Goal: Transaction & Acquisition: Purchase product/service

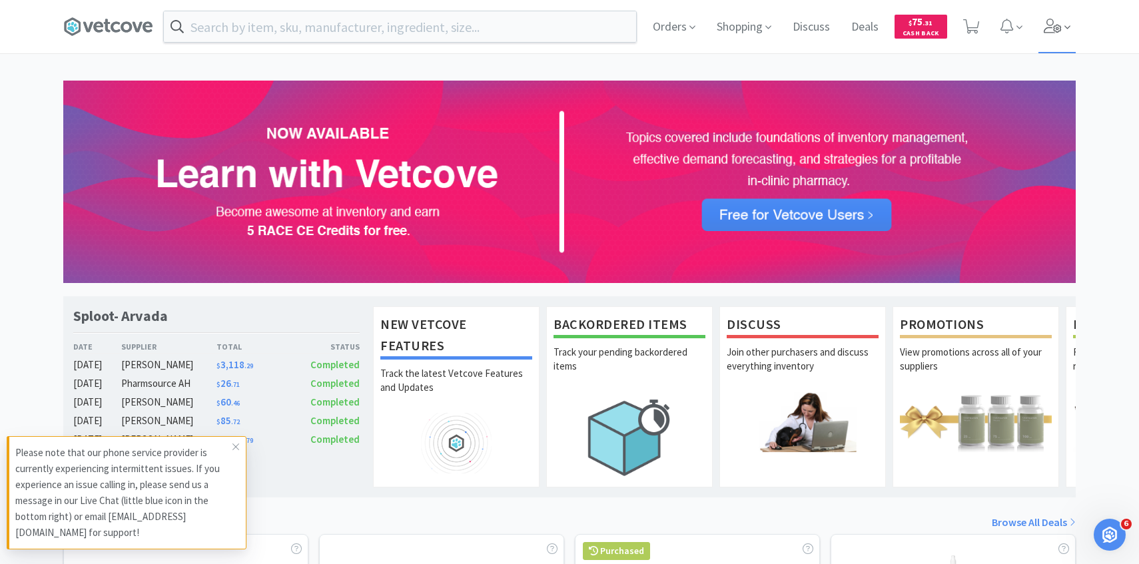
click at [1049, 25] on icon at bounding box center [1053, 26] width 19 height 15
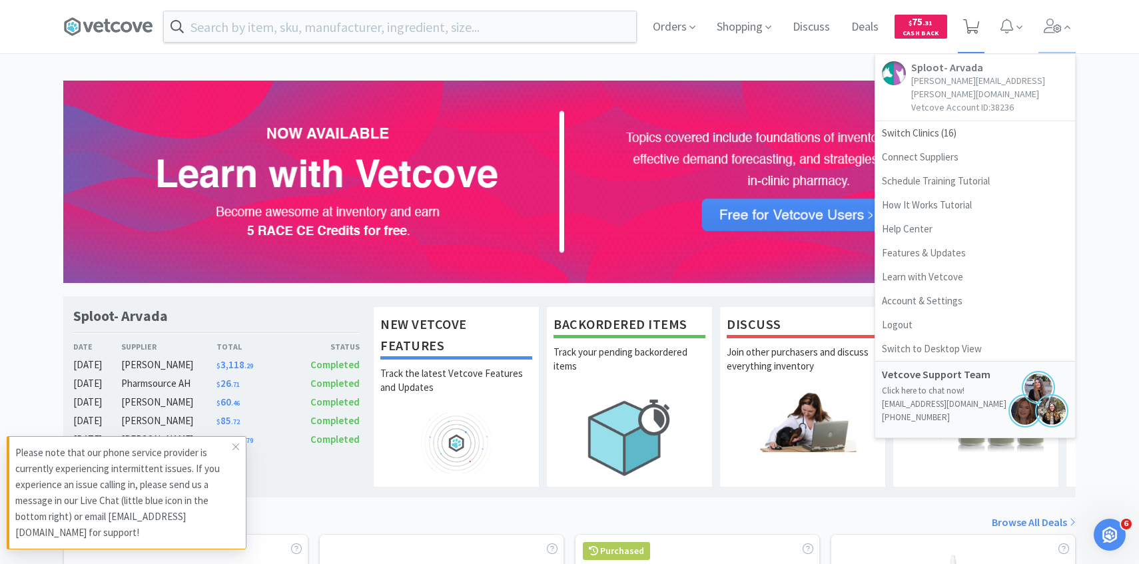
click at [974, 27] on icon at bounding box center [971, 26] width 17 height 15
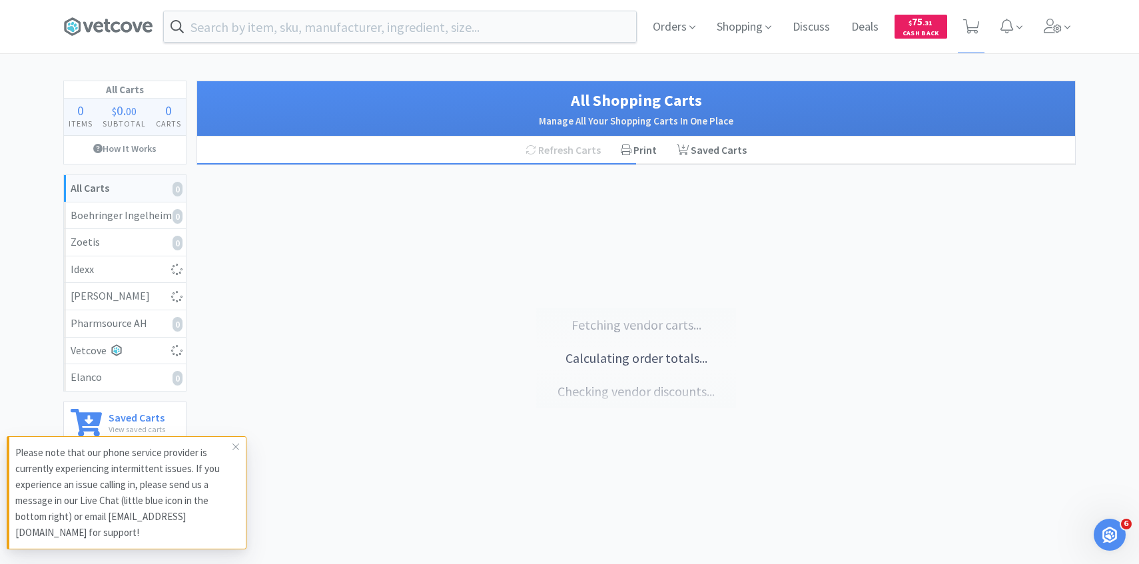
select select "6"
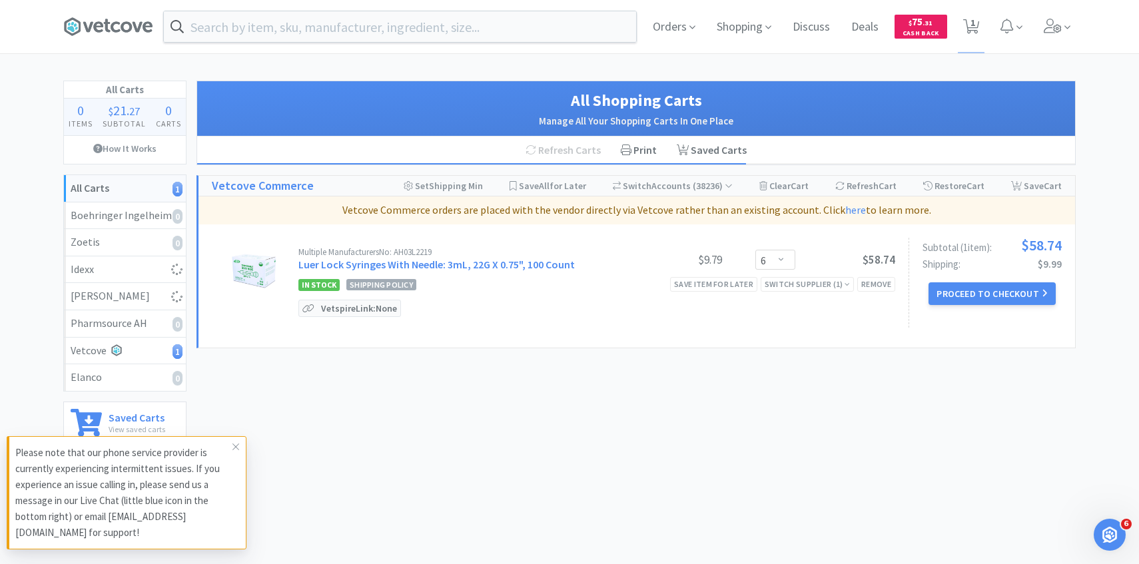
select select "1"
select select "10"
select select "2"
select select "1"
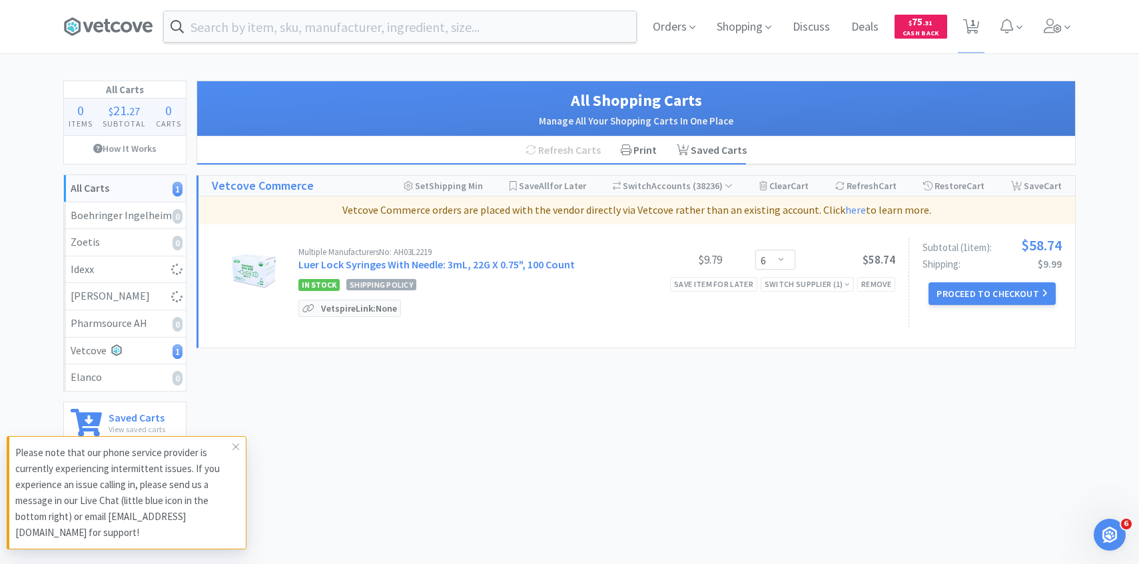
select select "5"
select select "2"
select select "1"
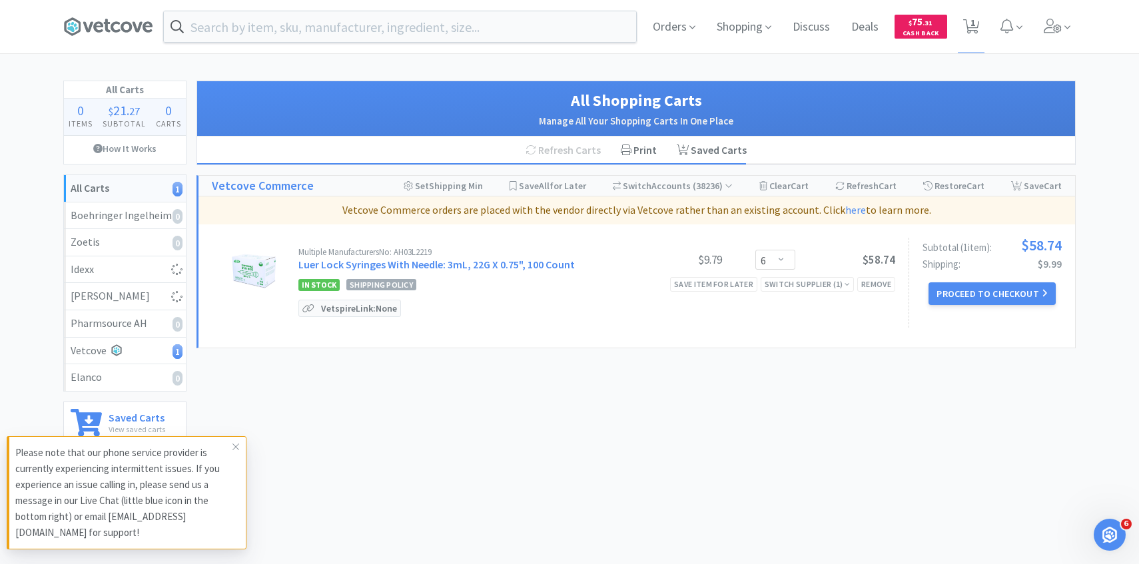
select select "2"
select select "1"
select select "2"
select select "1"
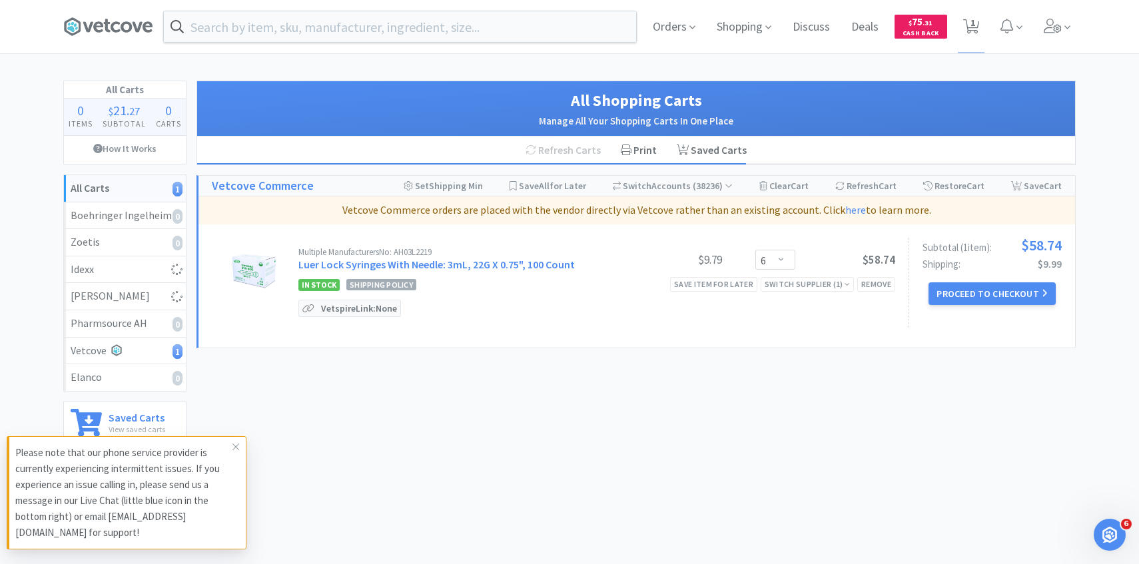
select select "3"
select select "2"
select select "3"
select select "2"
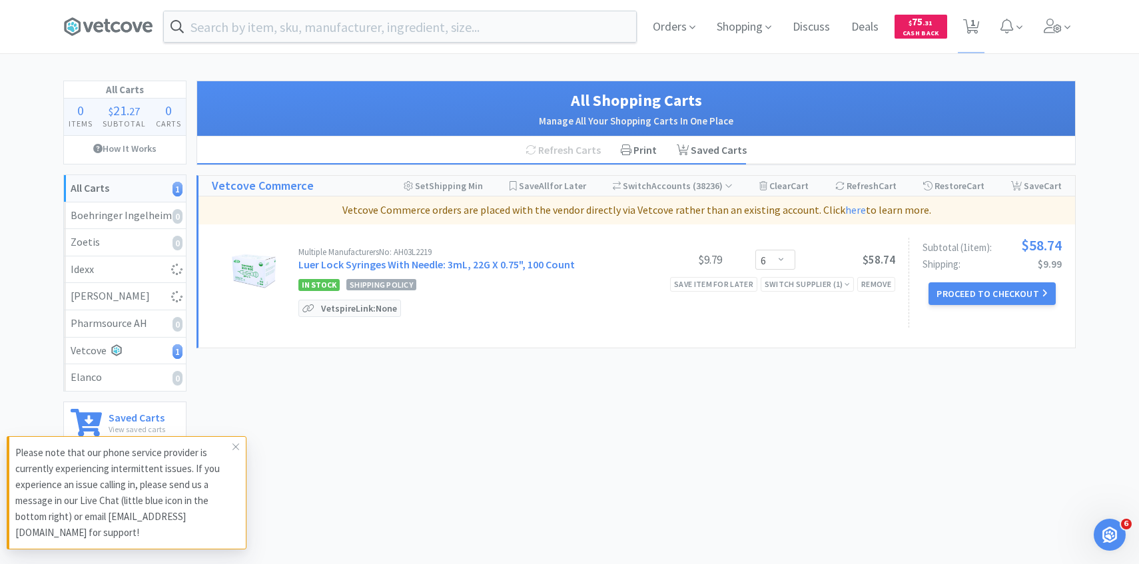
select select "1"
select select "5"
select select "1"
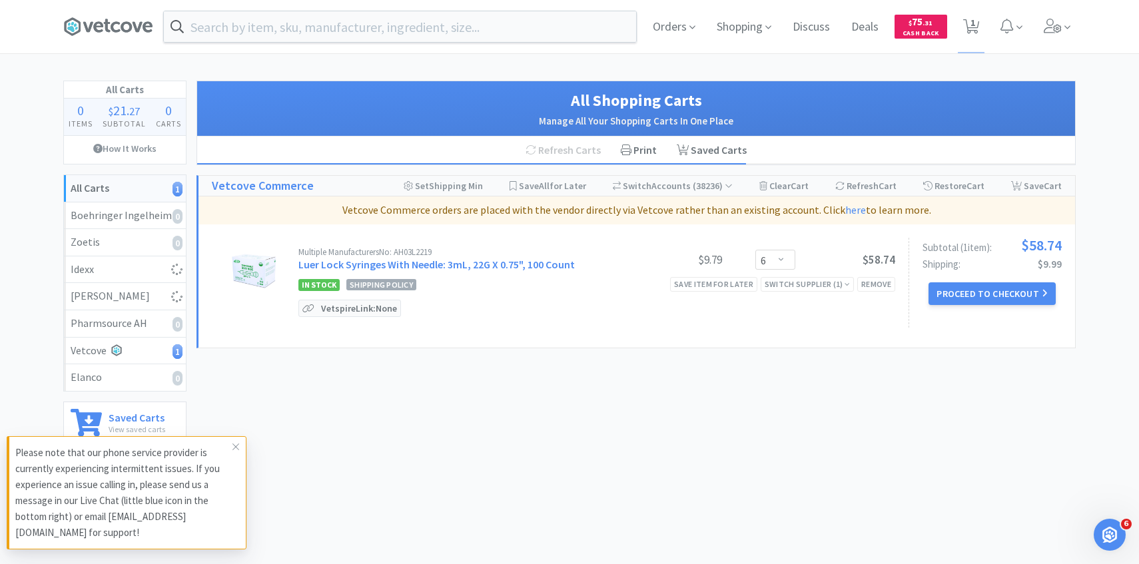
select select "1"
select select "2"
select select "1"
select select "50"
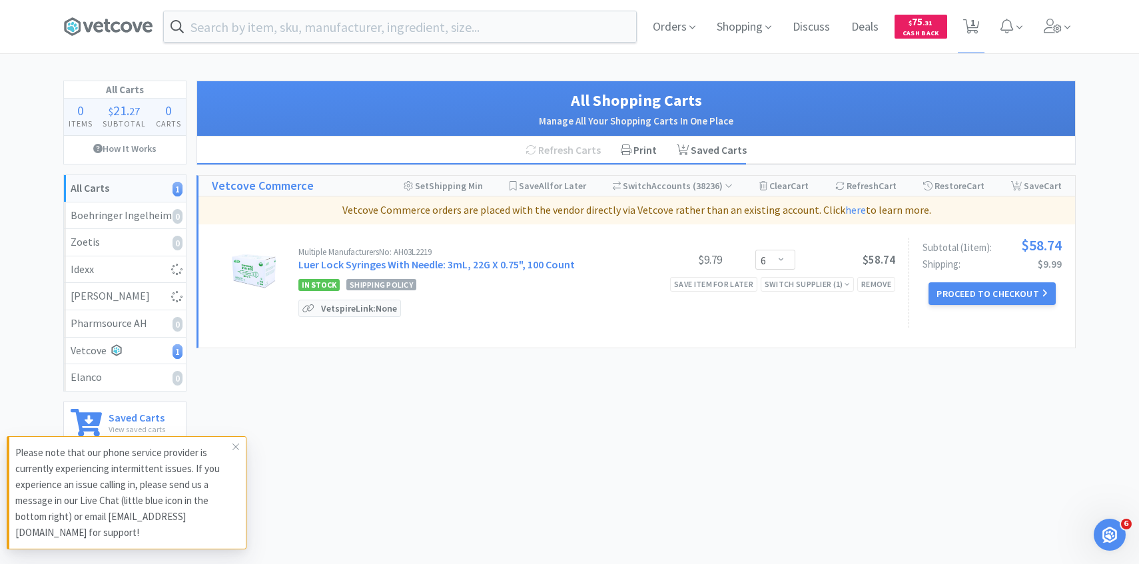
select select "5"
select select "1"
select select "5"
select select "2"
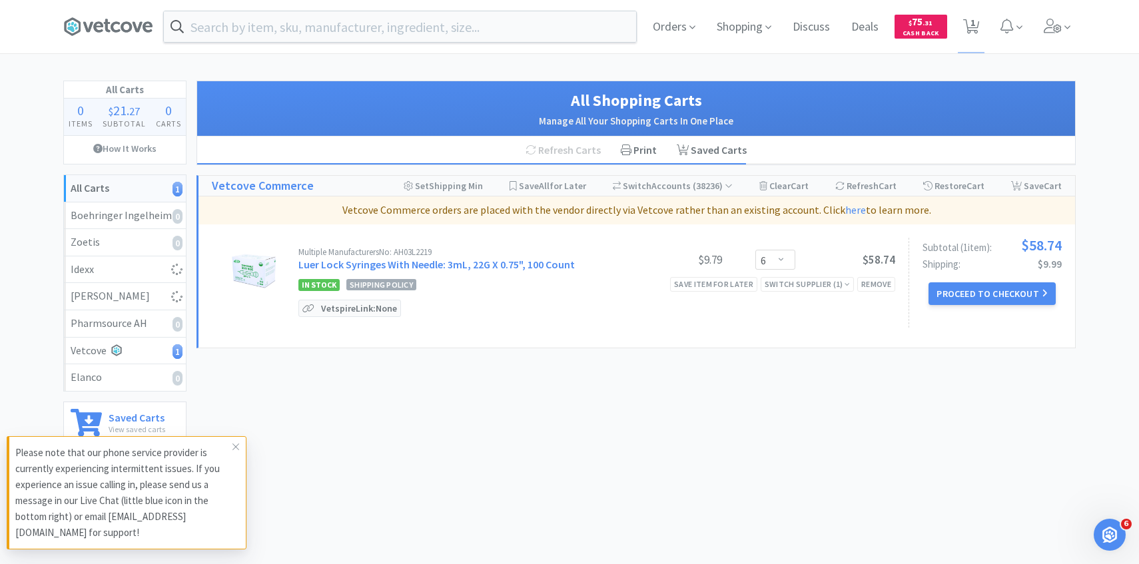
select select "100"
select select "4"
select select "1"
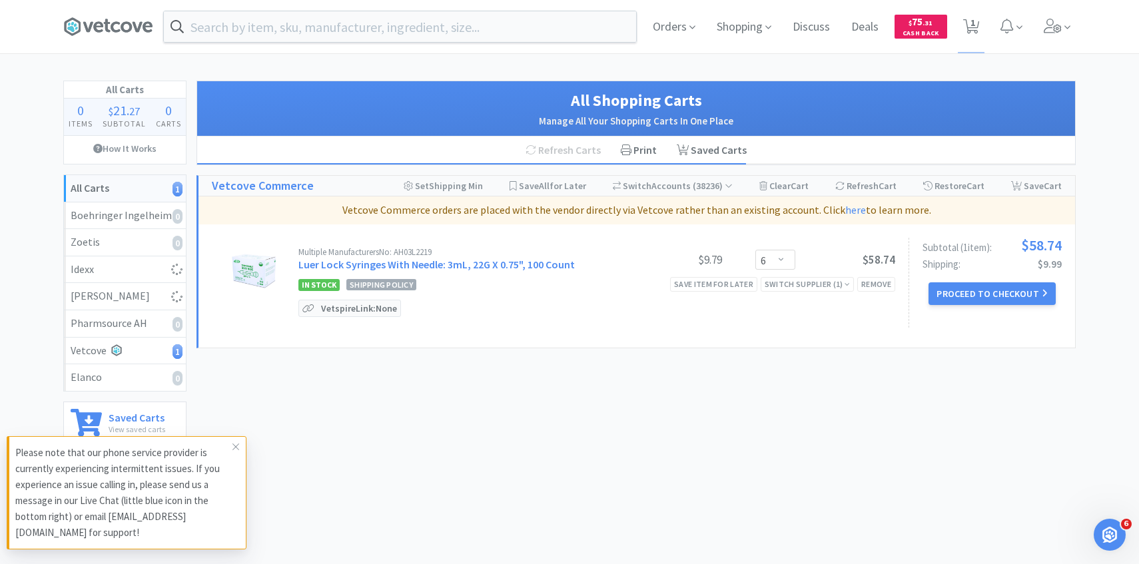
select select "1"
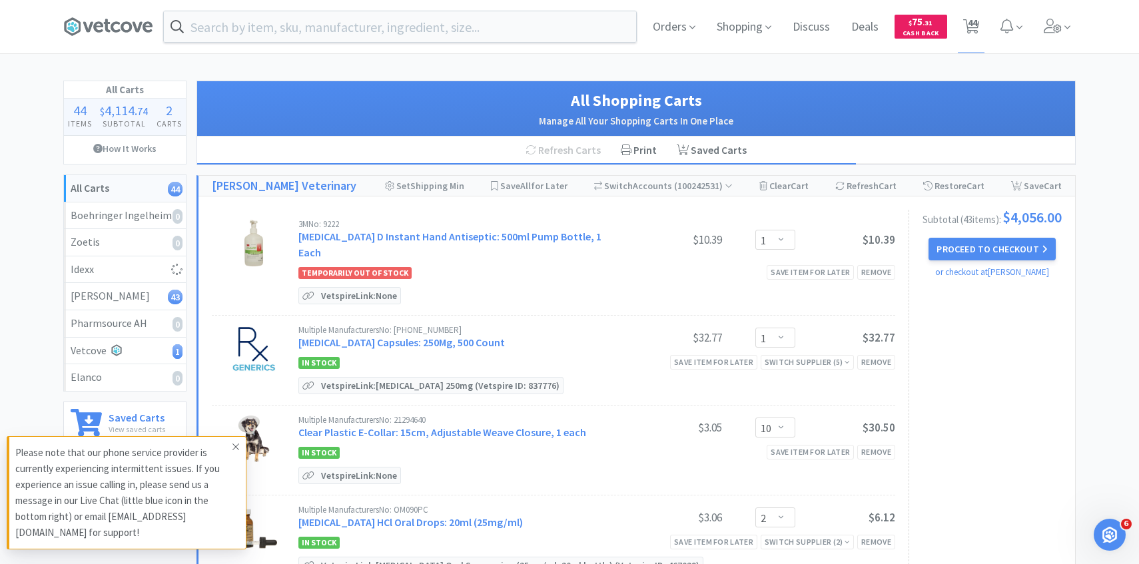
click at [233, 448] on icon at bounding box center [236, 447] width 8 height 11
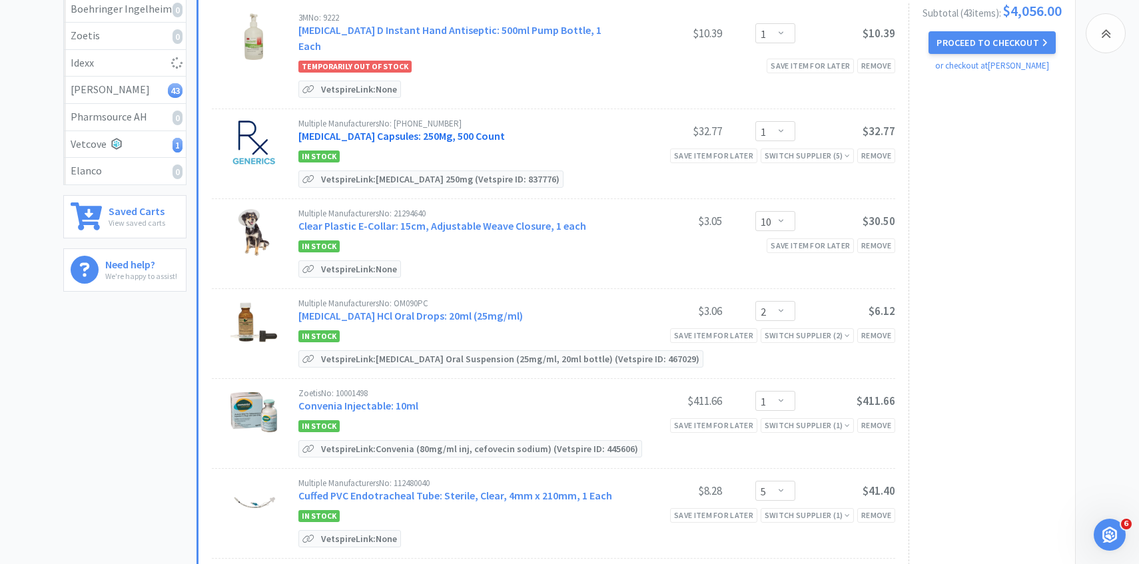
scroll to position [208, 0]
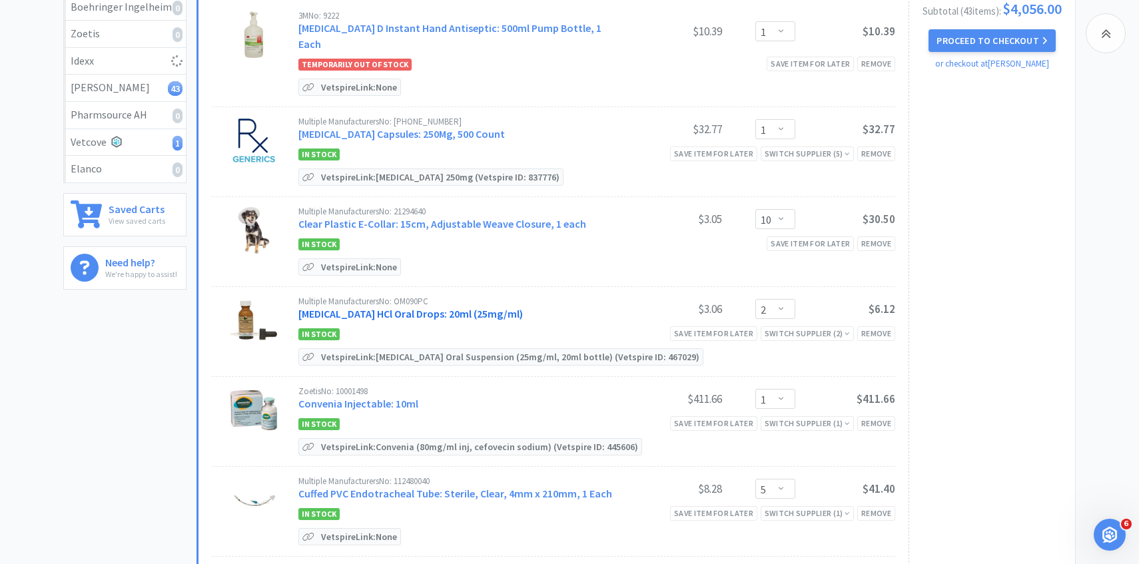
click at [430, 307] on link "Clindamycin HCl Oral Drops: 20ml (25mg/ml)" at bounding box center [410, 313] width 224 height 13
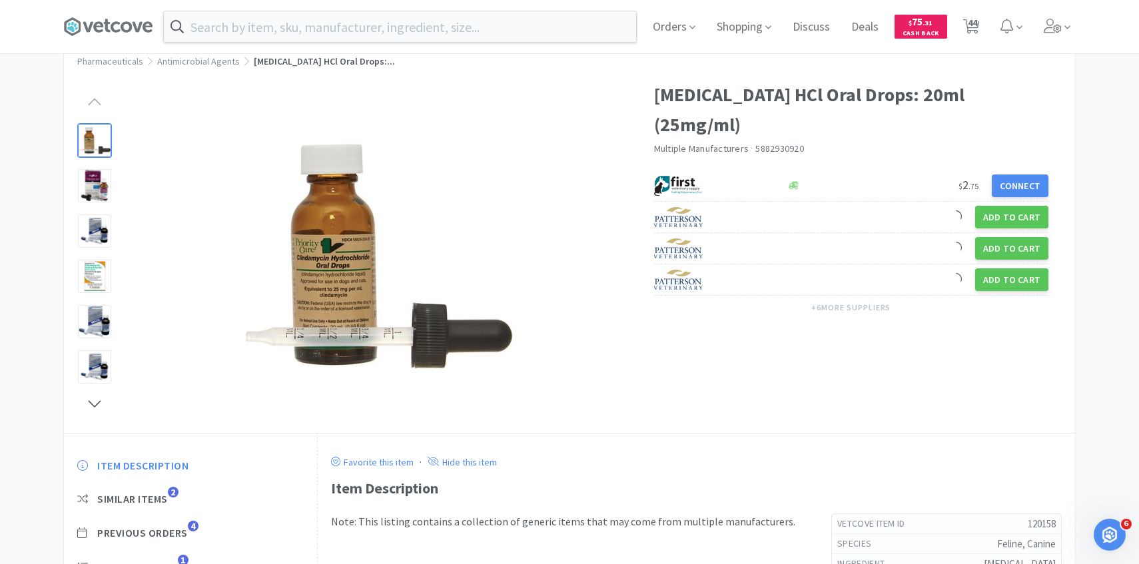
scroll to position [116, 0]
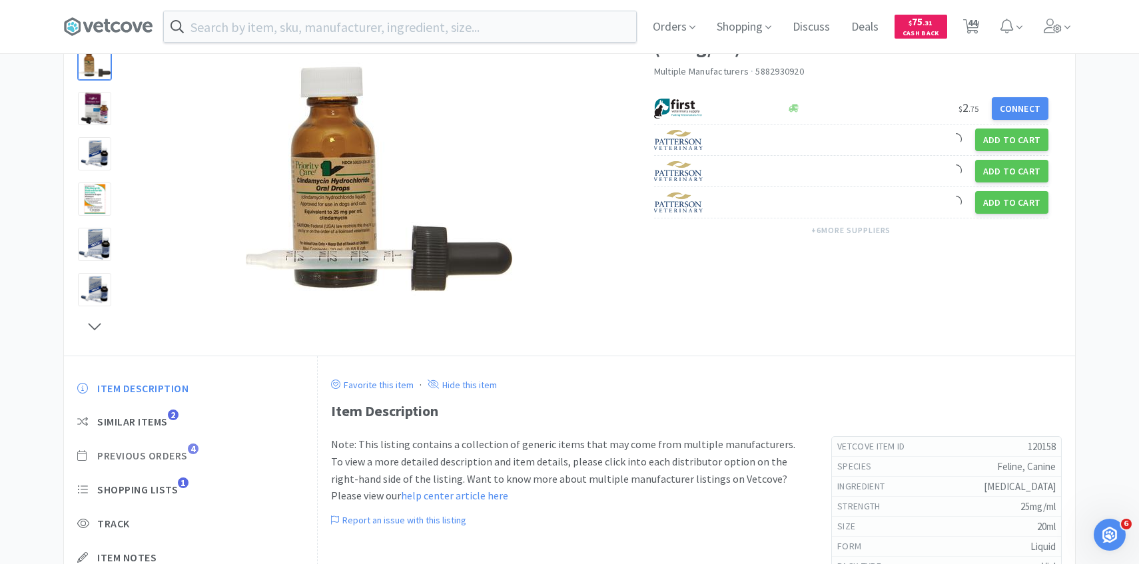
click at [189, 448] on span "4" at bounding box center [193, 449] width 11 height 11
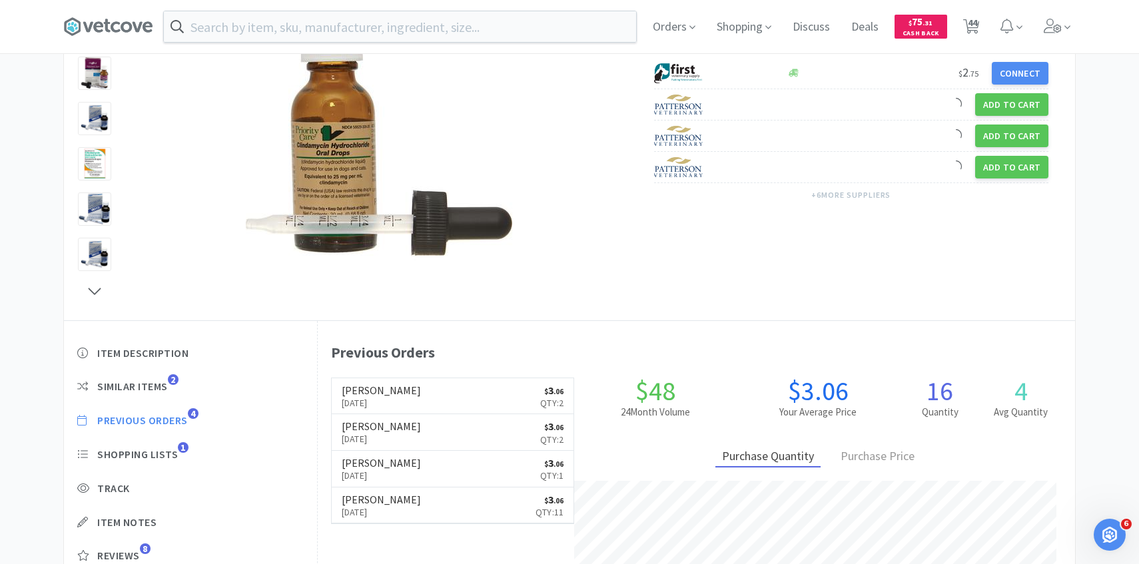
scroll to position [156, 0]
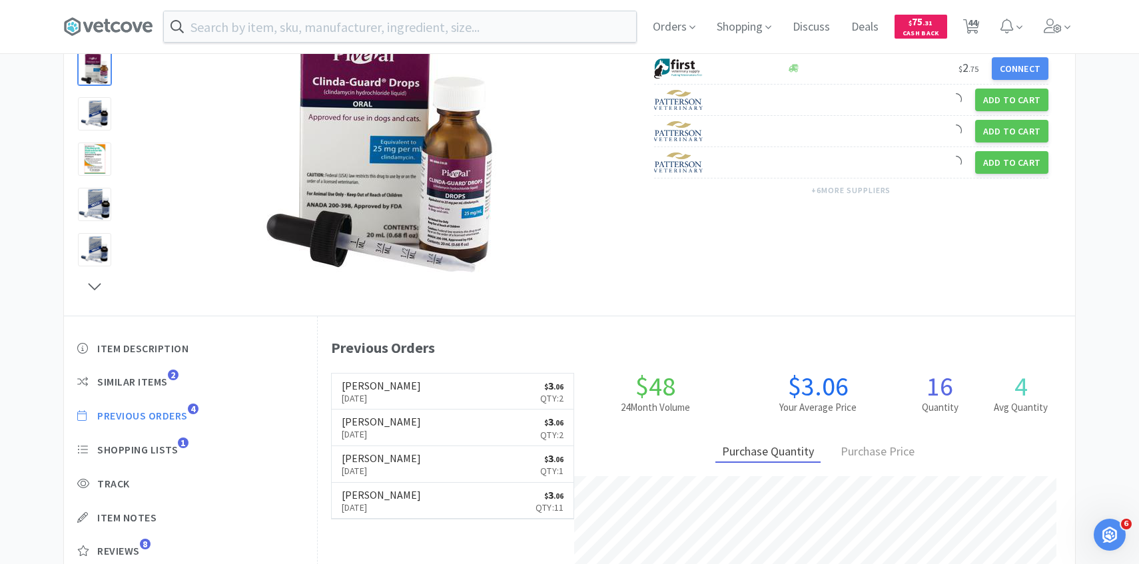
select select "1"
select select "10"
select select "2"
select select "1"
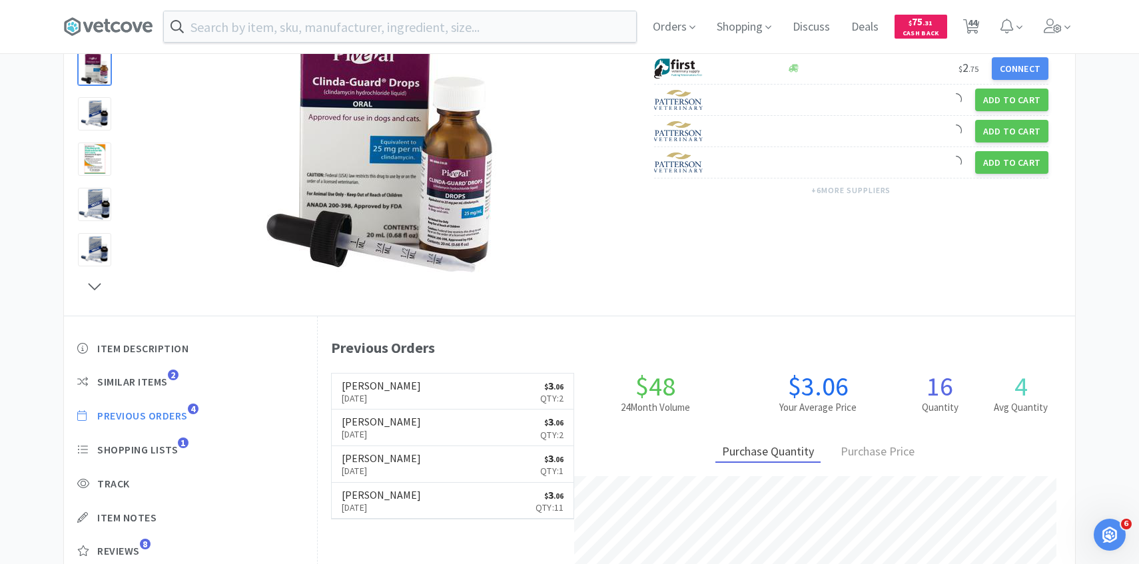
select select "5"
select select "2"
select select "1"
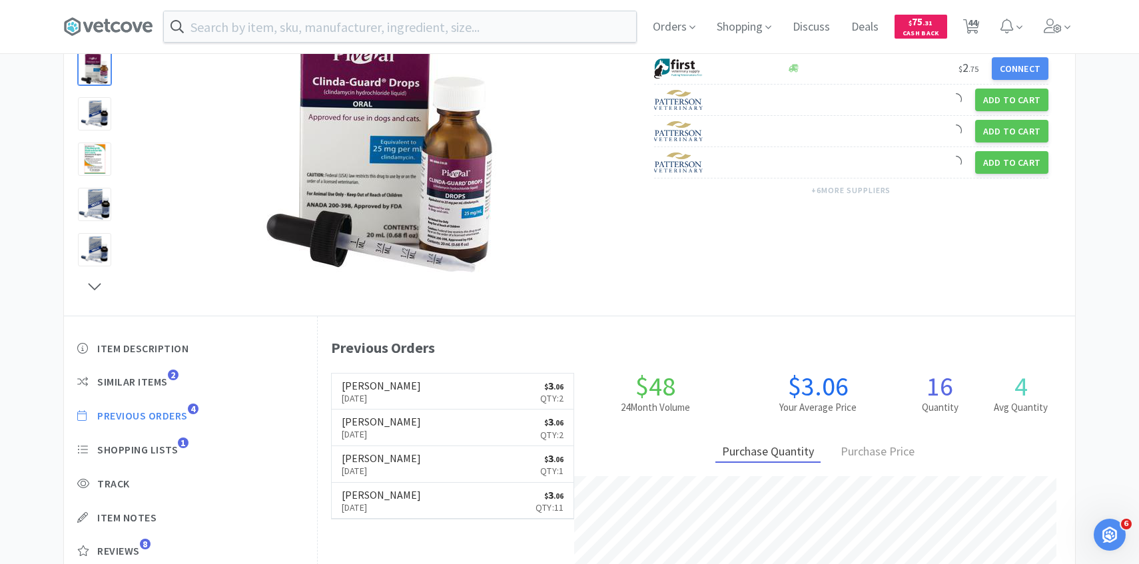
select select "2"
select select "1"
select select "2"
select select "1"
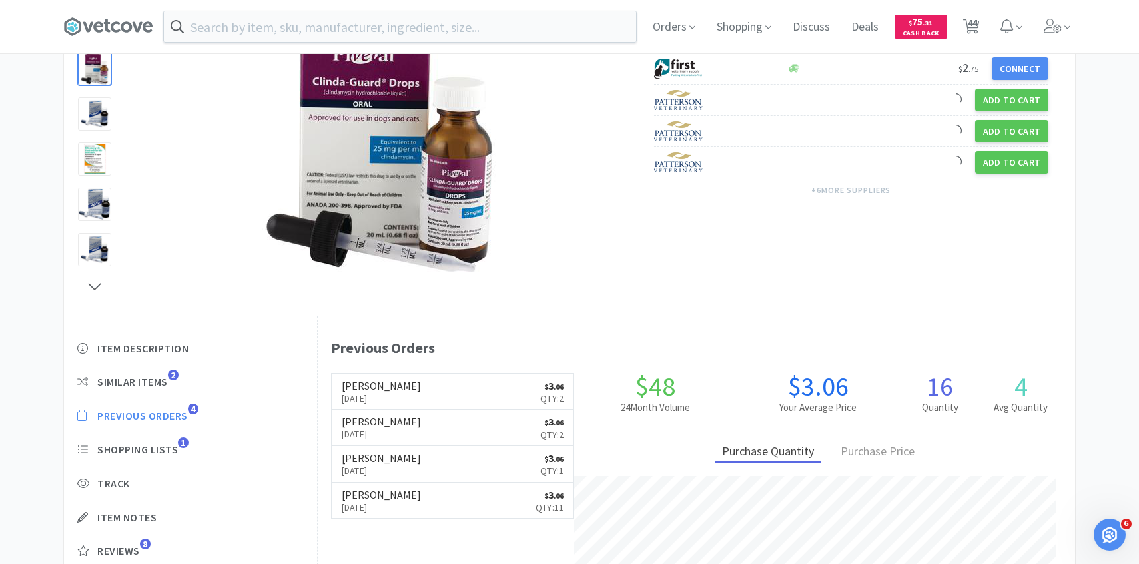
select select "3"
select select "2"
select select "3"
select select "2"
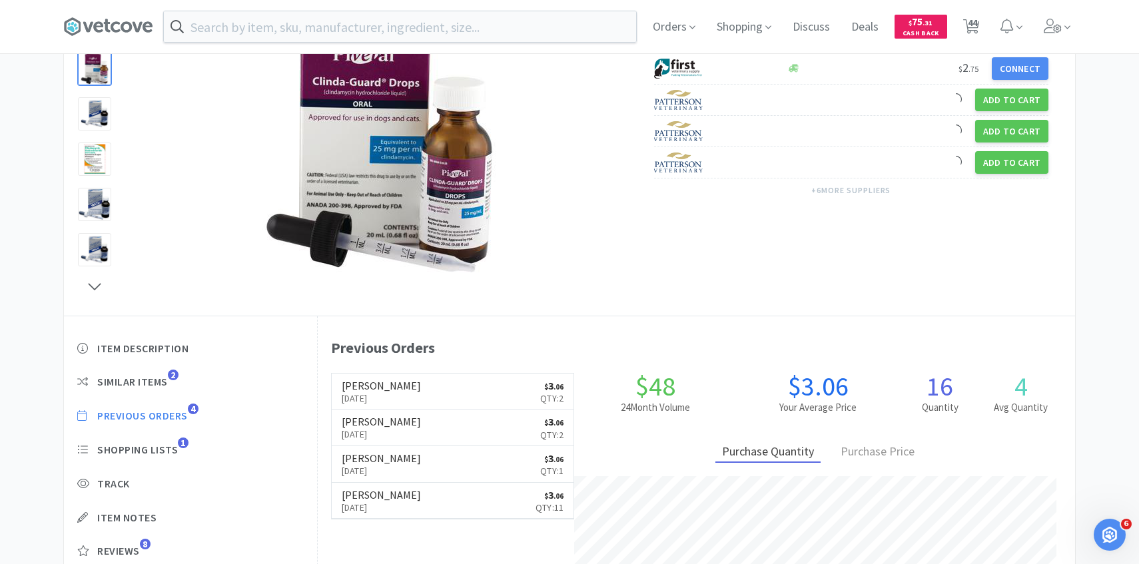
select select "1"
select select "5"
select select "1"
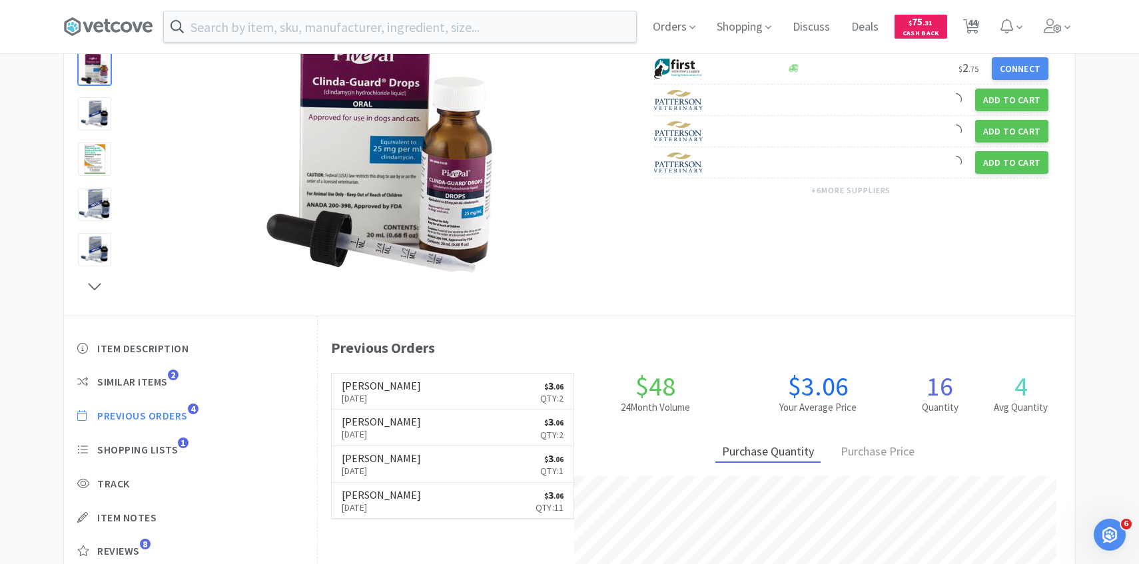
select select "1"
select select "2"
select select "1"
select select "50"
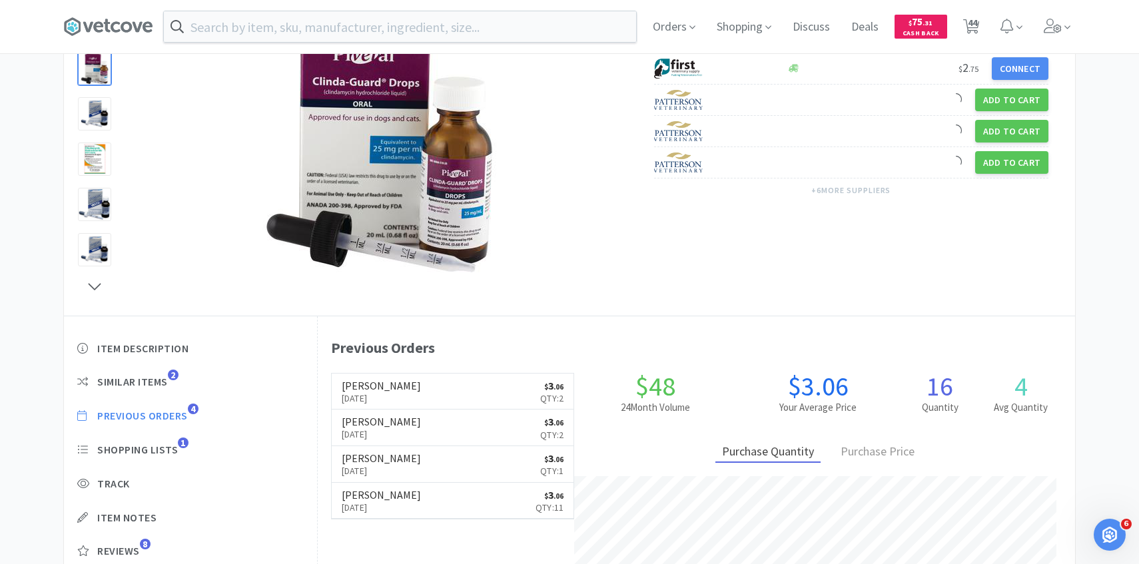
select select "5"
select select "1"
select select "5"
select select "2"
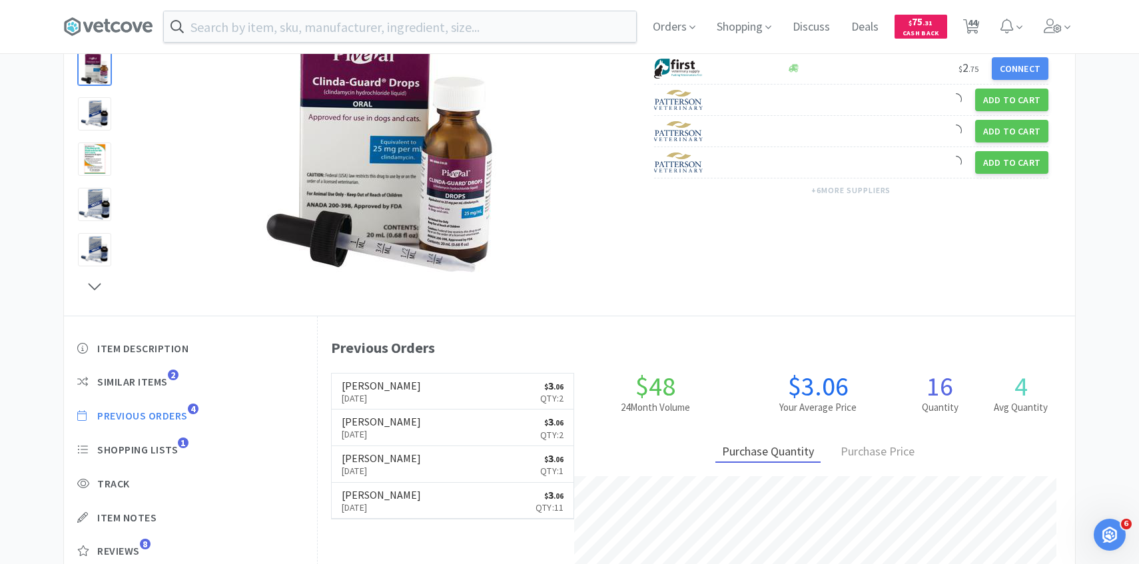
select select "100"
select select "4"
select select "1"
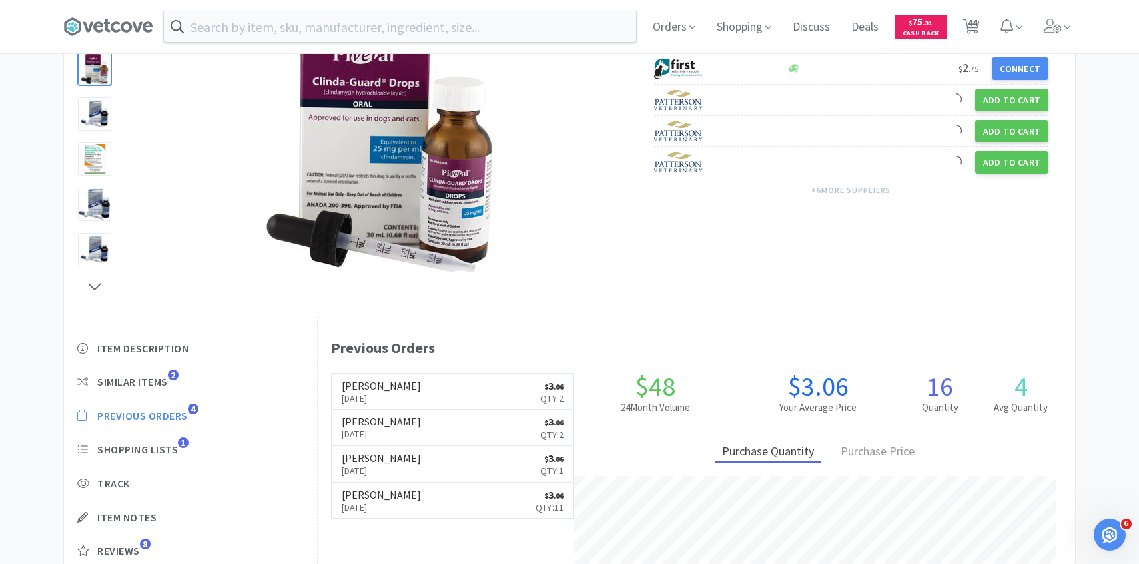
select select "1"
select select "6"
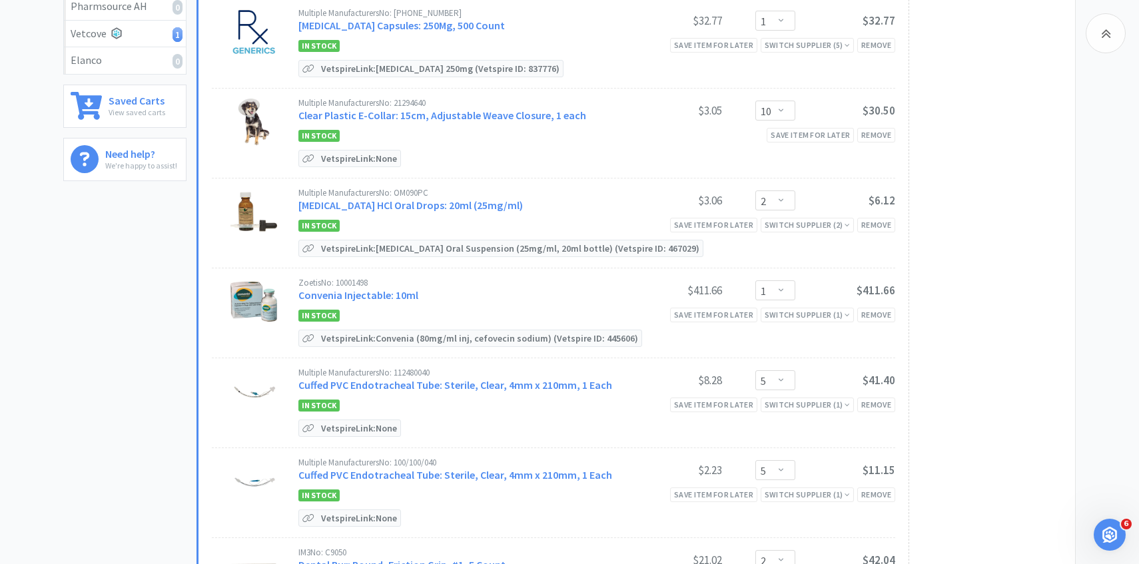
scroll to position [364, 0]
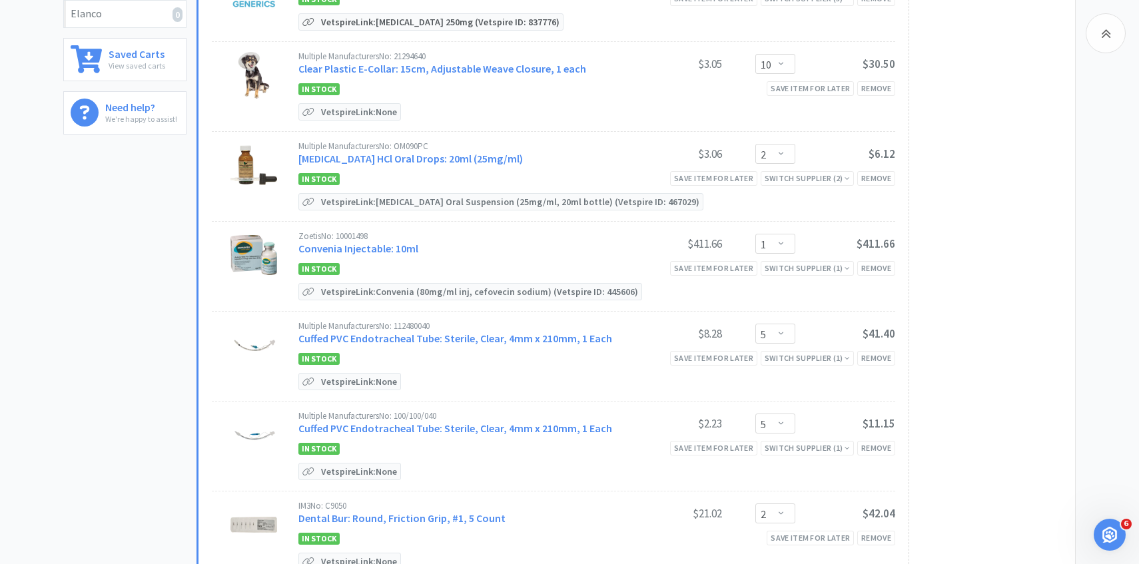
select select "1"
select select "2"
select select "1"
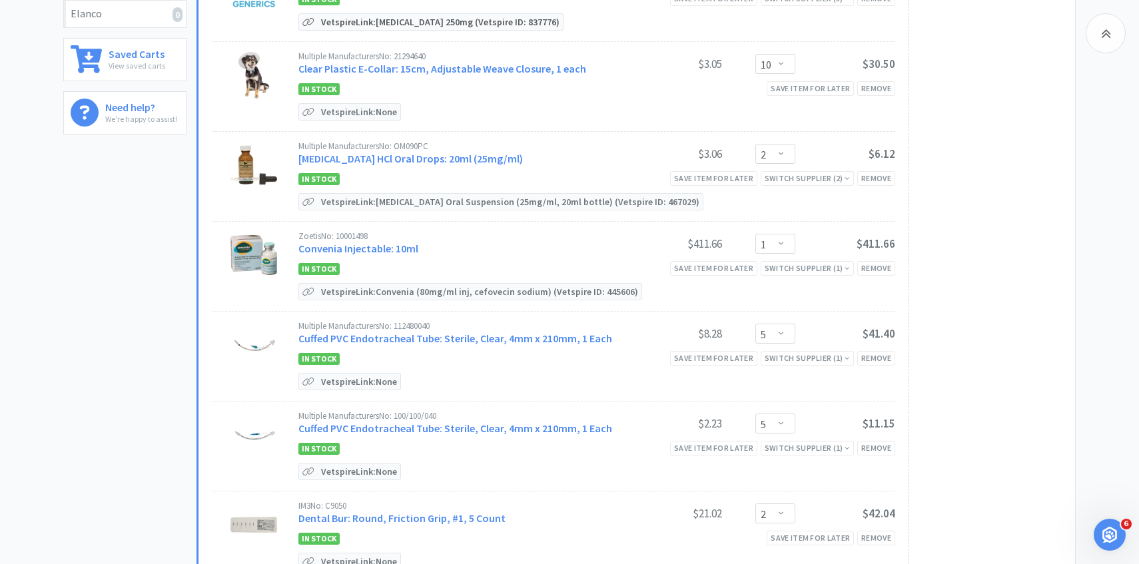
select select "1"
select select "50"
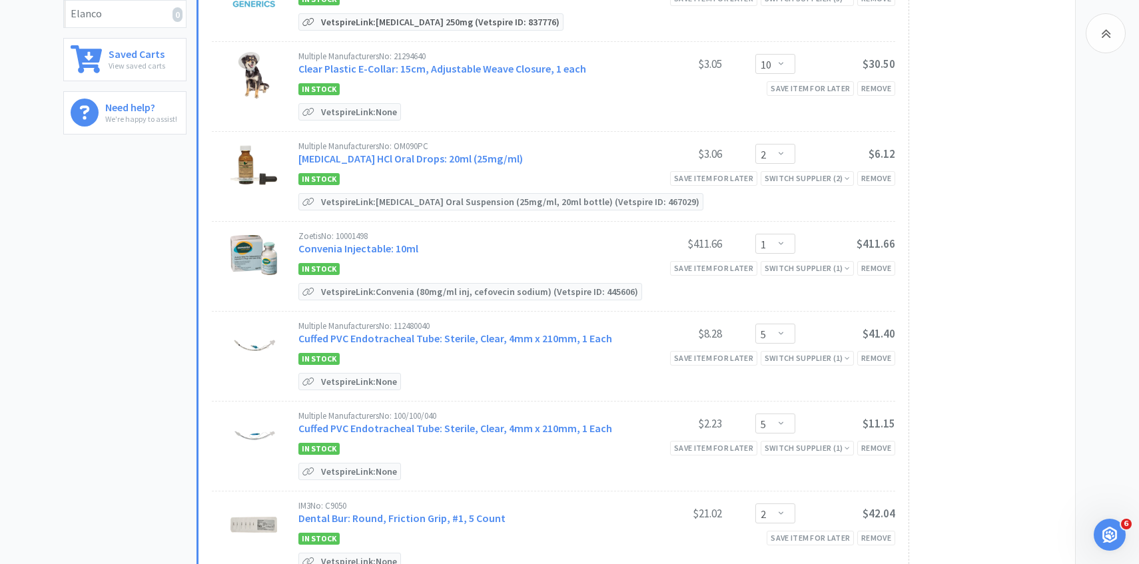
select select "3"
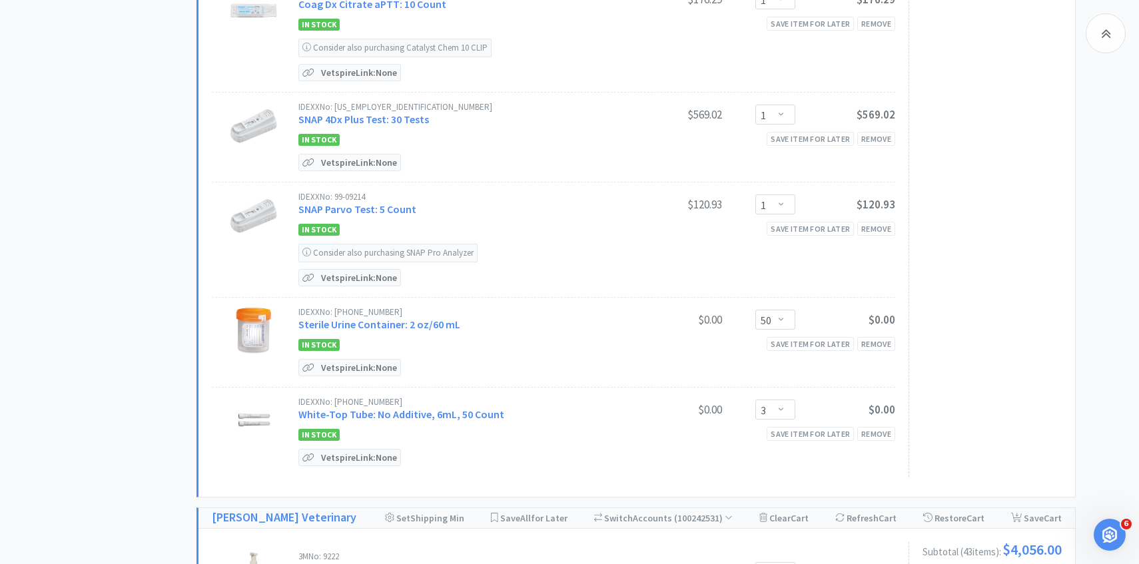
scroll to position [927, 0]
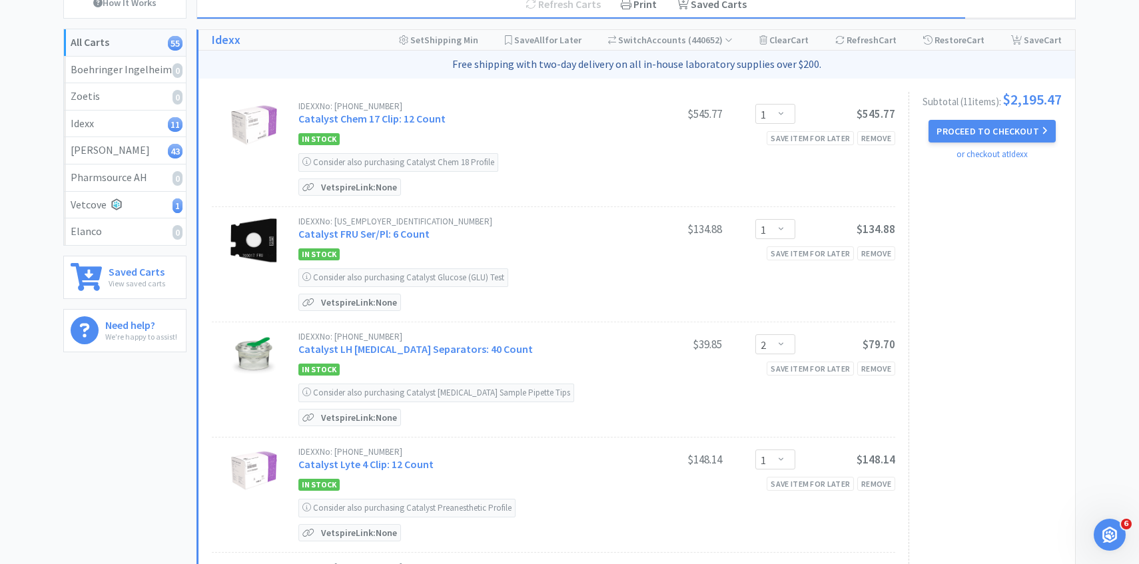
select select "1"
select select "2"
select select "3"
select select "1"
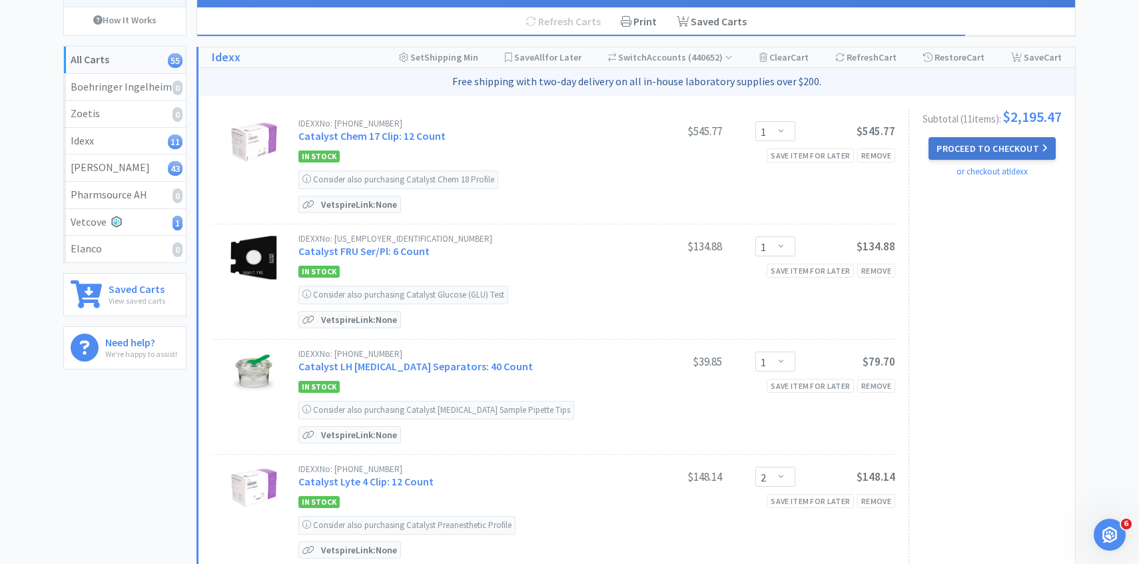
select select "100"
select select "50"
select select "1"
select select "50"
select select "3"
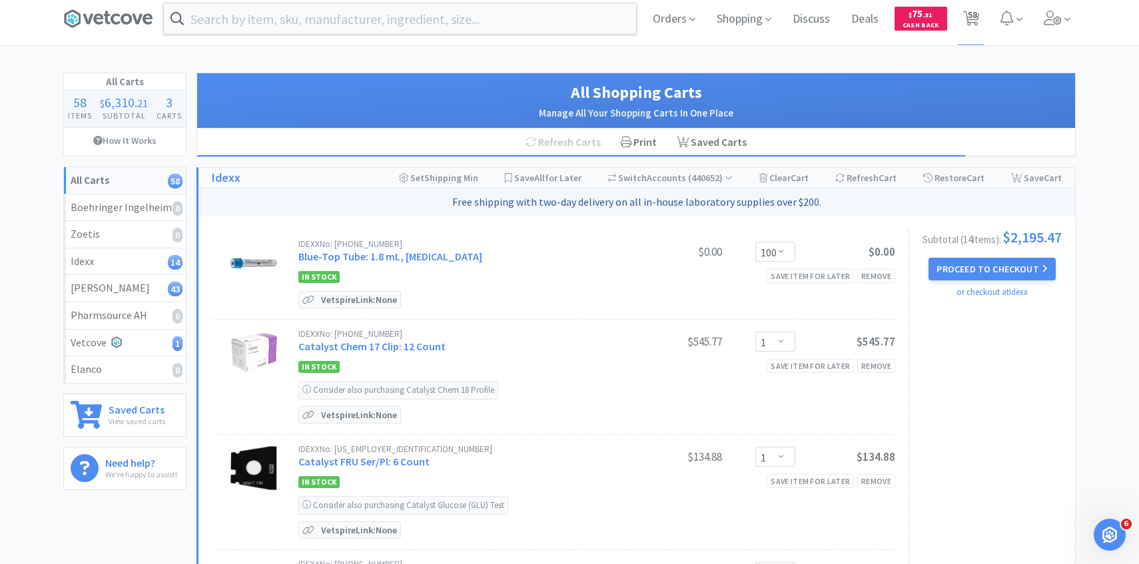
scroll to position [0, 0]
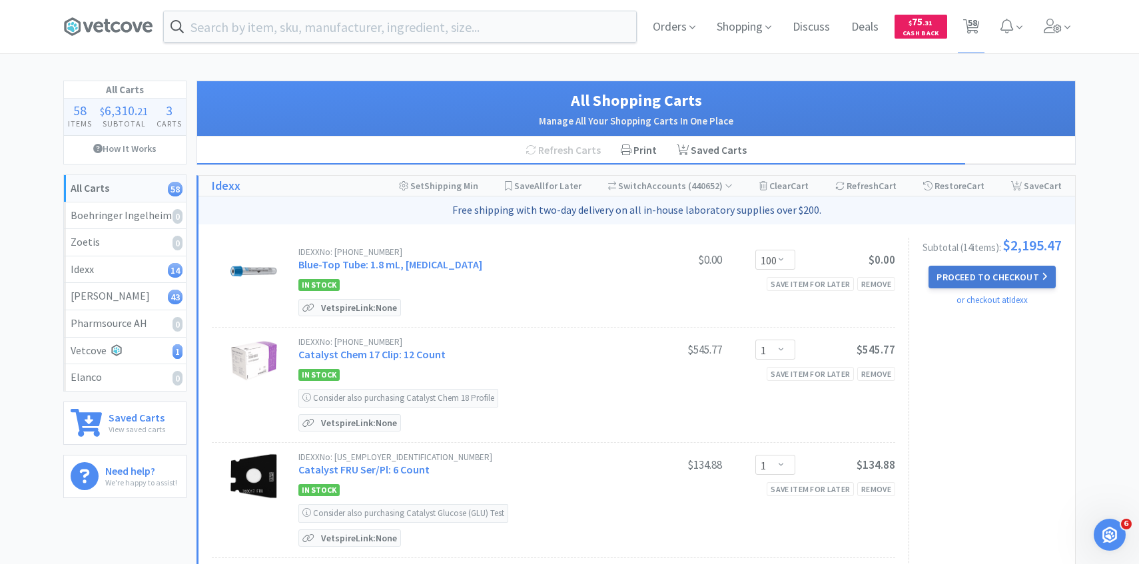
click at [961, 272] on button "Proceed to Checkout" at bounding box center [991, 277] width 127 height 23
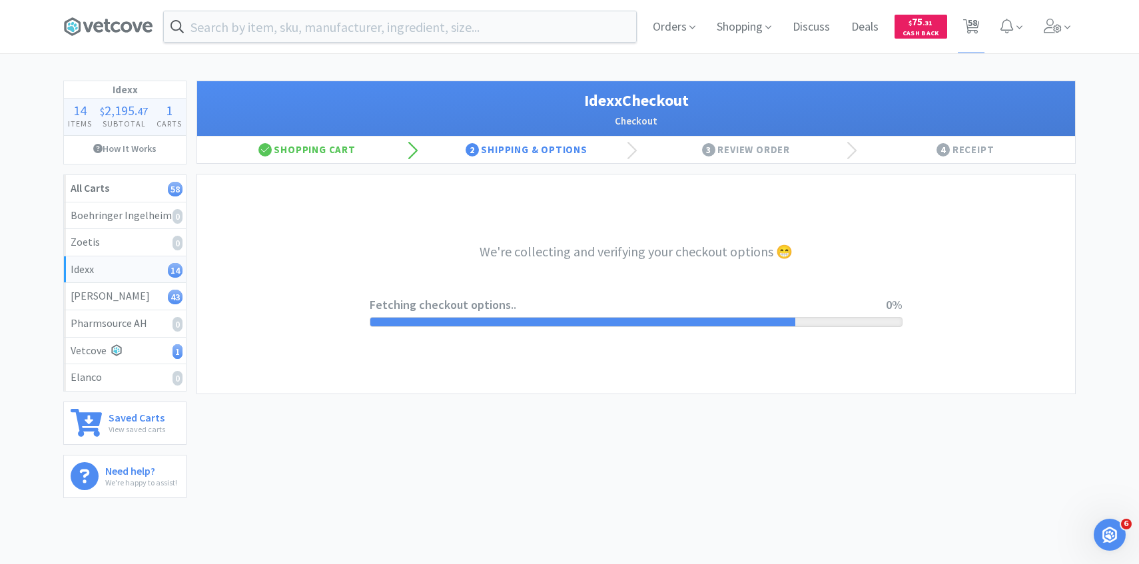
select select "904"
select select "003"
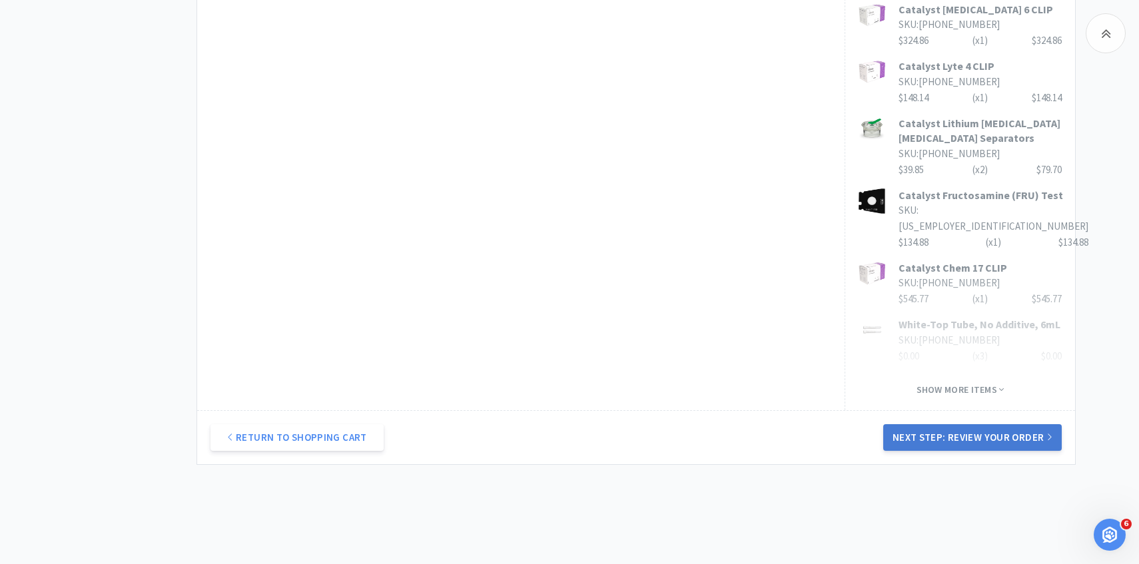
click at [933, 424] on button "Next Step: Review Your Order" at bounding box center [972, 437] width 178 height 27
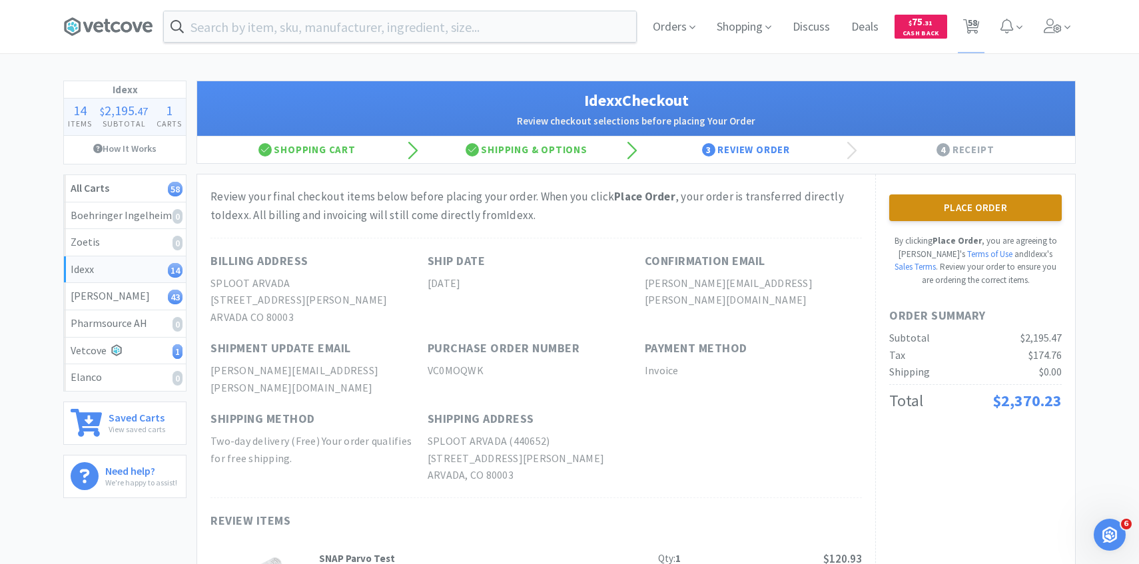
click at [997, 213] on button "Place Order" at bounding box center [975, 207] width 172 height 27
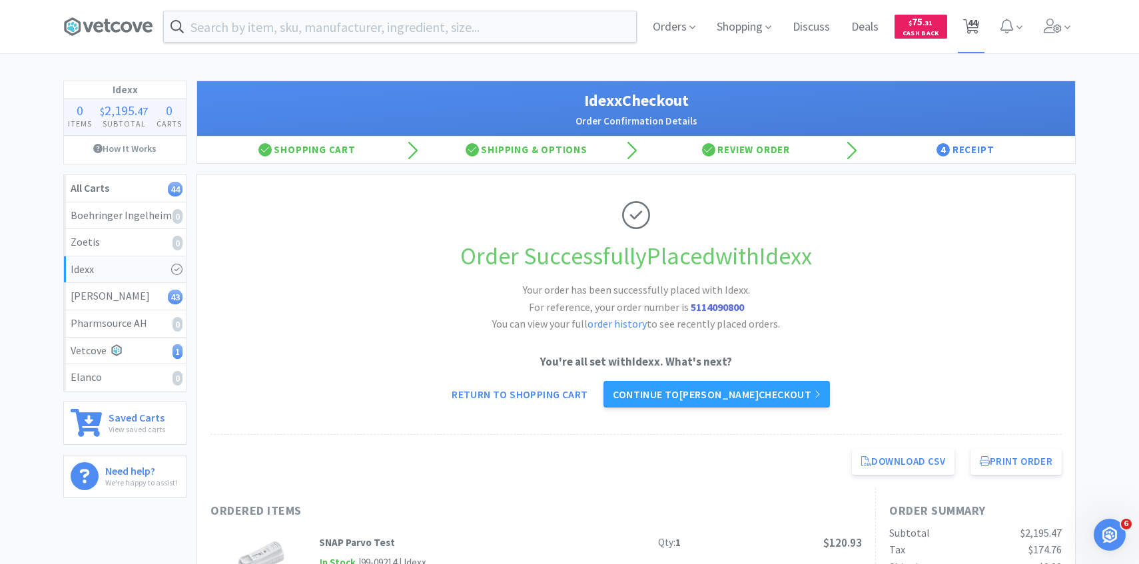
click at [978, 21] on icon at bounding box center [971, 26] width 17 height 15
select select "1"
select select "10"
select select "2"
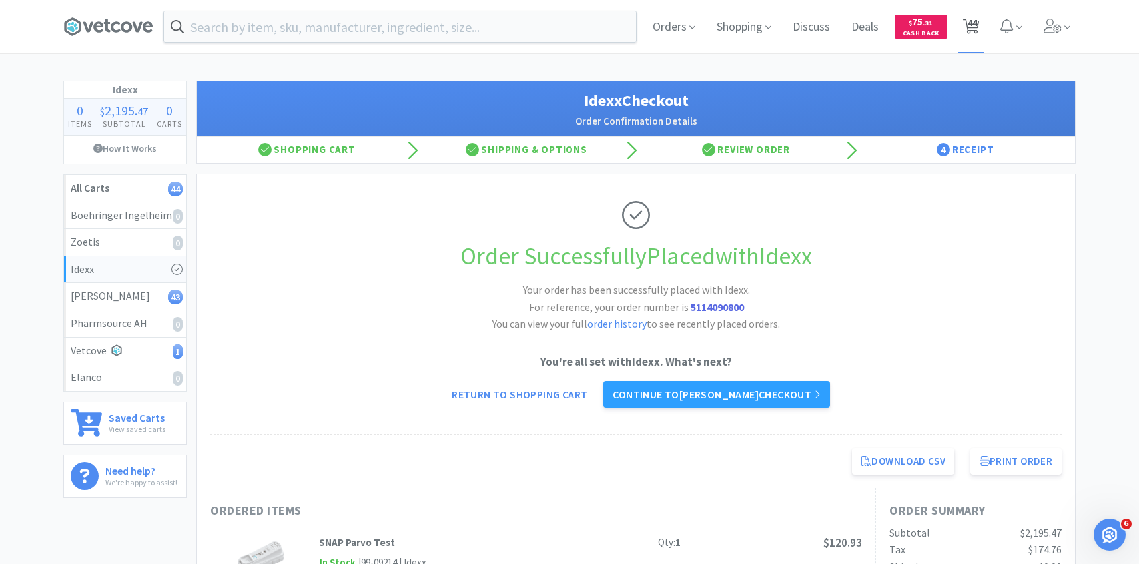
select select "1"
select select "5"
select select "2"
select select "1"
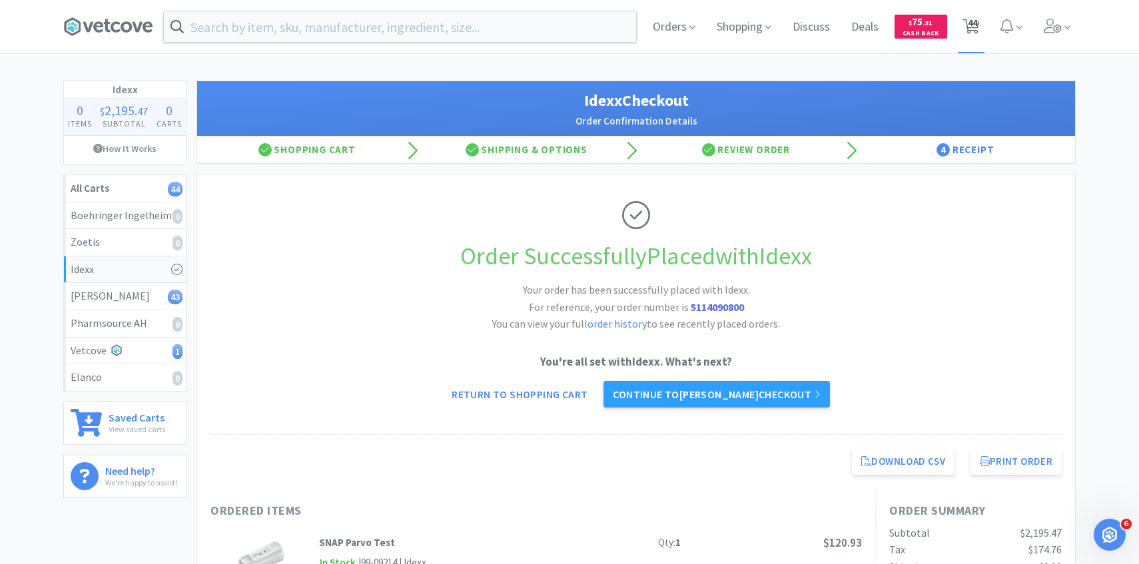
select select "1"
select select "2"
select select "1"
select select "2"
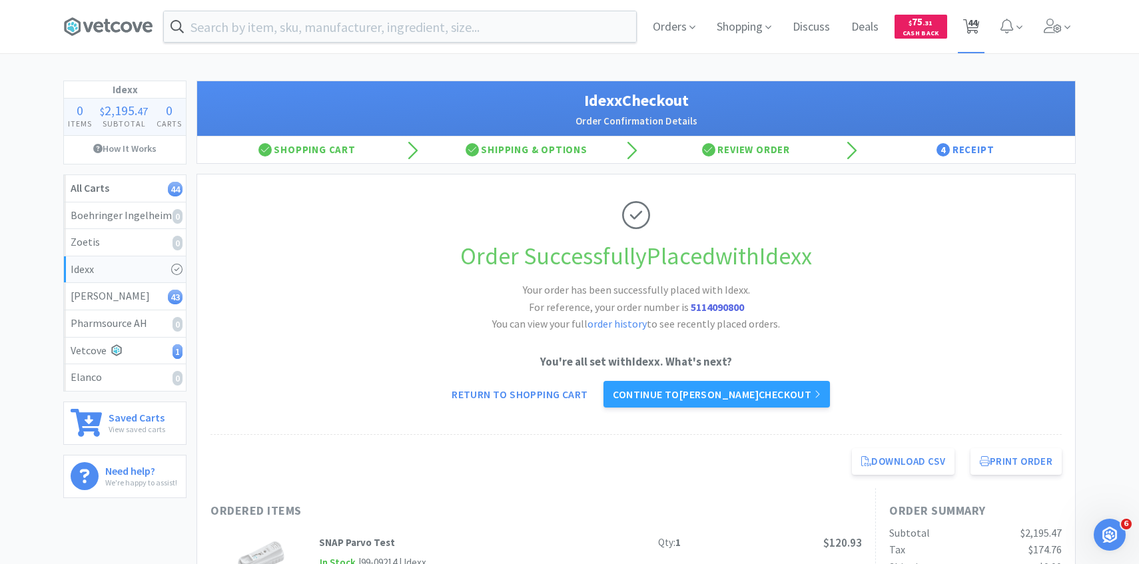
select select "1"
select select "3"
select select "2"
select select "3"
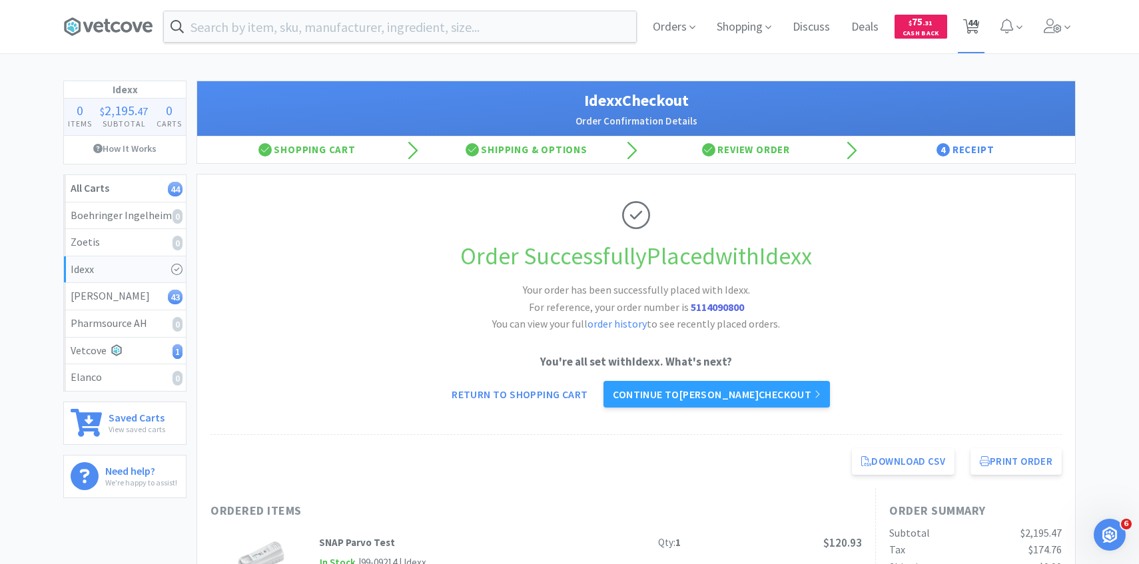
select select "2"
select select "1"
select select "5"
select select "1"
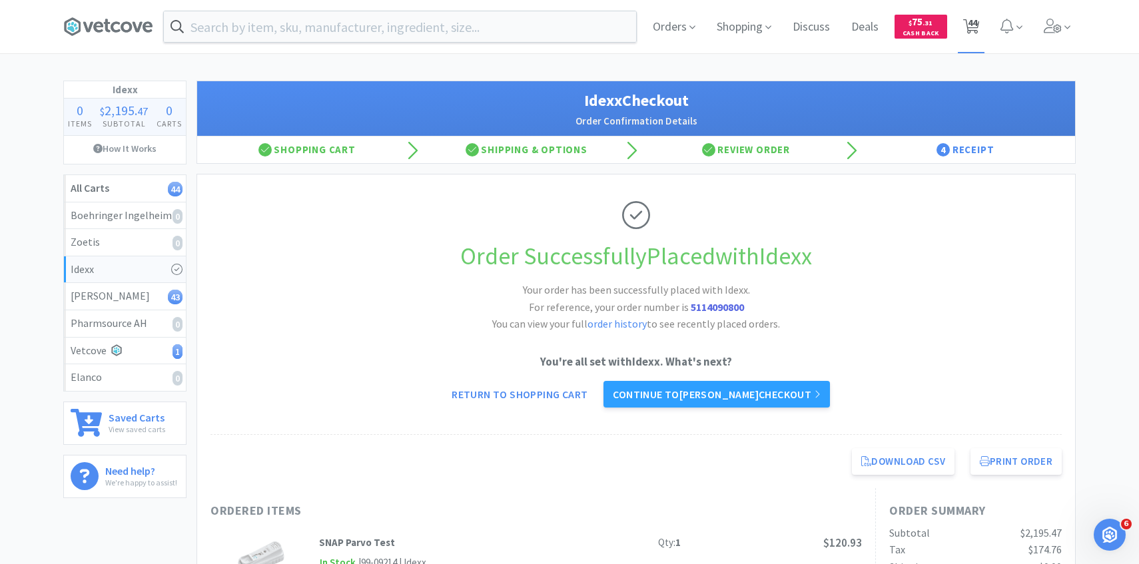
select select "1"
select select "2"
select select "1"
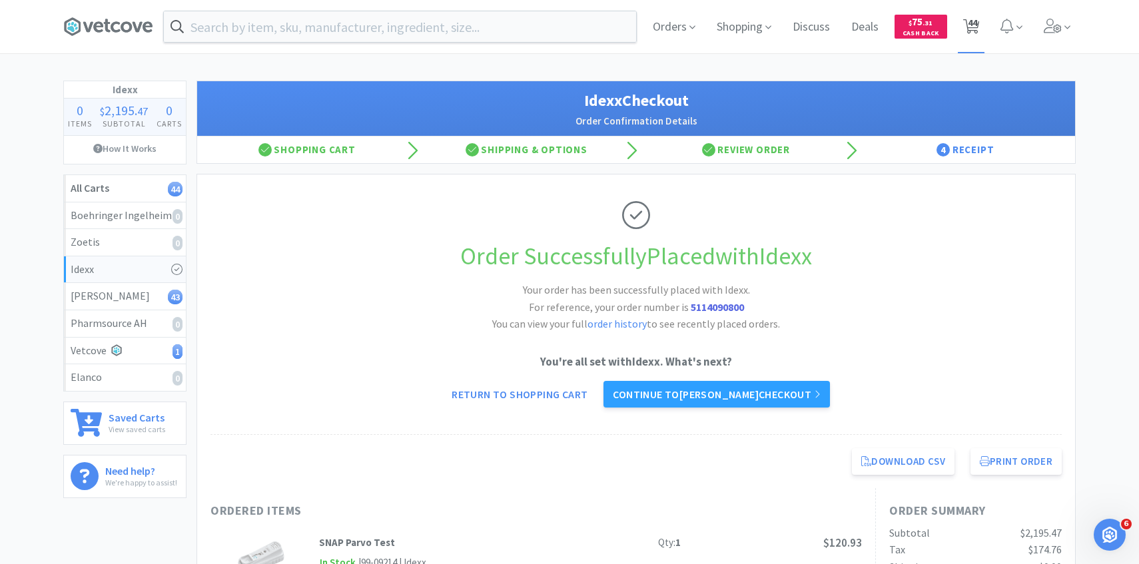
select select "50"
select select "5"
select select "1"
select select "5"
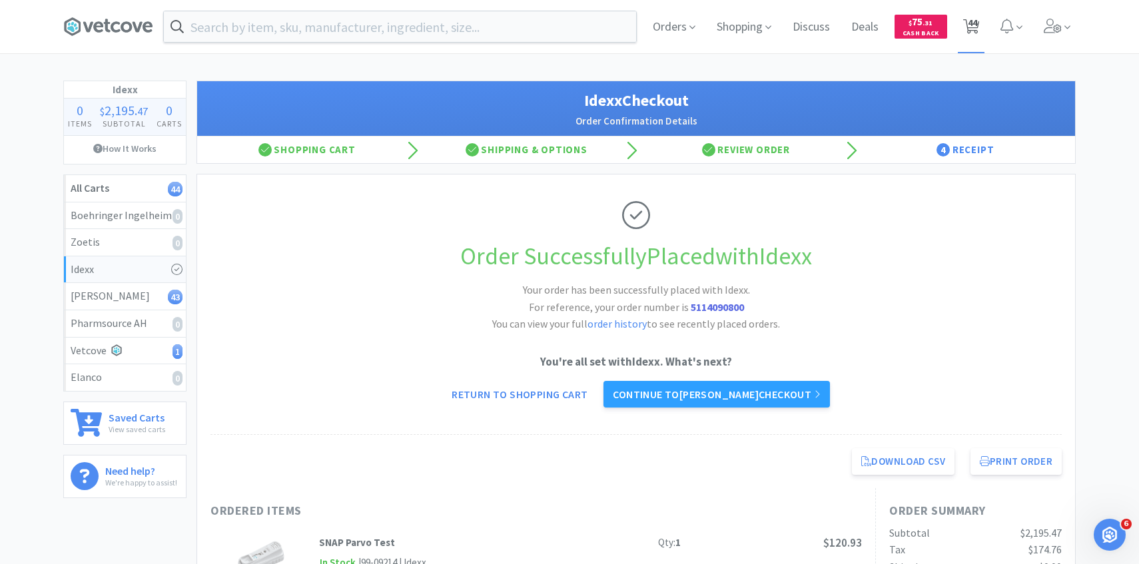
select select "2"
select select "100"
select select "4"
select select "1"
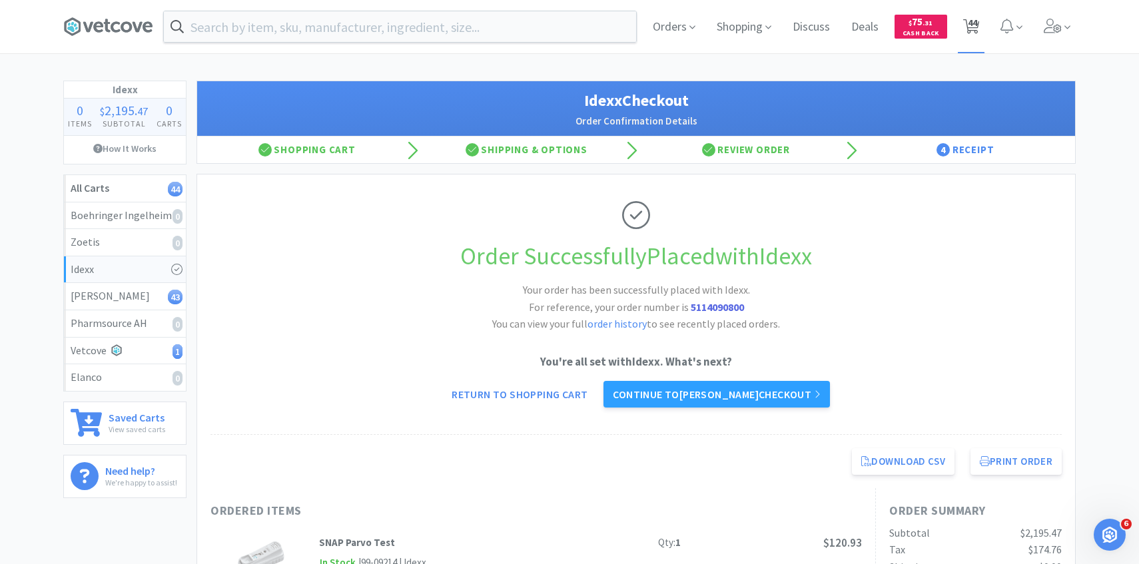
select select "1"
select select "6"
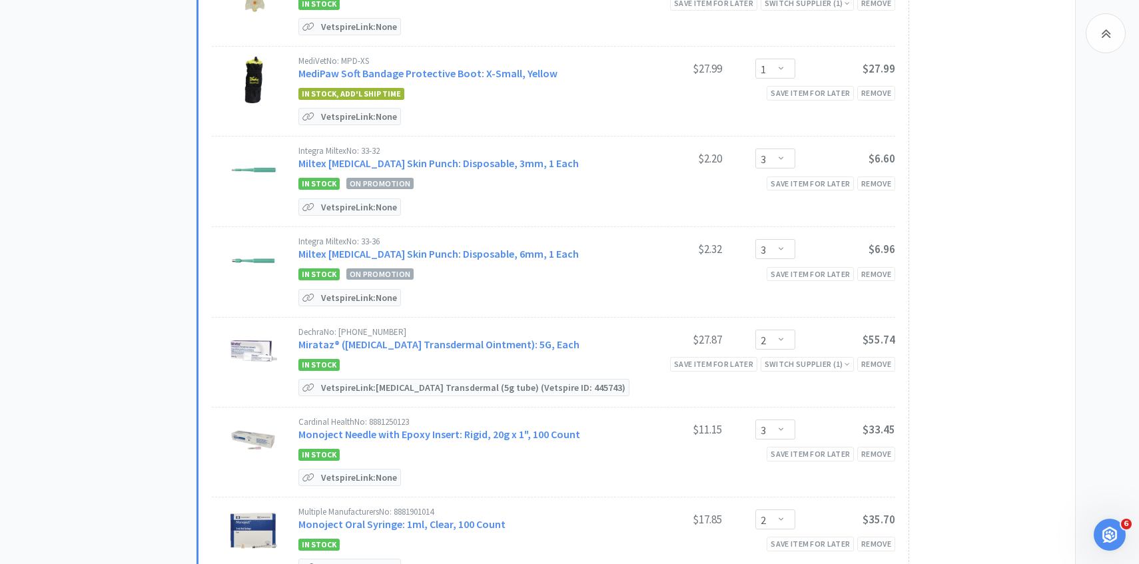
scroll to position [1465, 0]
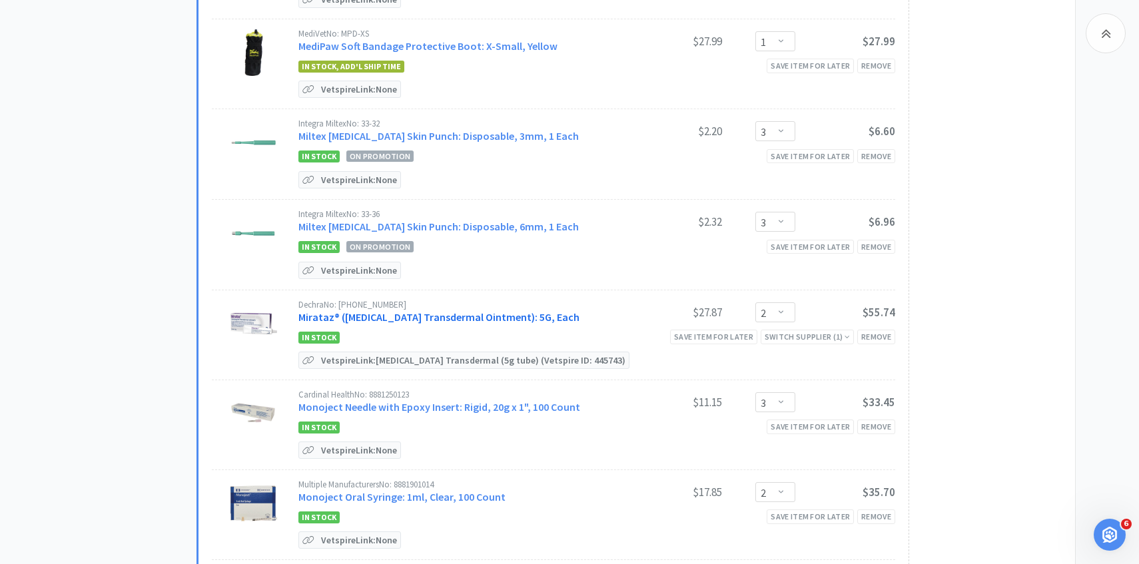
click at [473, 310] on link "Mirataz® (Mirtazapine Transdermal Ointment): 5G, Each" at bounding box center [438, 316] width 281 height 13
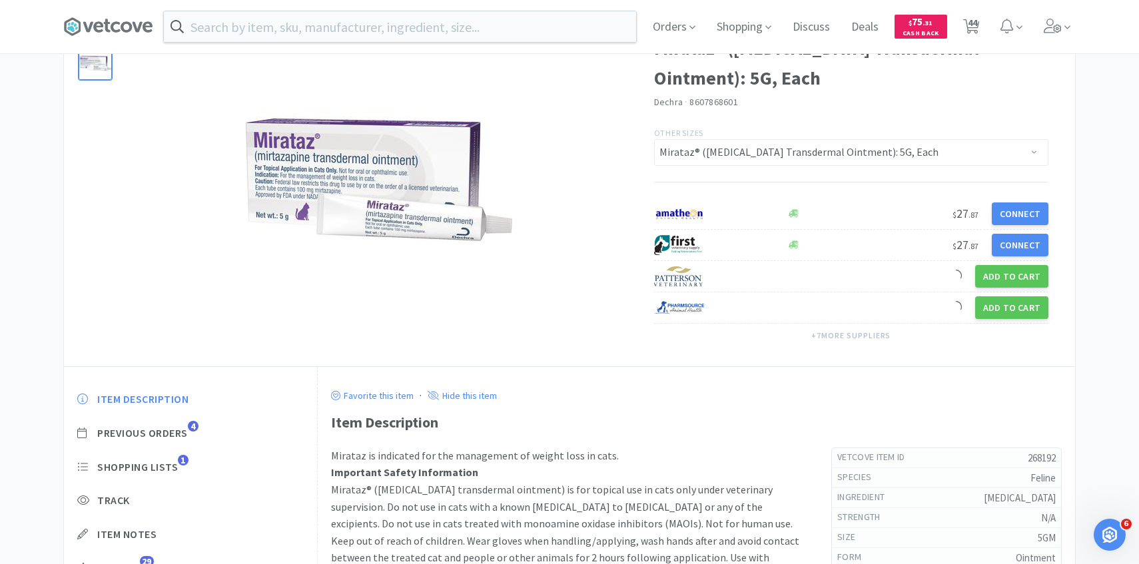
scroll to position [125, 0]
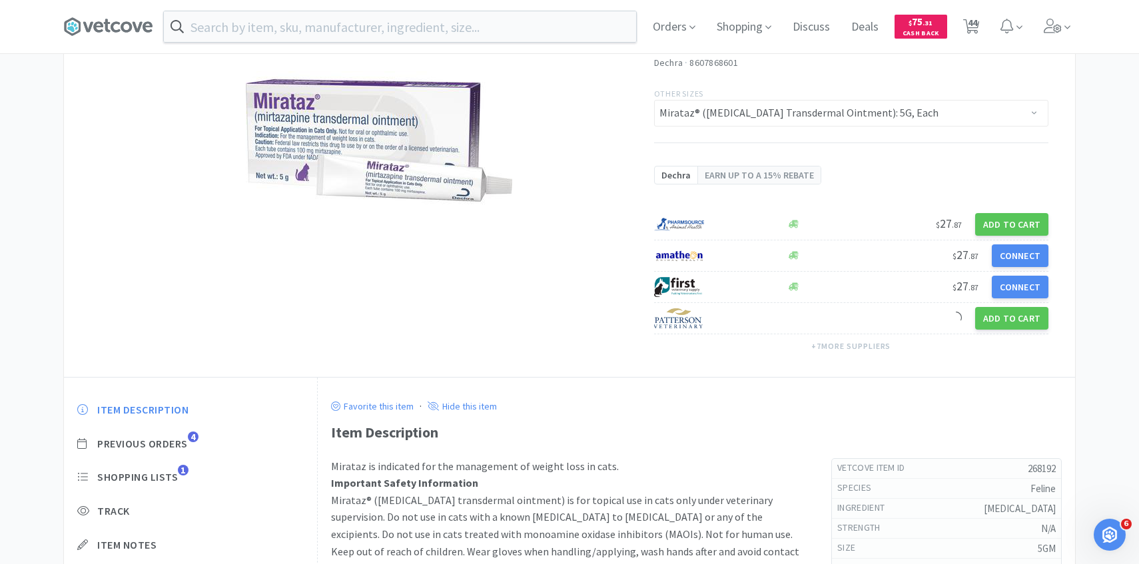
click at [182, 400] on div "Item Description Previous Orders 4 Shopping Lists 1 Track Item Notes Reviews 29" at bounding box center [190, 505] width 253 height 230
click at [178, 446] on span "Previous Orders" at bounding box center [142, 444] width 91 height 14
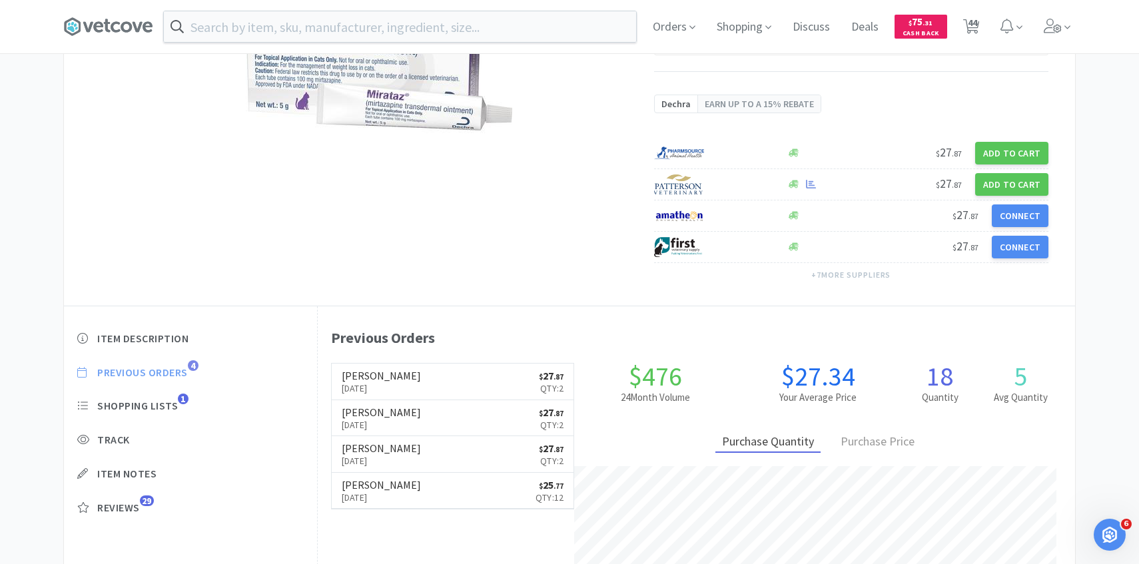
scroll to position [199, 0]
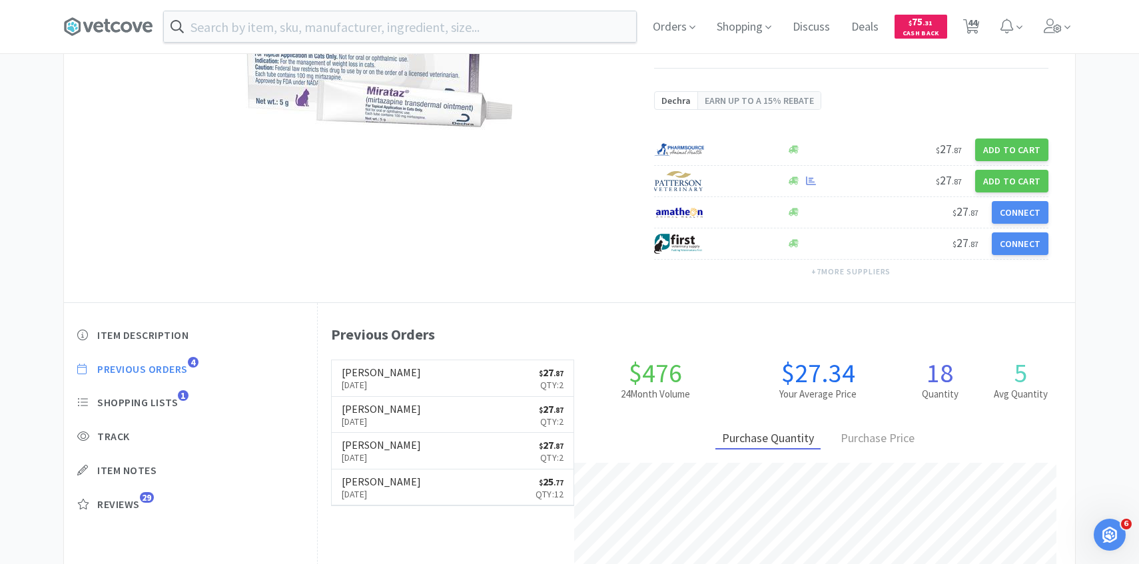
select select "1"
select select "10"
select select "2"
select select "1"
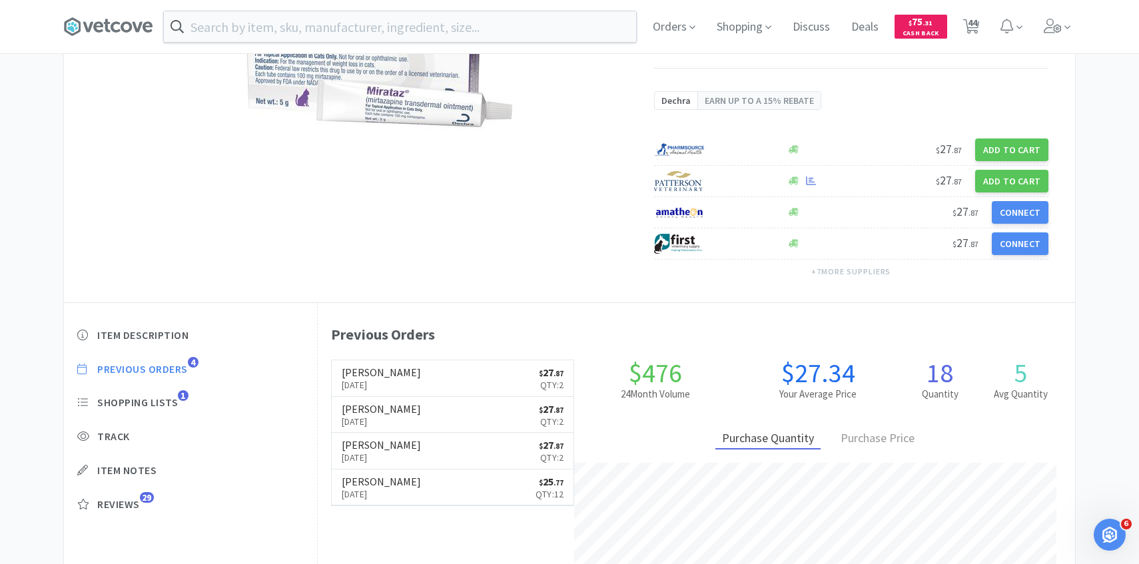
select select "5"
select select "2"
select select "1"
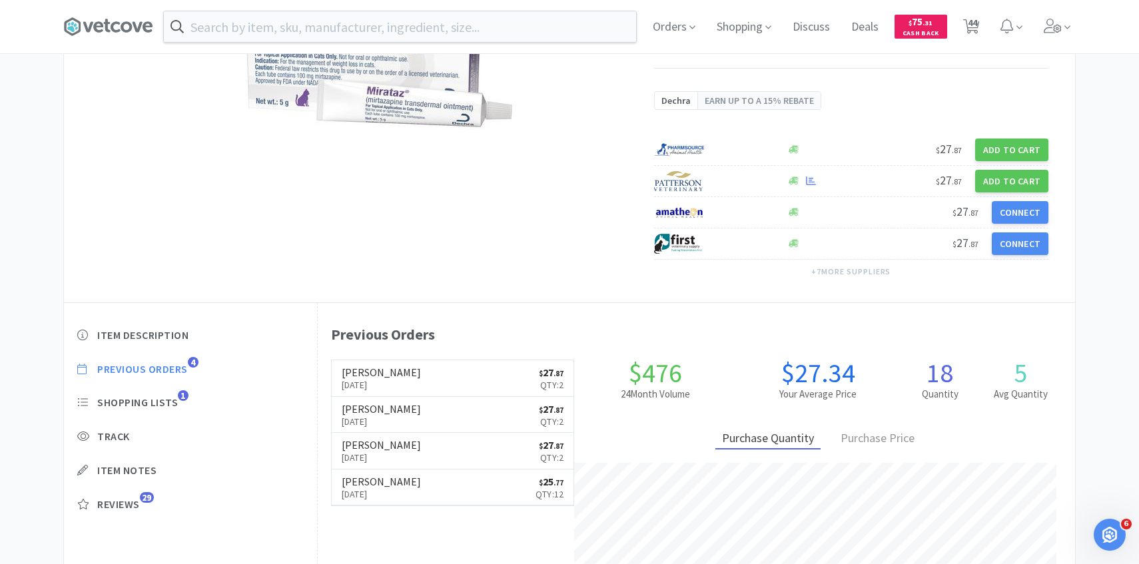
select select "2"
select select "1"
select select "2"
select select "1"
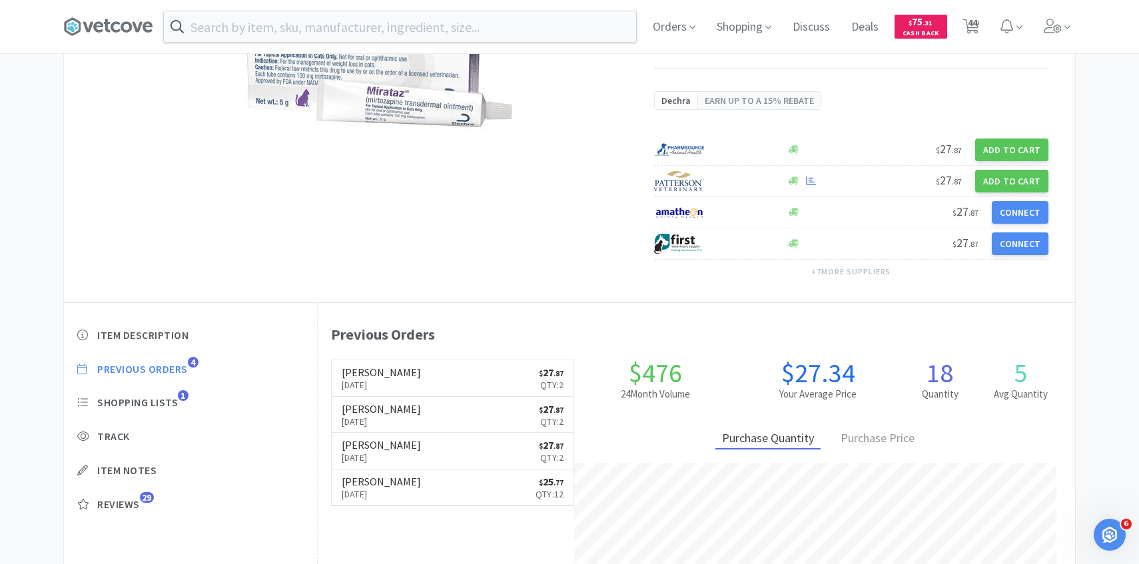
select select "3"
select select "2"
select select "3"
select select "2"
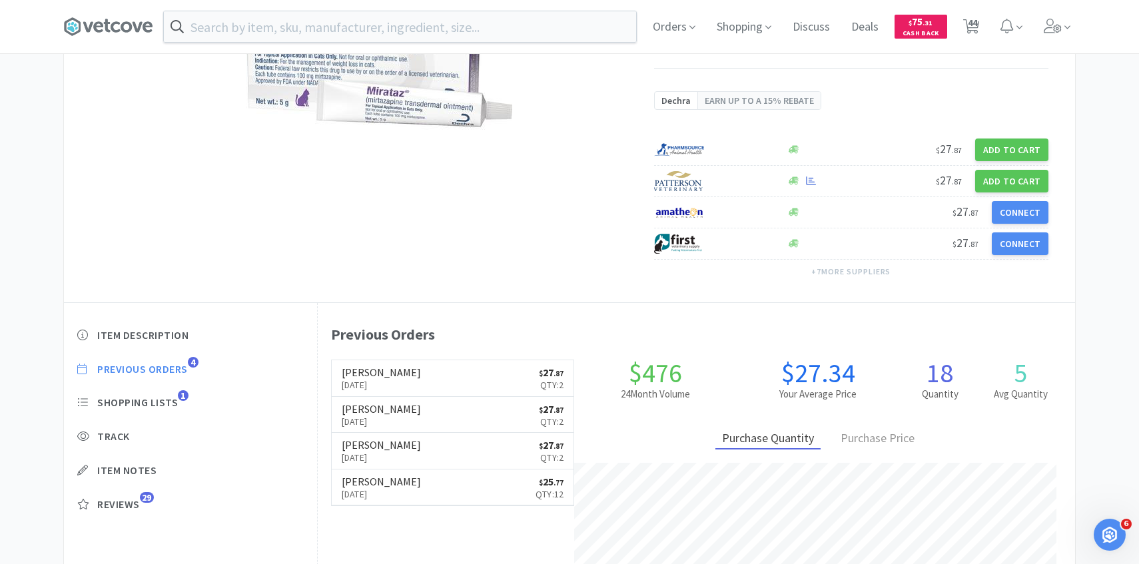
select select "1"
select select "5"
select select "1"
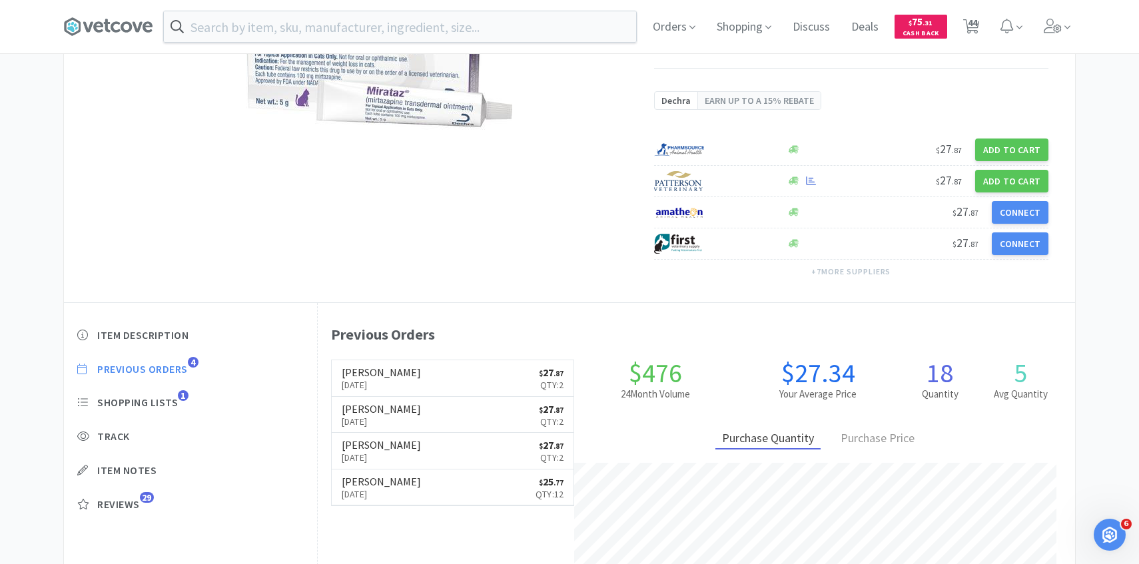
select select "1"
select select "2"
select select "1"
select select "50"
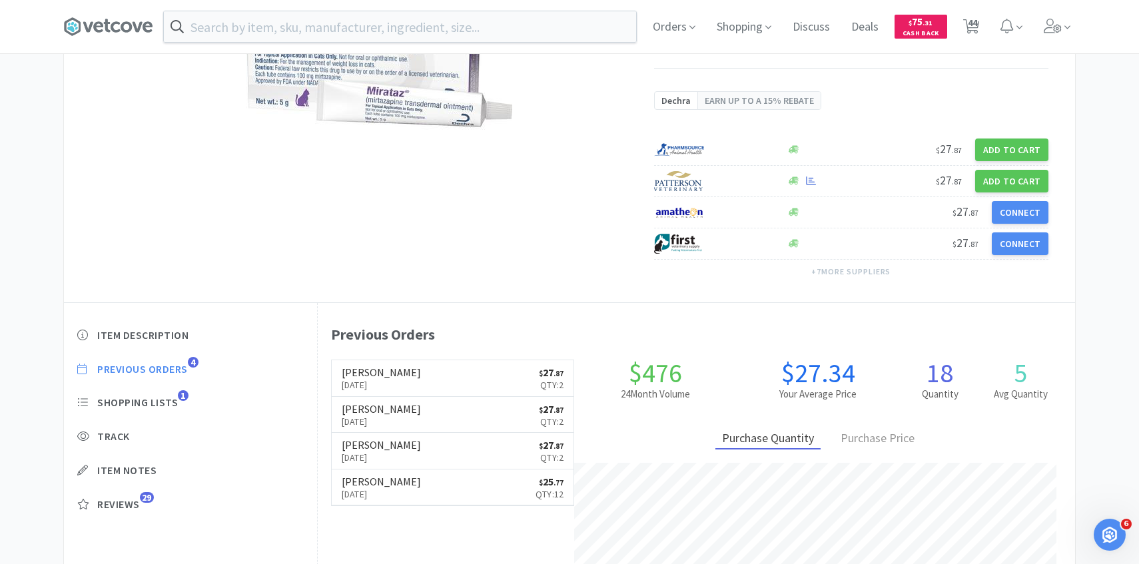
select select "5"
select select "1"
select select "5"
select select "2"
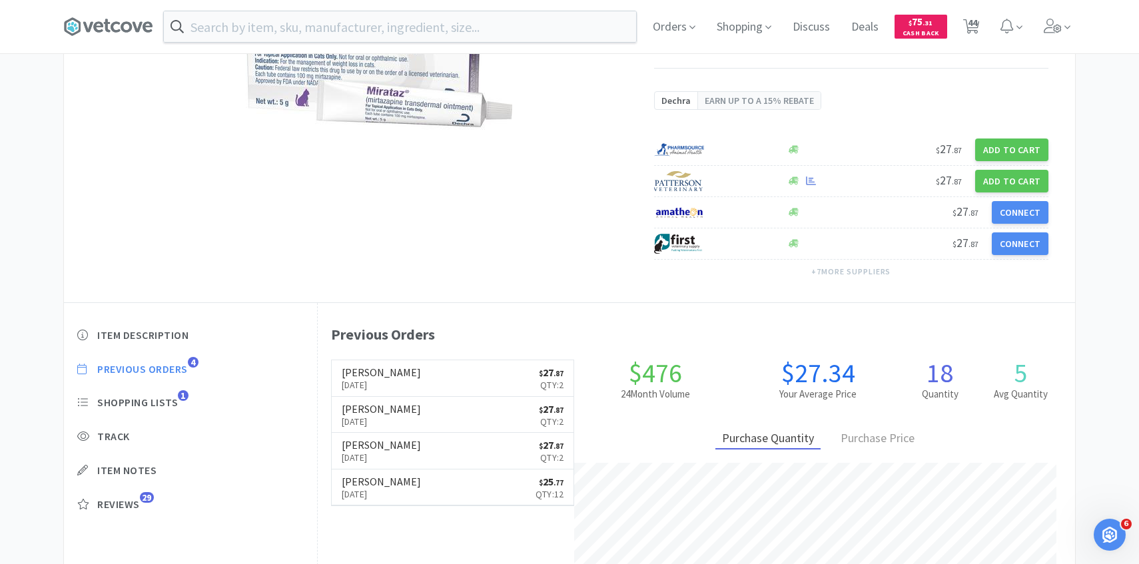
select select "100"
select select "4"
select select "1"
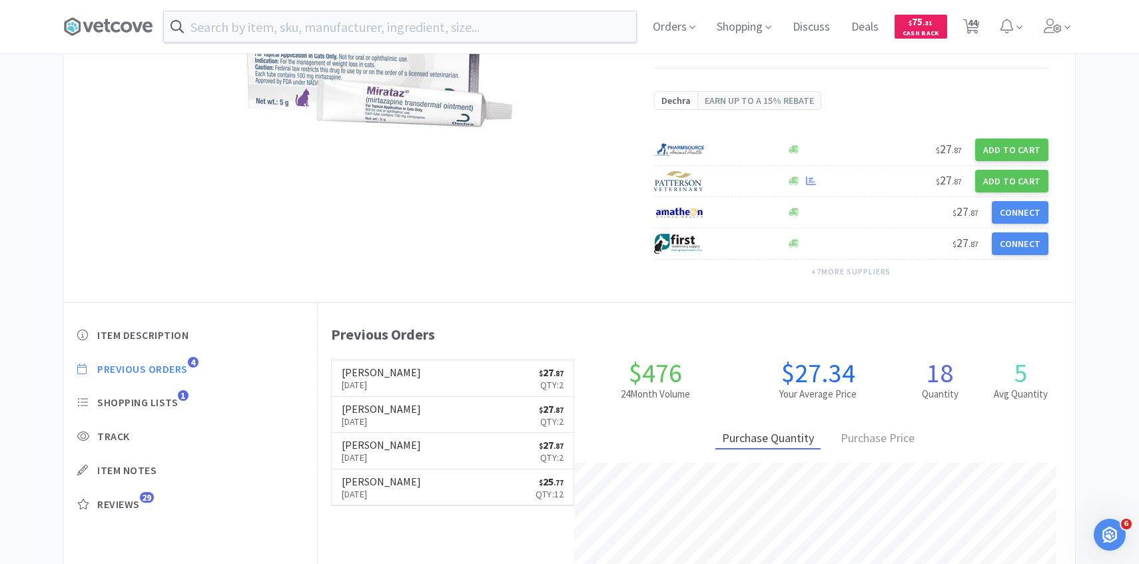
select select "1"
select select "6"
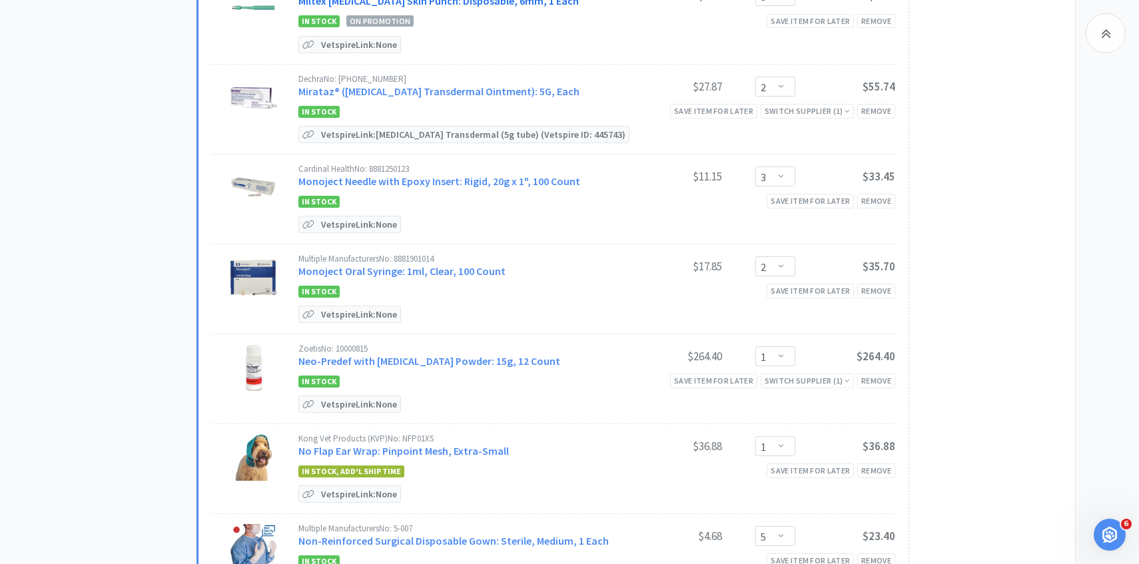
scroll to position [1692, 0]
click at [743, 372] on div "Save item for later" at bounding box center [713, 379] width 87 height 14
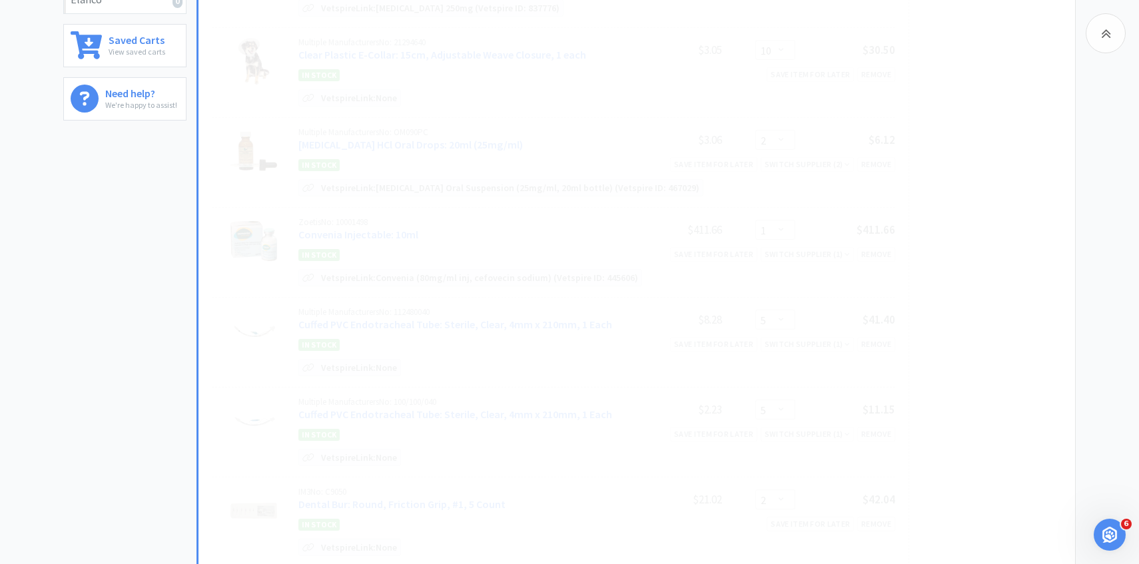
select select "5"
select select "1"
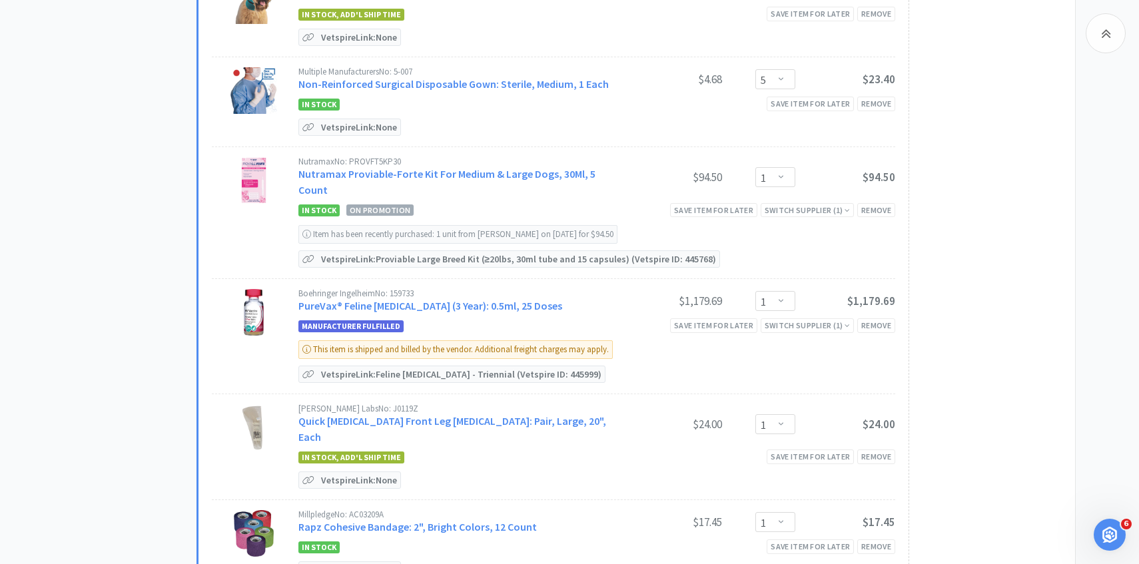
scroll to position [2073, 0]
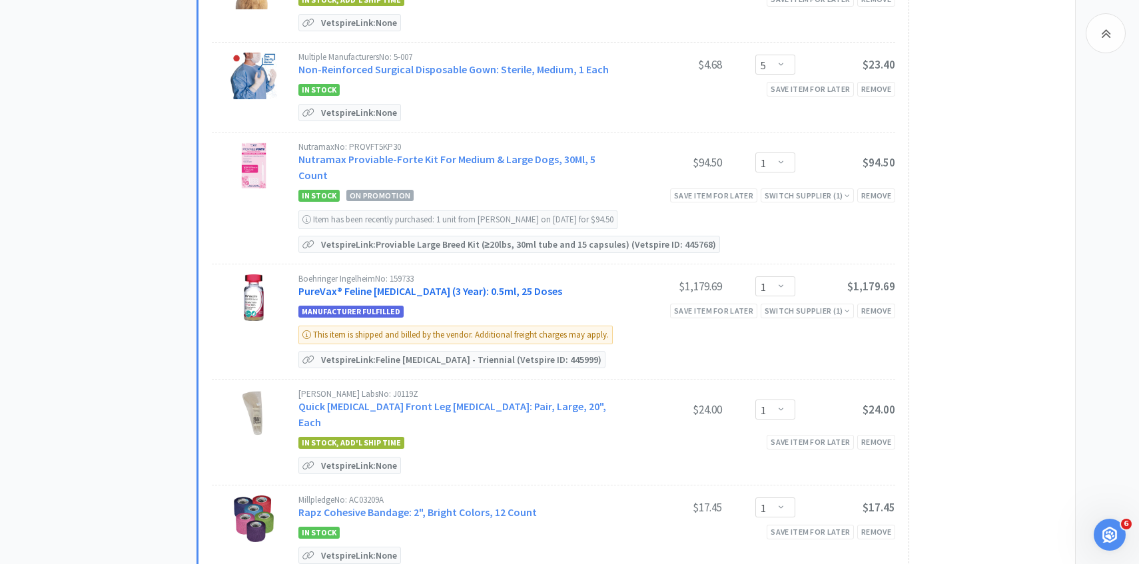
click at [462, 284] on link "PureVax® Feline Rabies (3 Year): 0.5ml, 25 Doses" at bounding box center [430, 290] width 264 height 13
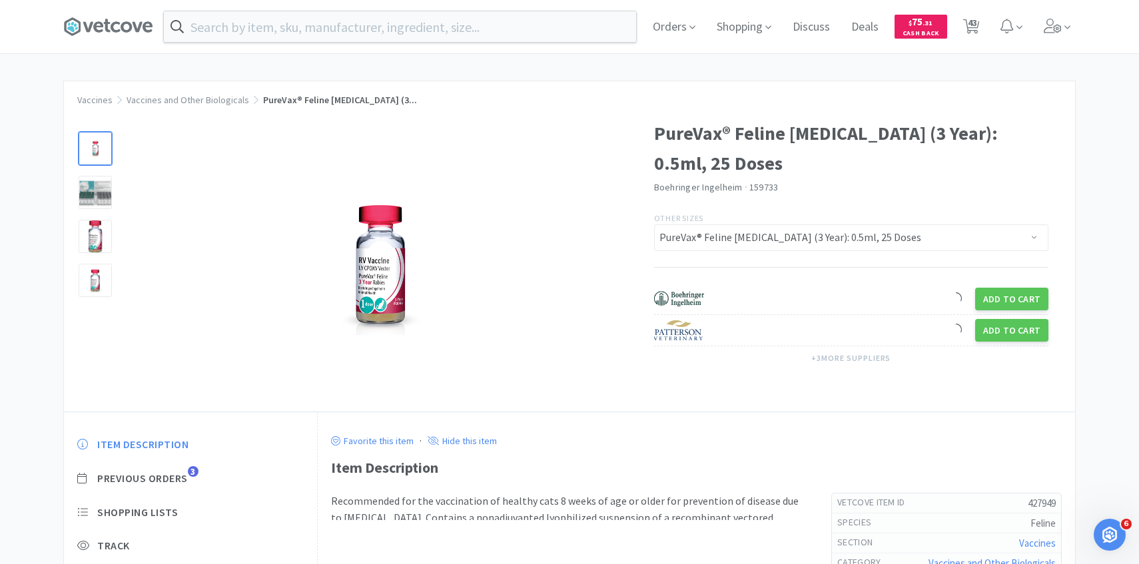
scroll to position [99, 0]
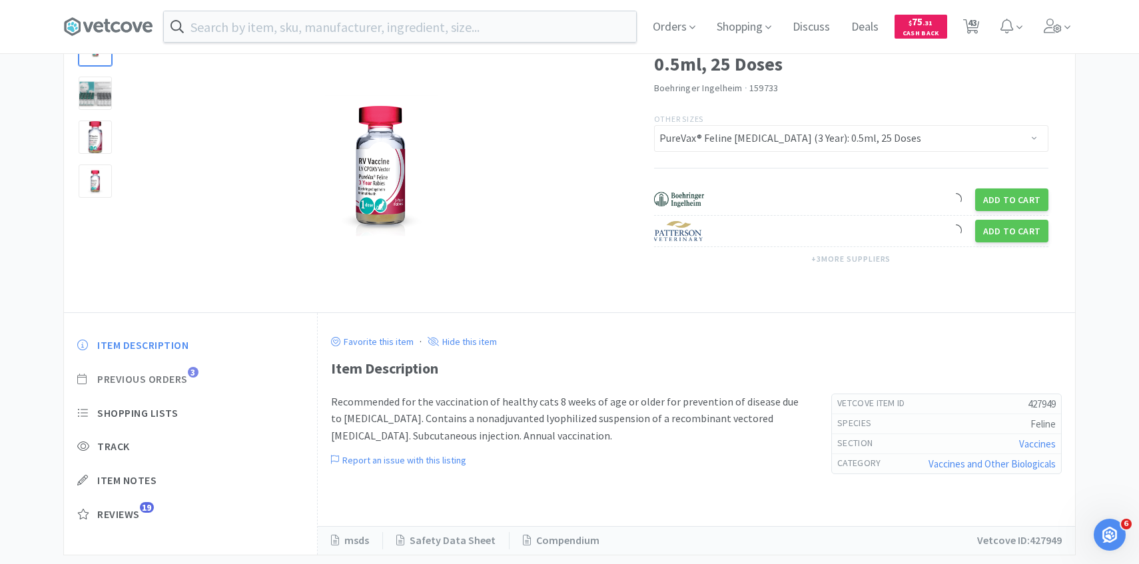
click at [175, 378] on span "Previous Orders" at bounding box center [142, 379] width 91 height 14
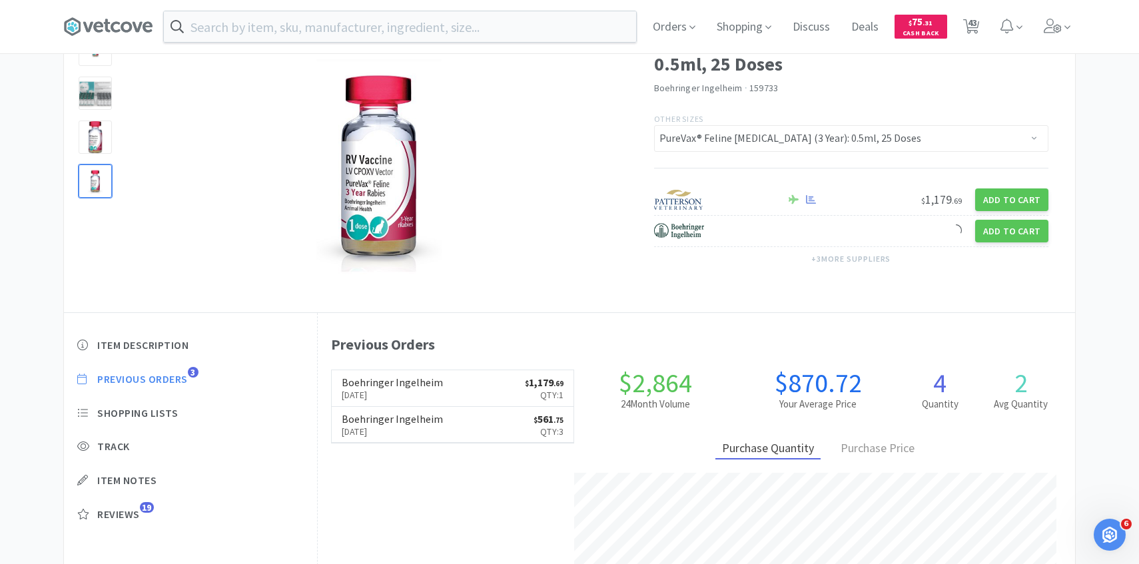
scroll to position [366, 757]
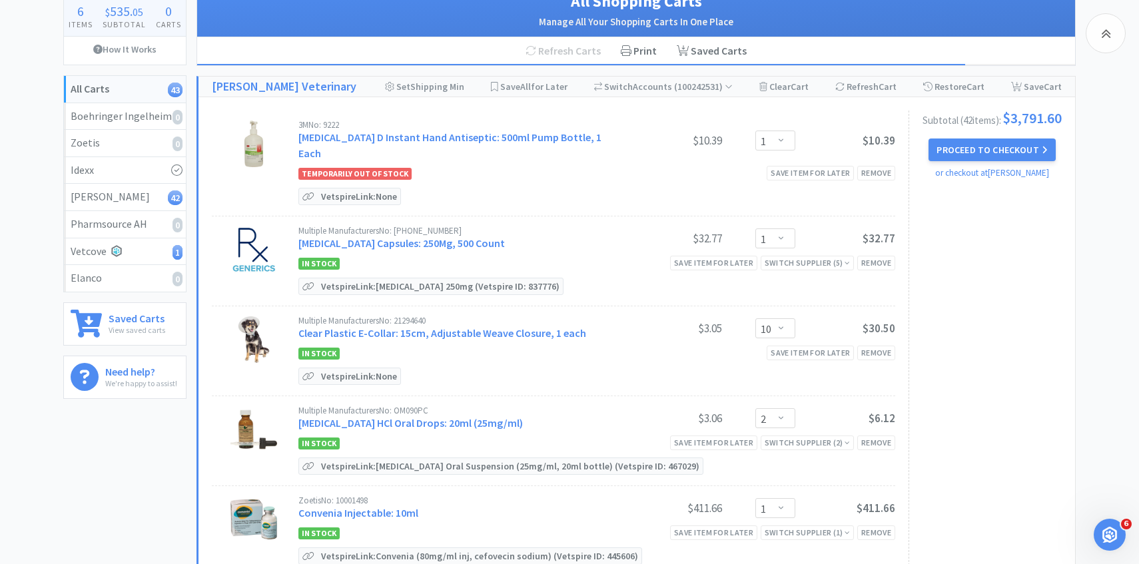
scroll to position [2073, 0]
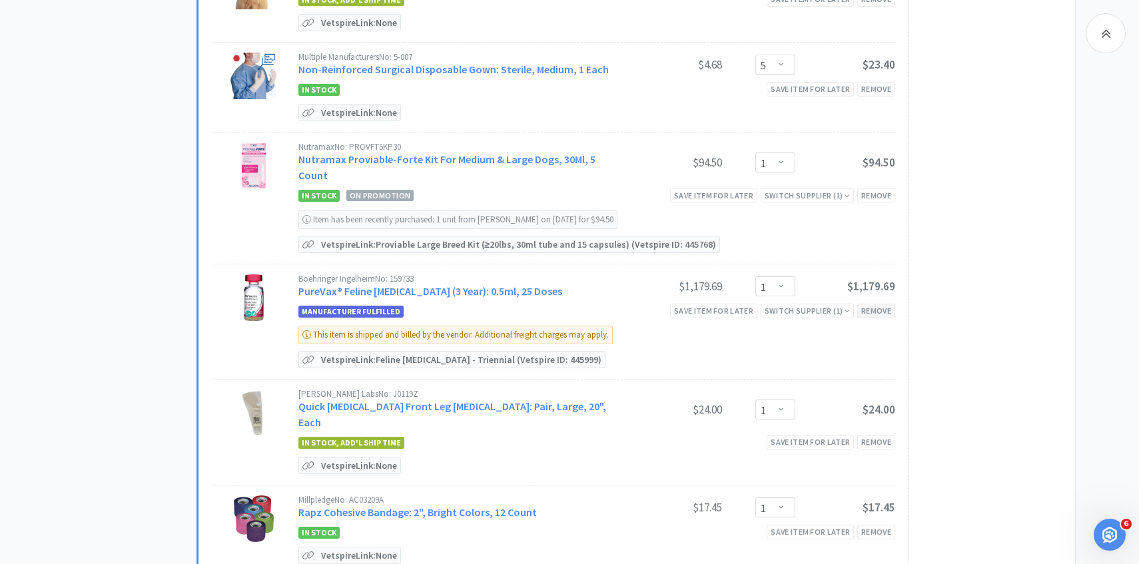
click at [873, 304] on div "Remove" at bounding box center [876, 311] width 38 height 14
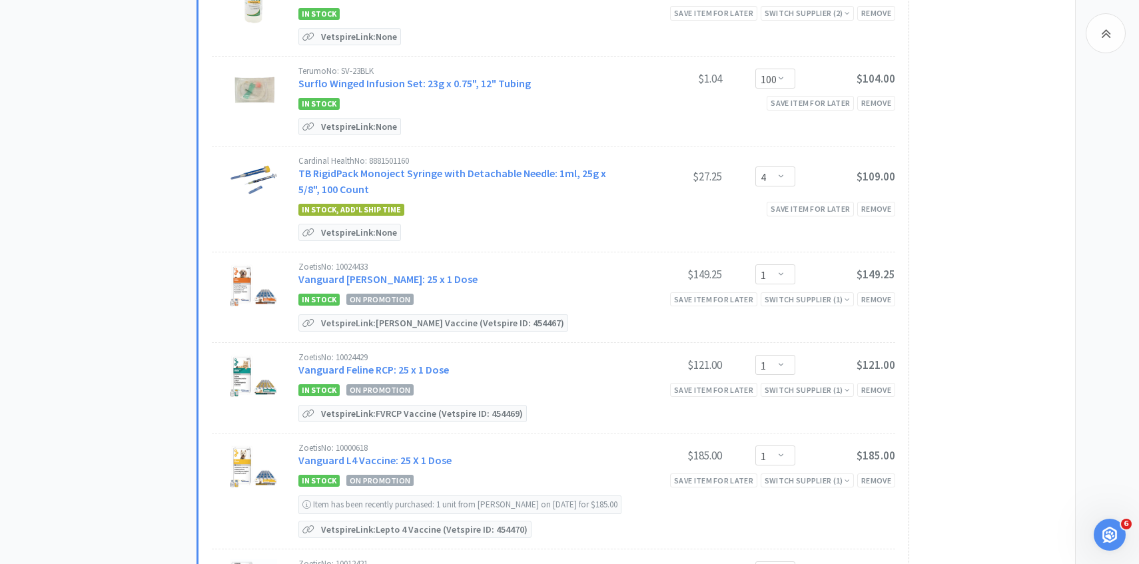
scroll to position [3244, 0]
click at [420, 362] on link "Vanguard Feline RCP: 25 x 1 Dose" at bounding box center [373, 368] width 151 height 13
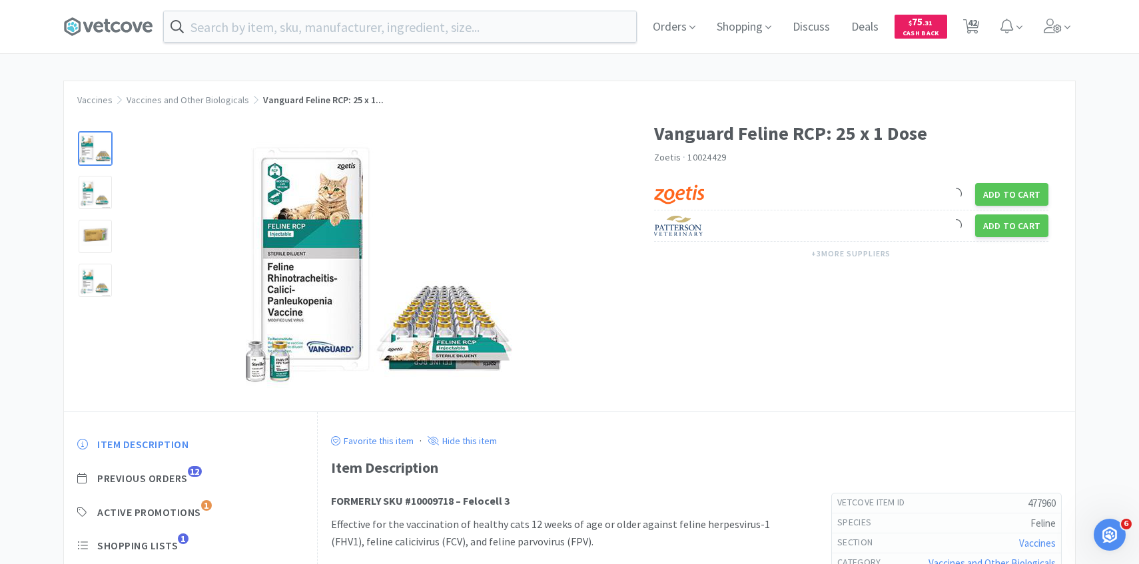
scroll to position [42, 0]
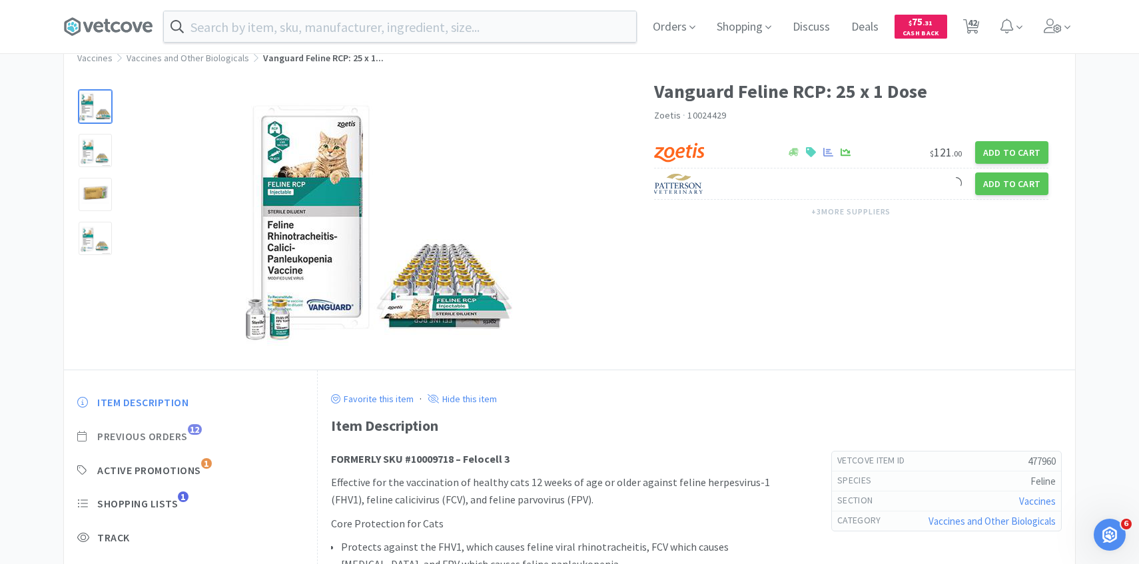
click at [178, 438] on span "Previous Orders" at bounding box center [142, 437] width 91 height 14
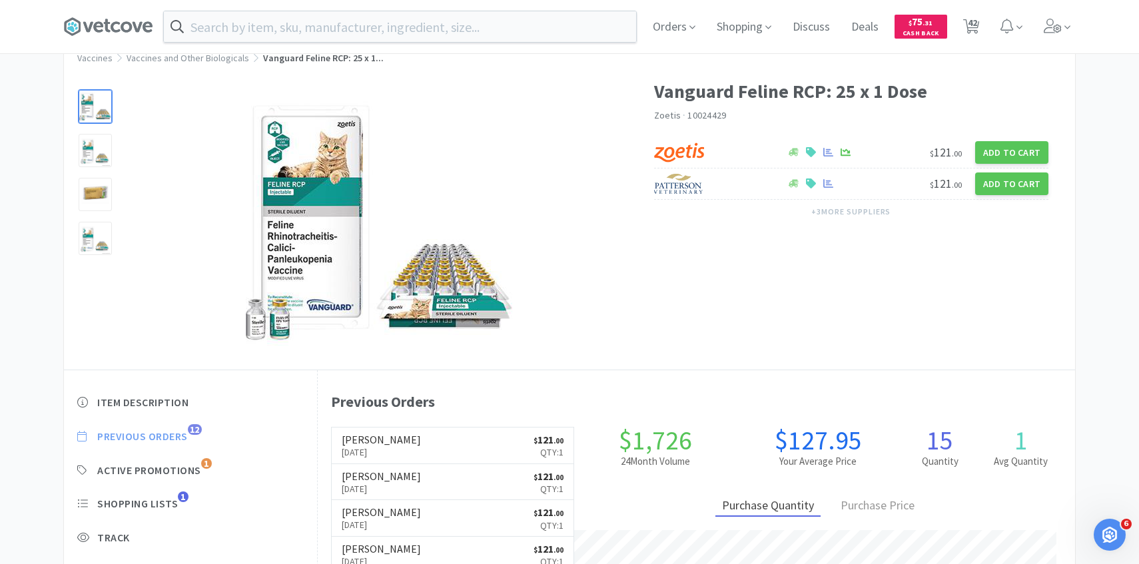
scroll to position [366, 757]
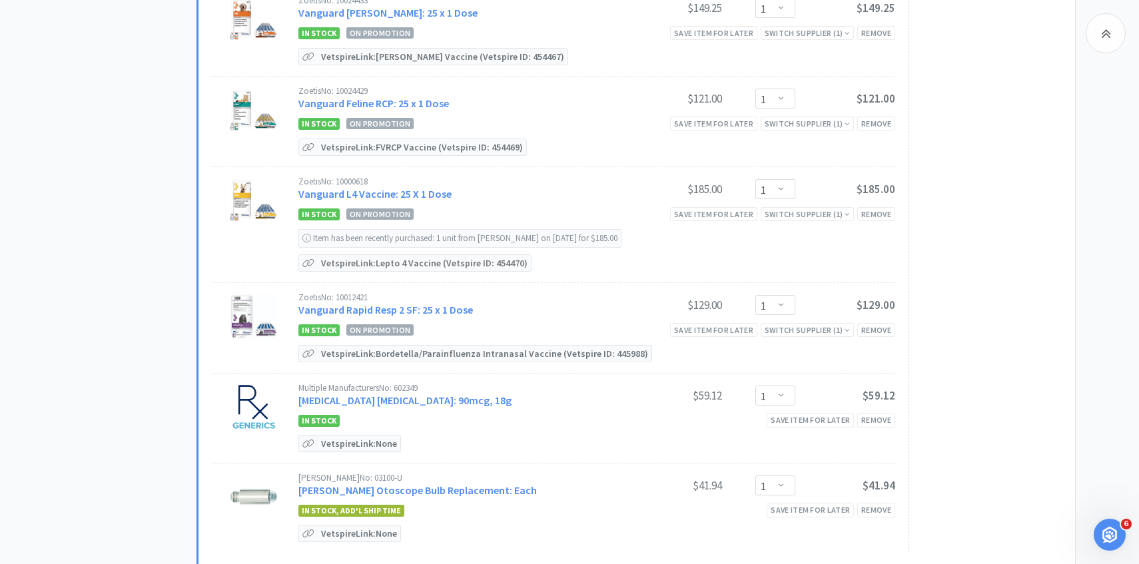
scroll to position [3513, 0]
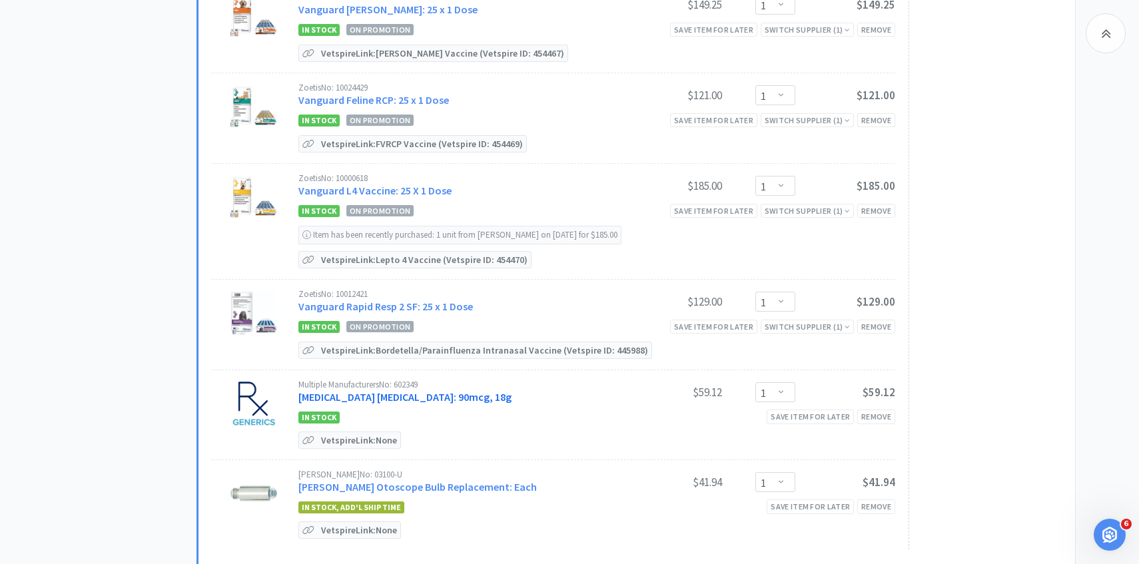
click at [432, 390] on link "Ventolin HFA Inhaler: 90mcg, 18g" at bounding box center [404, 396] width 213 height 13
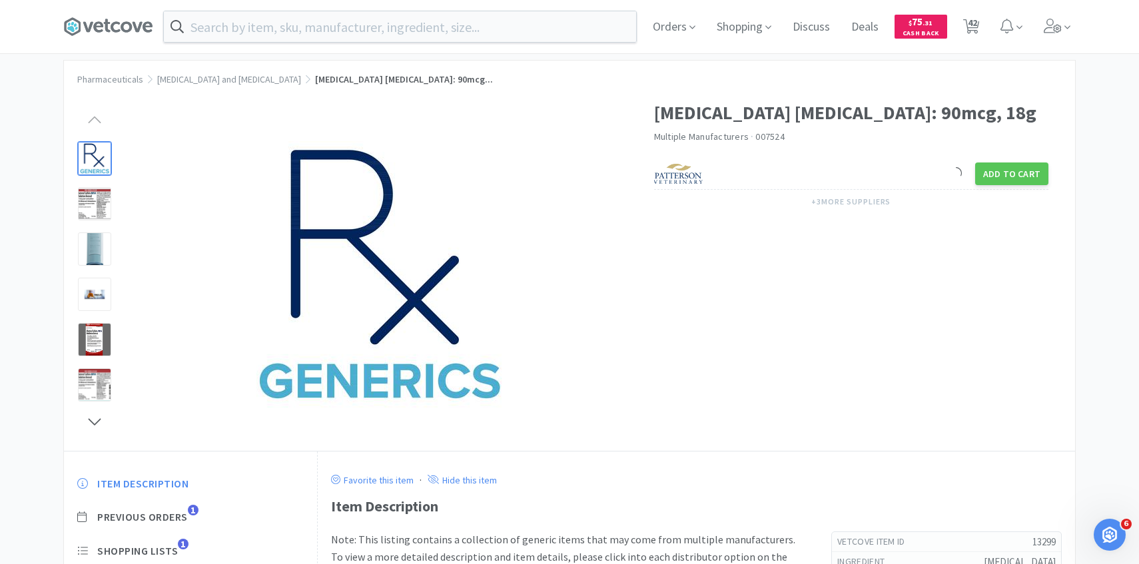
scroll to position [25, 0]
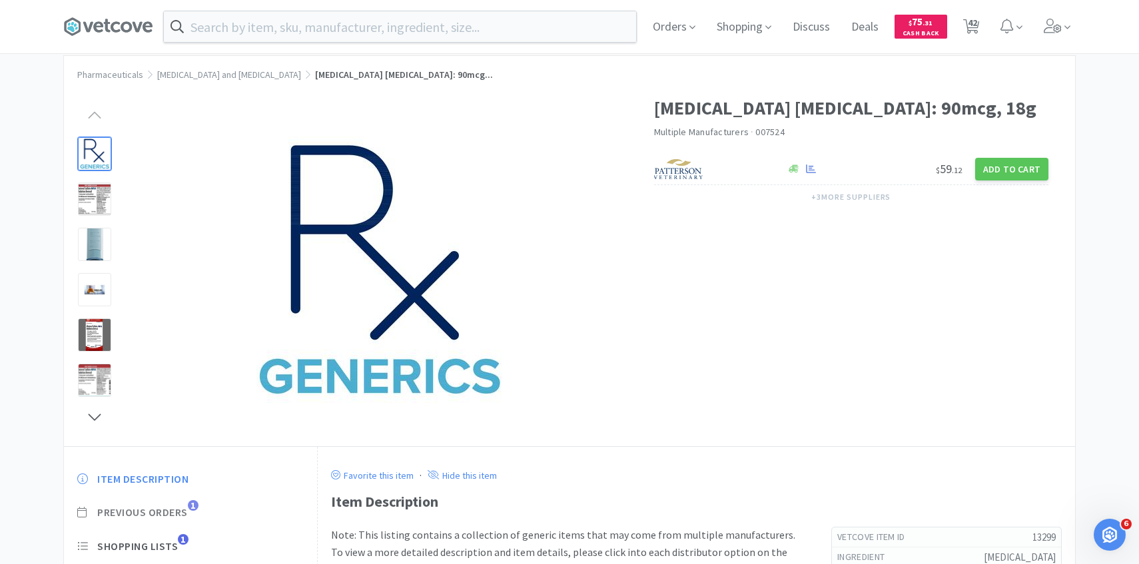
click at [180, 508] on span "Previous Orders" at bounding box center [142, 512] width 91 height 14
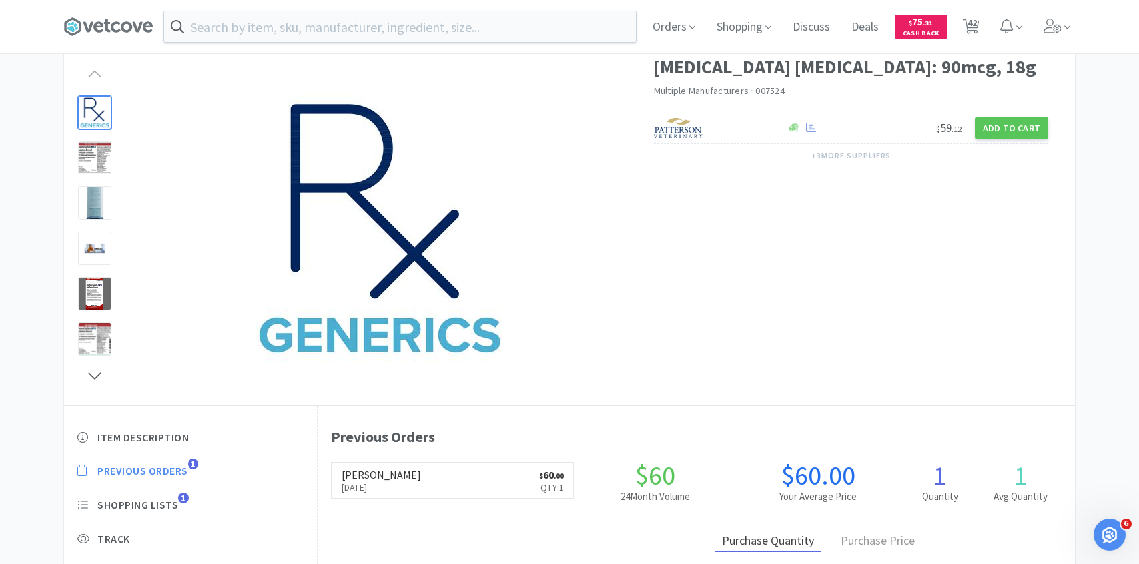
scroll to position [69, 0]
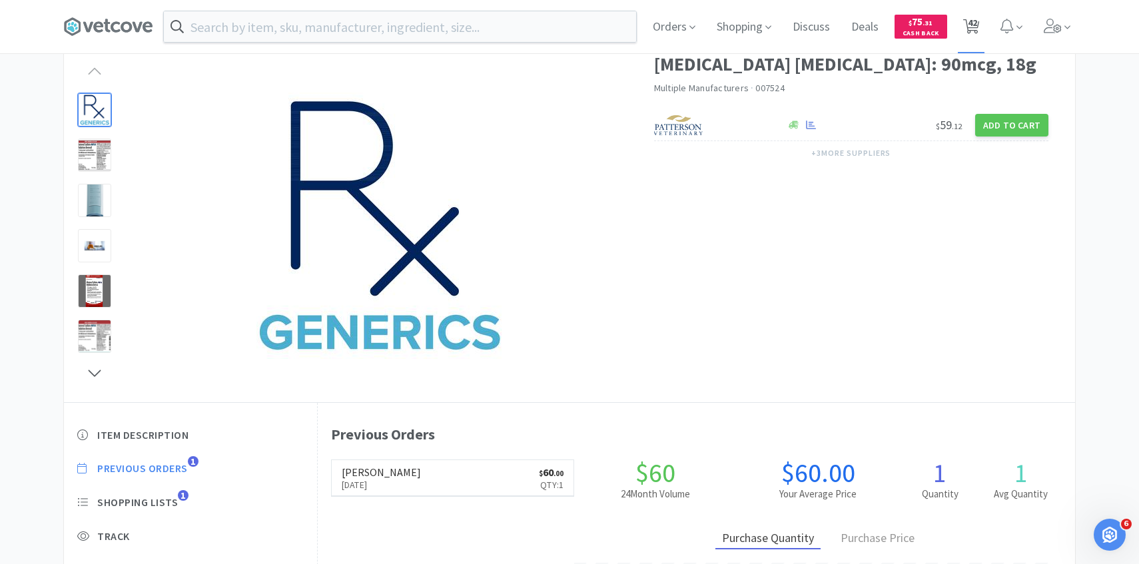
click at [972, 16] on span "42" at bounding box center [972, 22] width 9 height 53
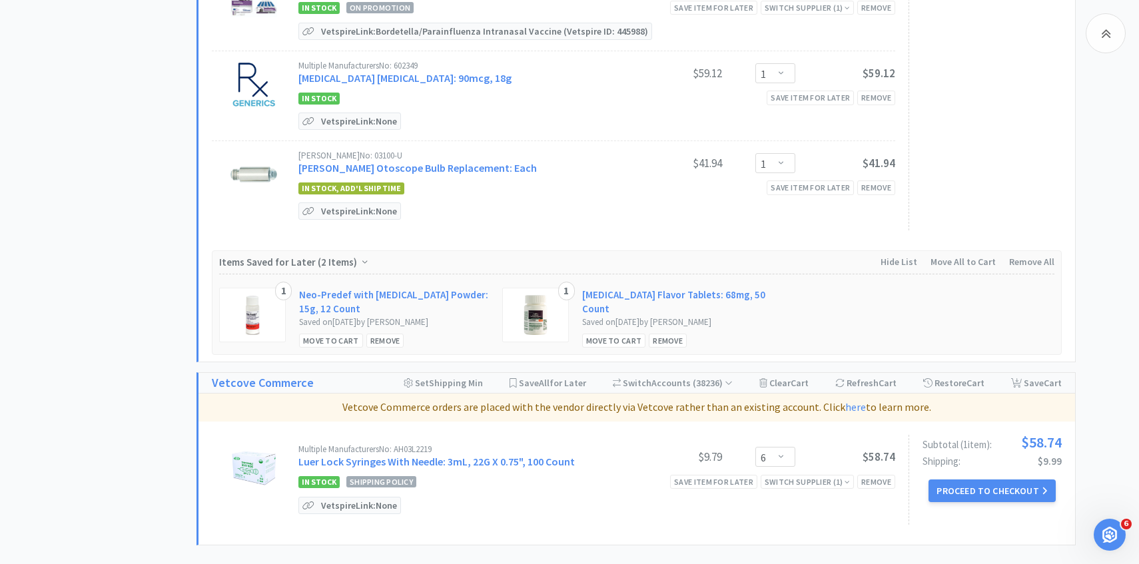
scroll to position [3775, 0]
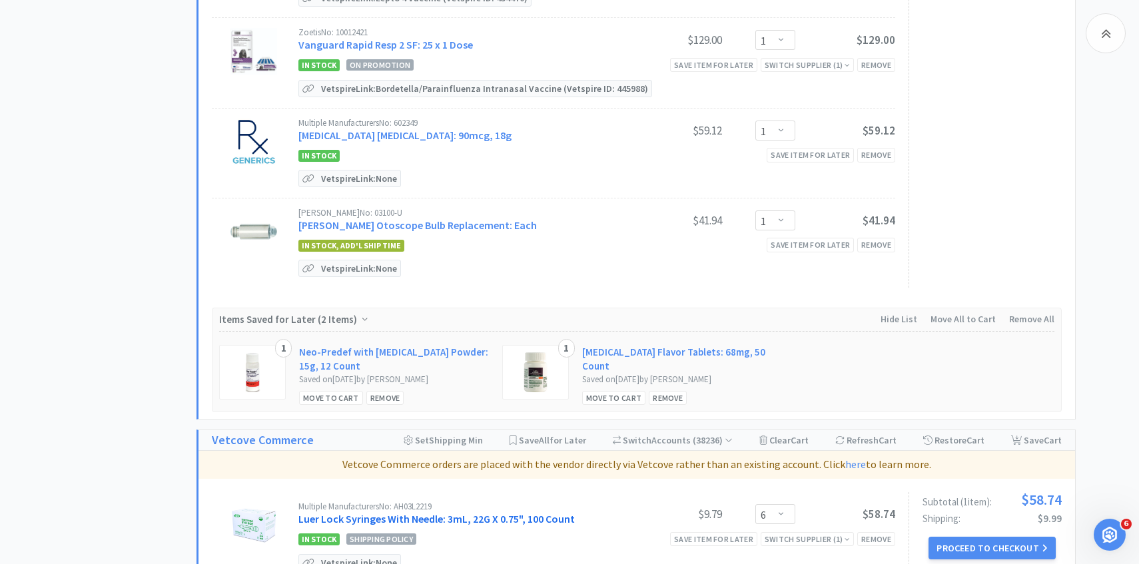
click at [479, 512] on link "Luer Lock Syringes With Needle: 3mL, 22G X 0.75", 100 Count" at bounding box center [436, 518] width 276 height 13
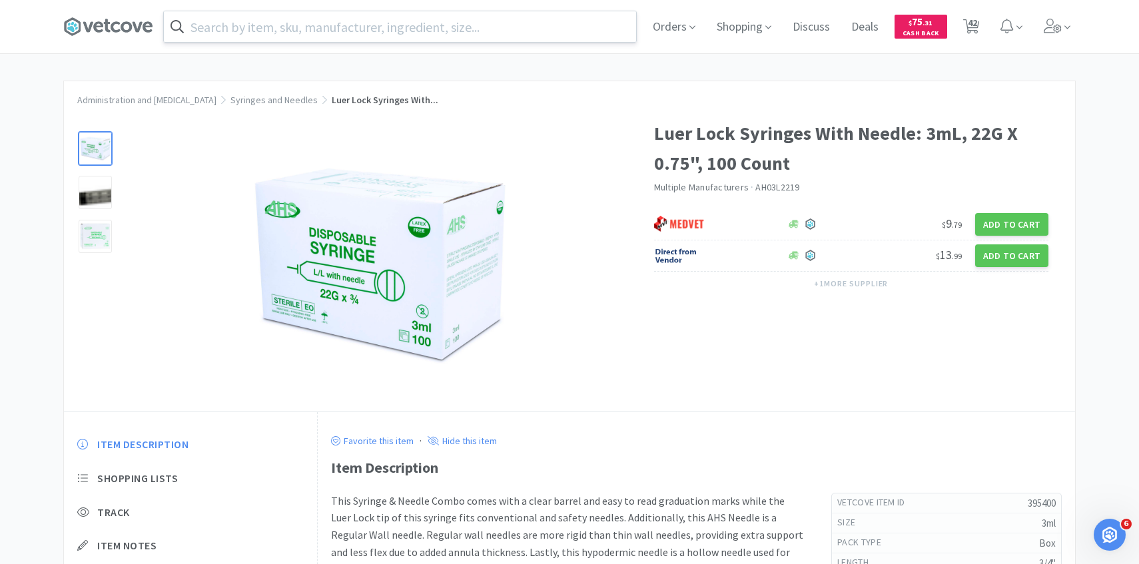
click at [430, 27] on input "text" at bounding box center [400, 26] width 472 height 31
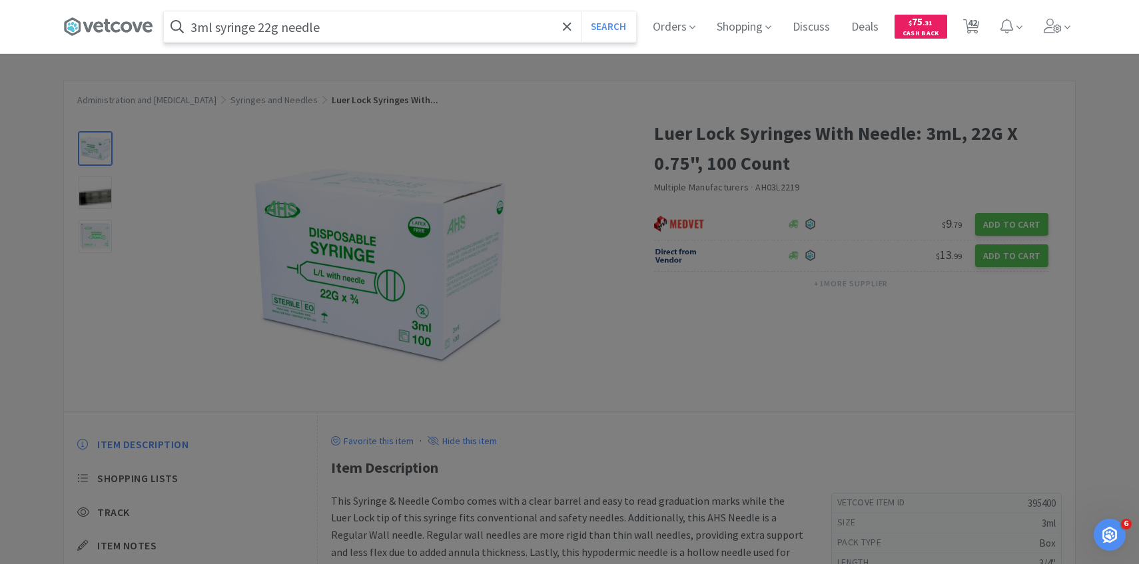
click at [581, 11] on button "Search" at bounding box center [608, 26] width 55 height 31
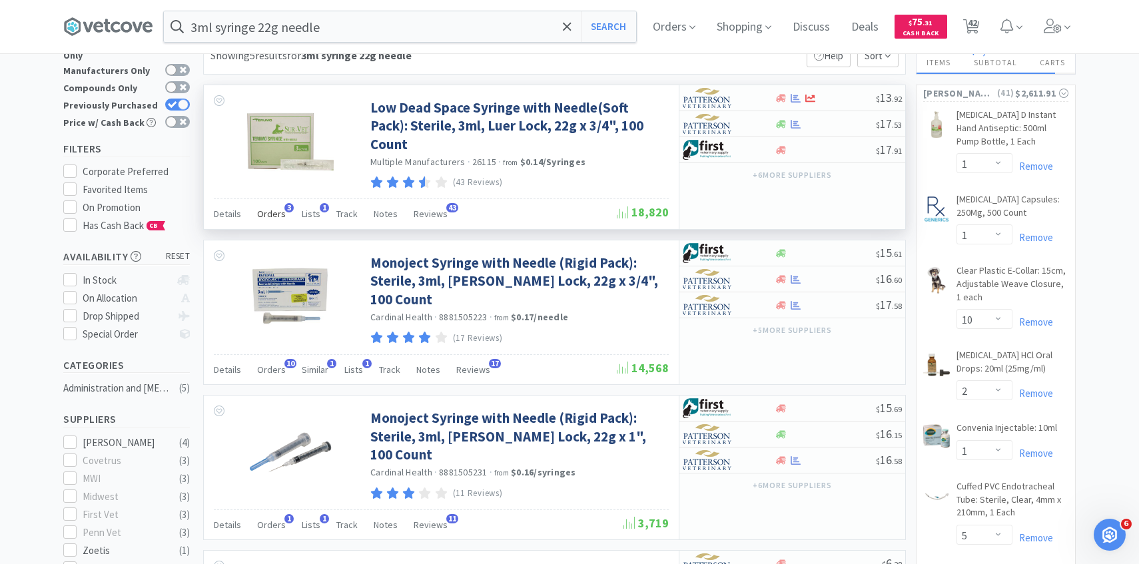
scroll to position [15, 0]
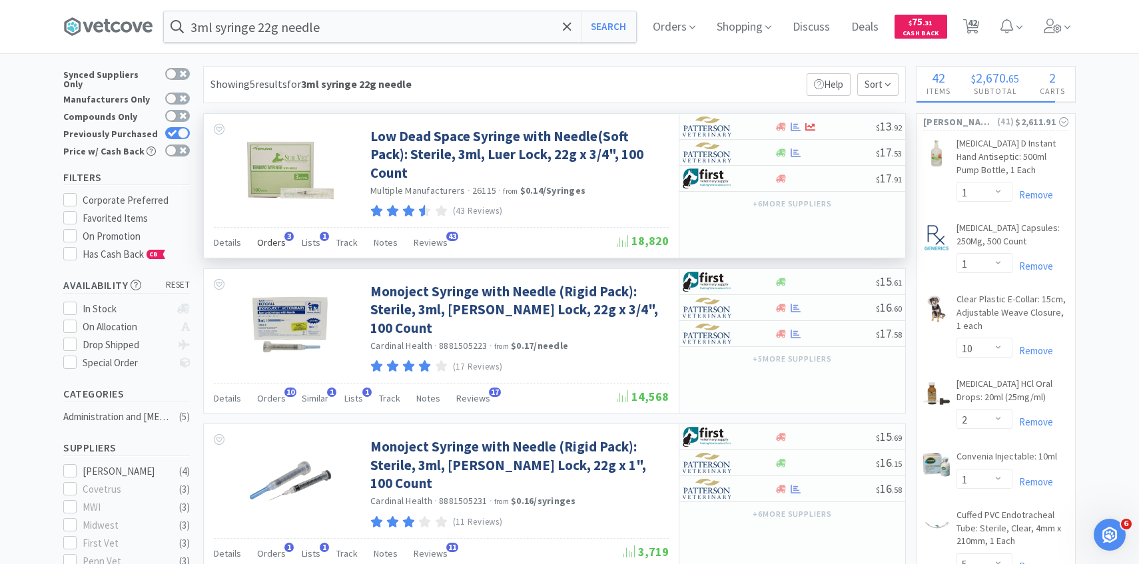
click at [276, 242] on span "Orders" at bounding box center [271, 242] width 29 height 12
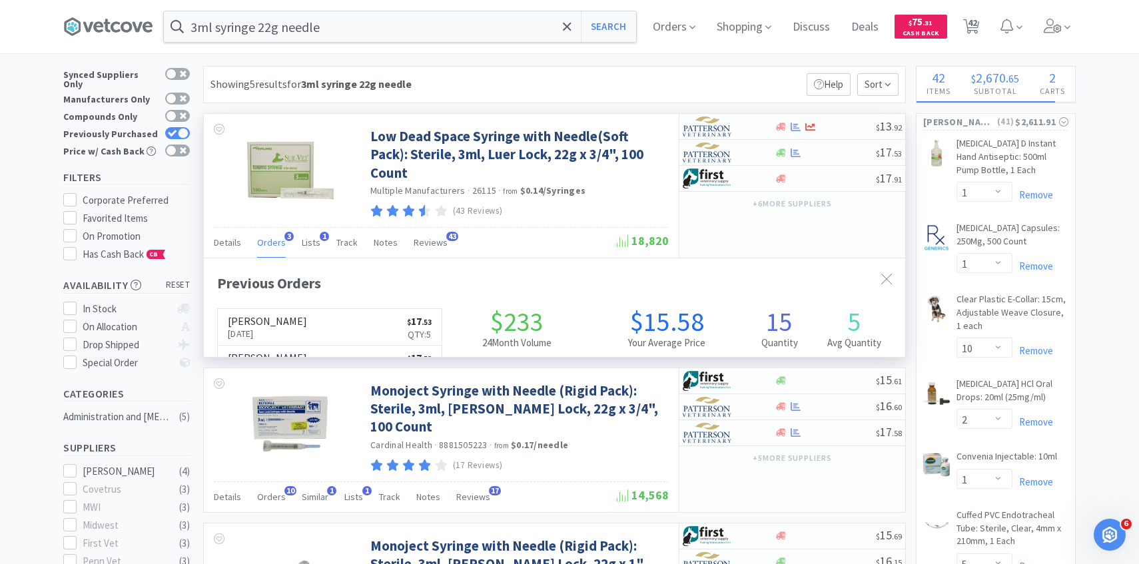
scroll to position [345, 701]
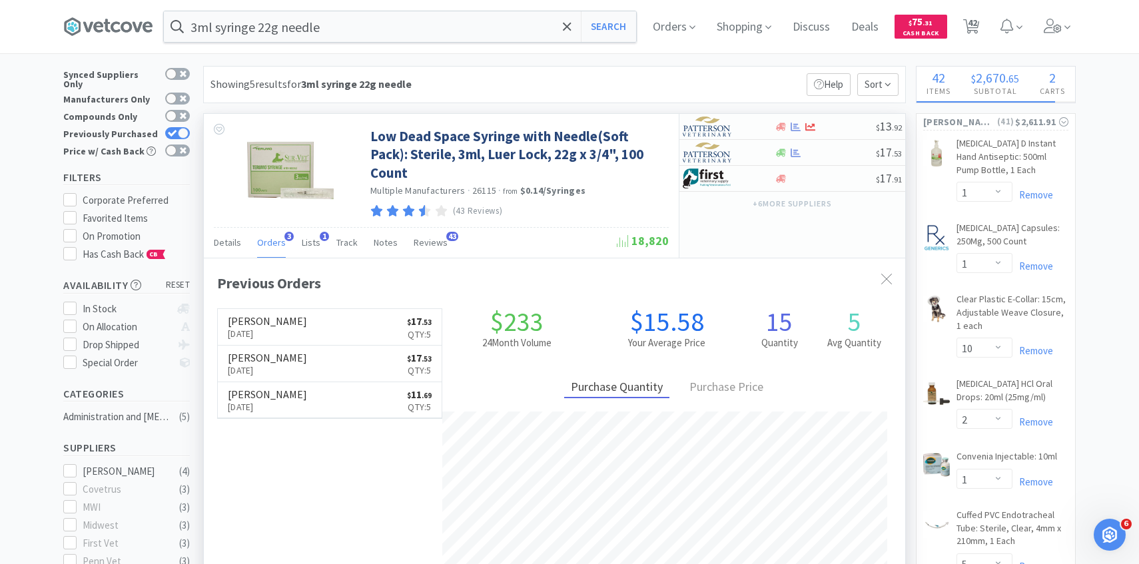
click at [275, 242] on span "Orders" at bounding box center [271, 242] width 29 height 12
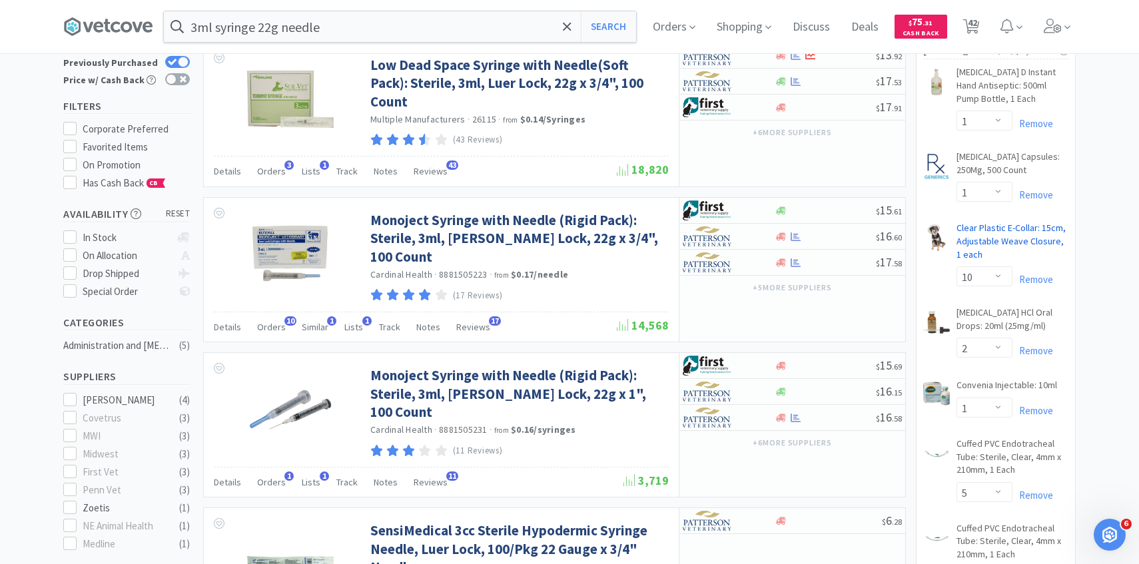
scroll to position [0, 0]
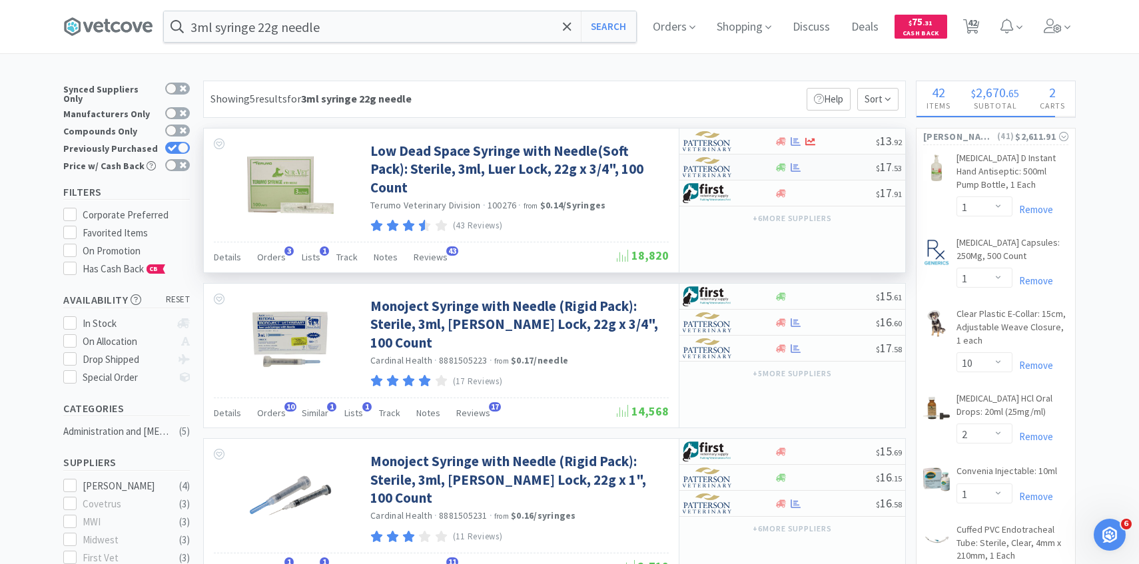
click at [754, 167] on div at bounding box center [719, 167] width 73 height 23
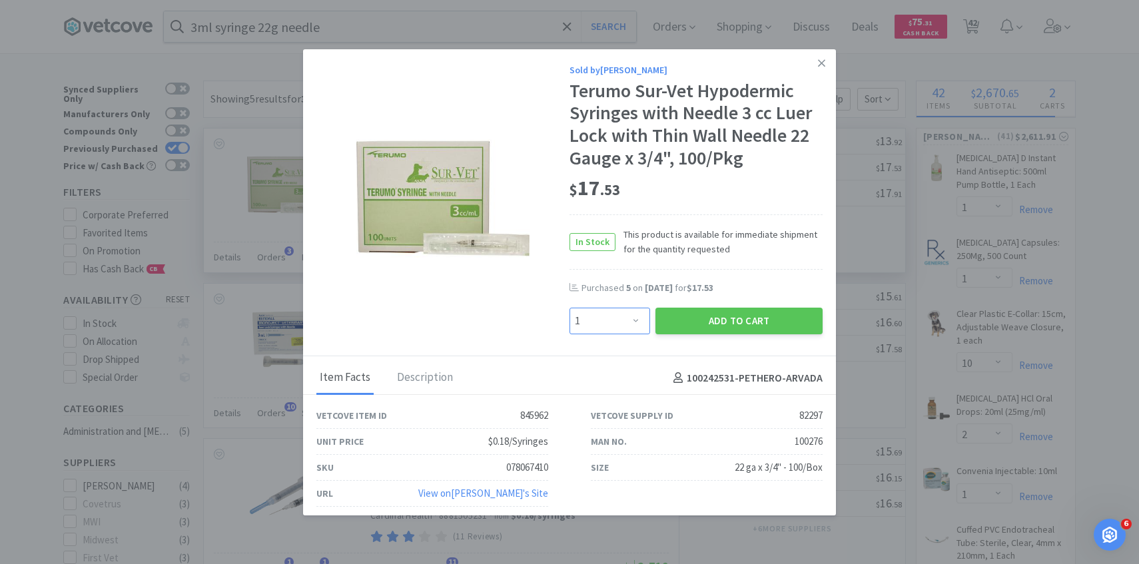
click at [629, 324] on select "Enter Quantity 1 2 3 4 5 6 7 8 9 10 11 12 13 14 15 16 17 18 19 20 Enter Quantity" at bounding box center [609, 321] width 81 height 27
click at [569, 308] on select "Enter Quantity 1 2 3 4 5 6 7 8 9 10 11 12 13 14 15 16 17 18 19 20 Enter Quantity" at bounding box center [609, 321] width 81 height 27
click at [703, 308] on button "Add to Cart" at bounding box center [738, 321] width 167 height 27
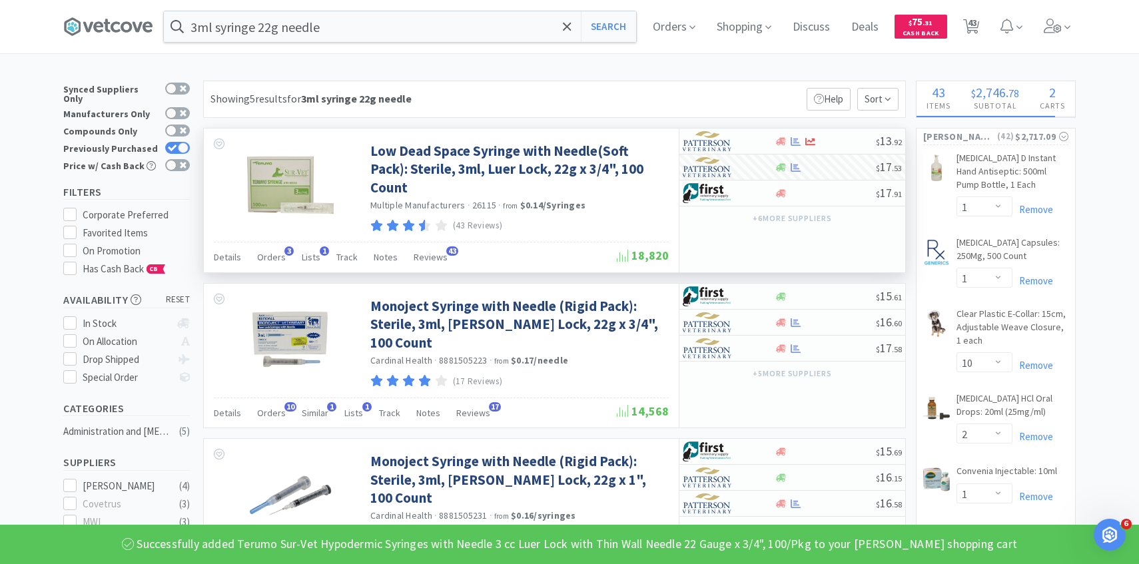
click at [980, 25] on span "43" at bounding box center [971, 26] width 27 height 53
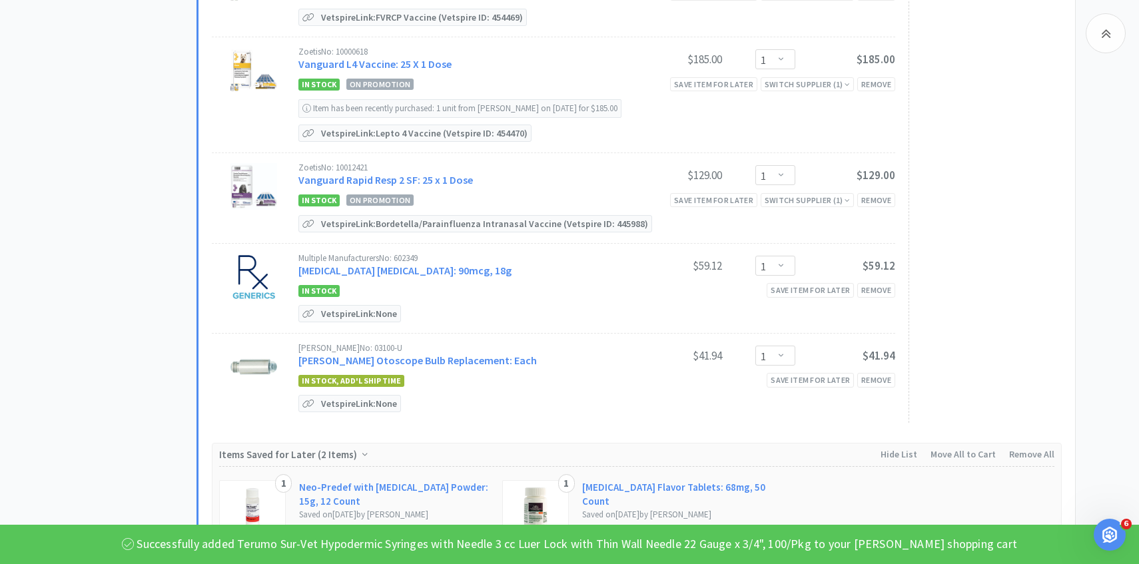
scroll to position [3996, 0]
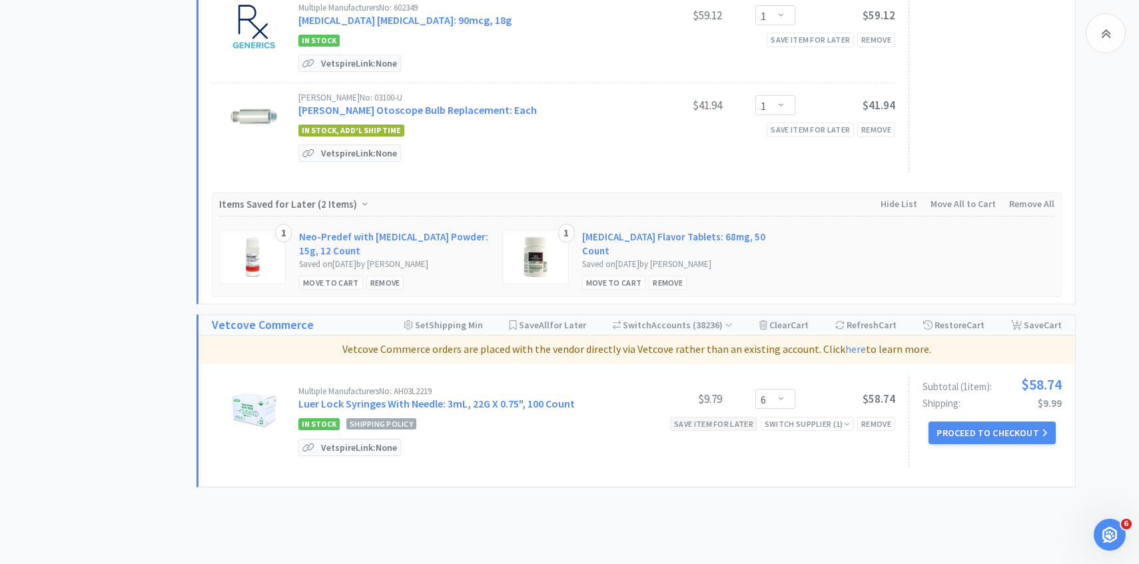
click at [726, 417] on div "Save item for later" at bounding box center [713, 424] width 87 height 14
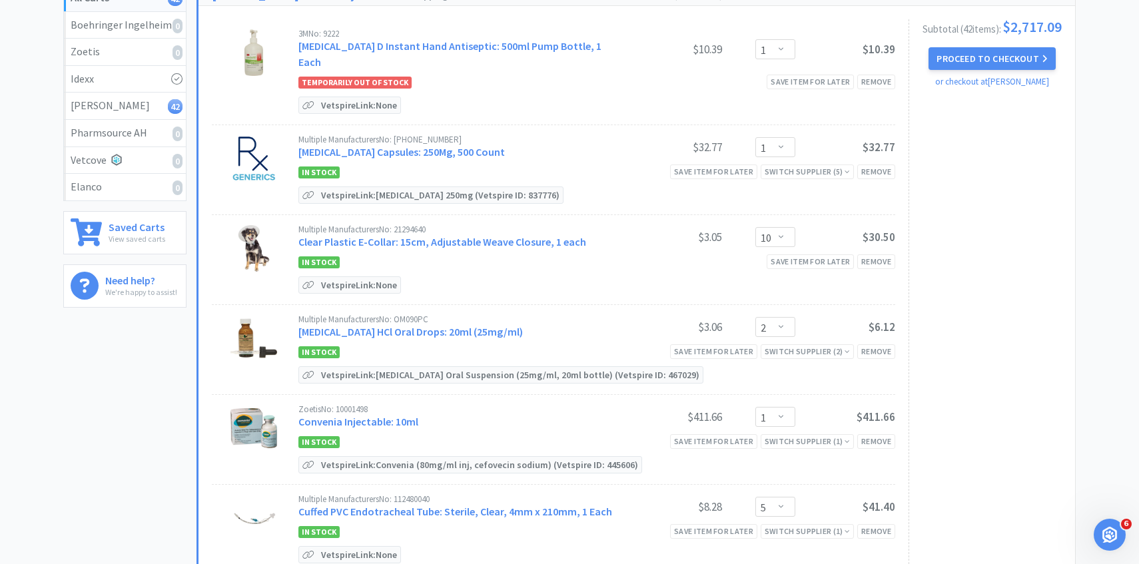
scroll to position [0, 0]
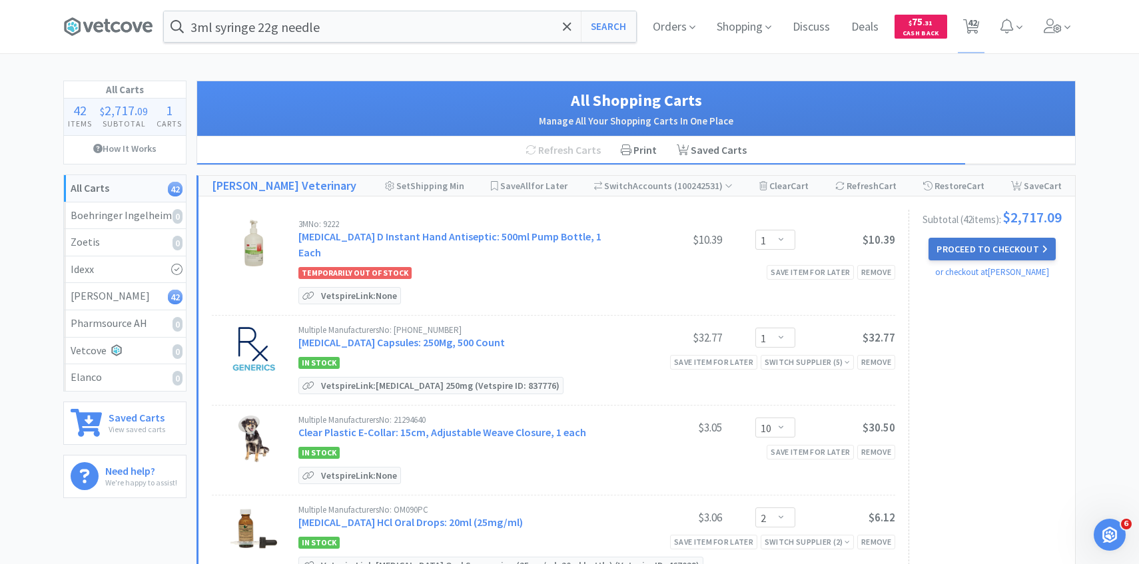
click at [956, 249] on button "Proceed to Checkout" at bounding box center [991, 249] width 127 height 23
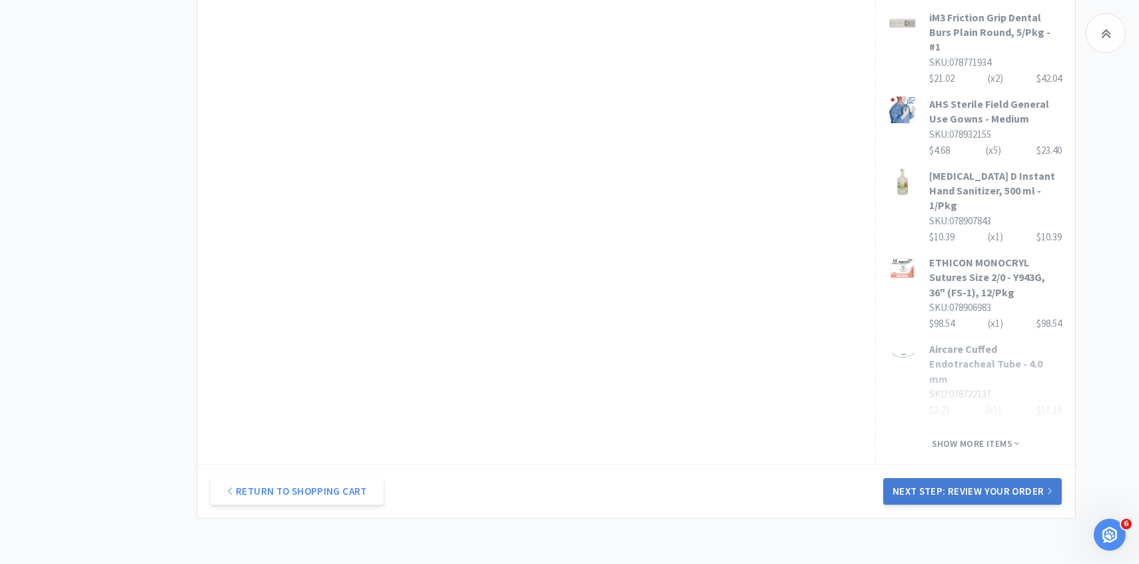
click at [926, 478] on button "Next Step: Review Your Order" at bounding box center [972, 491] width 178 height 27
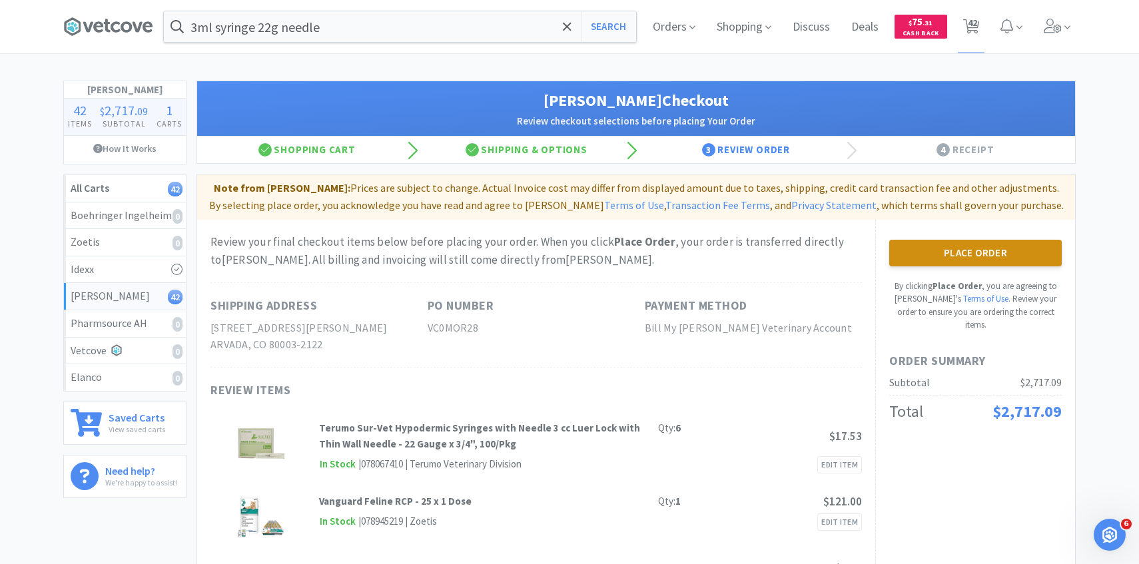
click at [981, 262] on button "Place Order" at bounding box center [975, 253] width 172 height 27
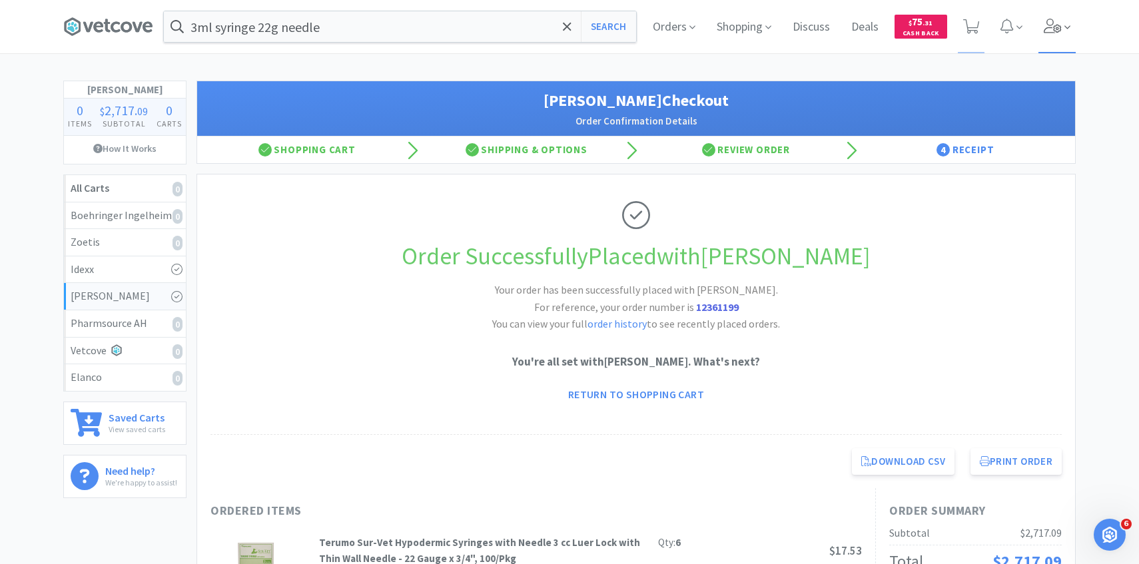
click at [1047, 31] on icon at bounding box center [1053, 26] width 19 height 15
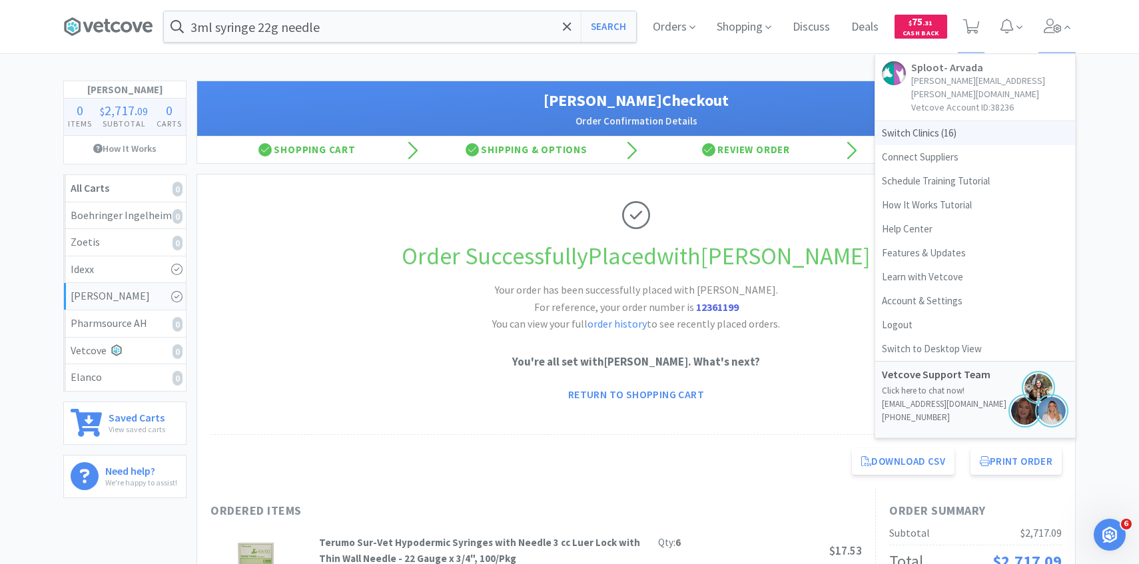
click at [971, 121] on span "Switch Clinics ( 16 )" at bounding box center [975, 133] width 200 height 24
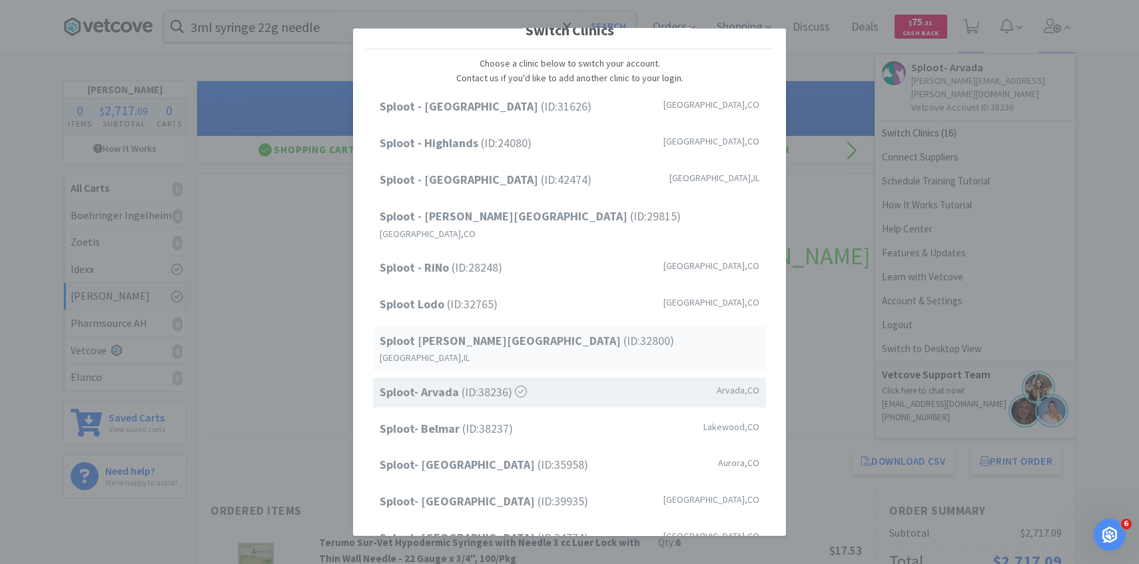
scroll to position [24, 0]
click at [517, 413] on div "Sploot- Belmar (ID: 38237 ) Lakewood , CO" at bounding box center [569, 428] width 393 height 30
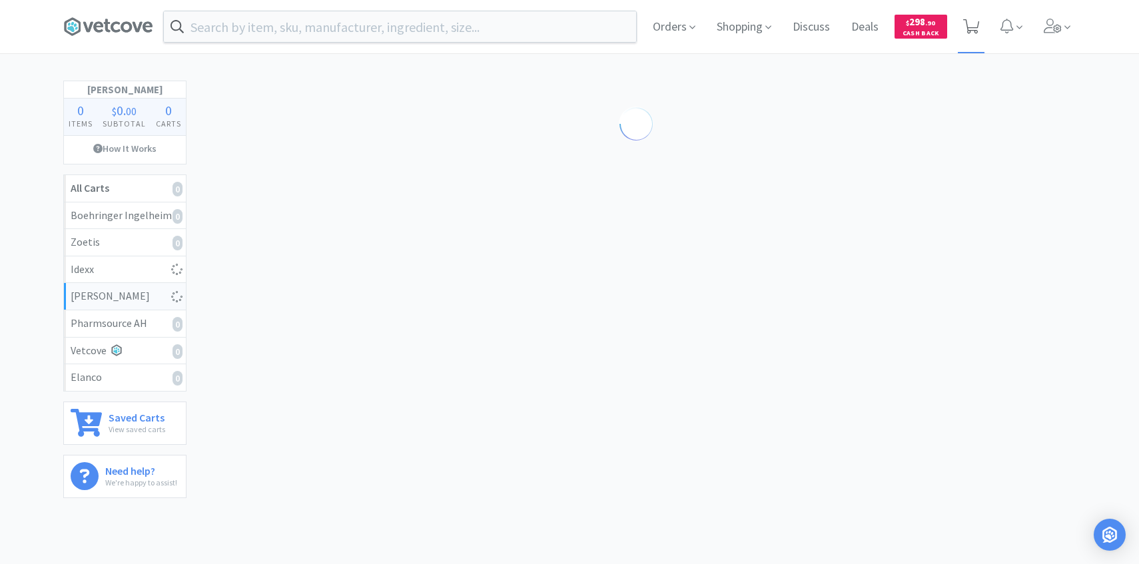
click at [964, 34] on span at bounding box center [971, 26] width 17 height 19
select select "4"
select select "1"
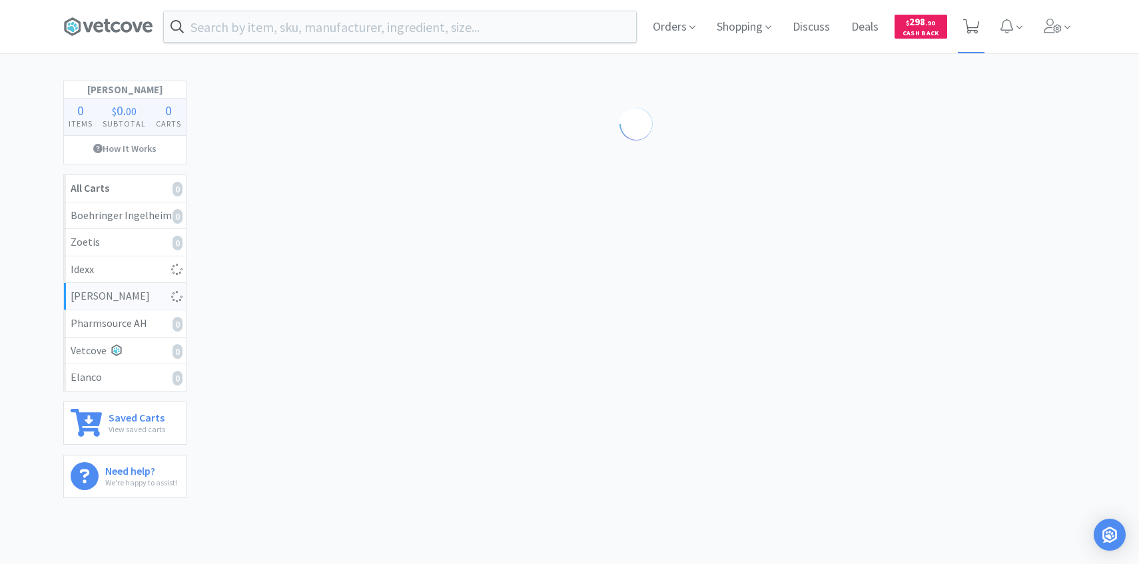
select select "1"
select select "3"
select select "1"
select select "4"
select select "1"
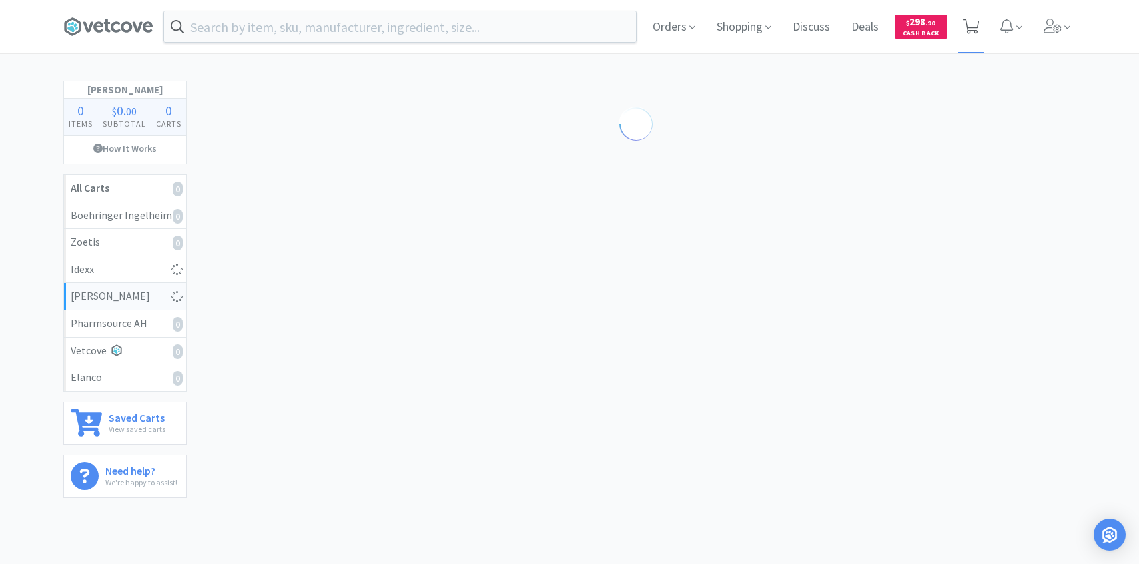
select select "1"
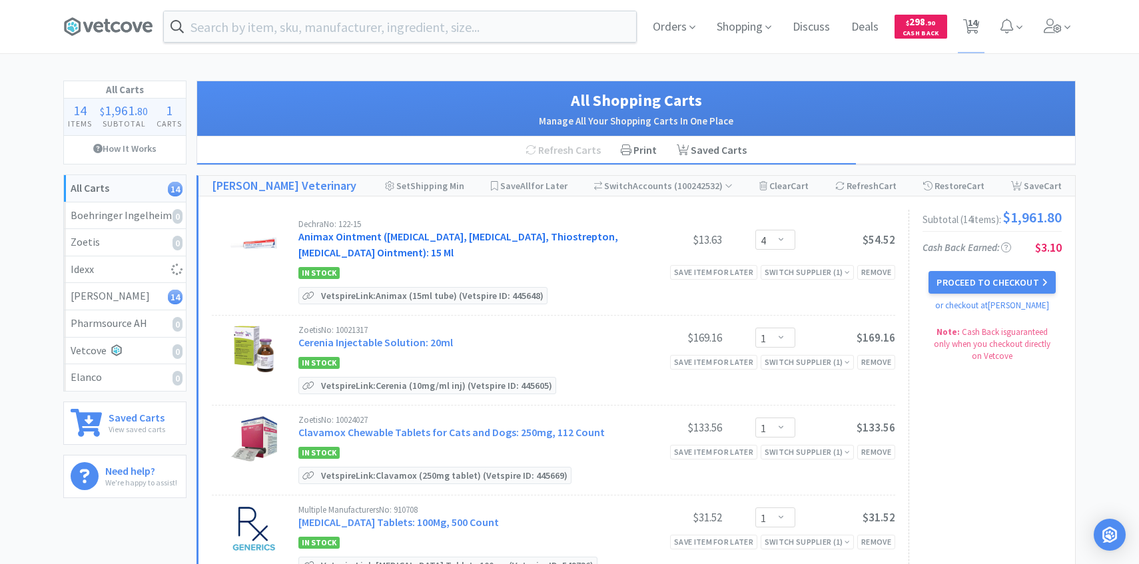
click at [406, 242] on link "Animax Ointment (Nystatin, Neomycin Sulfate, Thiostrepton, Triamcinolone Aceton…" at bounding box center [458, 244] width 320 height 29
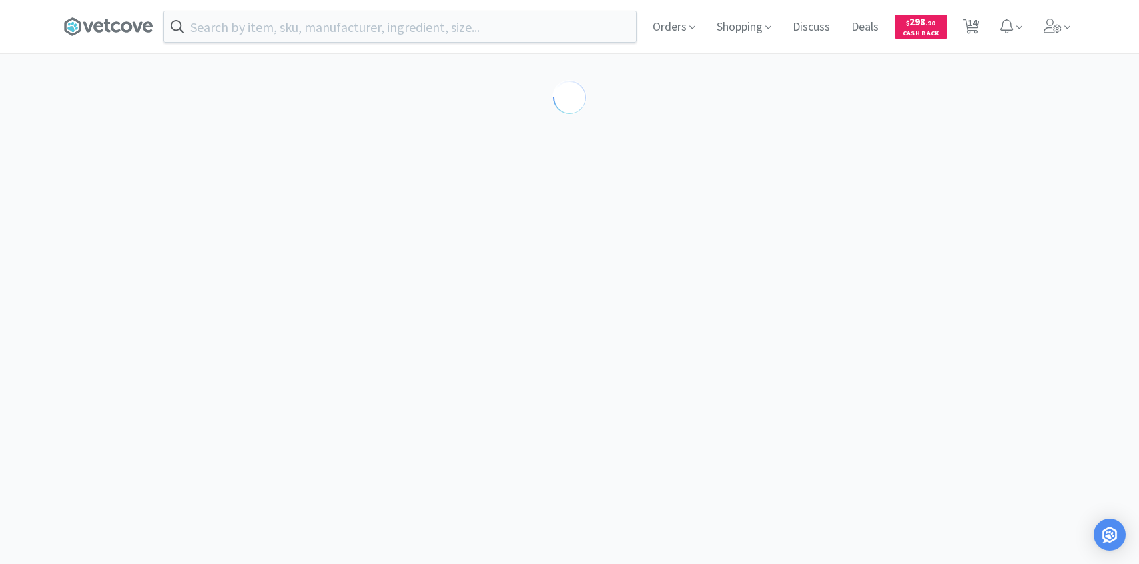
select select "143513"
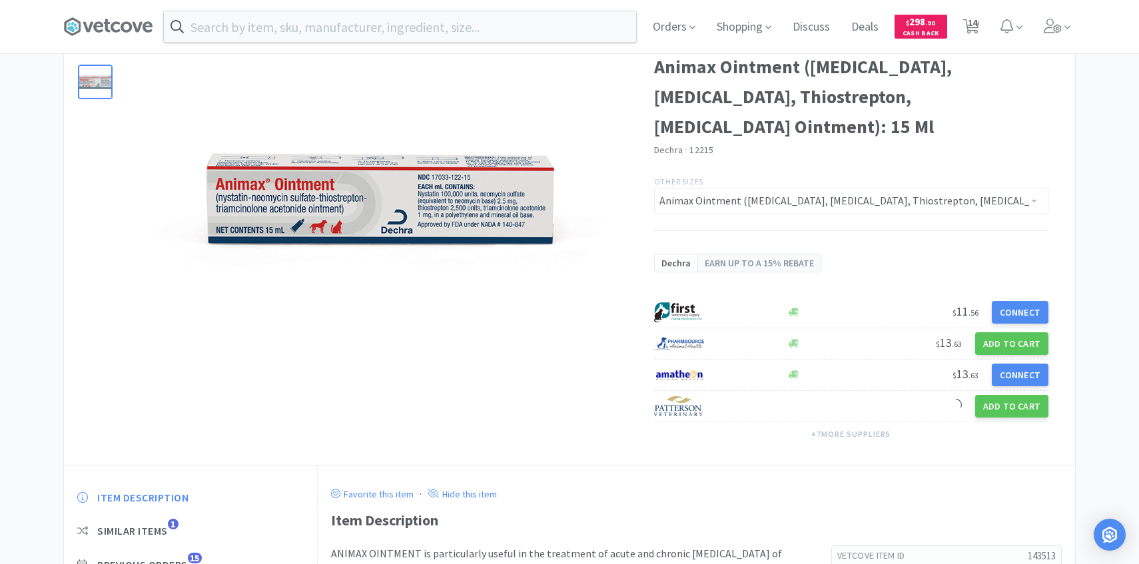
scroll to position [122, 0]
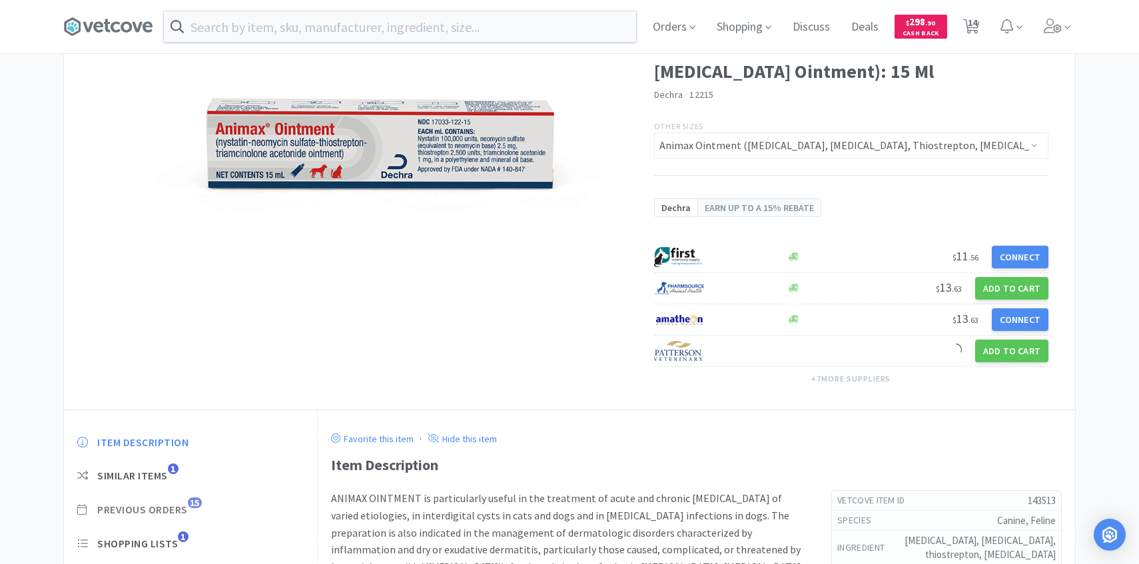
click at [182, 511] on span "Previous Orders" at bounding box center [142, 510] width 91 height 14
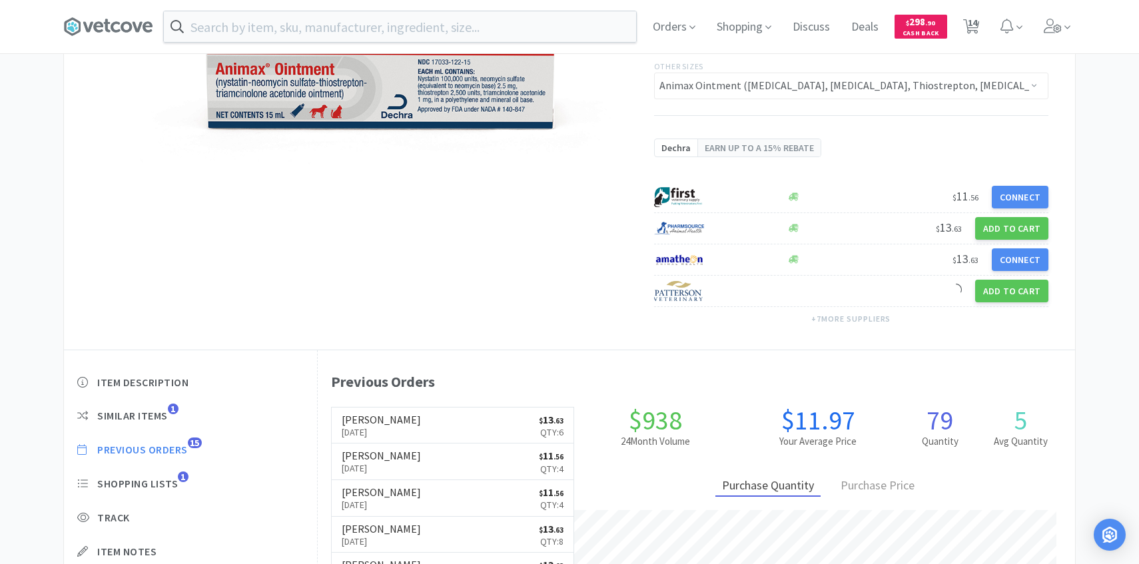
scroll to position [184, 0]
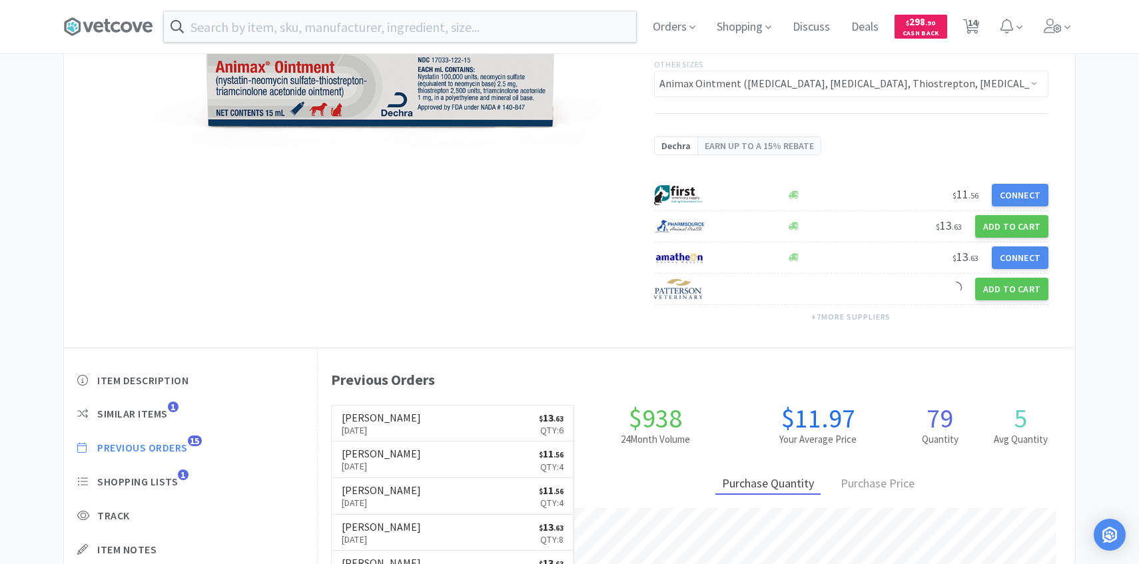
select select "4"
select select "1"
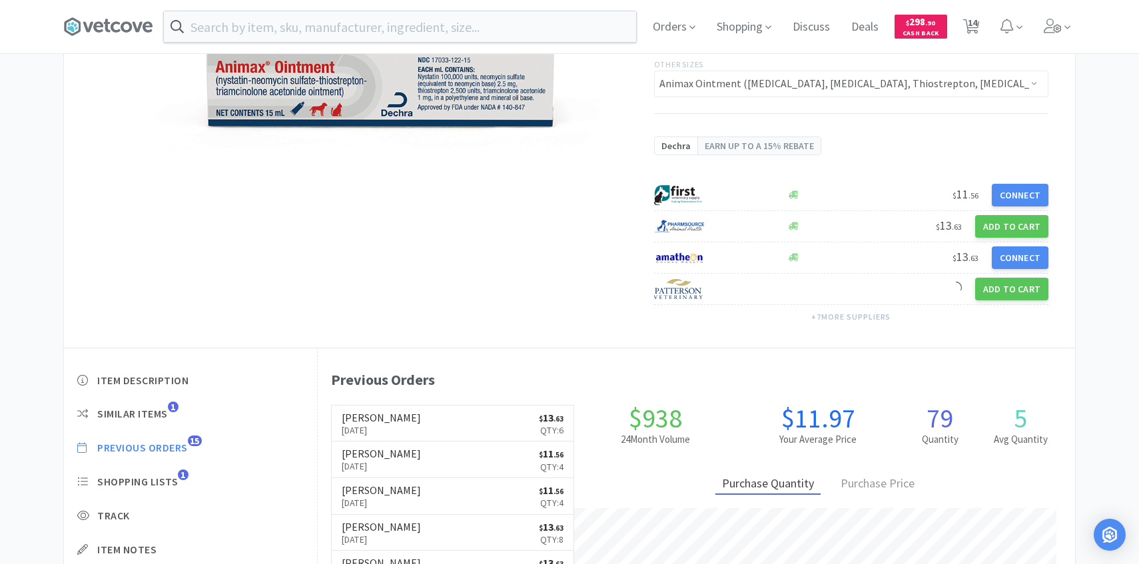
select select "3"
select select "1"
select select "4"
select select "1"
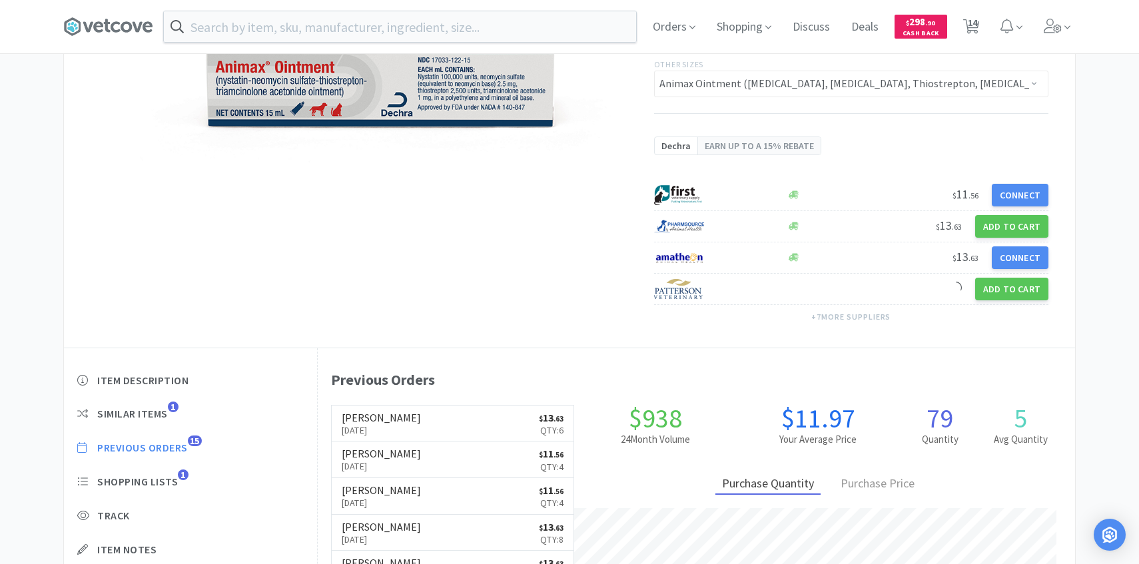
select select "1"
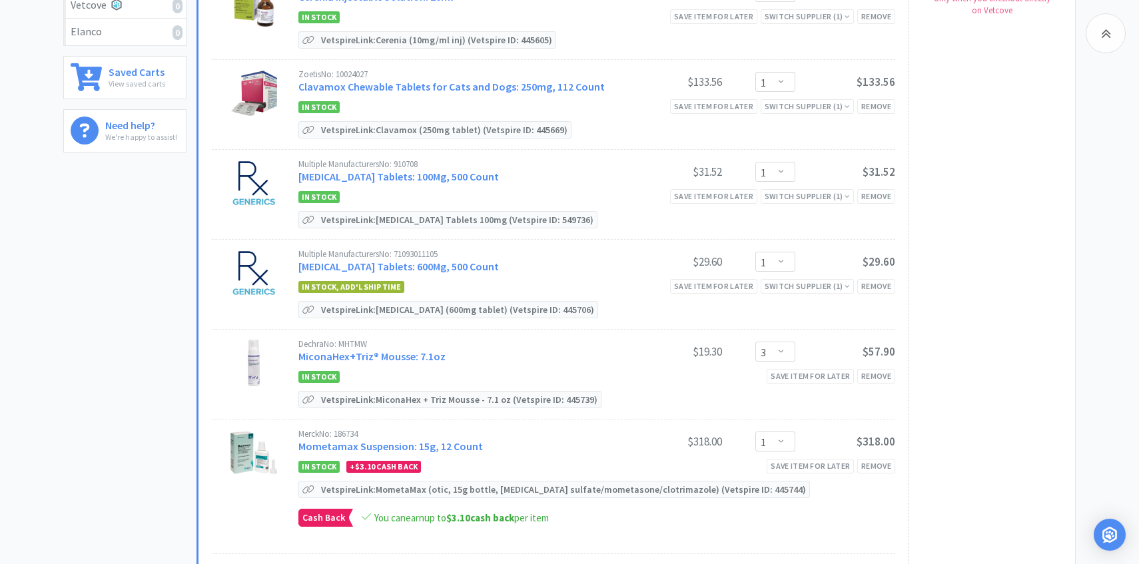
scroll to position [350, 0]
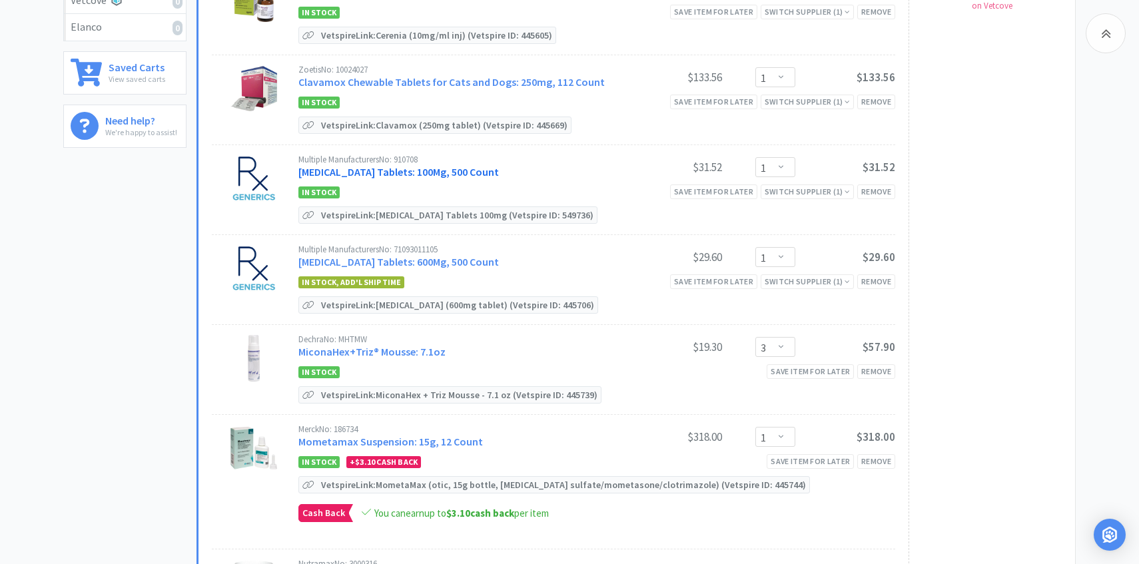
click at [478, 174] on link "Doxycycline Hyclate Tablets: 100Mg, 500 Count" at bounding box center [398, 171] width 200 height 13
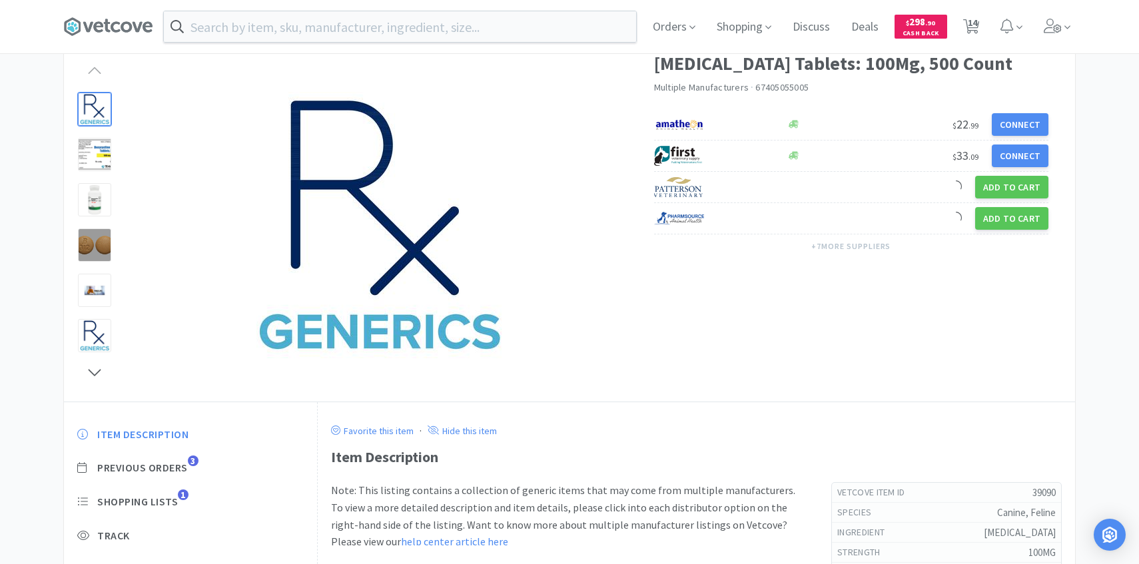
scroll to position [124, 0]
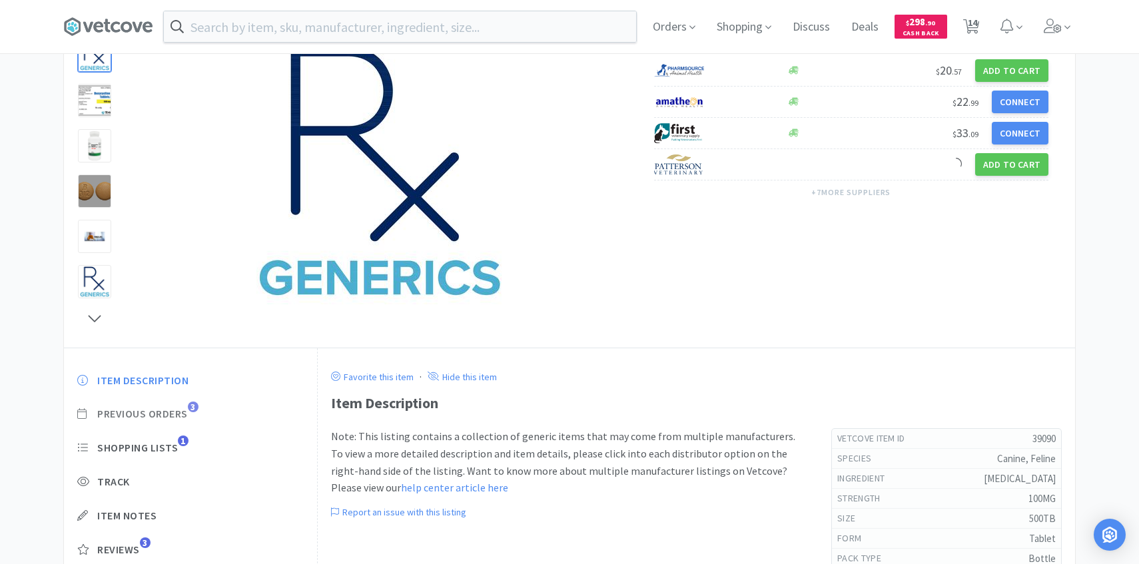
click at [188, 415] on span "Previous Orders 3" at bounding box center [190, 414] width 226 height 14
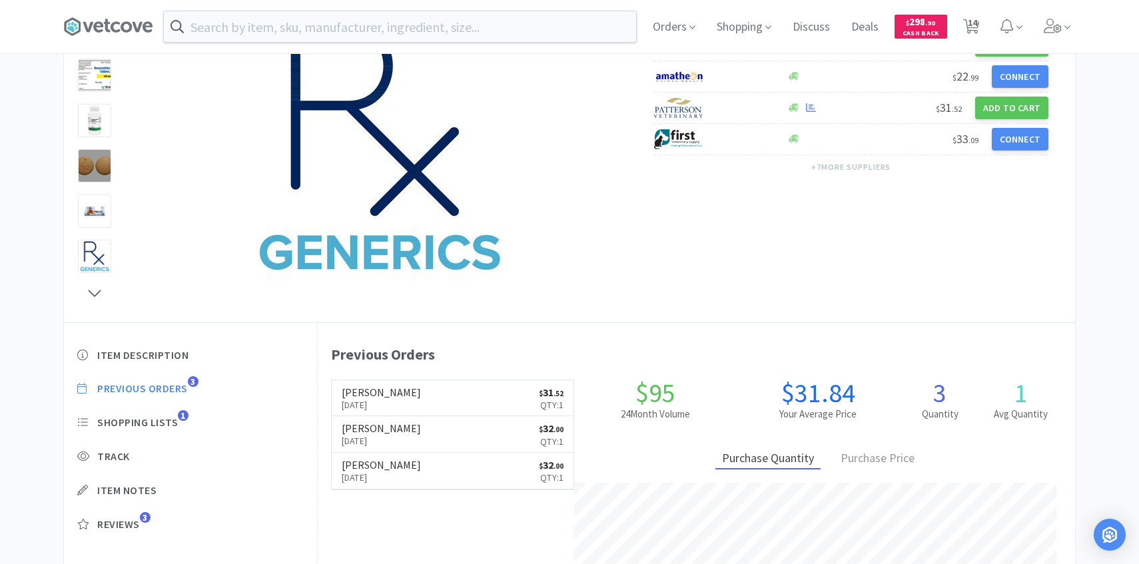
scroll to position [366, 757]
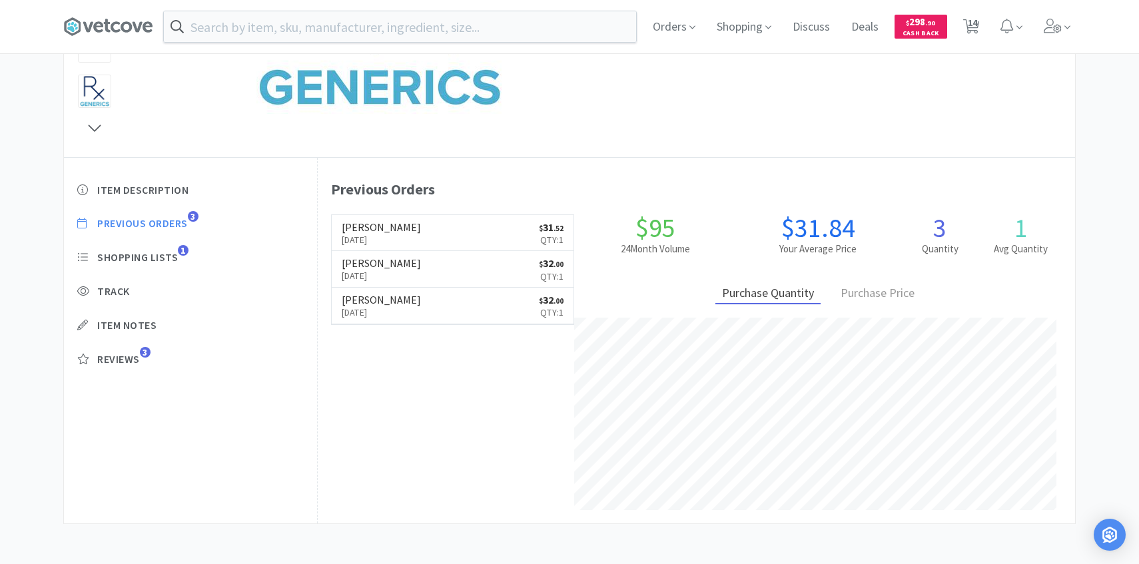
select select "4"
select select "1"
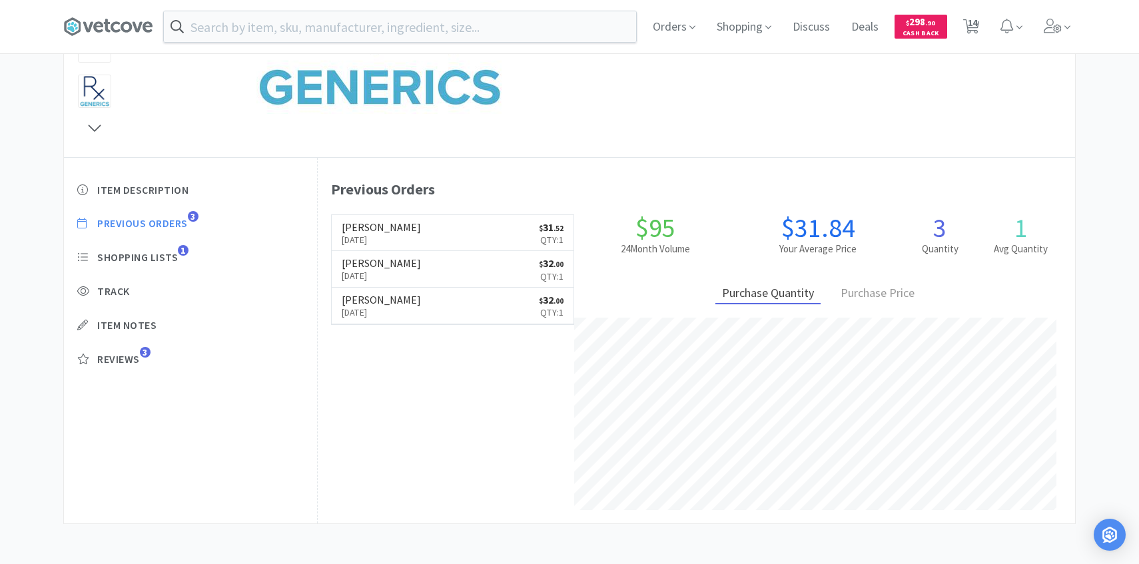
select select "3"
select select "1"
select select "4"
select select "1"
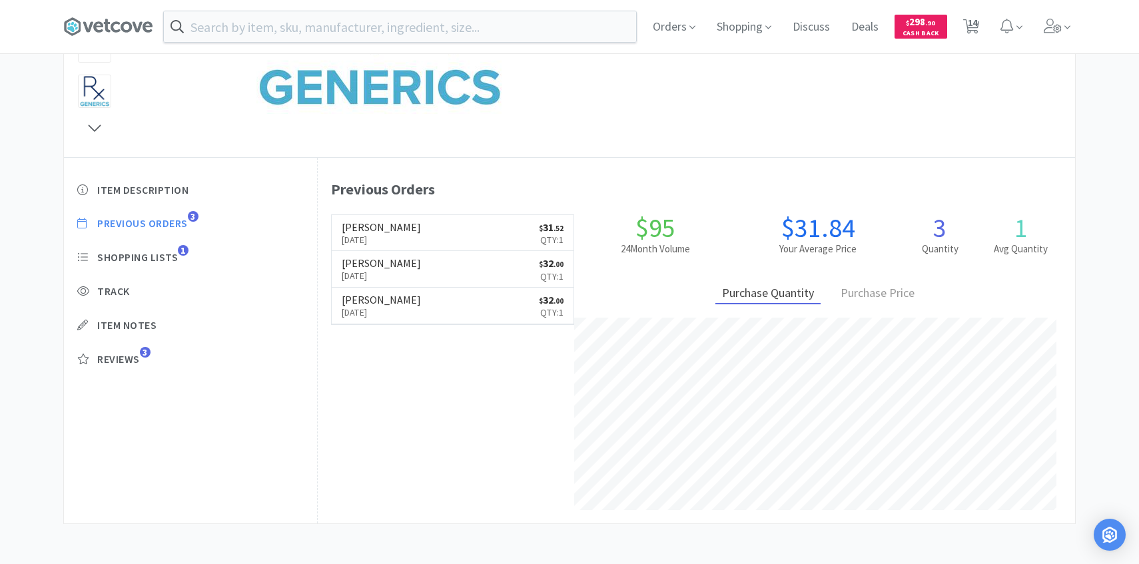
select select "1"
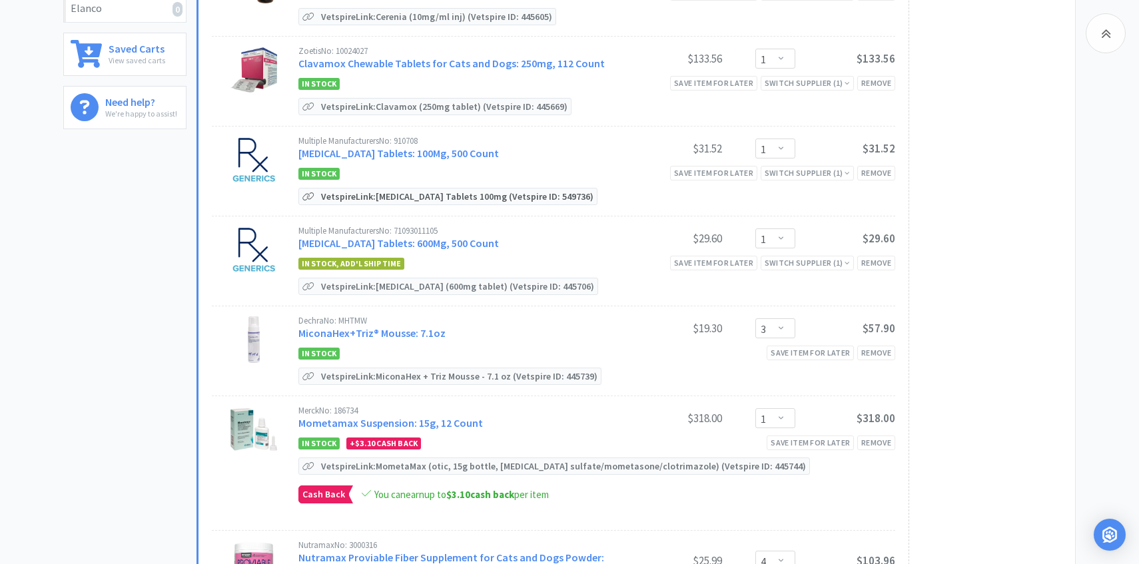
scroll to position [372, 0]
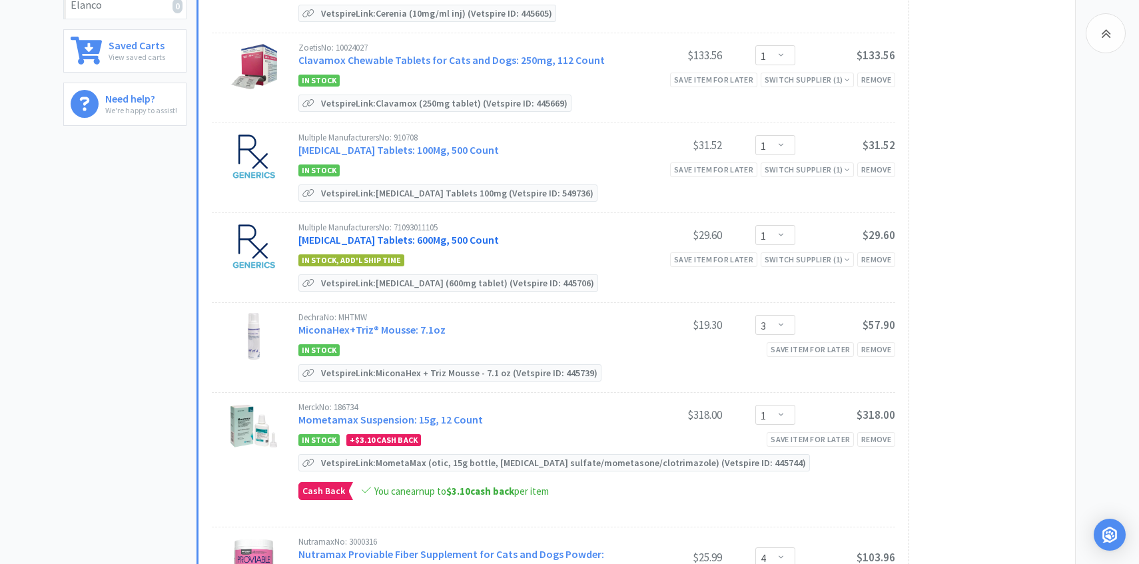
click at [452, 239] on link "Gabapentin Tablets: 600Mg, 500 Count" at bounding box center [398, 239] width 200 height 13
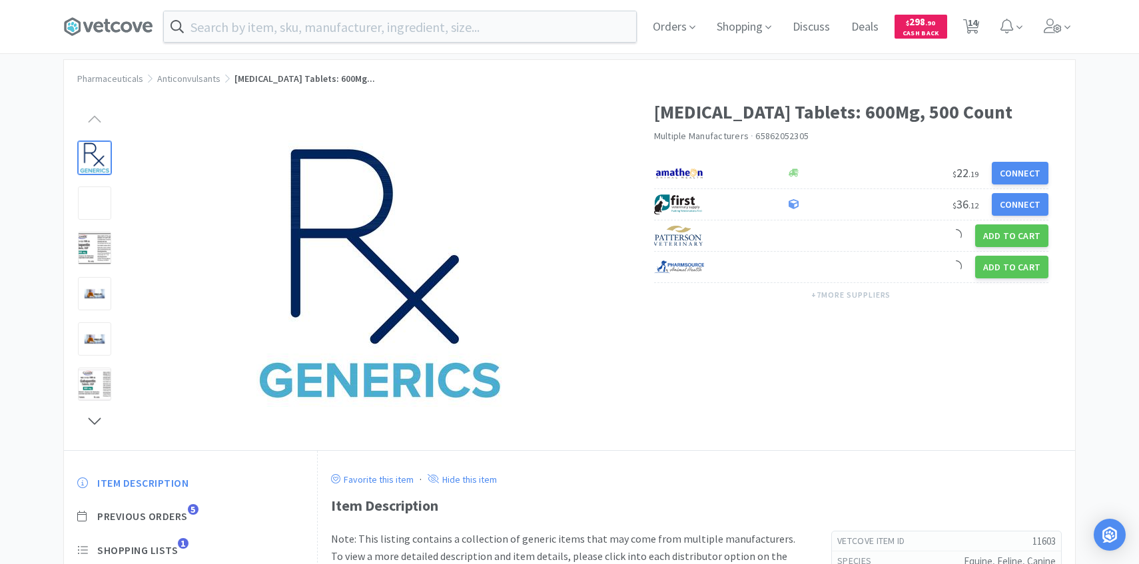
scroll to position [61, 0]
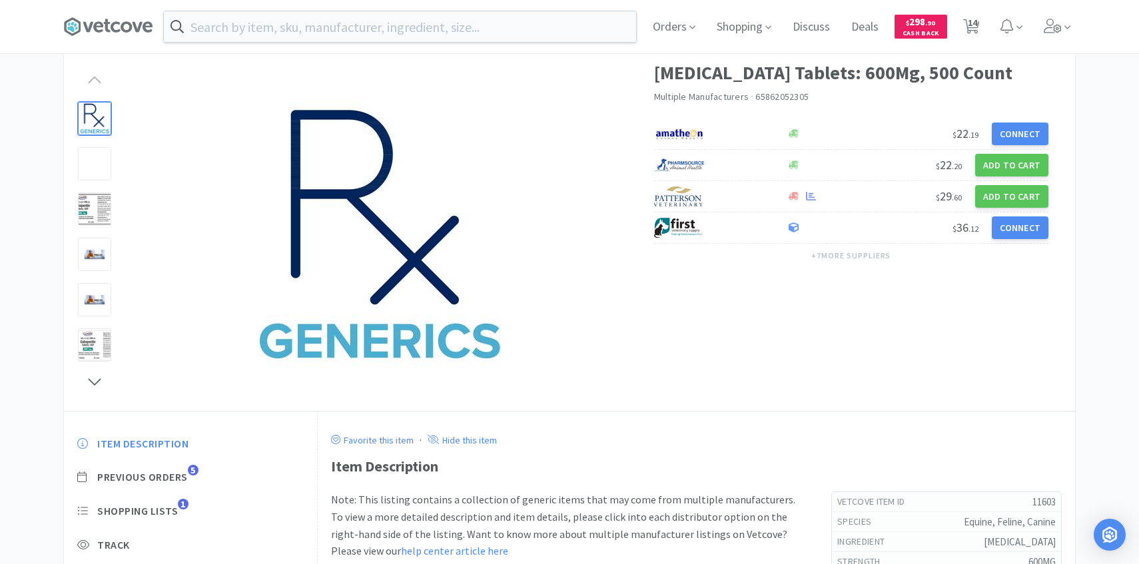
click at [171, 493] on div "Item Description Previous Orders 5 Shopping Lists 1 Track Item Notes Reviews 3" at bounding box center [190, 539] width 253 height 230
click at [171, 480] on span "Previous Orders" at bounding box center [142, 477] width 91 height 14
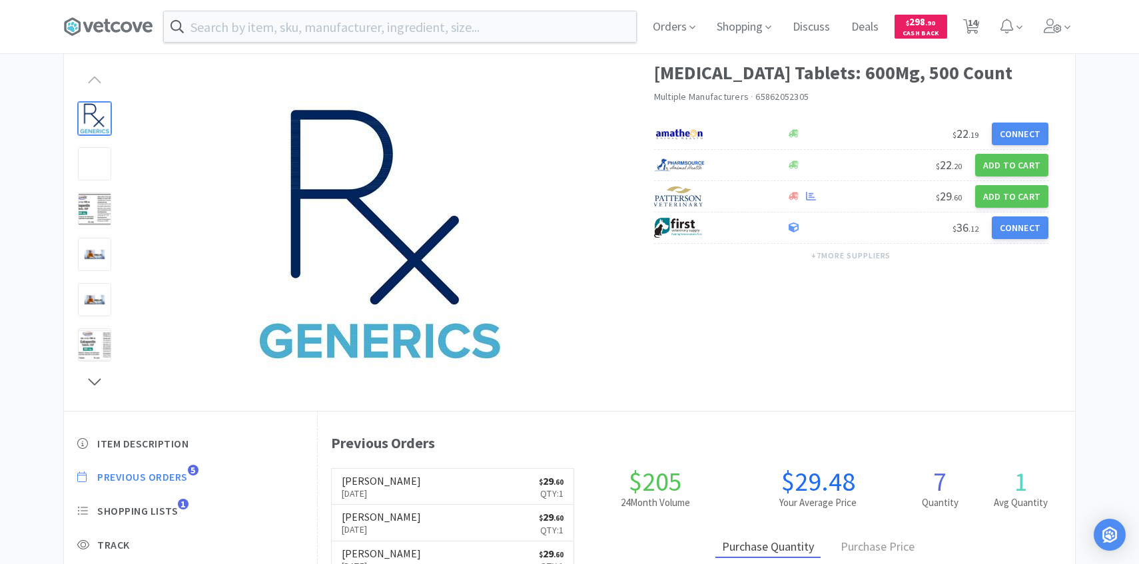
scroll to position [366, 757]
click at [971, 34] on span "14" at bounding box center [972, 22] width 9 height 53
select select "4"
select select "1"
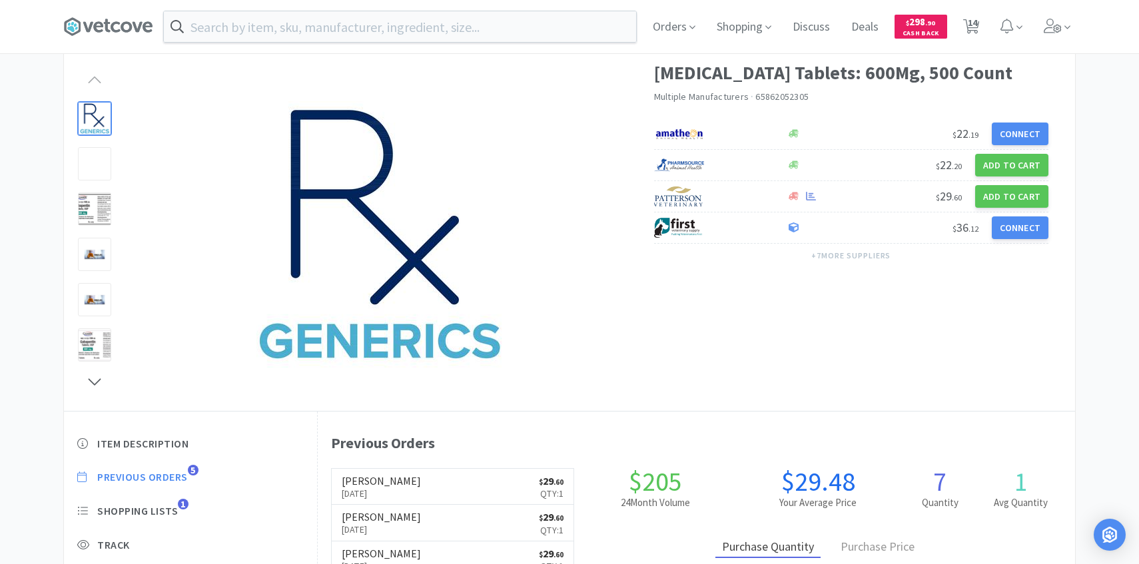
select select "1"
select select "3"
select select "1"
select select "4"
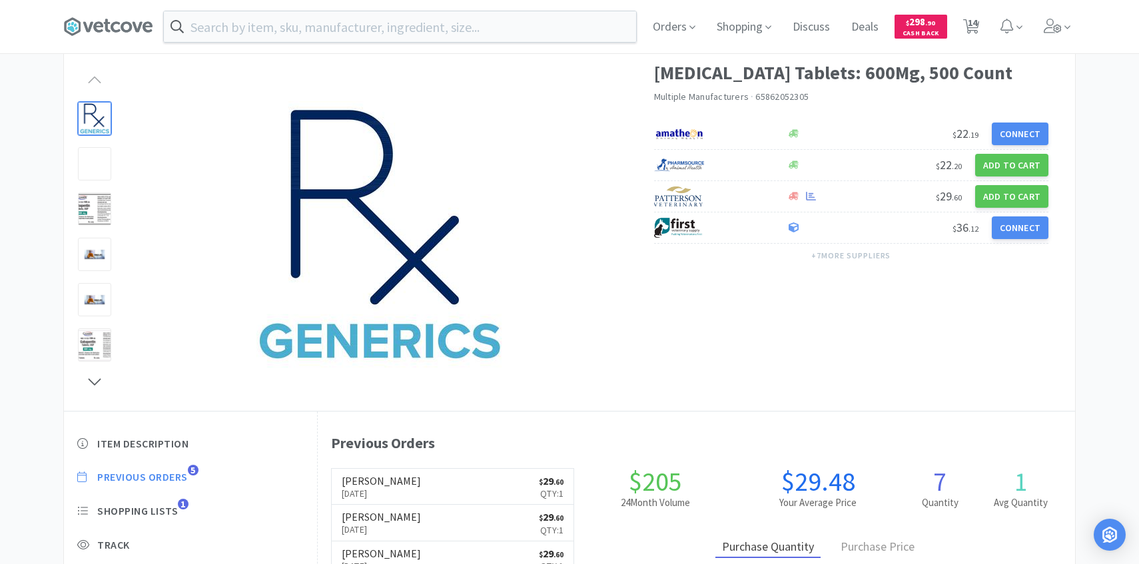
select select "1"
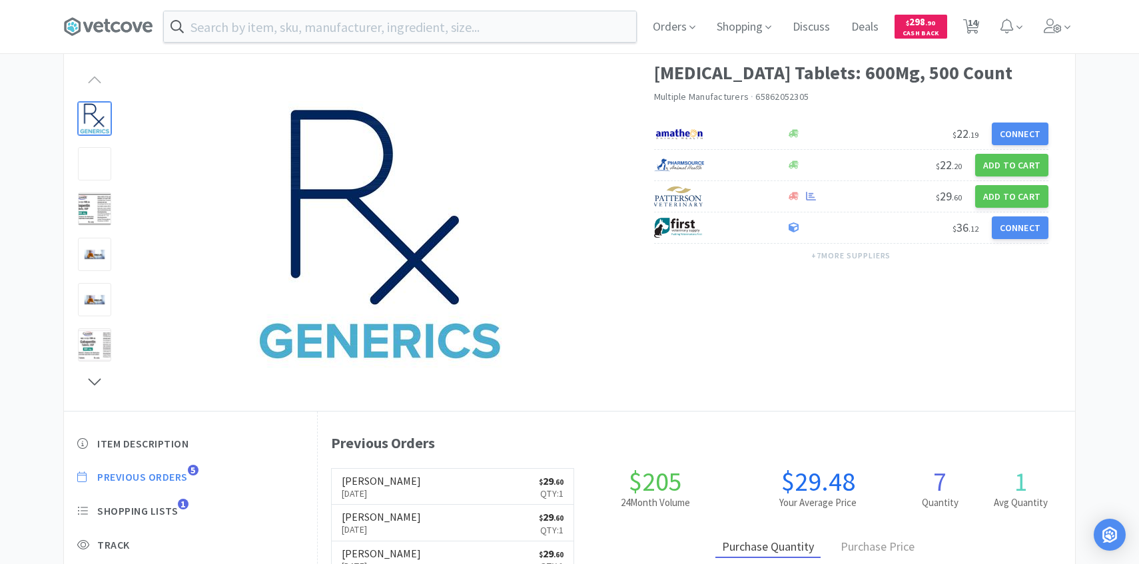
select select "1"
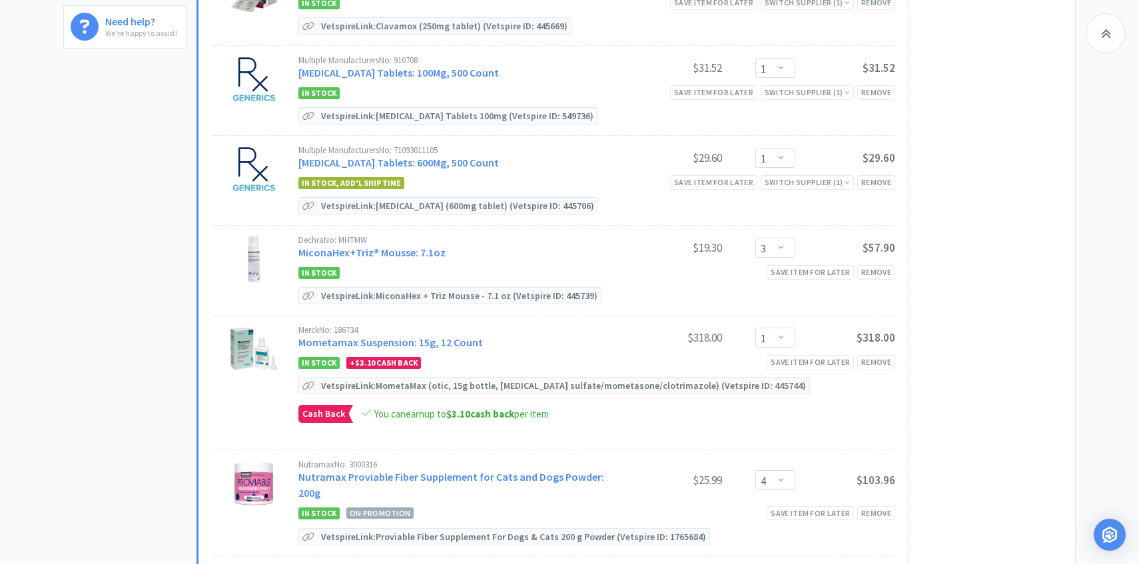
scroll to position [450, 0]
click at [420, 250] on link "MiconaHex+Triz® Mousse: 7.1oz" at bounding box center [371, 251] width 147 height 13
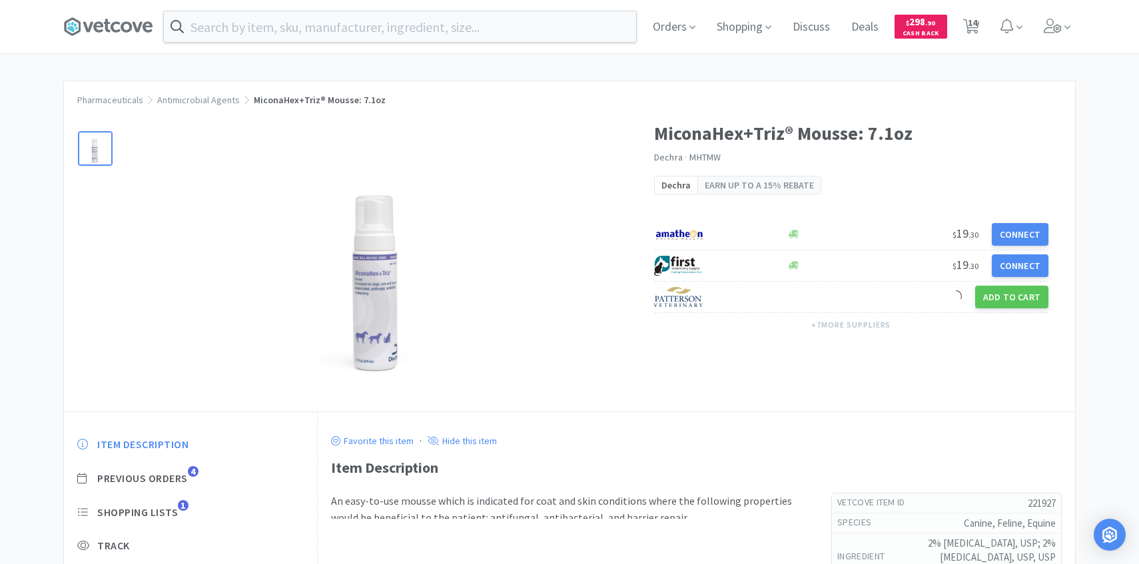
scroll to position [86, 0]
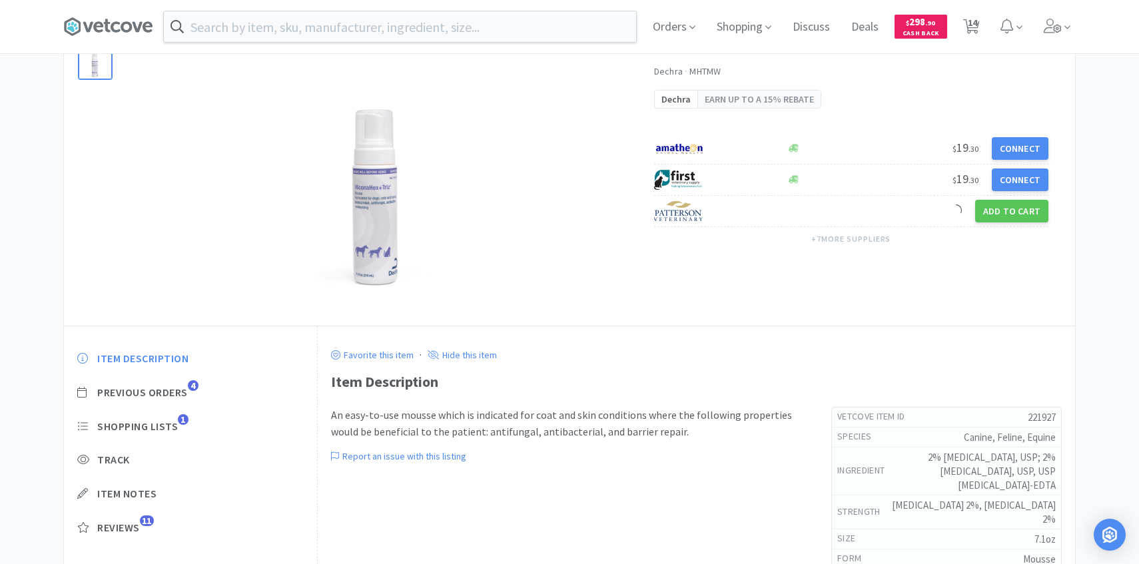
click at [180, 384] on div "Item Description Previous Orders 4 Shopping Lists 1 Track Item Notes Reviews 11" at bounding box center [190, 453] width 253 height 230
click at [180, 392] on span "Previous Orders" at bounding box center [142, 393] width 91 height 14
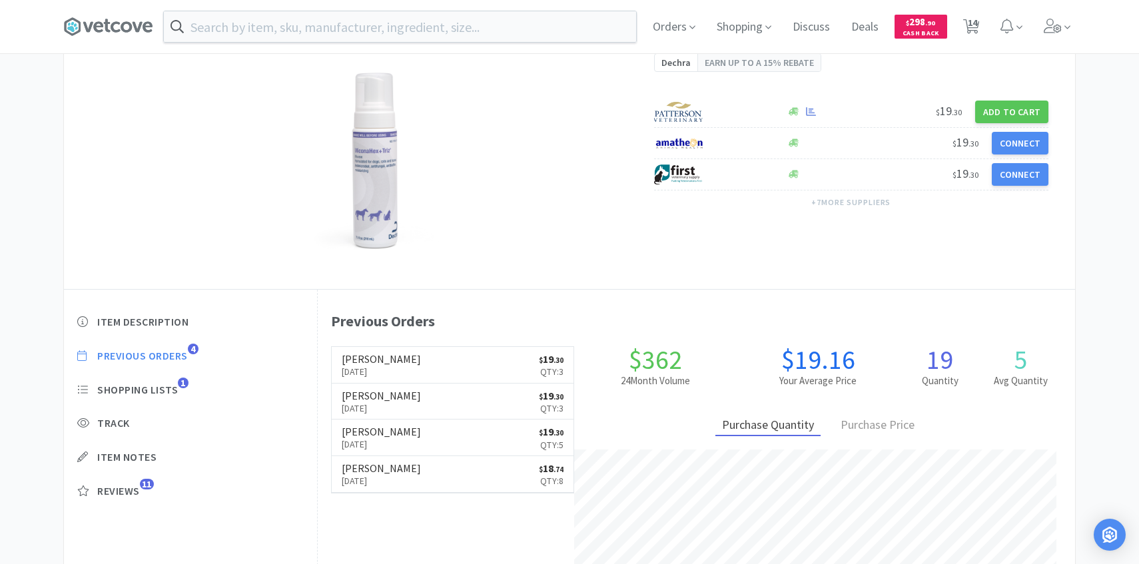
scroll to position [125, 0]
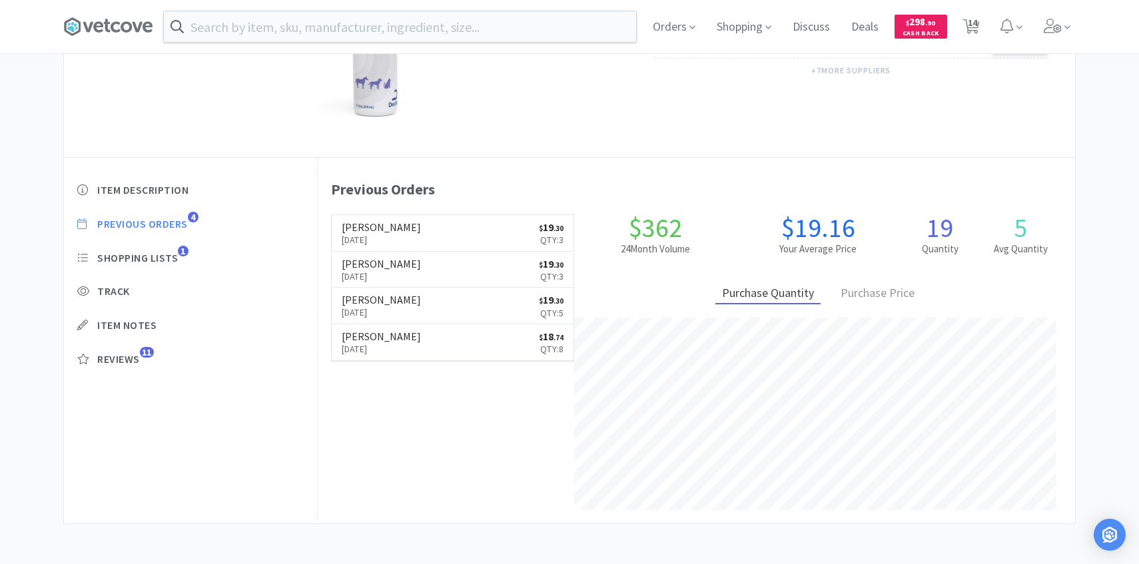
select select "4"
select select "1"
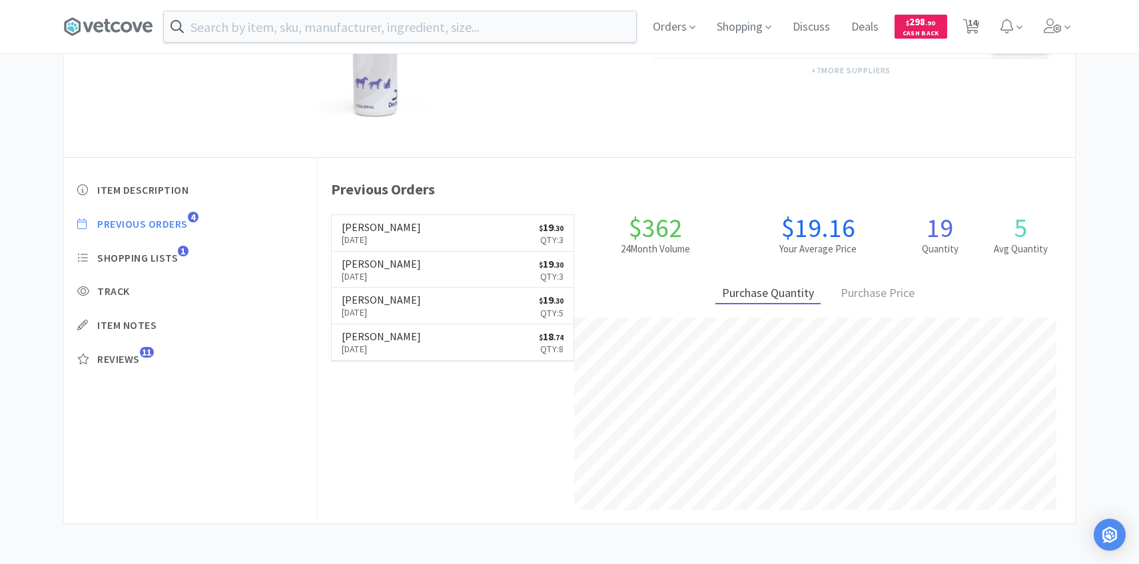
select select "3"
select select "1"
select select "4"
select select "1"
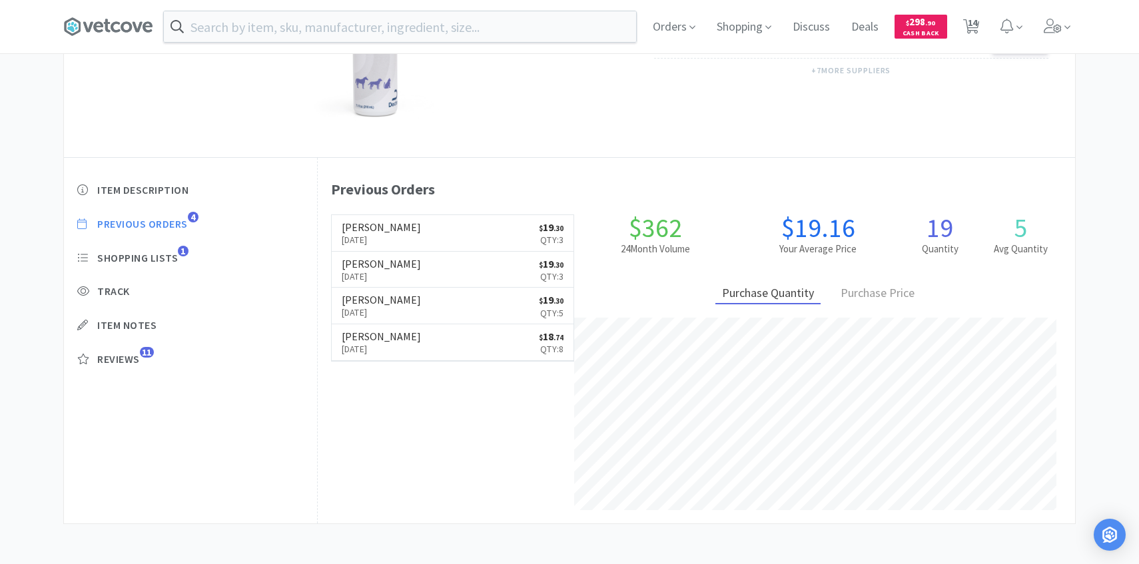
select select "1"
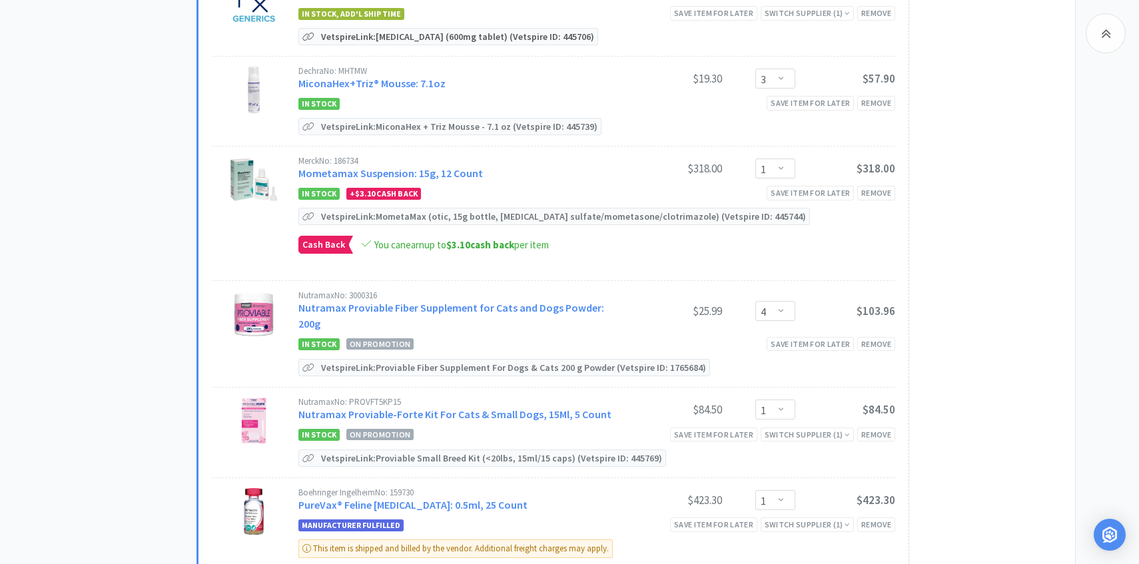
scroll to position [620, 0]
click at [452, 300] on link "Nutramax Proviable Fiber Supplement for Cats and Dogs Powder: 200g" at bounding box center [451, 314] width 306 height 29
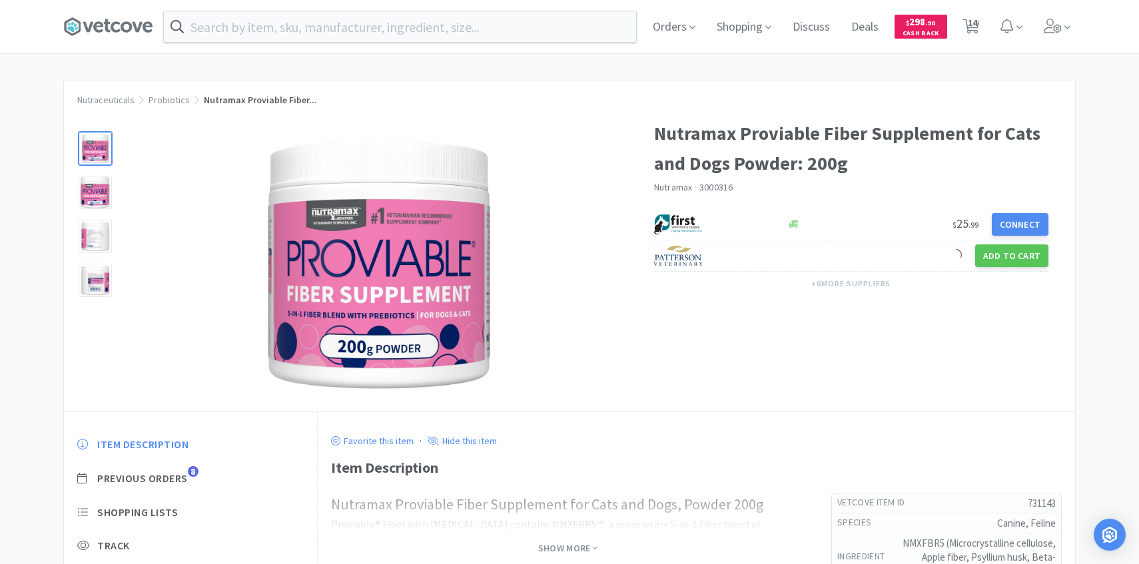
scroll to position [87, 0]
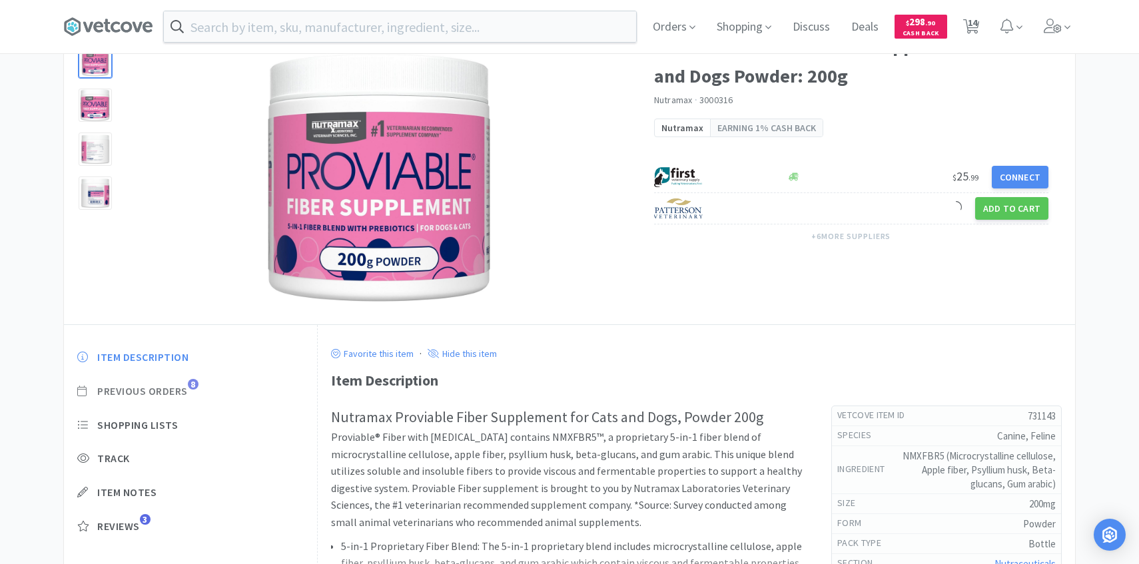
click at [179, 392] on span "Previous Orders" at bounding box center [142, 391] width 91 height 14
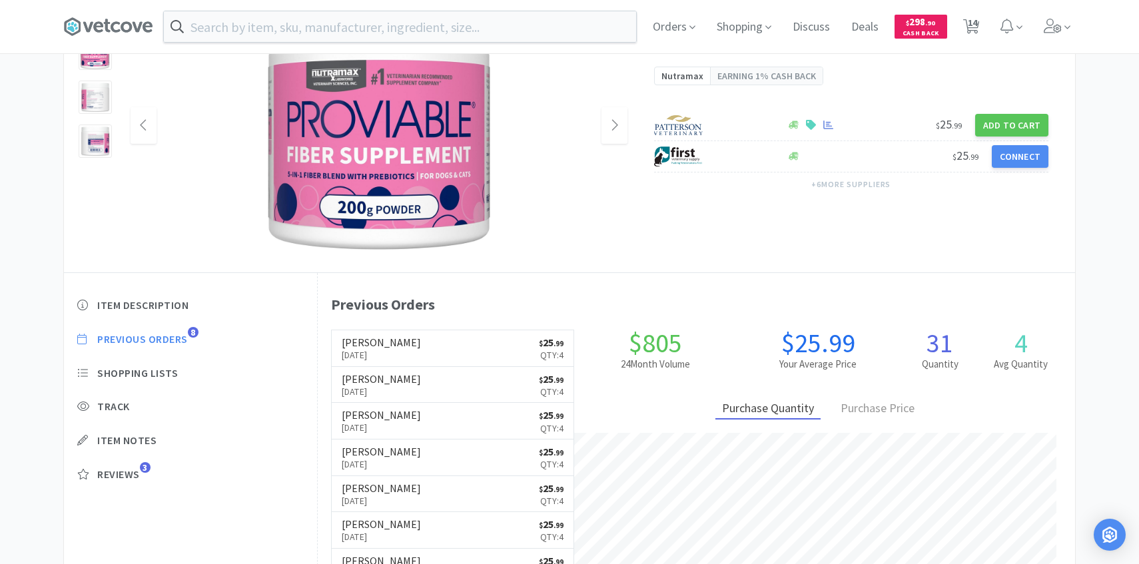
scroll to position [366, 757]
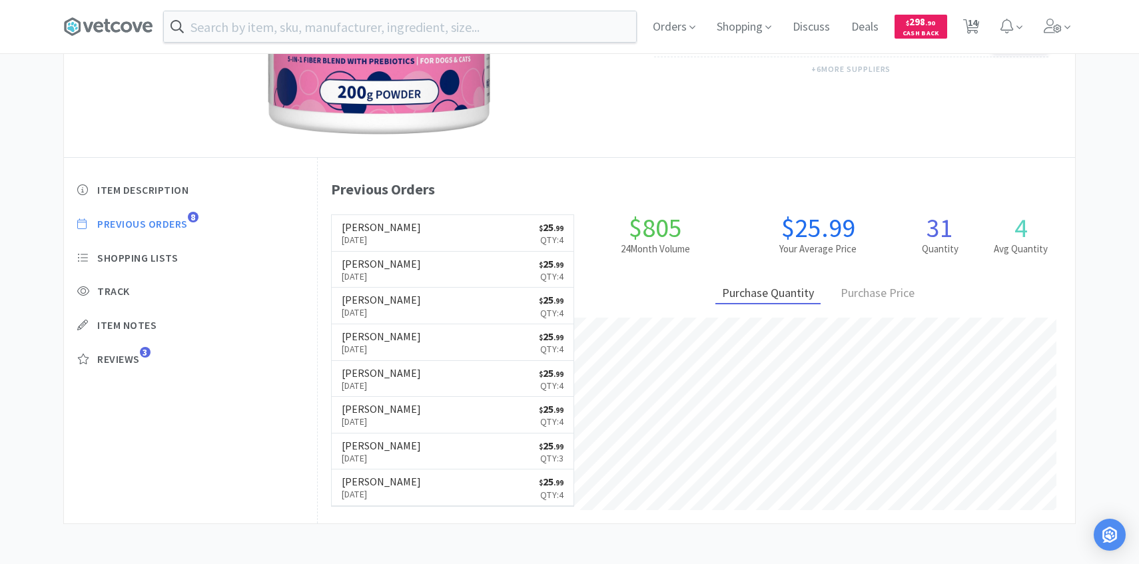
select select "4"
select select "1"
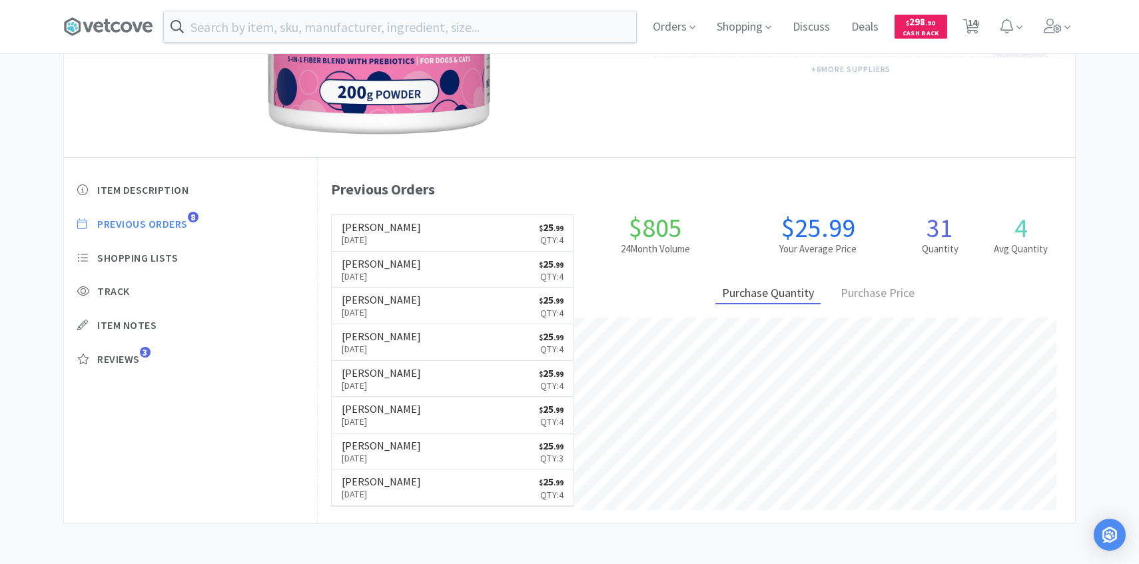
select select "3"
select select "1"
select select "4"
select select "1"
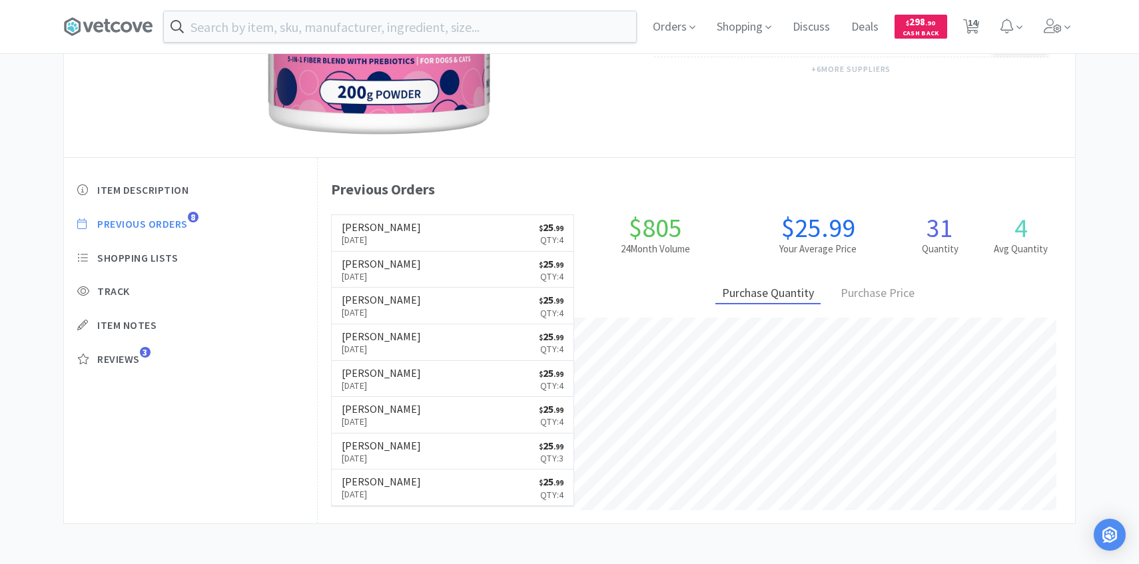
select select "1"
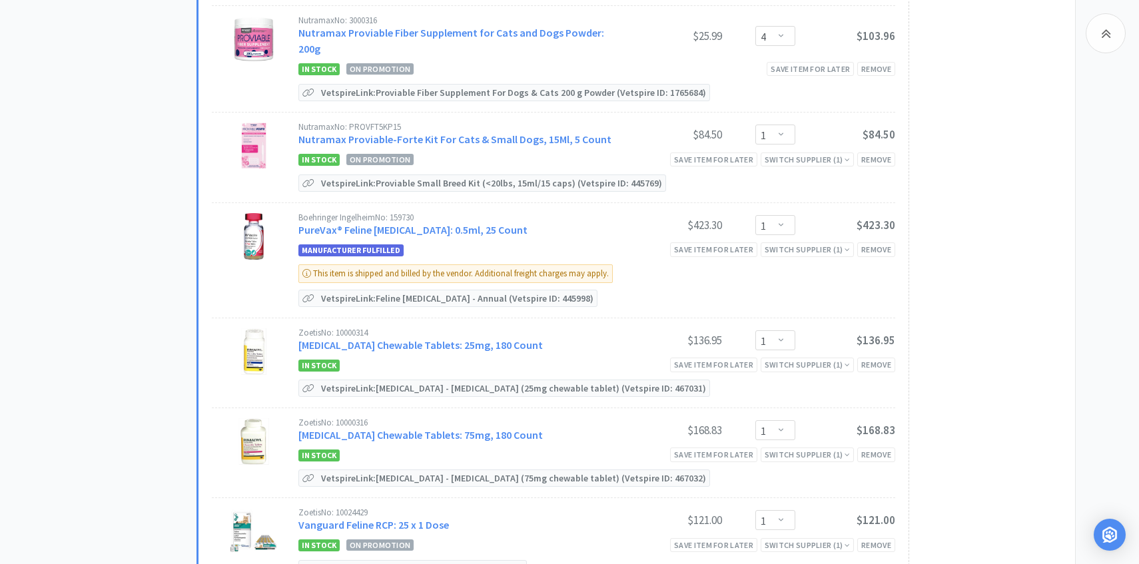
scroll to position [878, 0]
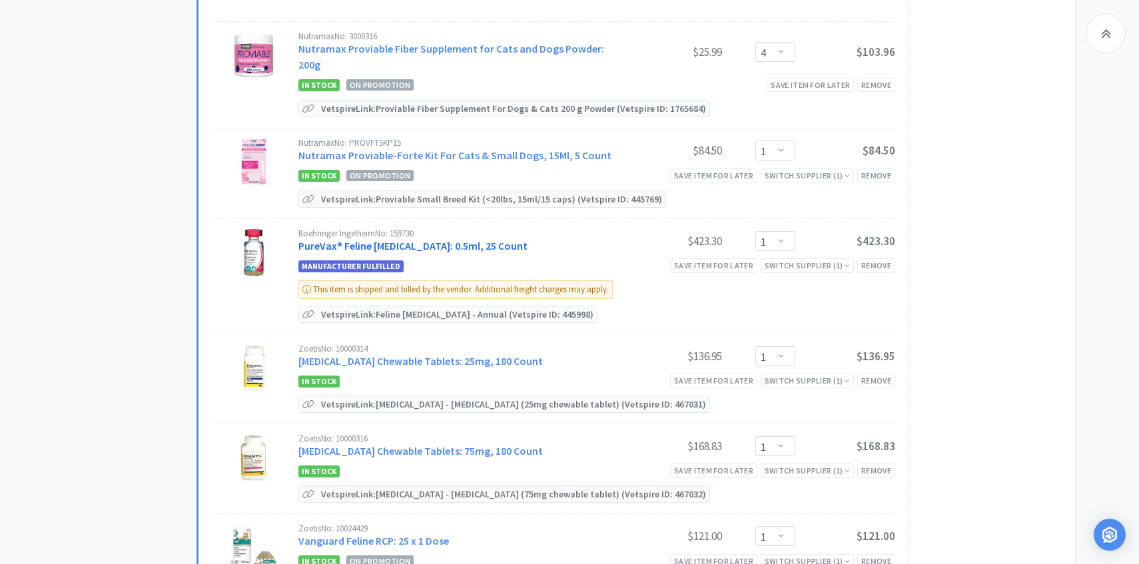
click at [427, 239] on link "PureVax® Feline Rabies: 0.5ml, 25 Count" at bounding box center [412, 245] width 229 height 13
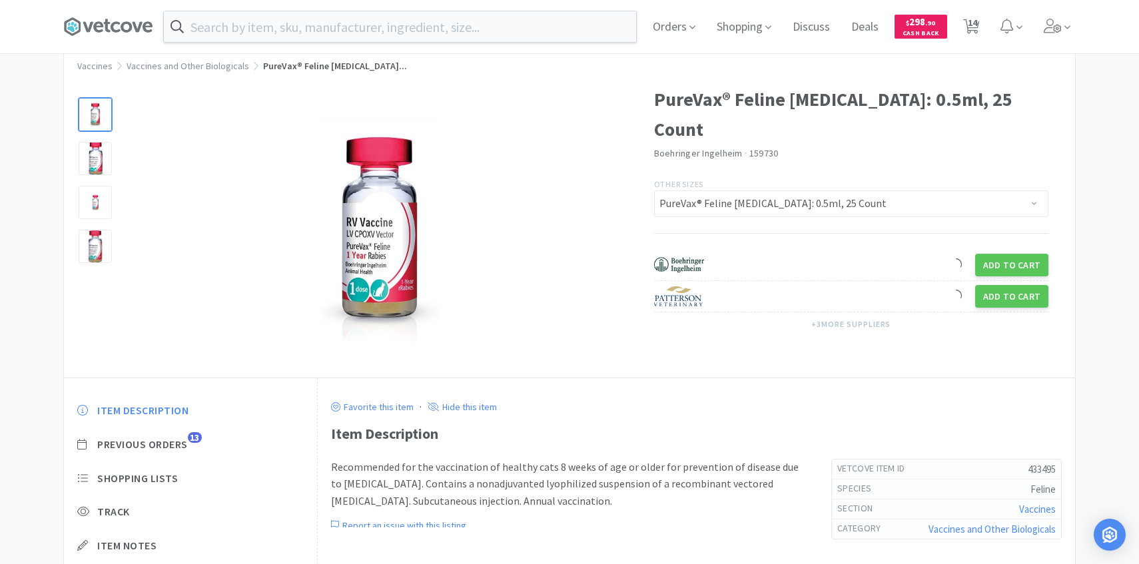
scroll to position [104, 0]
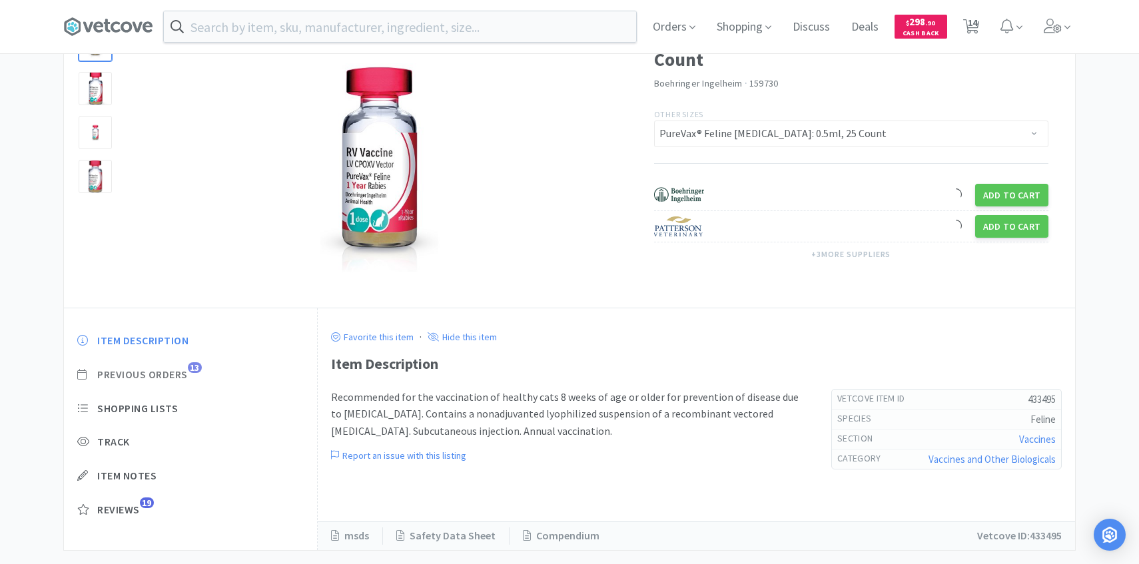
click at [180, 376] on span "Previous Orders" at bounding box center [142, 375] width 91 height 14
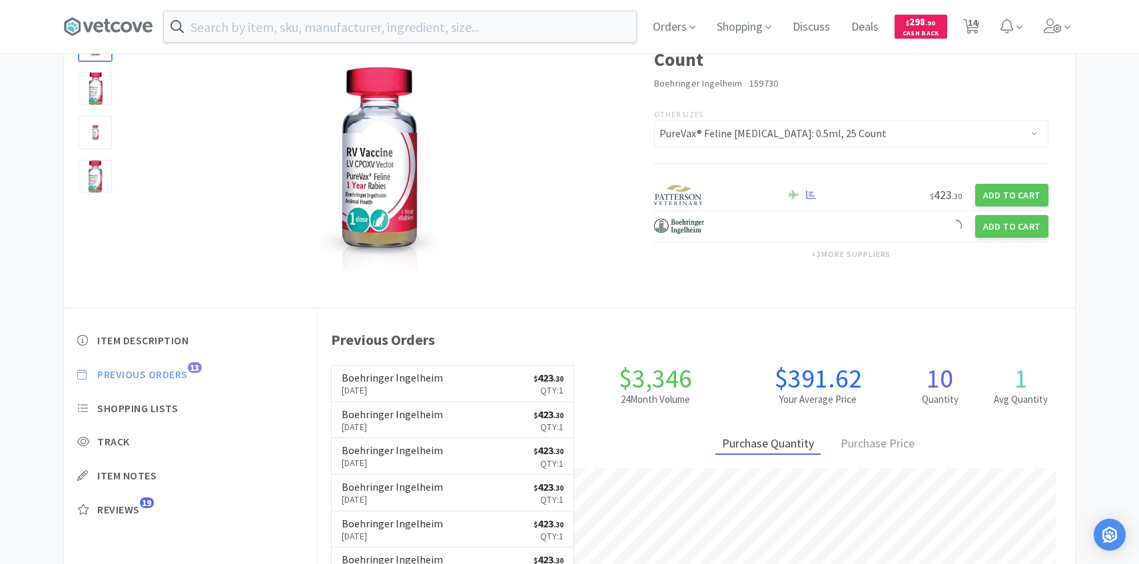
scroll to position [366, 757]
click at [374, 388] on p "Sep 9th, 2025" at bounding box center [392, 390] width 101 height 15
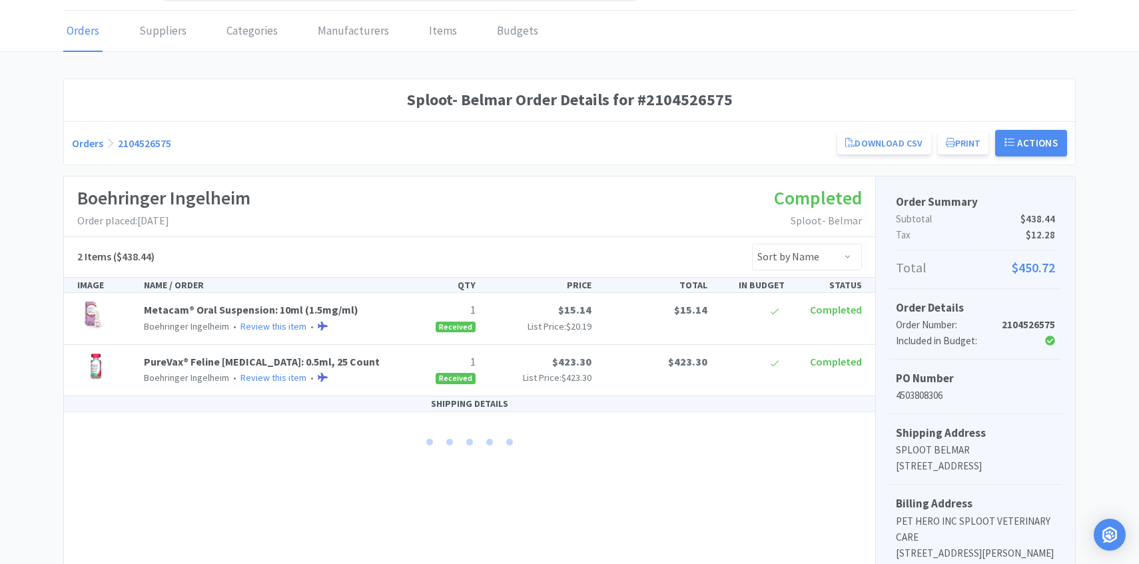
scroll to position [45, 0]
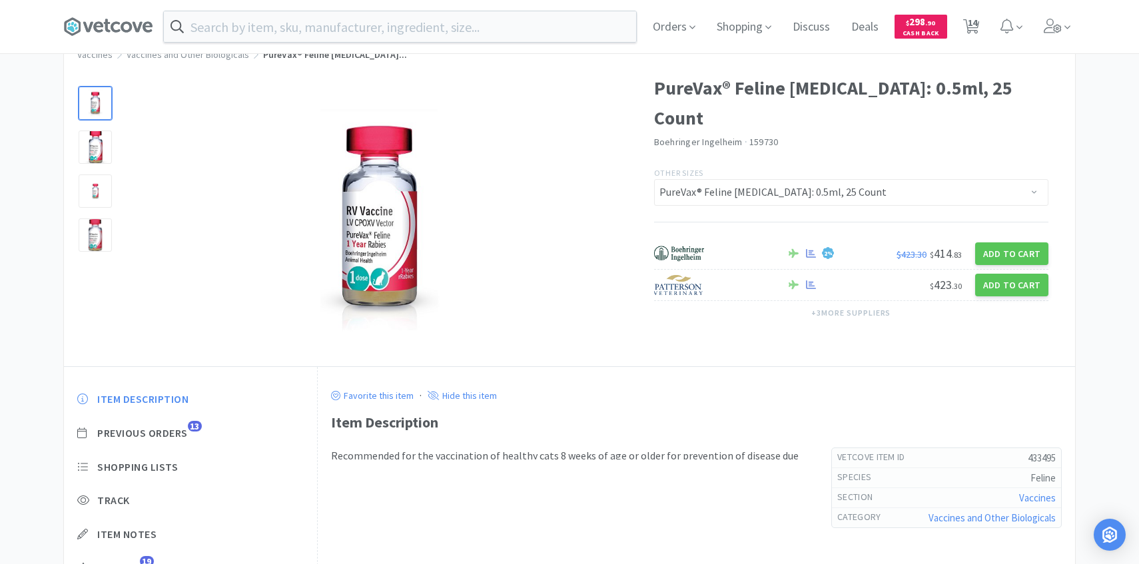
scroll to position [104, 0]
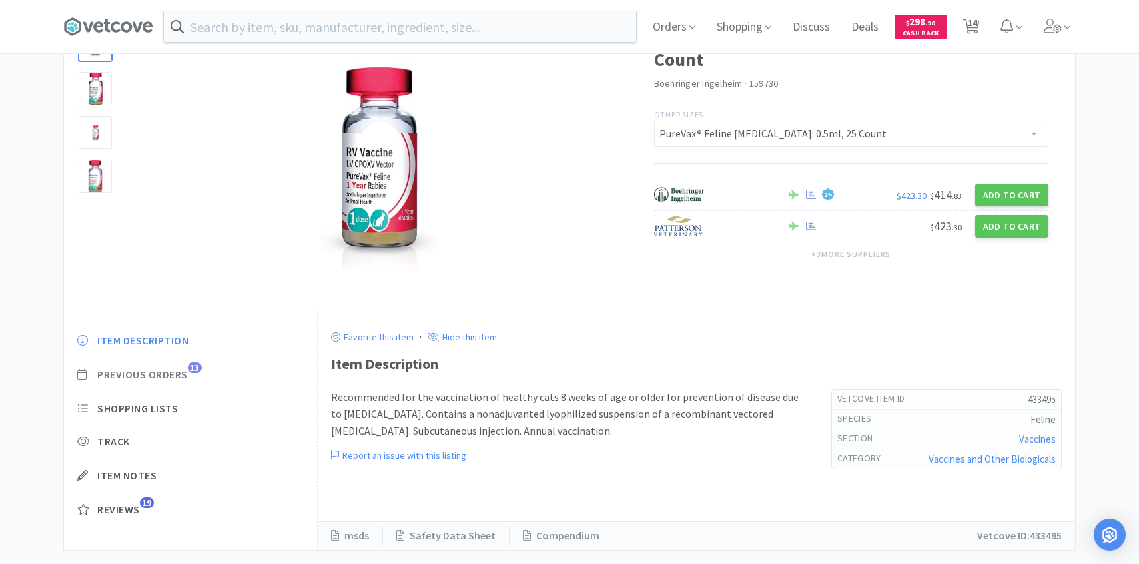
click at [188, 374] on span "Previous Orders" at bounding box center [142, 375] width 91 height 14
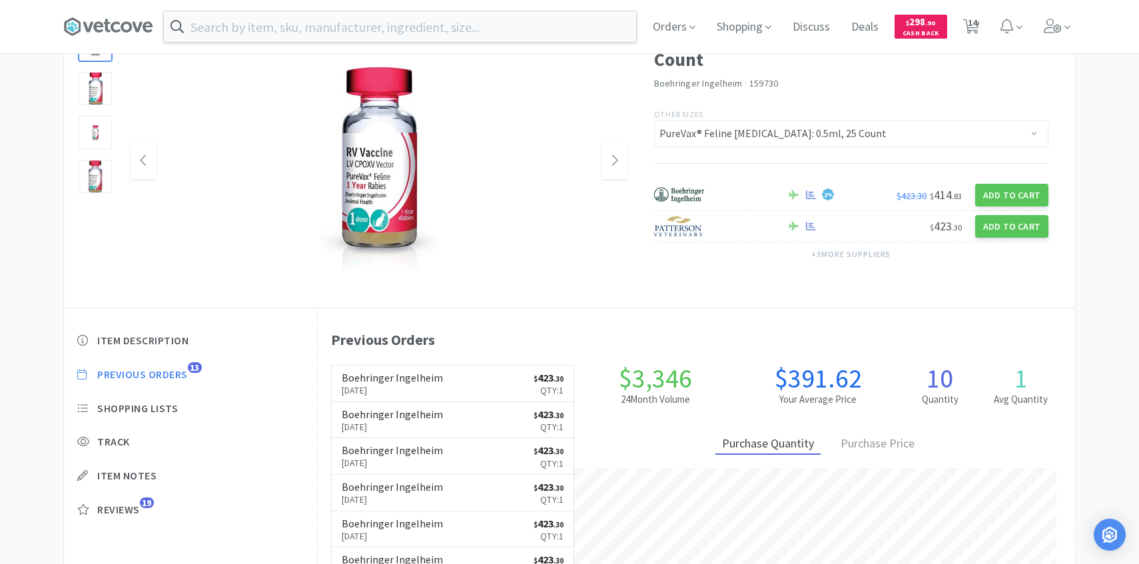
scroll to position [0, 0]
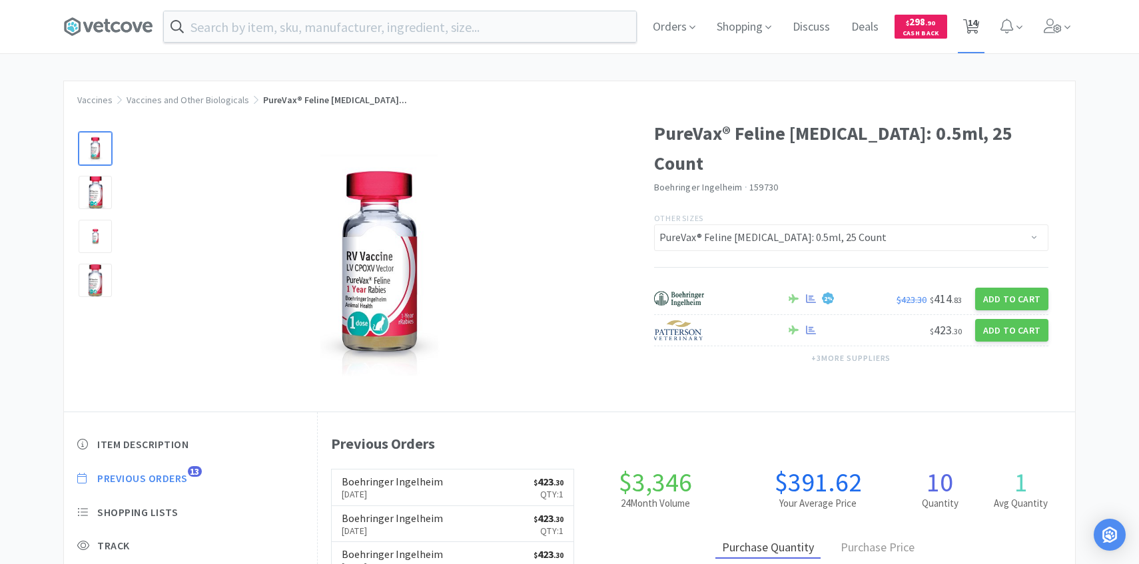
click at [976, 31] on span "14" at bounding box center [972, 22] width 9 height 53
select select "4"
select select "1"
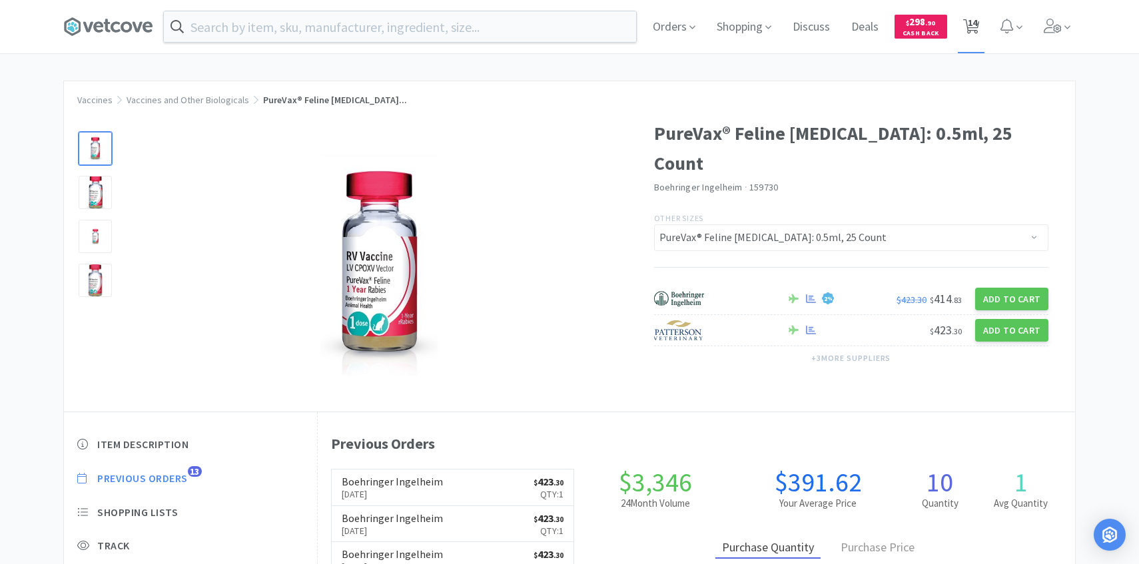
select select "1"
select select "3"
select select "1"
select select "4"
select select "1"
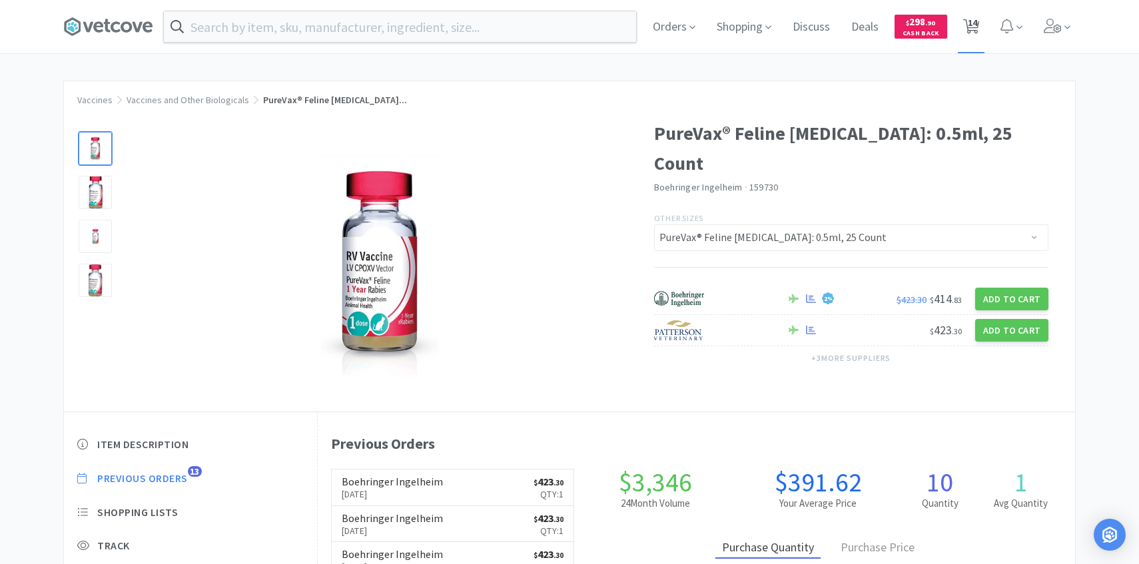
select select "1"
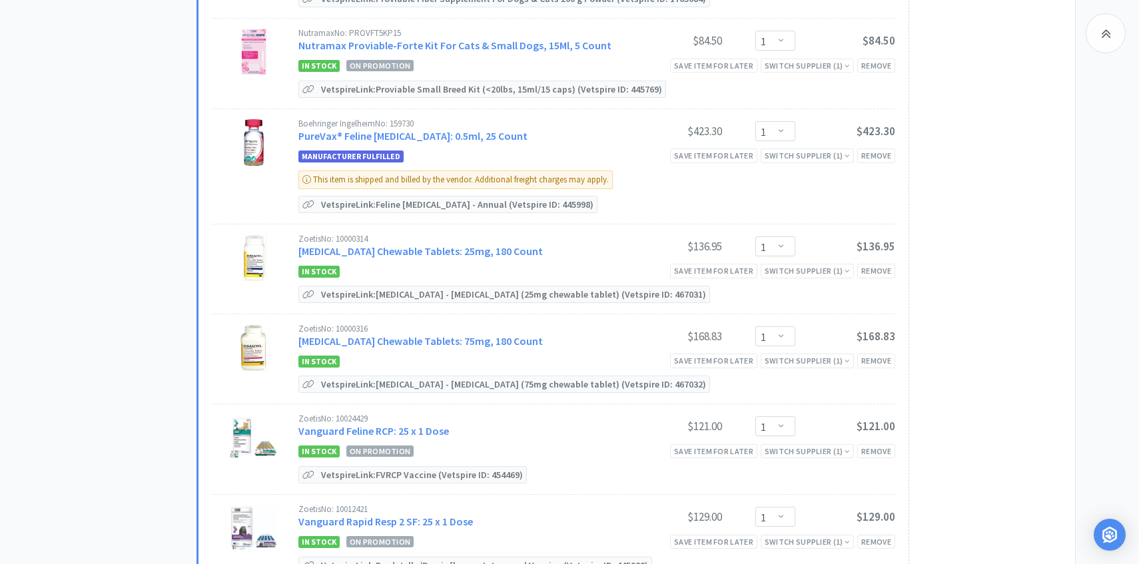
scroll to position [994, 0]
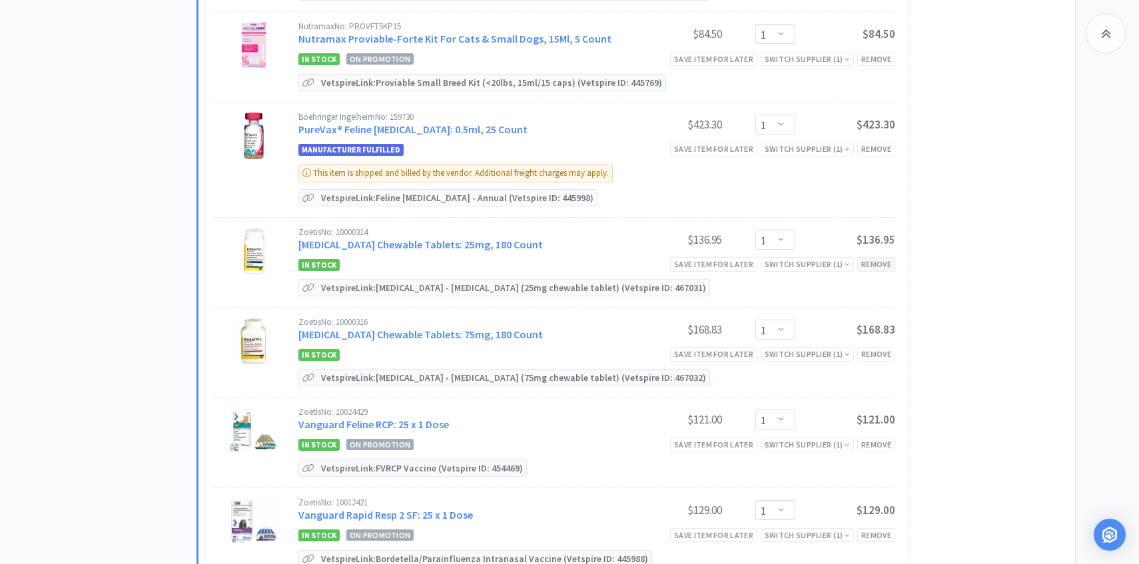
click at [874, 257] on div "Remove" at bounding box center [876, 264] width 38 height 14
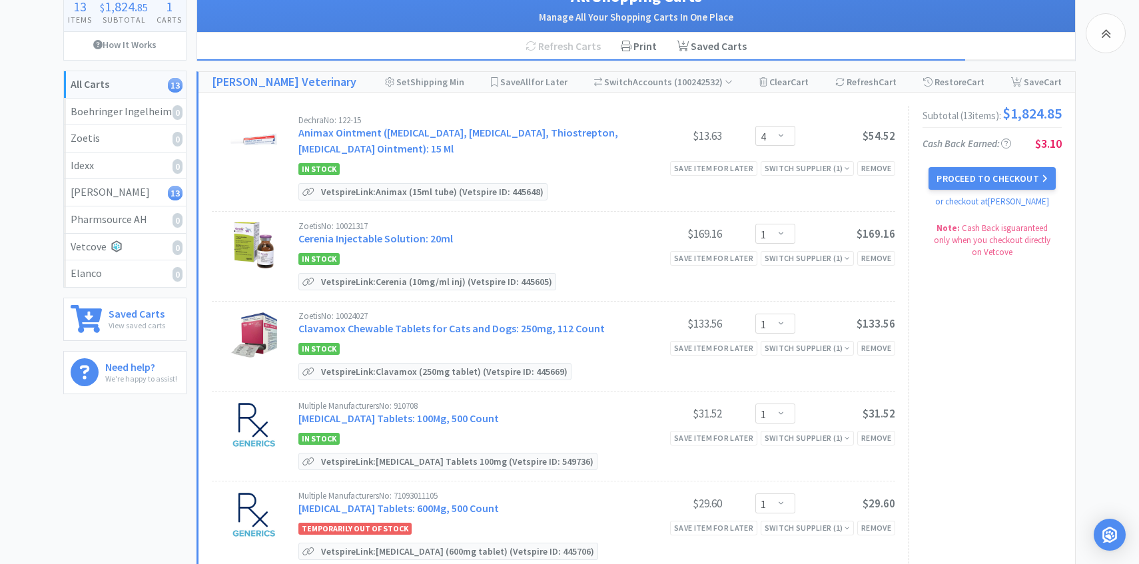
scroll to position [0, 0]
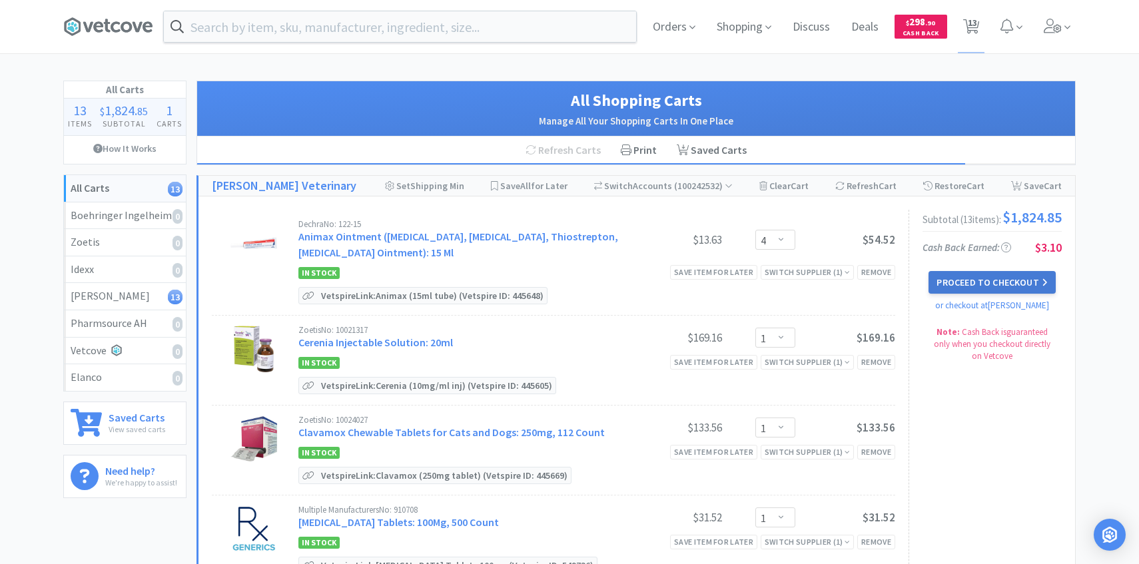
click at [985, 283] on button "Proceed to Checkout" at bounding box center [991, 282] width 127 height 23
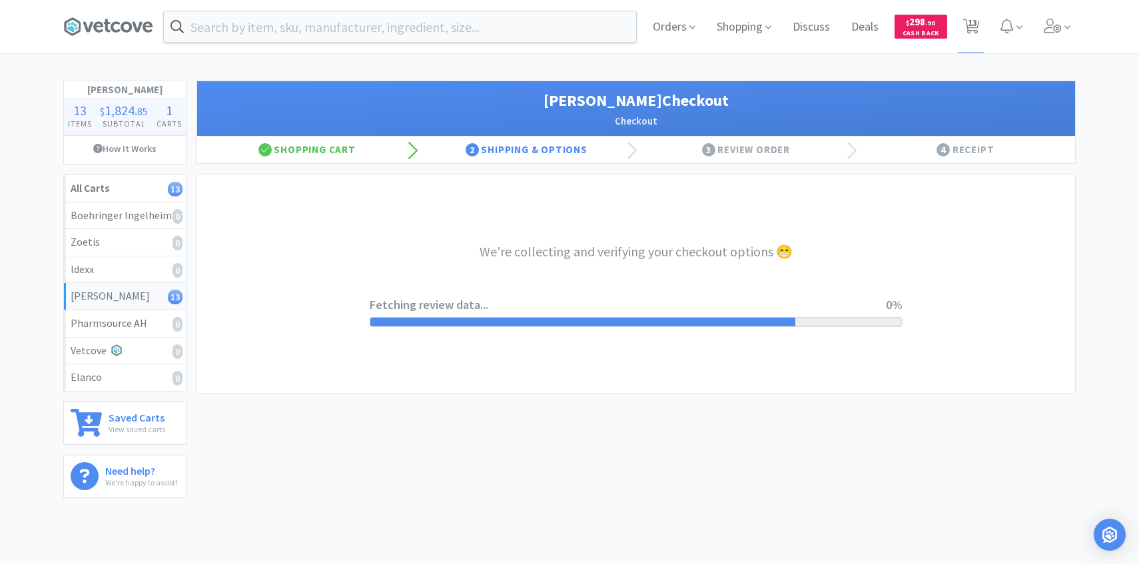
select select "1"
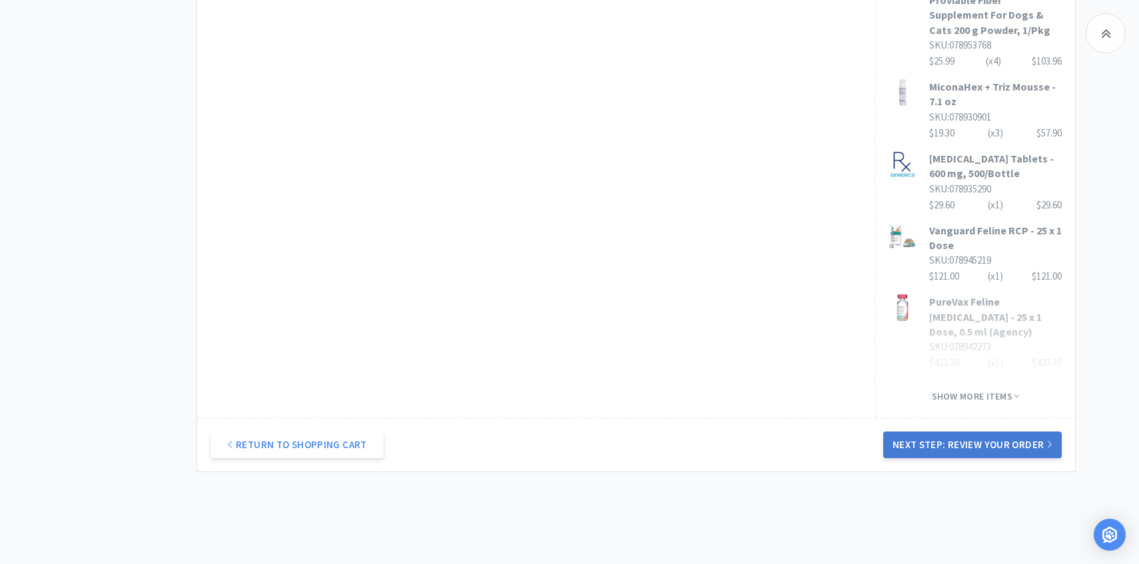
click at [971, 432] on button "Next Step: Review Your Order" at bounding box center [972, 445] width 178 height 27
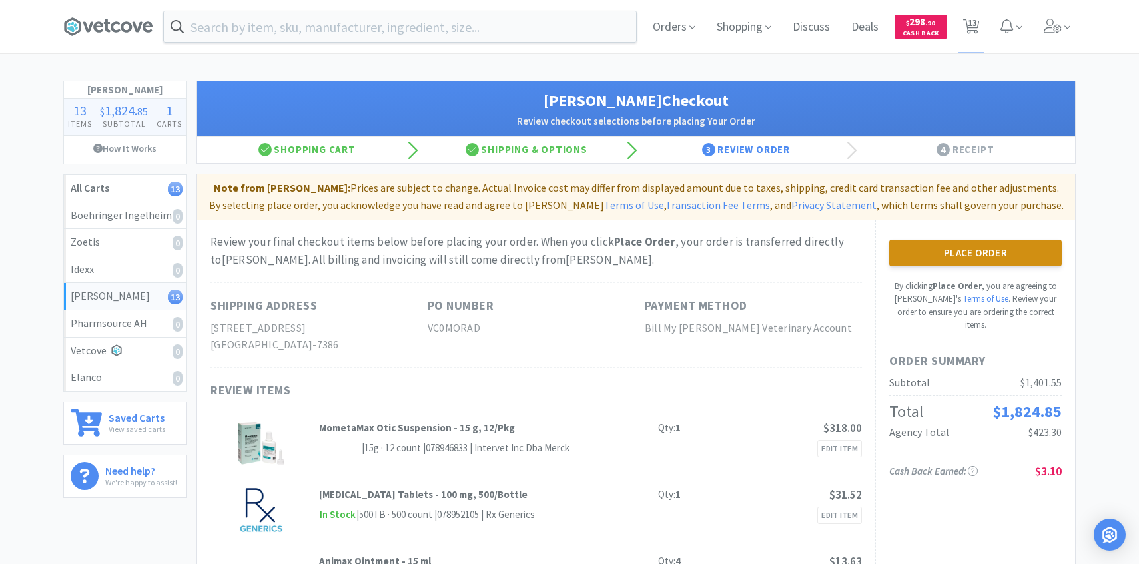
click at [976, 257] on button "Place Order" at bounding box center [975, 253] width 172 height 27
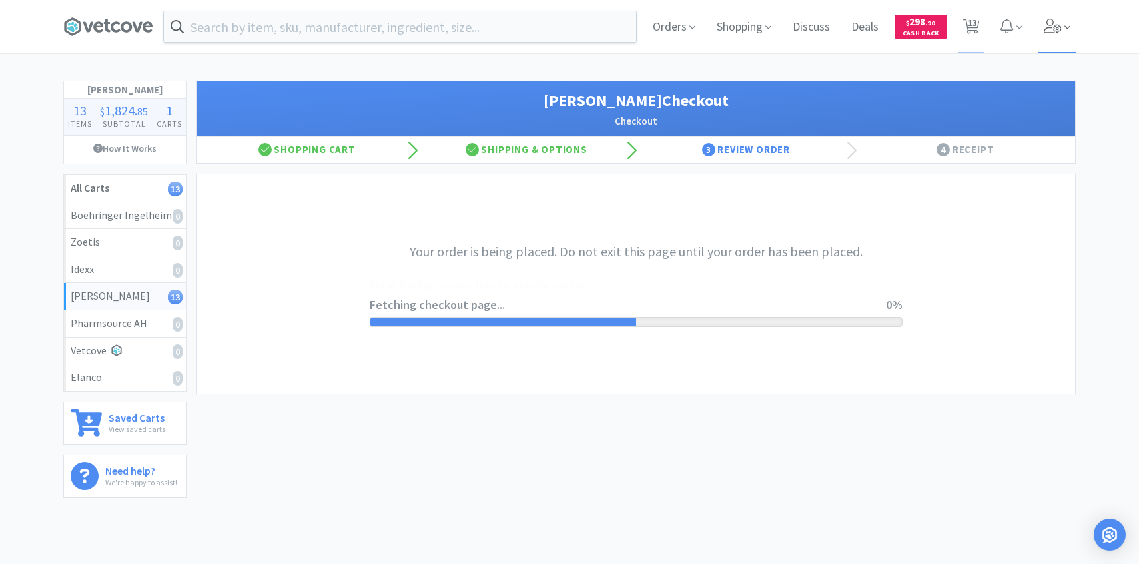
click at [1058, 37] on span at bounding box center [1057, 26] width 38 height 53
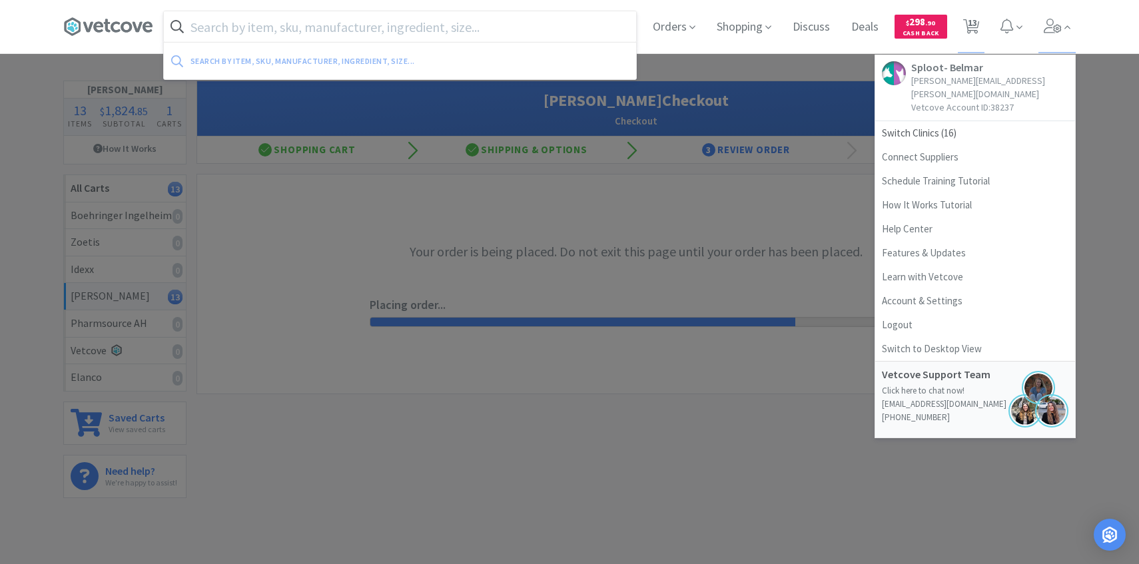
click at [447, 39] on input "text" at bounding box center [400, 26] width 472 height 31
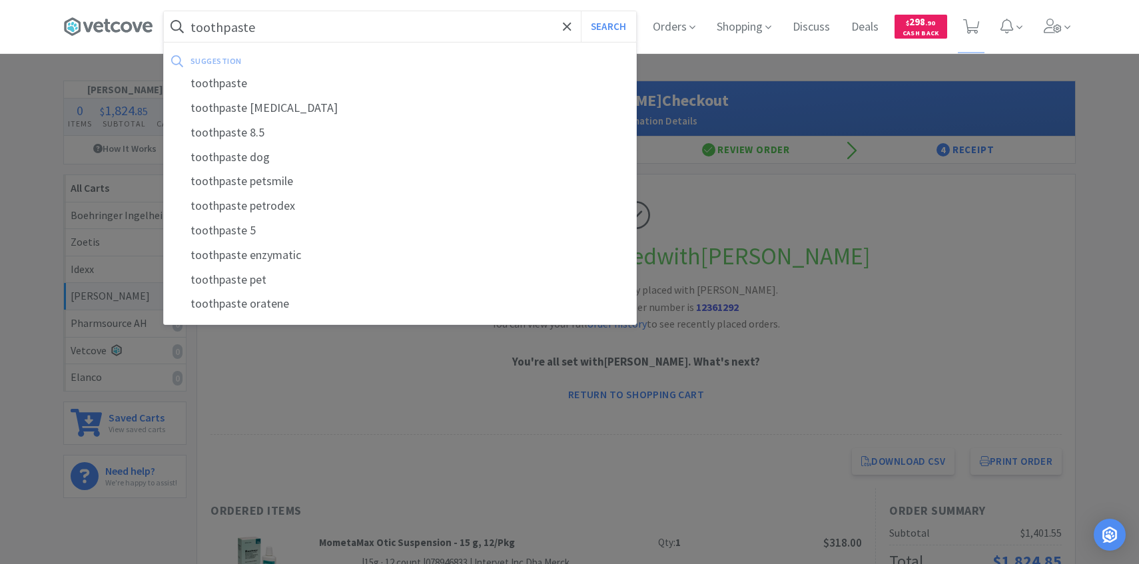
type input "toothpaste"
click at [581, 11] on button "Search" at bounding box center [608, 26] width 55 height 31
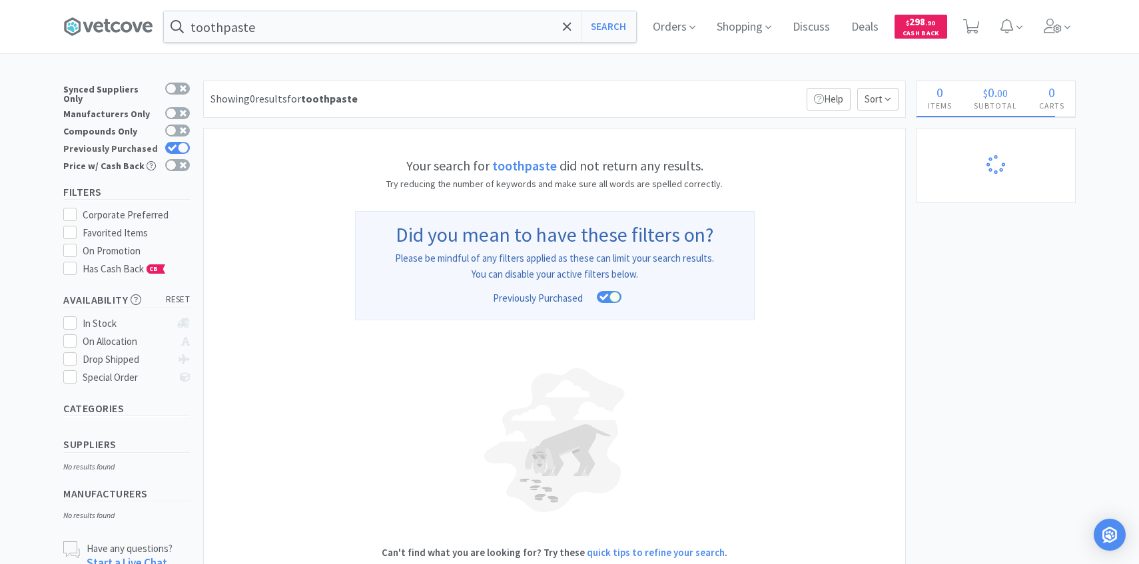
click at [179, 143] on div at bounding box center [183, 148] width 11 height 11
checkbox input "false"
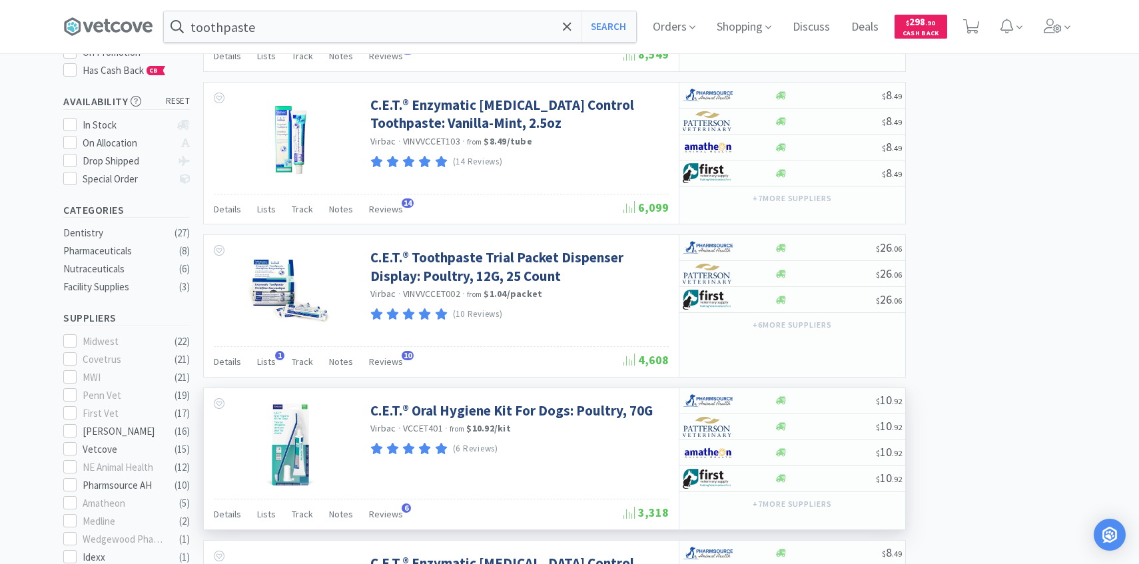
scroll to position [174, 0]
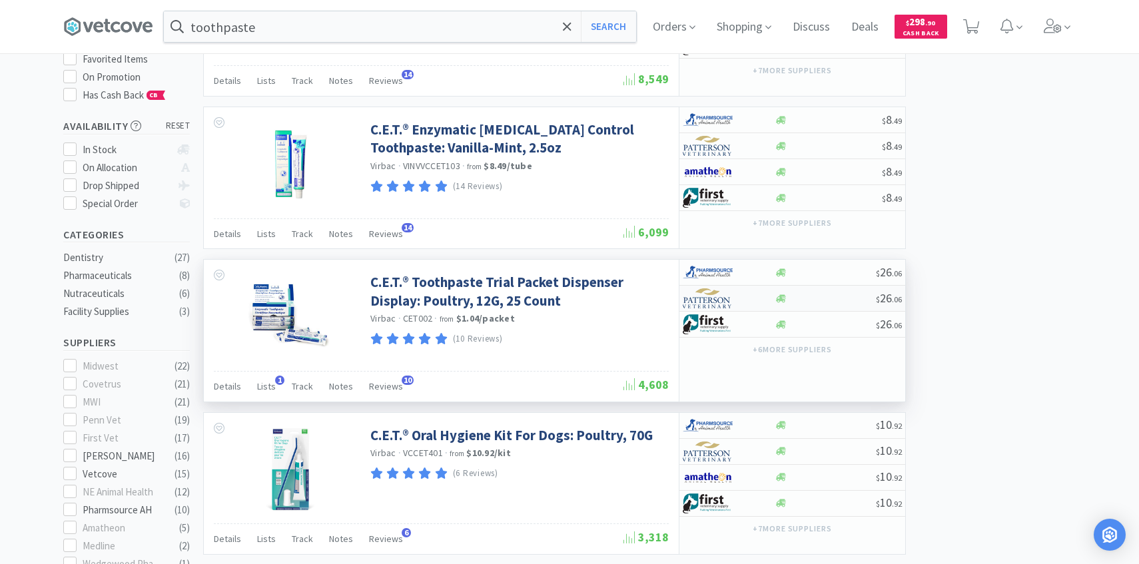
click at [734, 297] on div at bounding box center [719, 298] width 73 height 23
select select "1"
click at [1068, 21] on icon at bounding box center [1067, 27] width 6 height 12
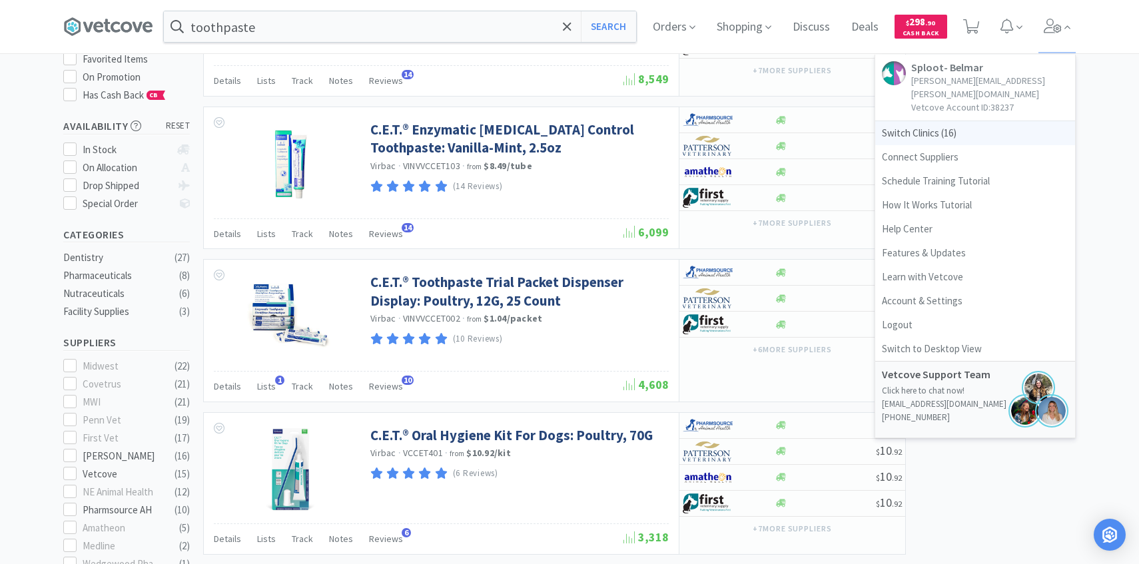
click at [978, 123] on span "Switch Clinics ( 16 )" at bounding box center [975, 133] width 200 height 24
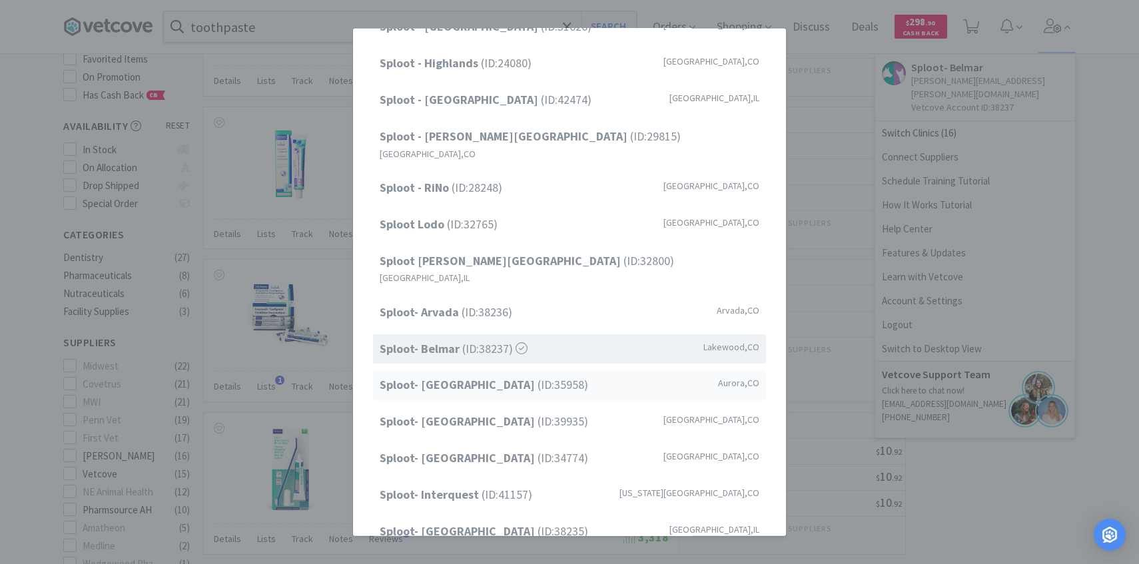
scroll to position [0, 0]
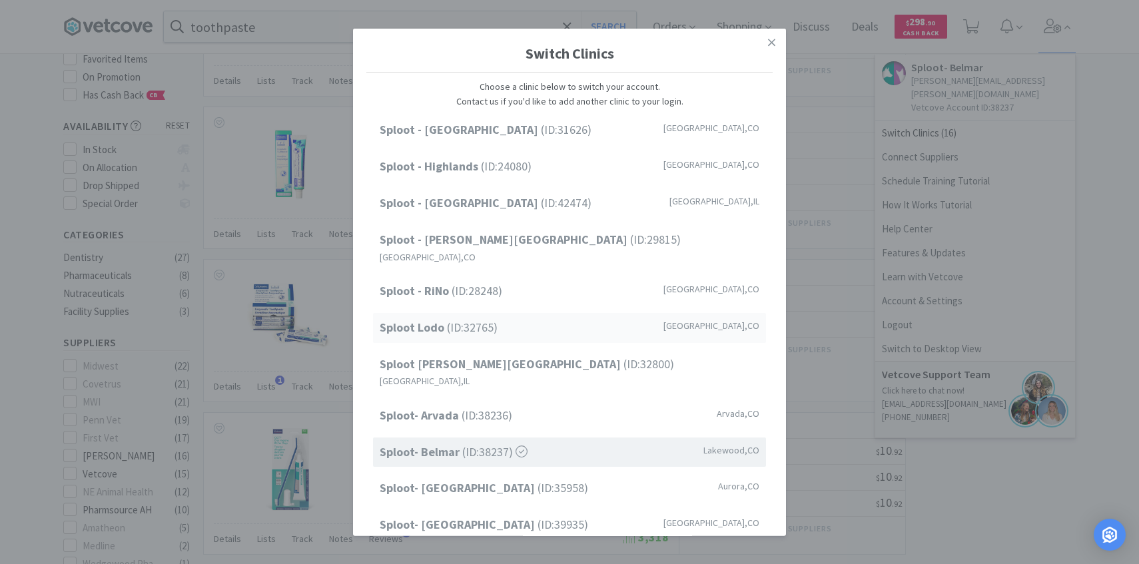
click at [507, 313] on div "Sploot Lodo (ID: 32765 ) Denver , CO" at bounding box center [569, 328] width 393 height 30
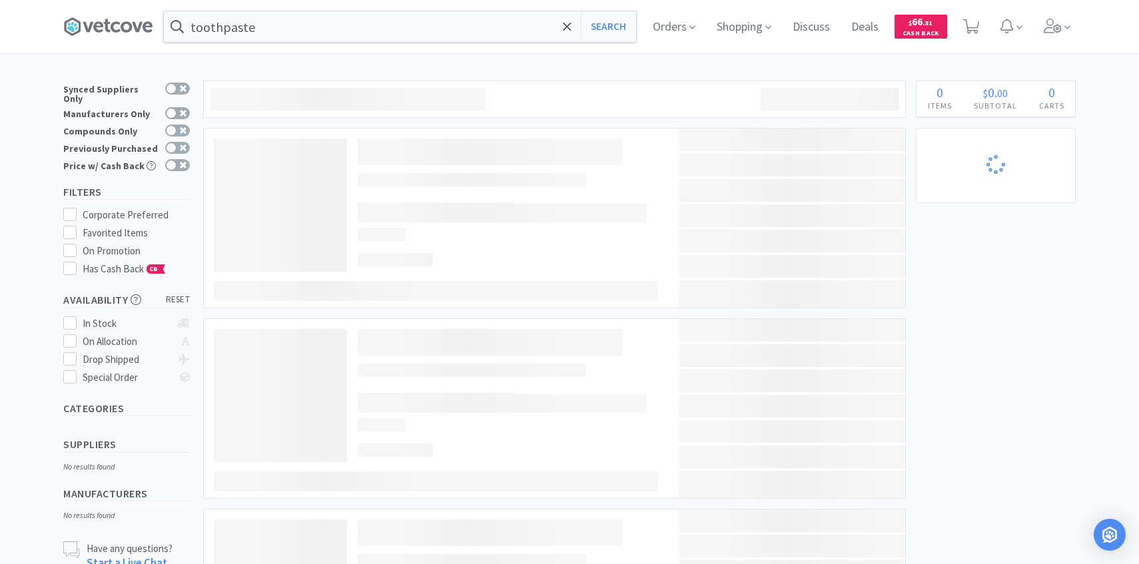
select select "25"
select select "1"
select select "2"
select select "1"
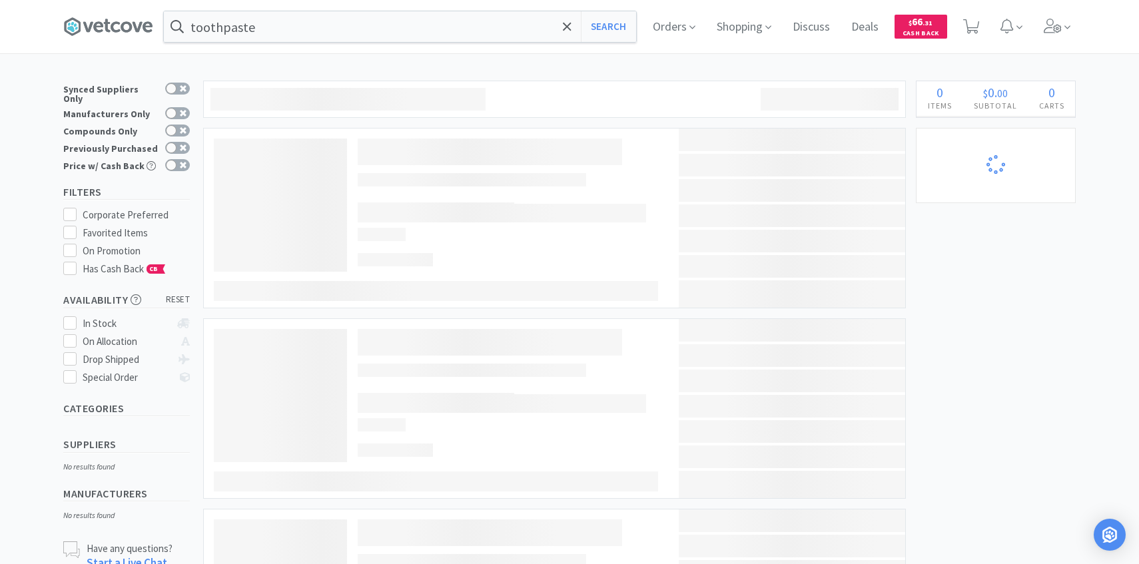
select select "50"
select select "1"
select select "15"
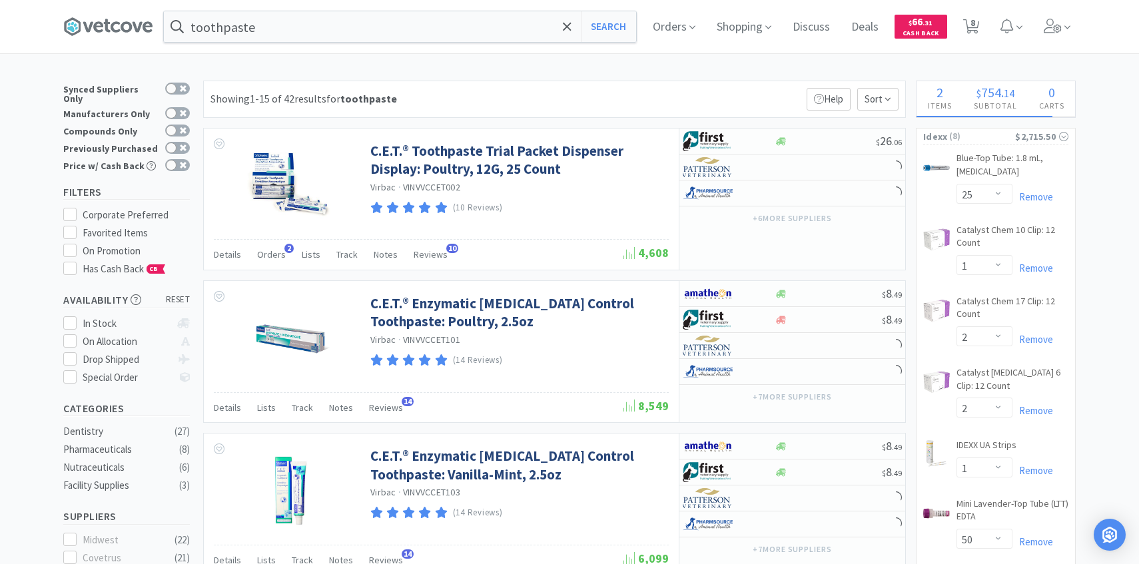
select select "1"
select select "5"
select select "2"
select select "50"
select select "2"
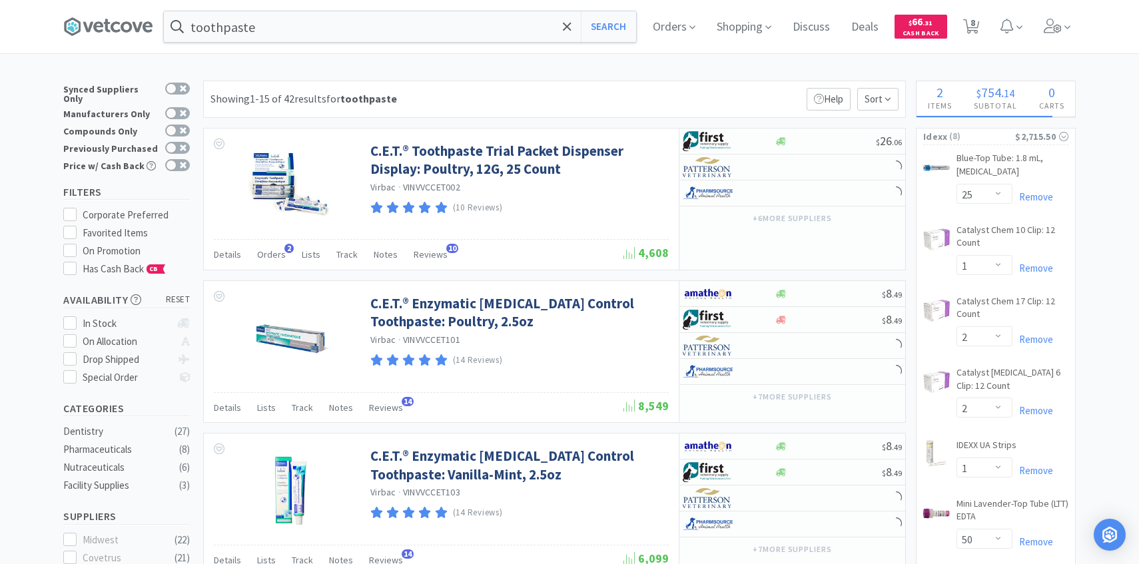
select select "1"
select select "2"
select select "3"
select select "50"
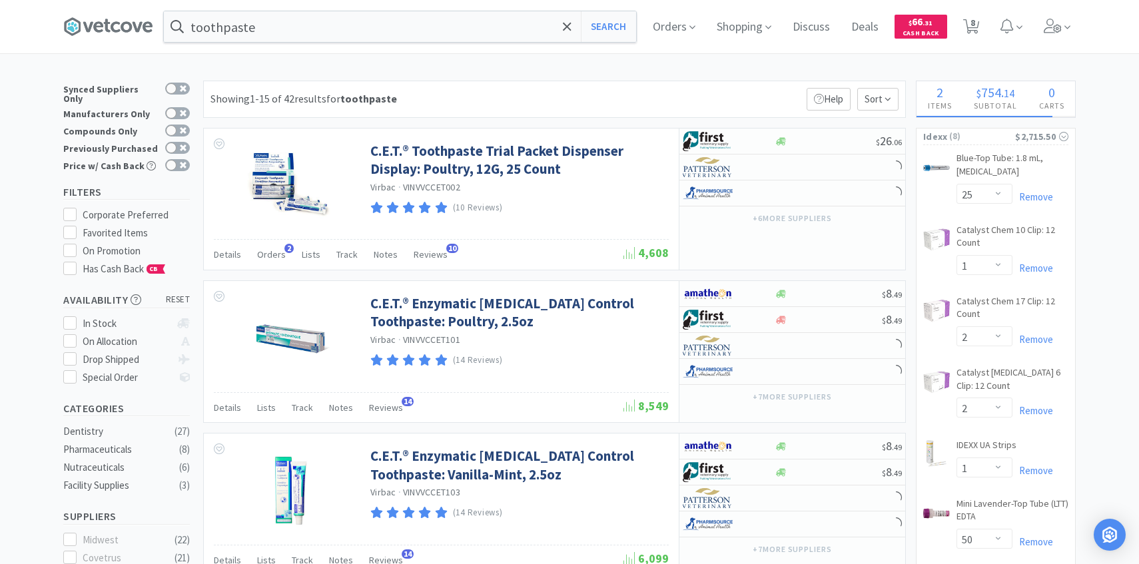
select select "1"
select select "3"
select select "1"
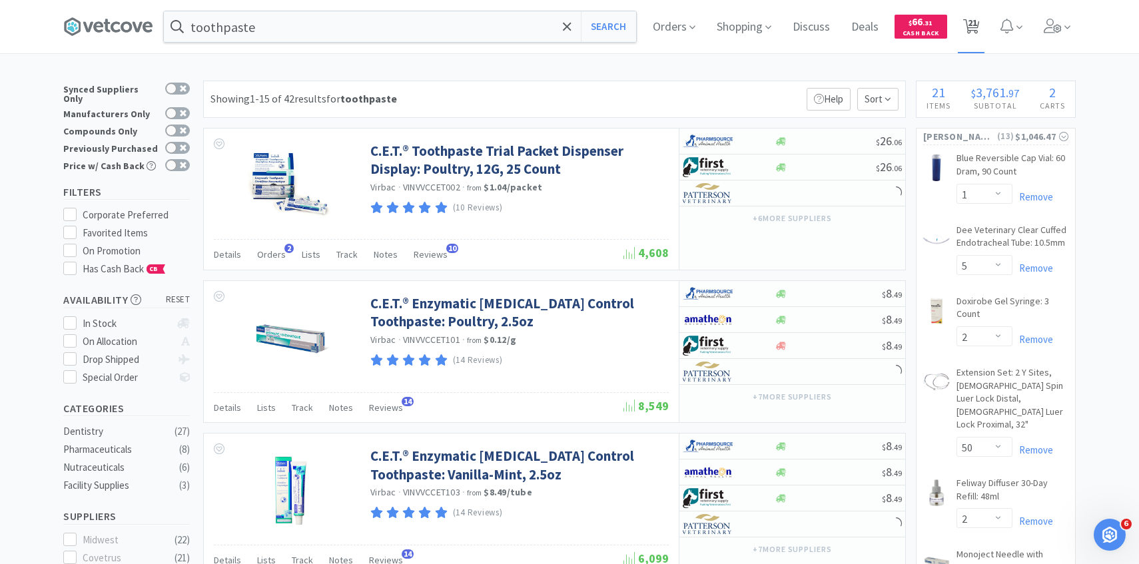
click at [966, 27] on icon at bounding box center [971, 26] width 17 height 15
select select "25"
select select "1"
select select "2"
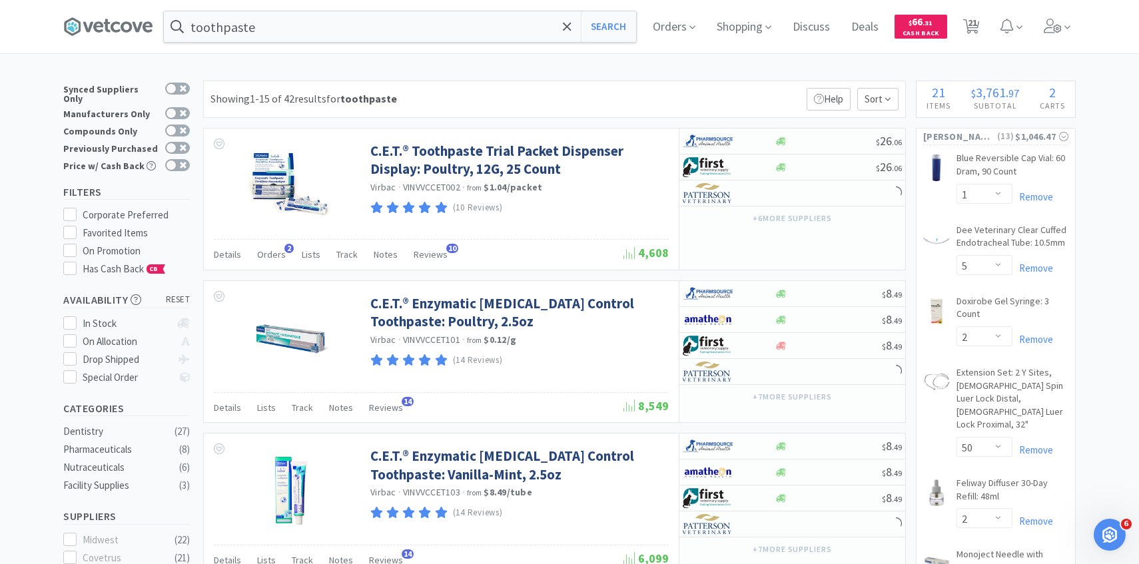
select select "1"
select select "50"
select select "1"
select select "15"
select select "1"
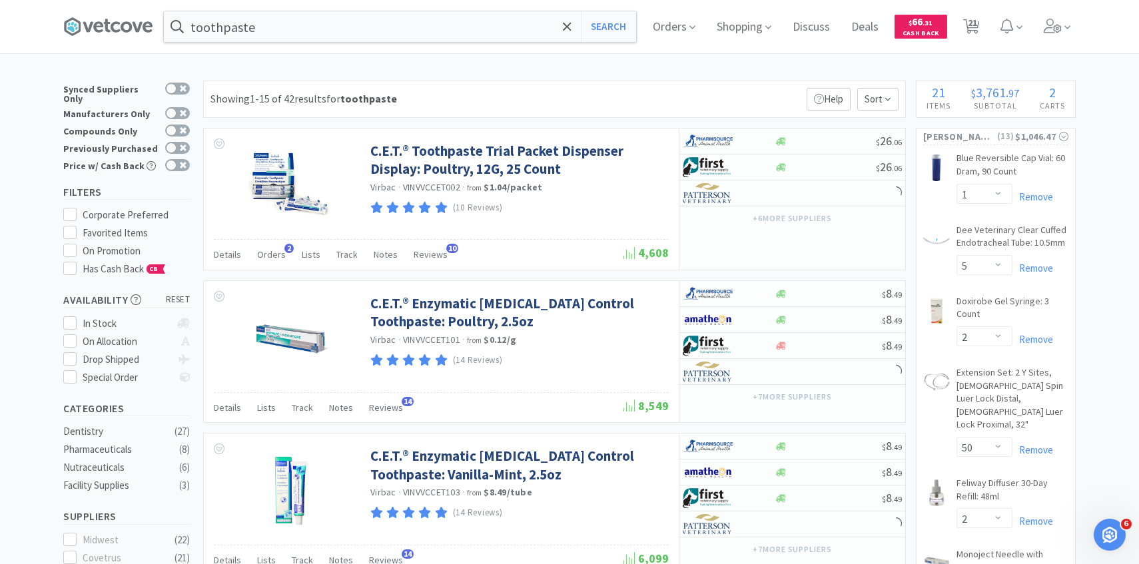
select select "5"
select select "2"
select select "50"
select select "2"
select select "1"
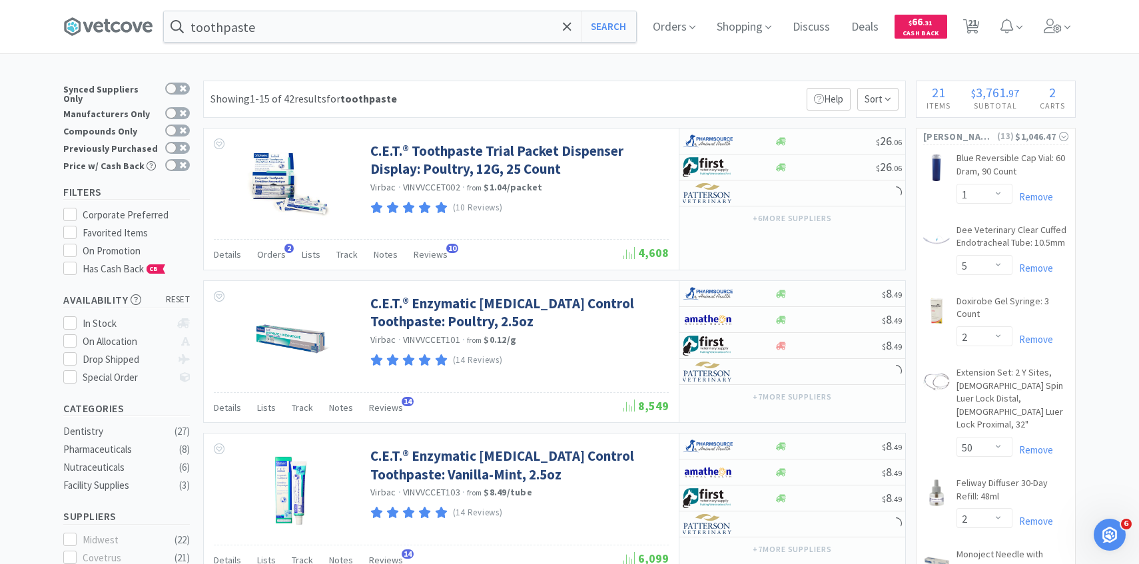
select select "2"
select select "3"
select select "50"
select select "1"
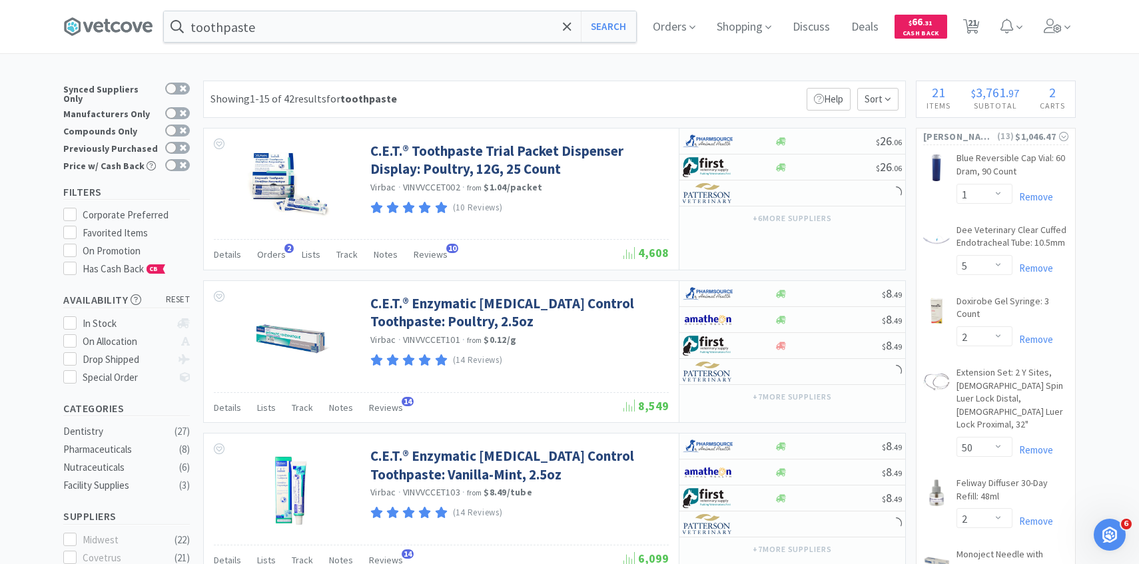
select select "3"
select select "1"
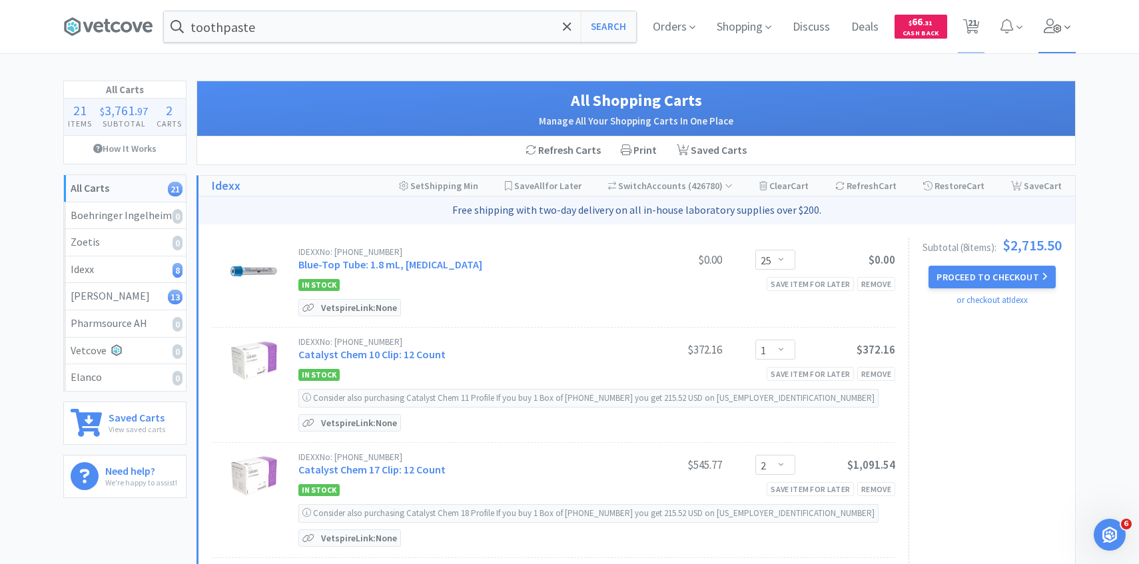
click at [1050, 41] on span at bounding box center [1057, 26] width 38 height 53
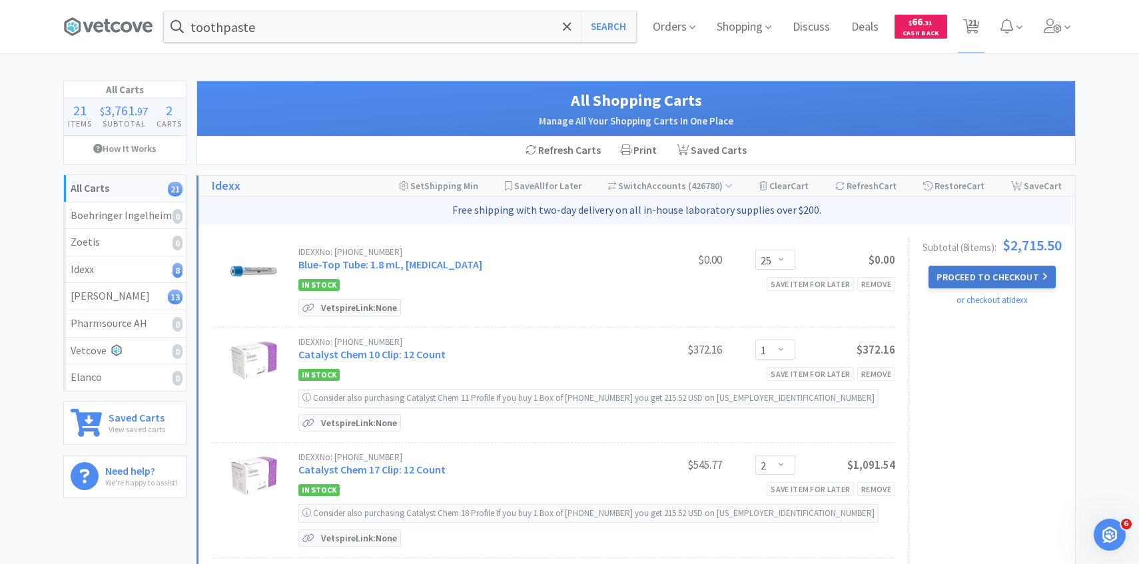
click at [1037, 279] on button "Proceed to Checkout" at bounding box center [991, 277] width 127 height 23
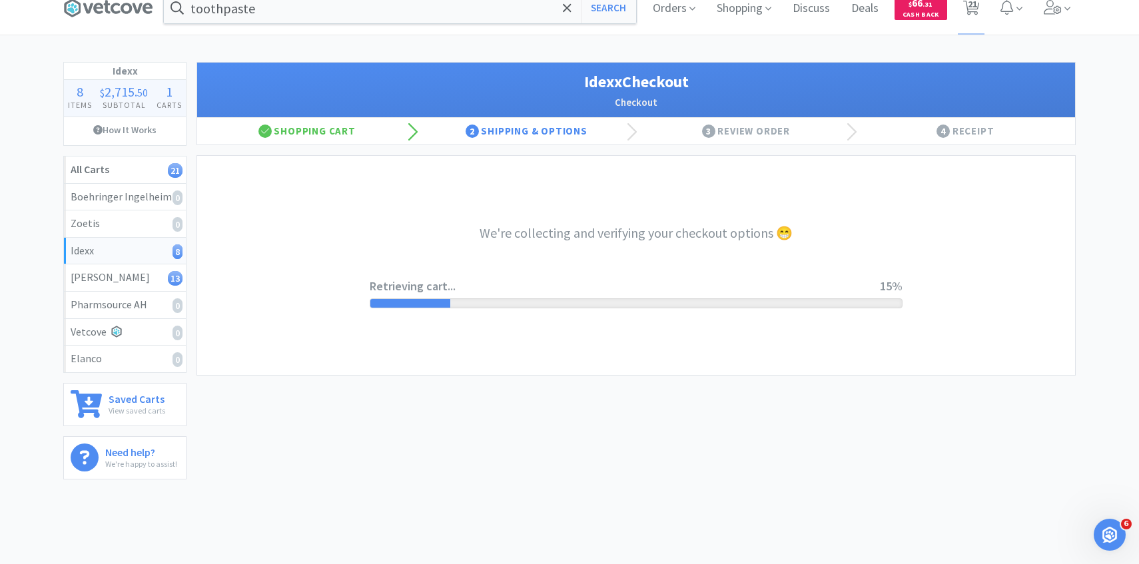
scroll to position [21, 0]
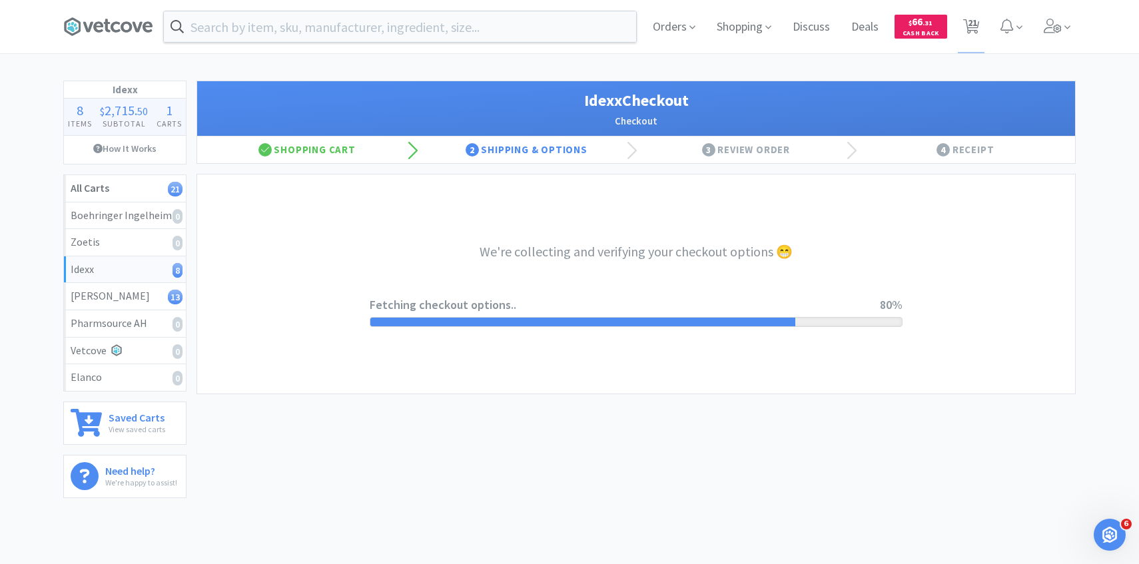
select select "904"
select select "003"
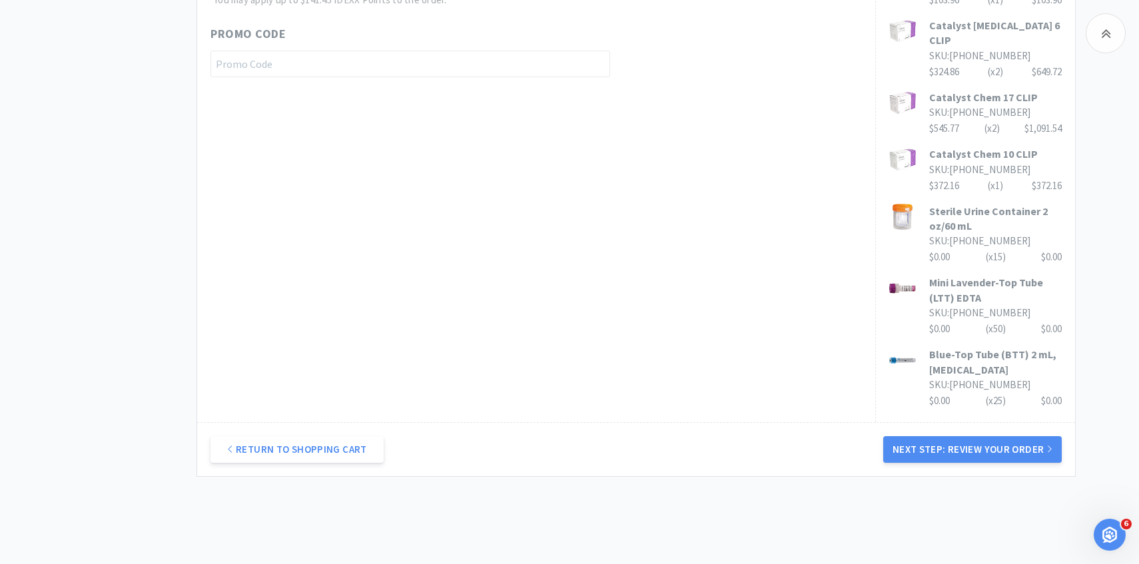
click at [929, 422] on div "Return to Shopping Cart Next Step: Review Your Order" at bounding box center [636, 449] width 878 height 54
click at [929, 436] on button "Next Step: Review Your Order" at bounding box center [972, 449] width 178 height 27
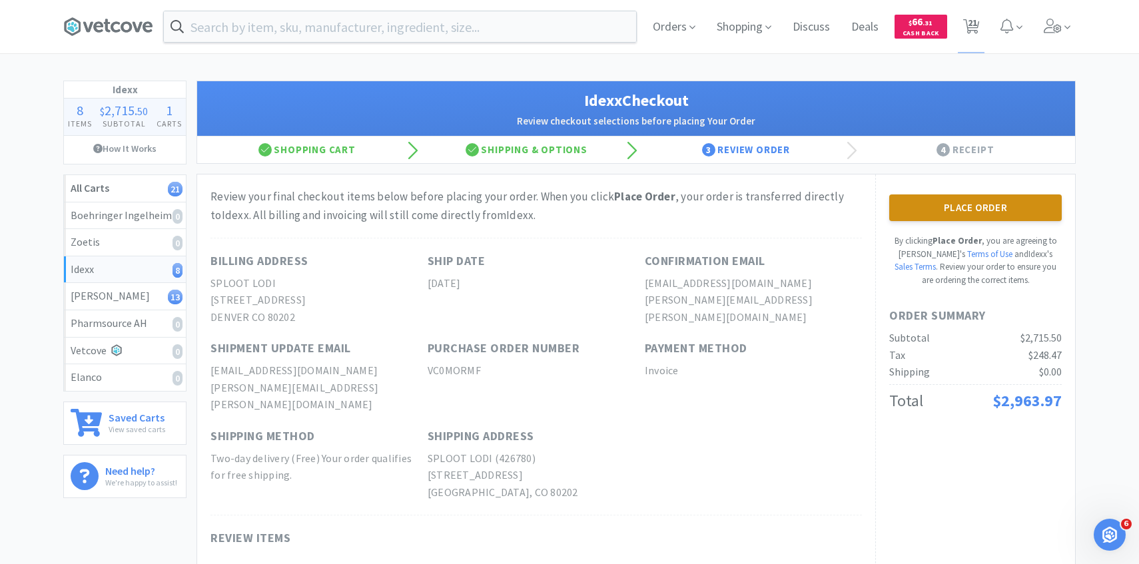
click at [946, 196] on button "Place Order" at bounding box center [975, 207] width 172 height 27
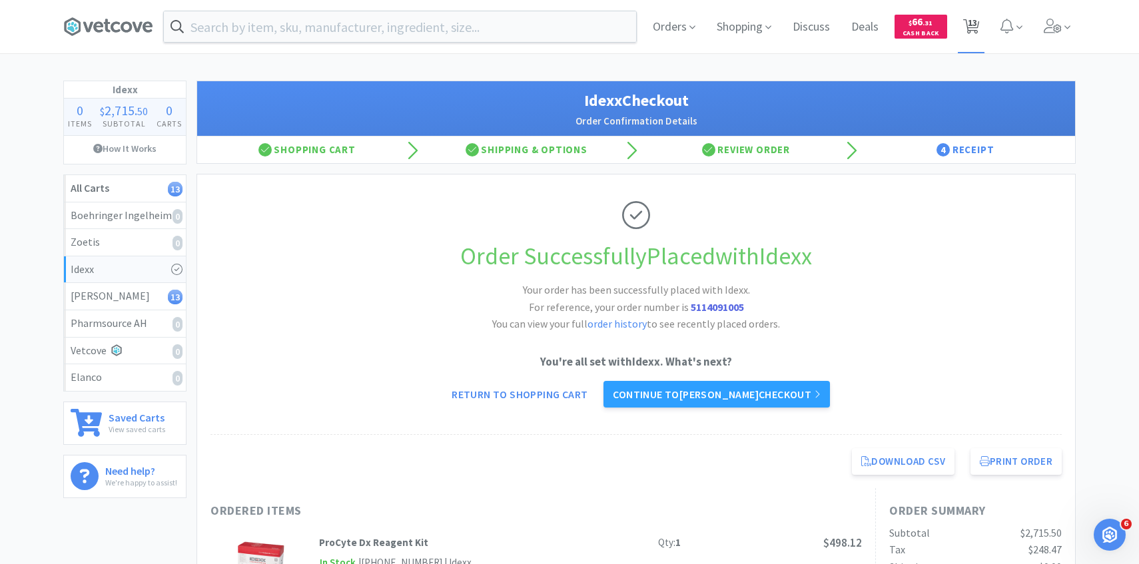
click at [969, 31] on span "13" at bounding box center [972, 22] width 9 height 53
select select "1"
select select "5"
select select "2"
select select "50"
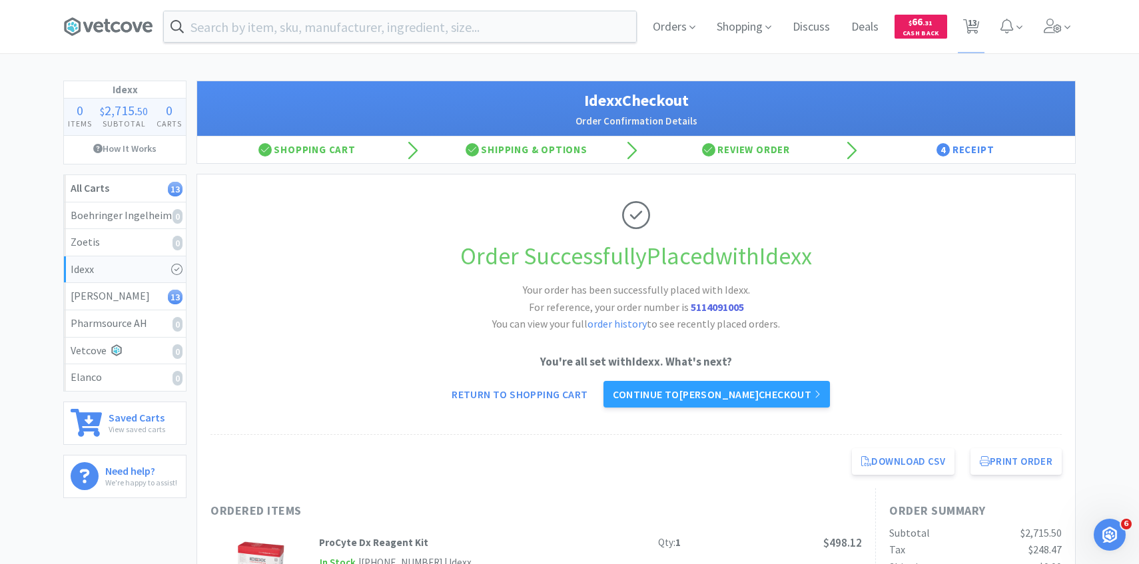
select select "2"
select select "1"
select select "2"
select select "3"
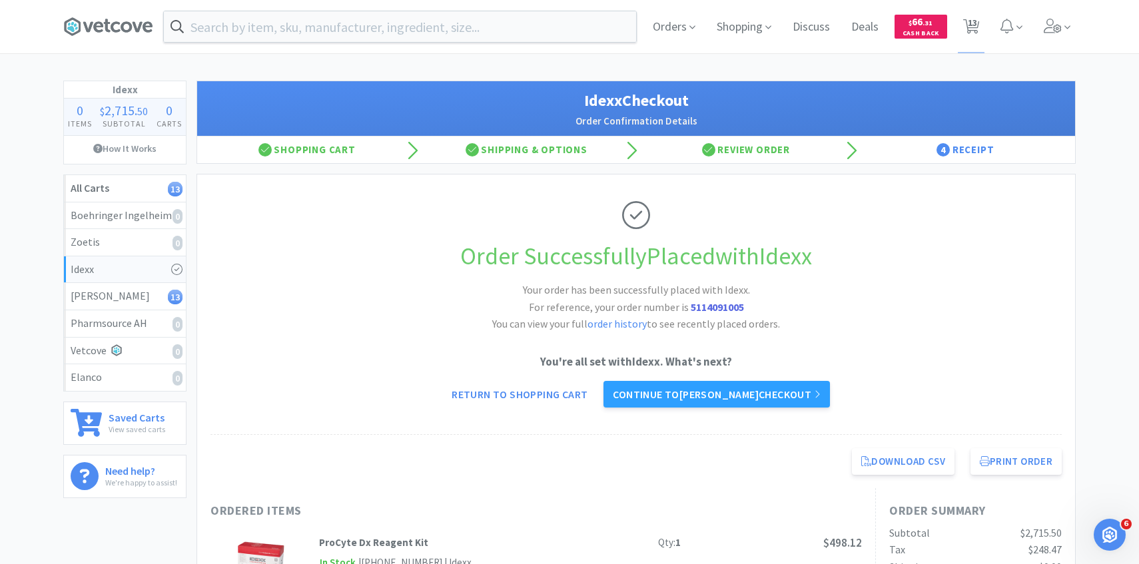
select select "50"
select select "1"
select select "3"
select select "1"
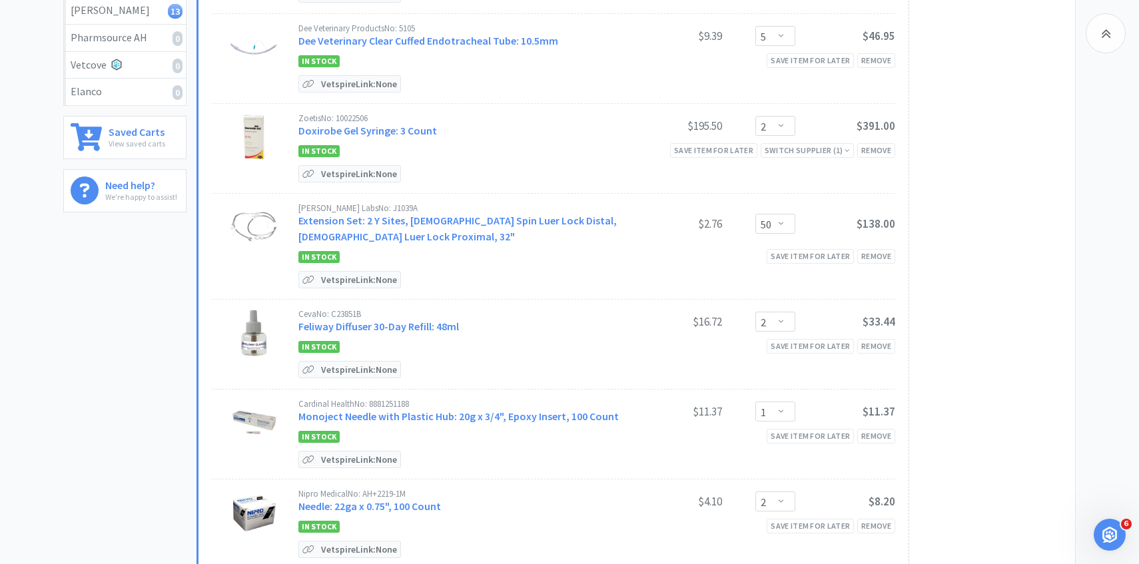
scroll to position [278, 0]
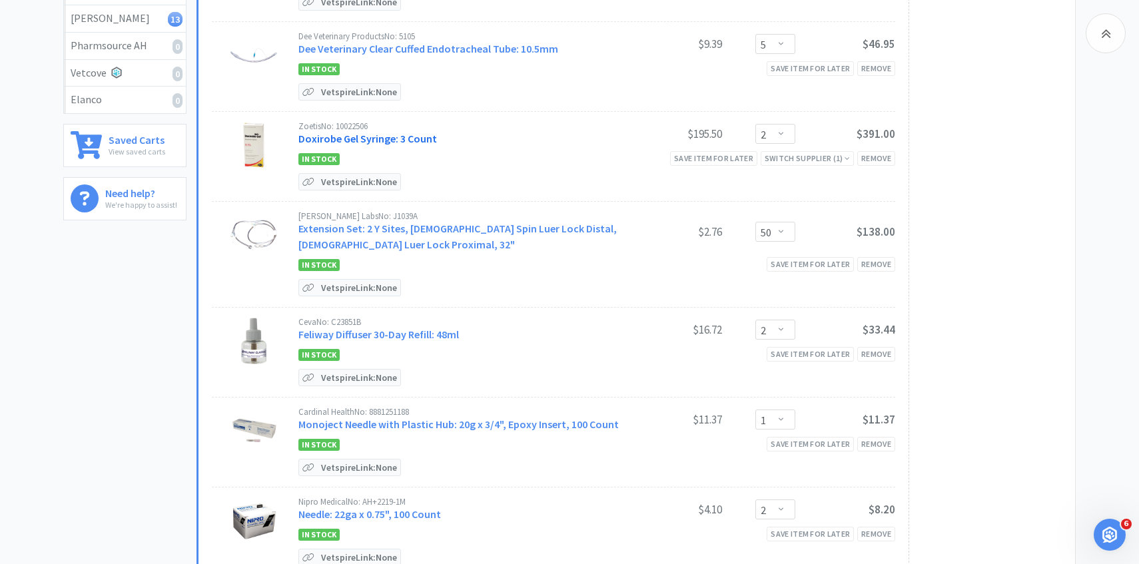
click at [416, 137] on link "Doxirobe Gel Syringe: 3 Count" at bounding box center [367, 138] width 139 height 13
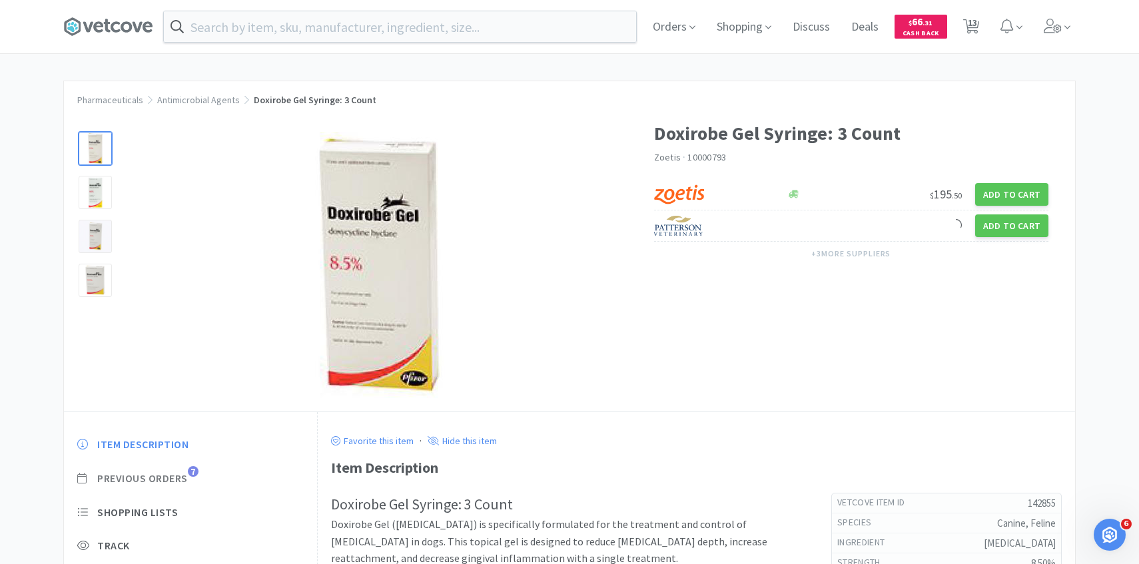
click at [187, 482] on span "Previous Orders" at bounding box center [142, 479] width 91 height 14
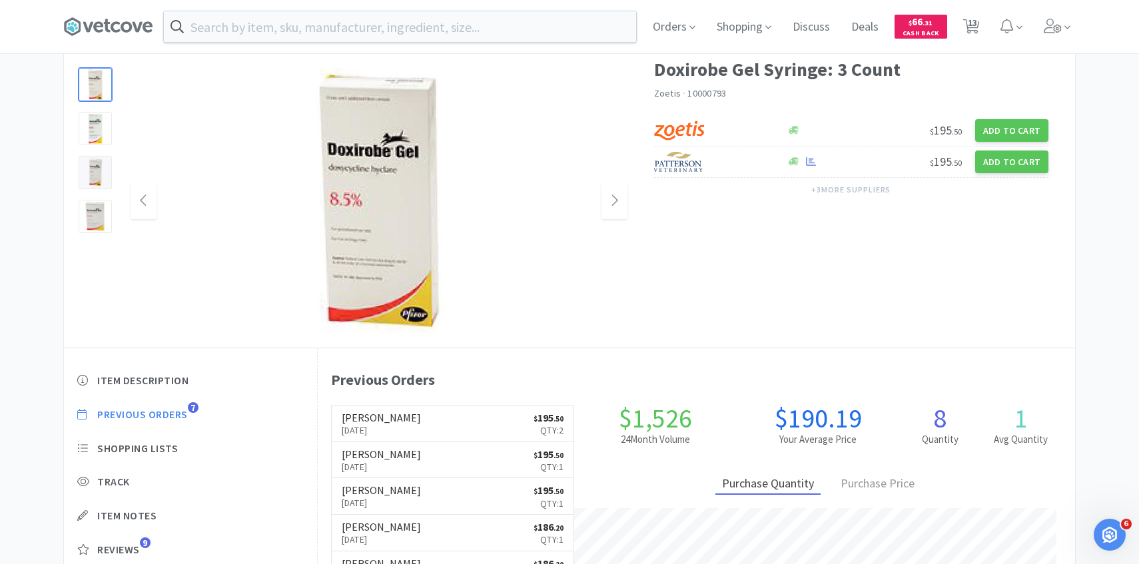
scroll to position [65, 0]
click at [364, 412] on h6 "[PERSON_NAME]" at bounding box center [381, 417] width 79 height 11
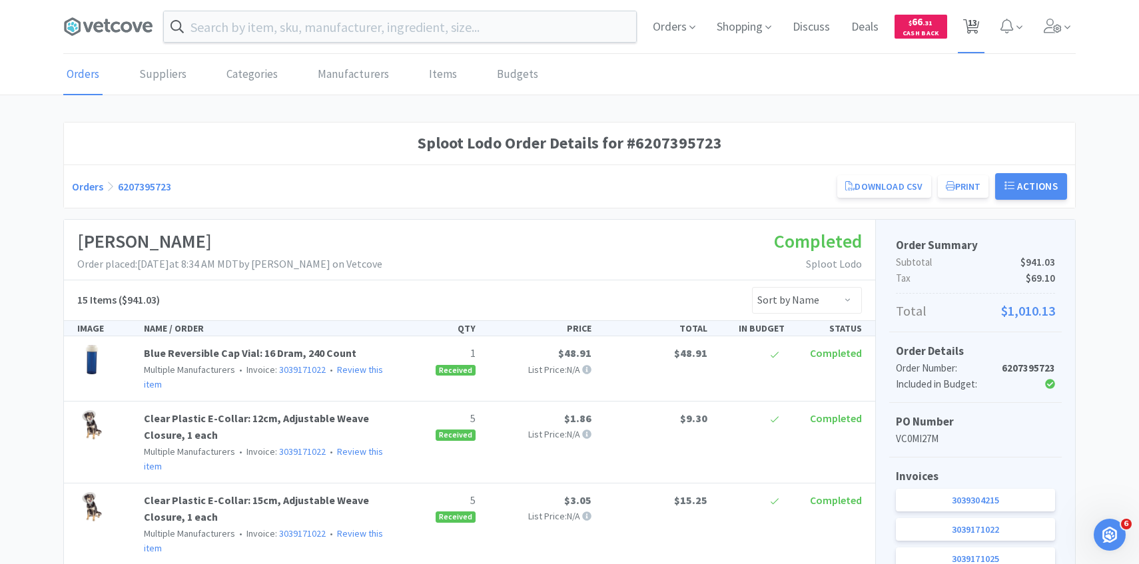
click at [967, 29] on icon at bounding box center [971, 26] width 17 height 15
select select "1"
select select "5"
select select "2"
select select "50"
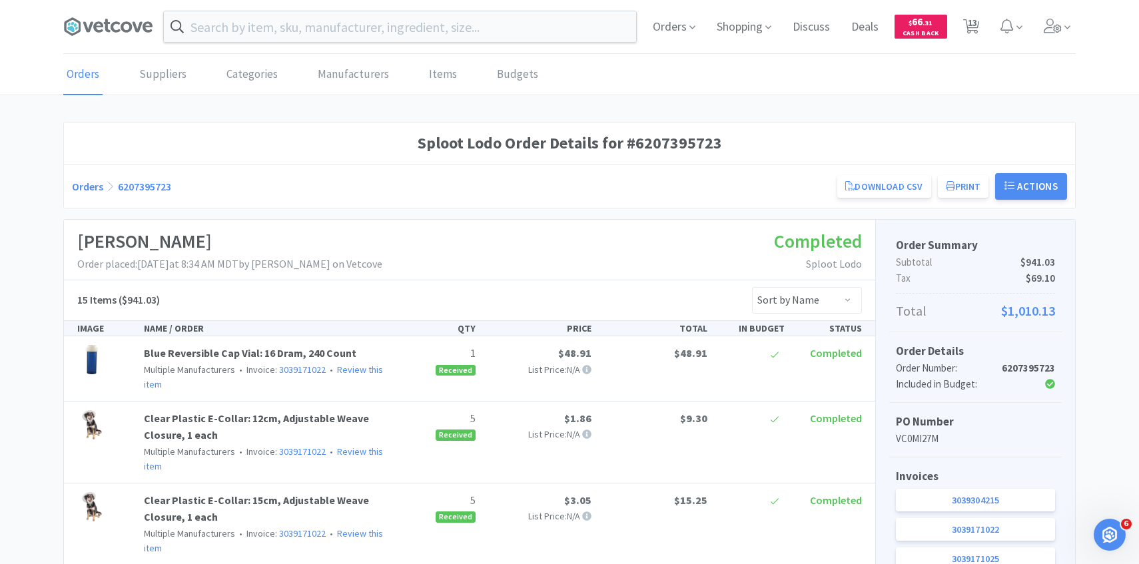
select select "2"
select select "1"
select select "2"
select select "3"
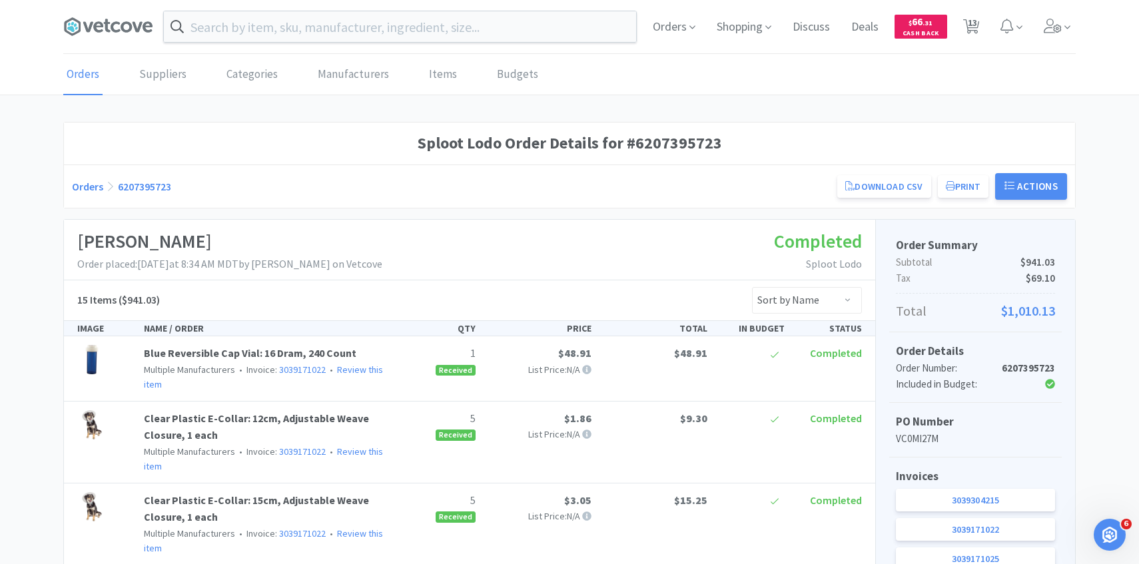
select select "50"
select select "1"
select select "3"
select select "1"
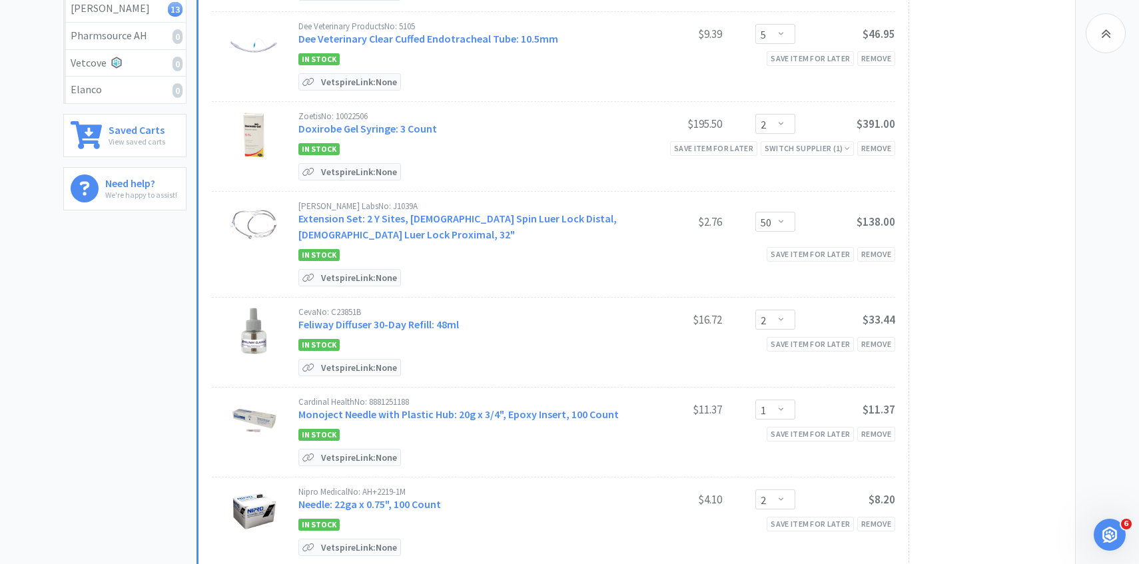
scroll to position [228, 0]
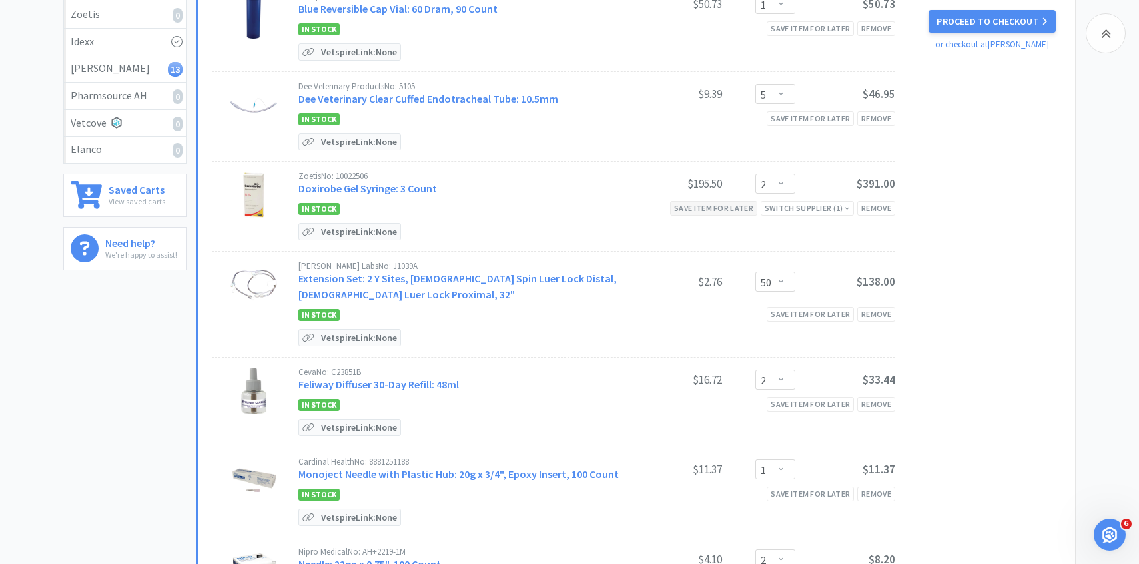
click at [720, 210] on div "Save item for later" at bounding box center [713, 208] width 87 height 14
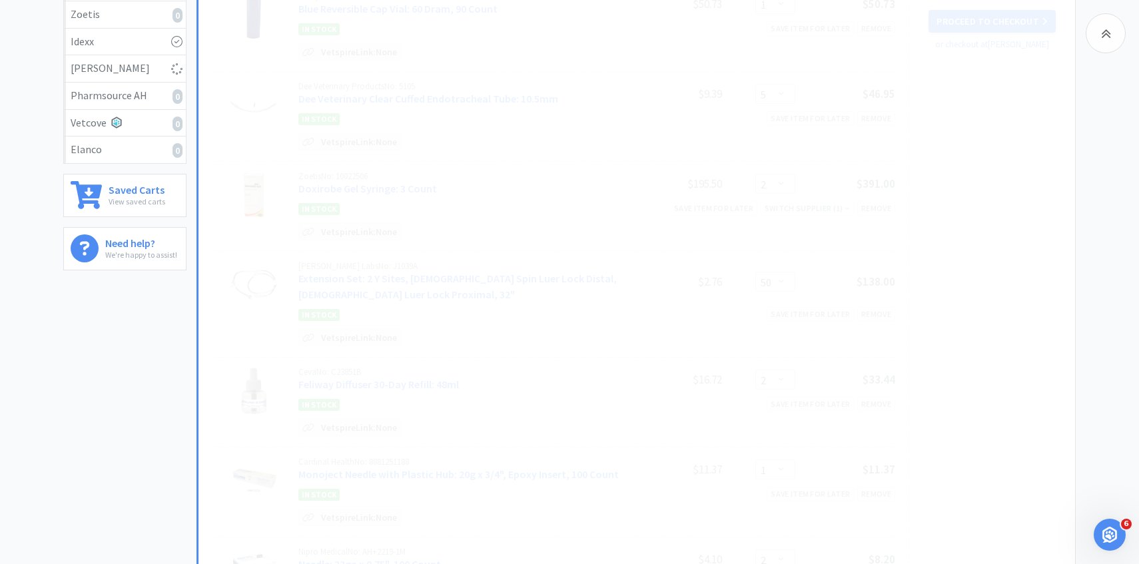
select select "2"
select select "1"
select select "2"
select select "3"
select select "1"
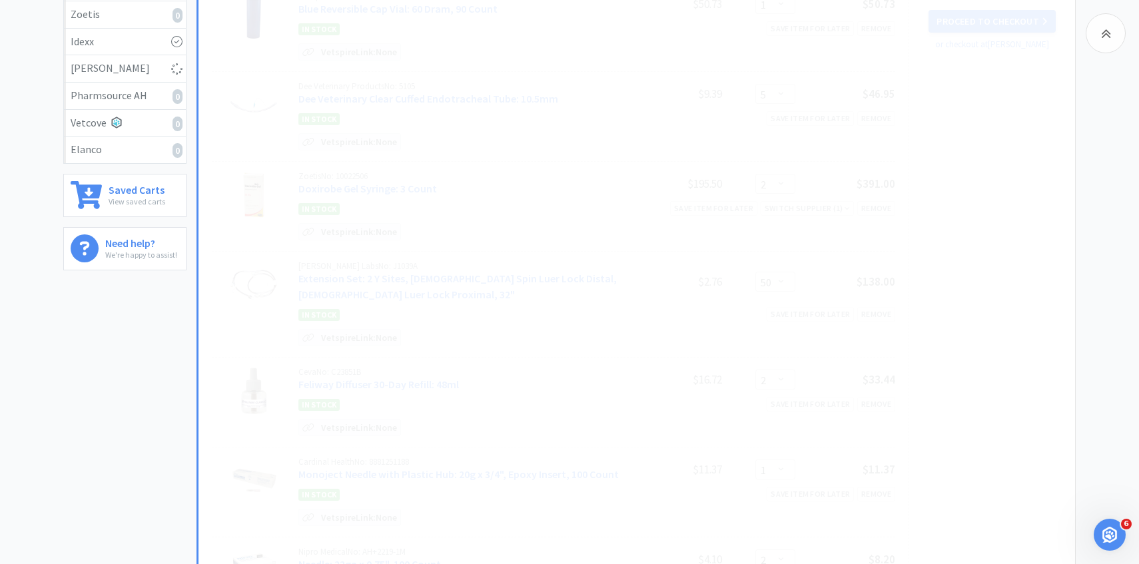
select select "3"
select select "1"
select select "50"
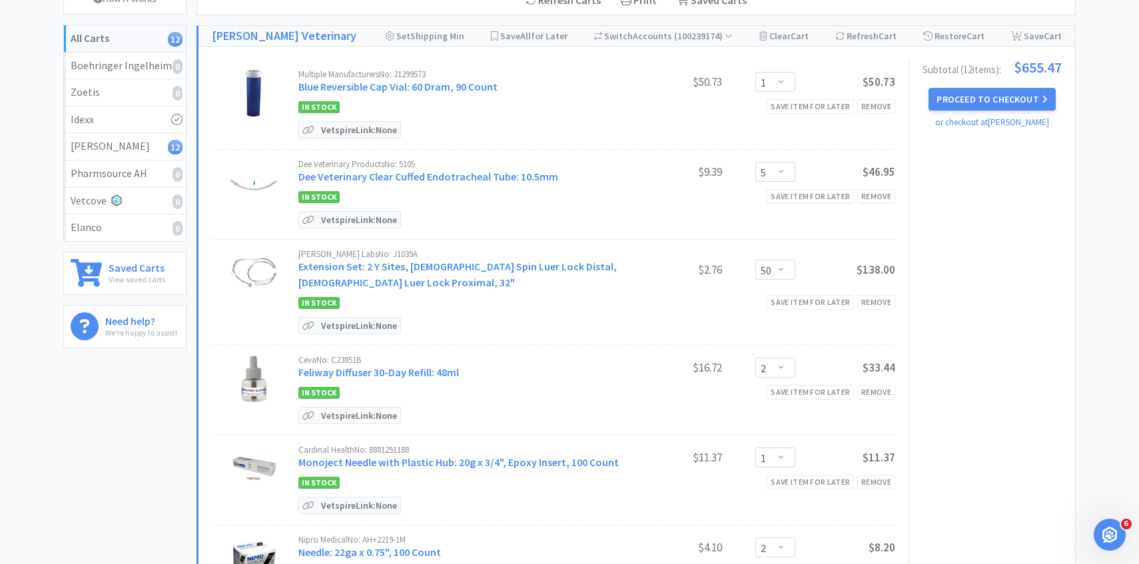
scroll to position [0, 0]
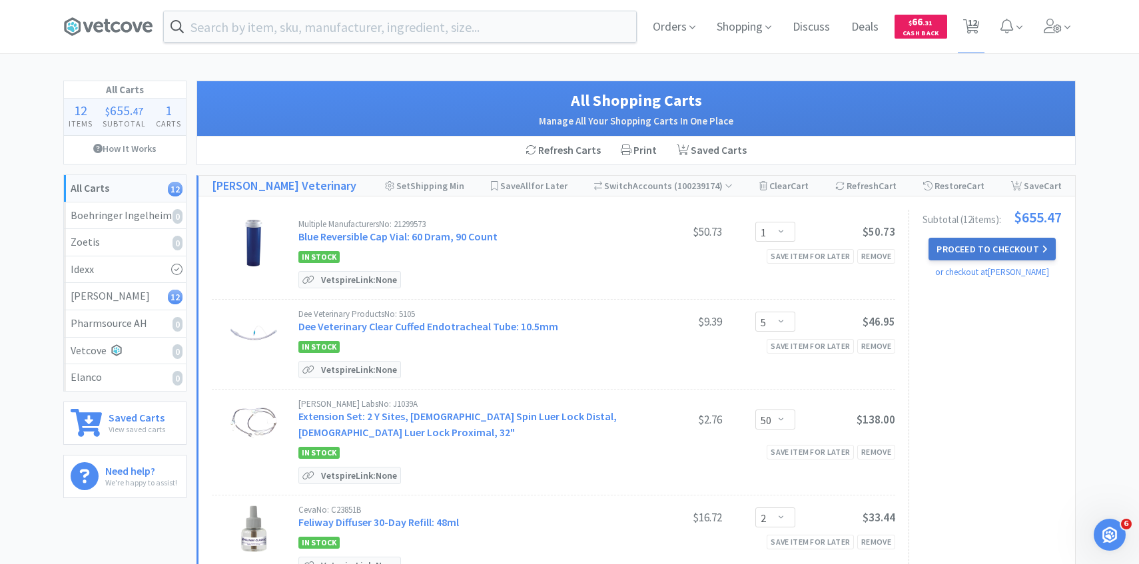
click at [989, 250] on button "Proceed to Checkout" at bounding box center [991, 249] width 127 height 23
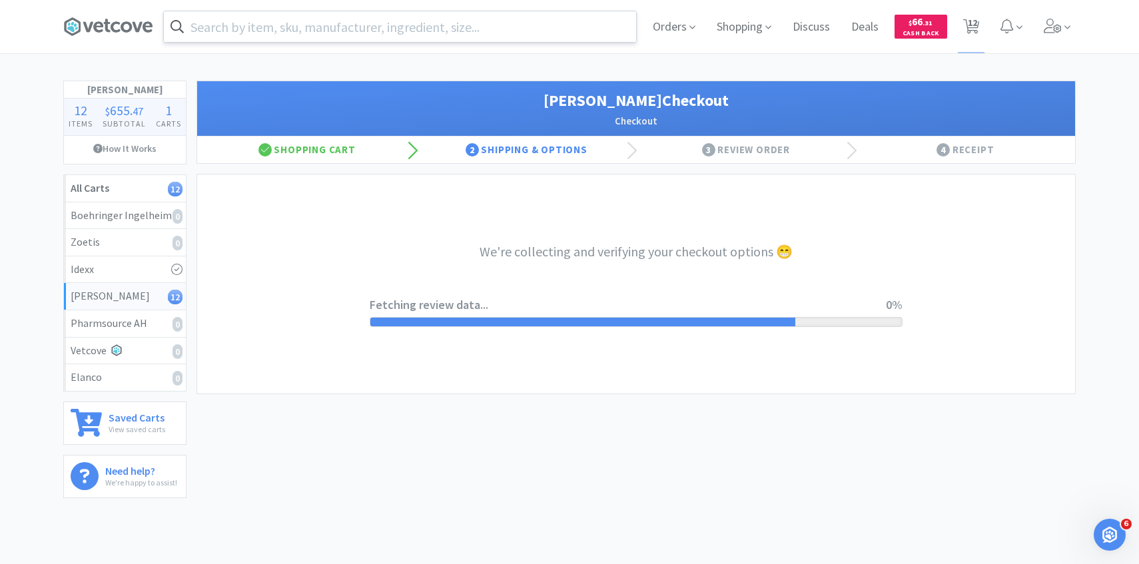
select select "1"
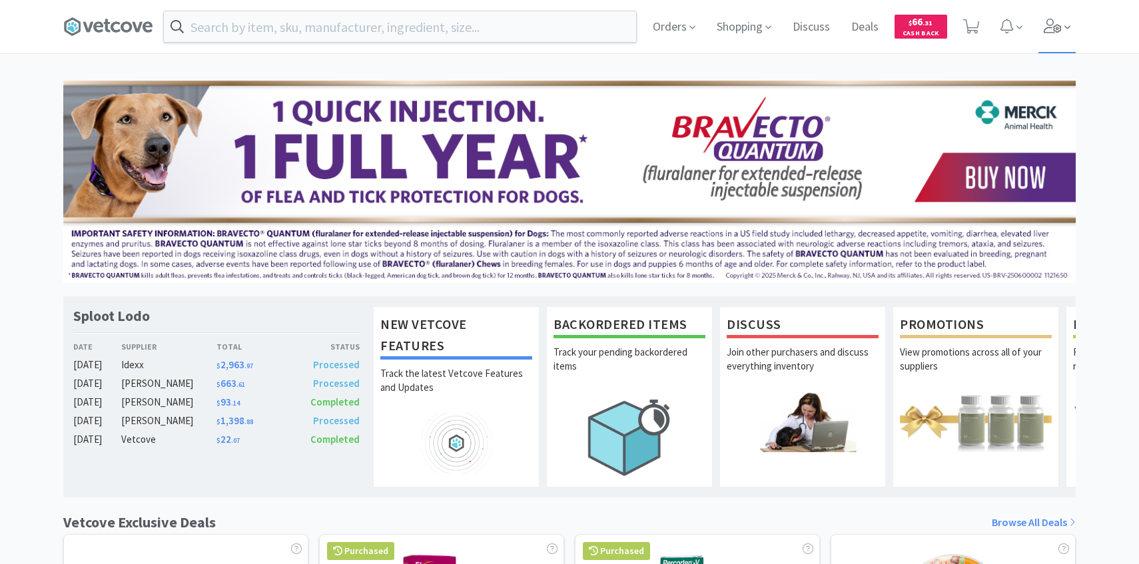
click at [1055, 28] on icon at bounding box center [1053, 26] width 19 height 15
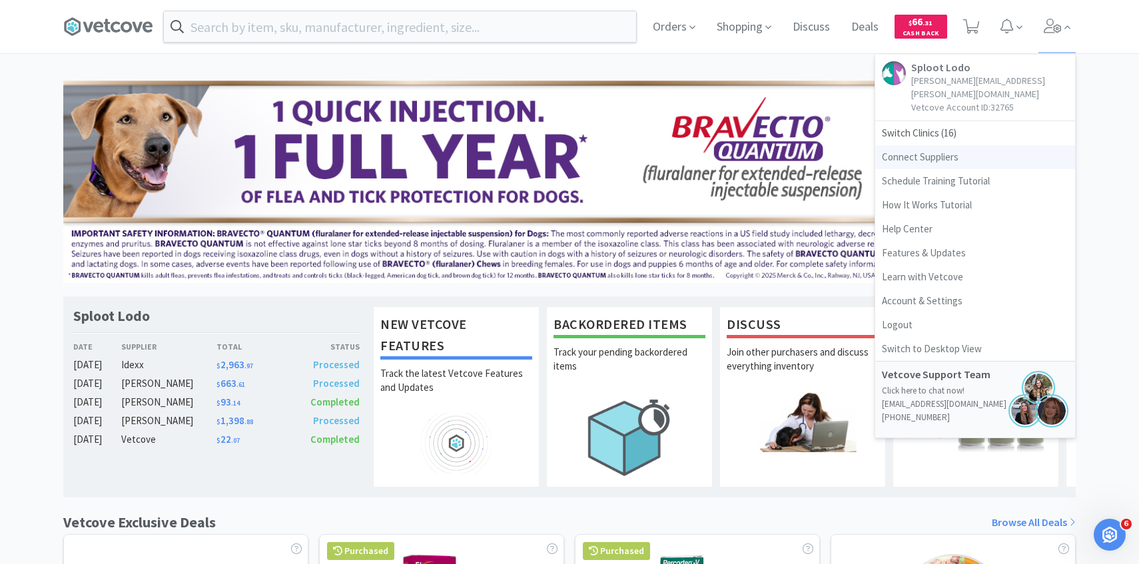
click at [976, 145] on link "Connect Suppliers" at bounding box center [975, 157] width 200 height 24
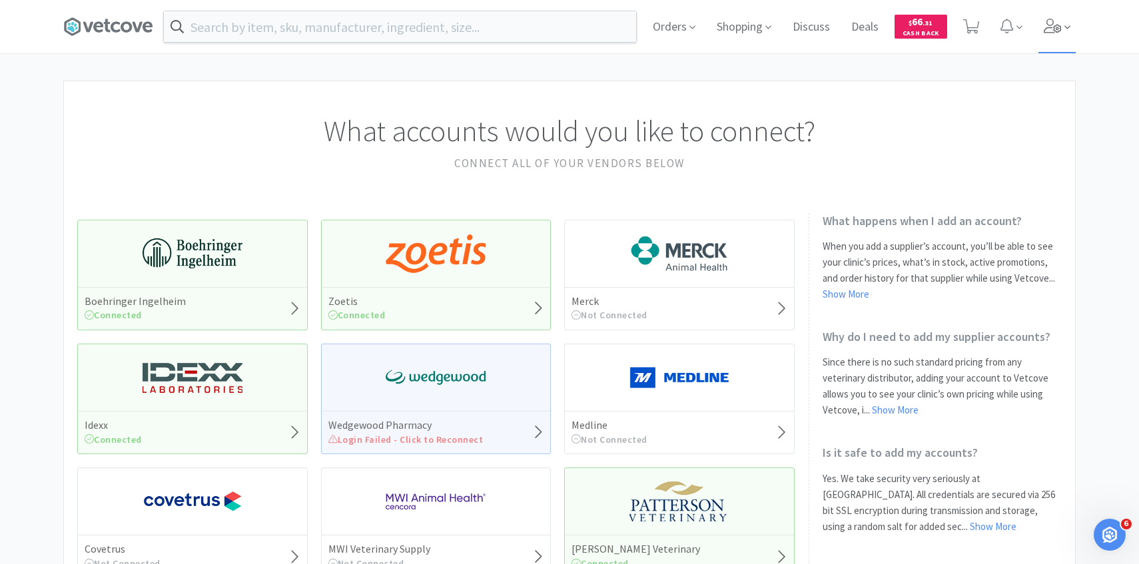
click at [1063, 29] on span at bounding box center [1057, 26] width 38 height 53
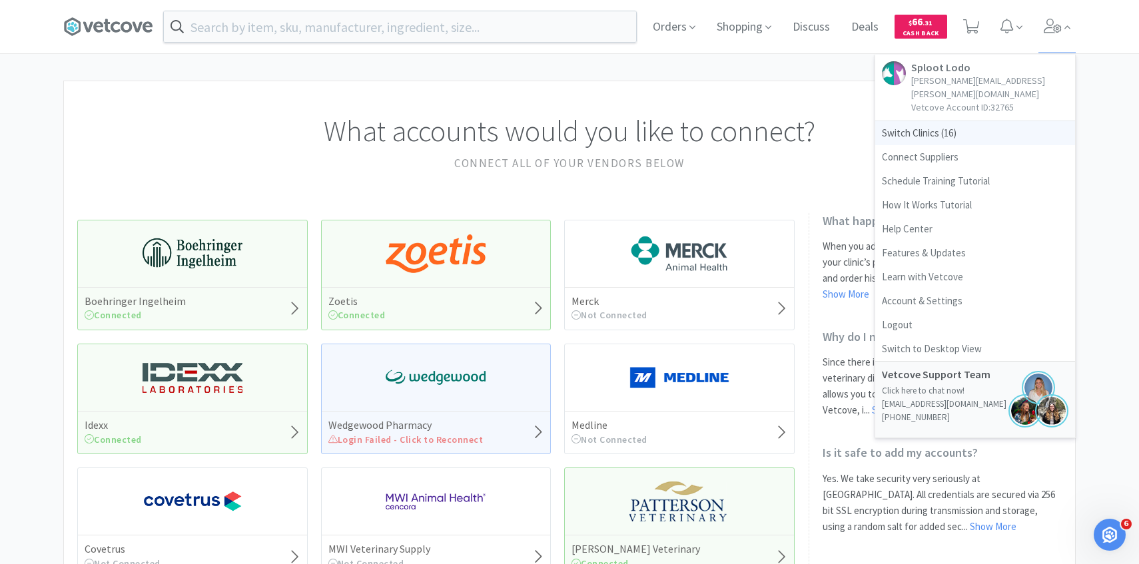
click at [976, 121] on span "Switch Clinics ( 16 )" at bounding box center [975, 133] width 200 height 24
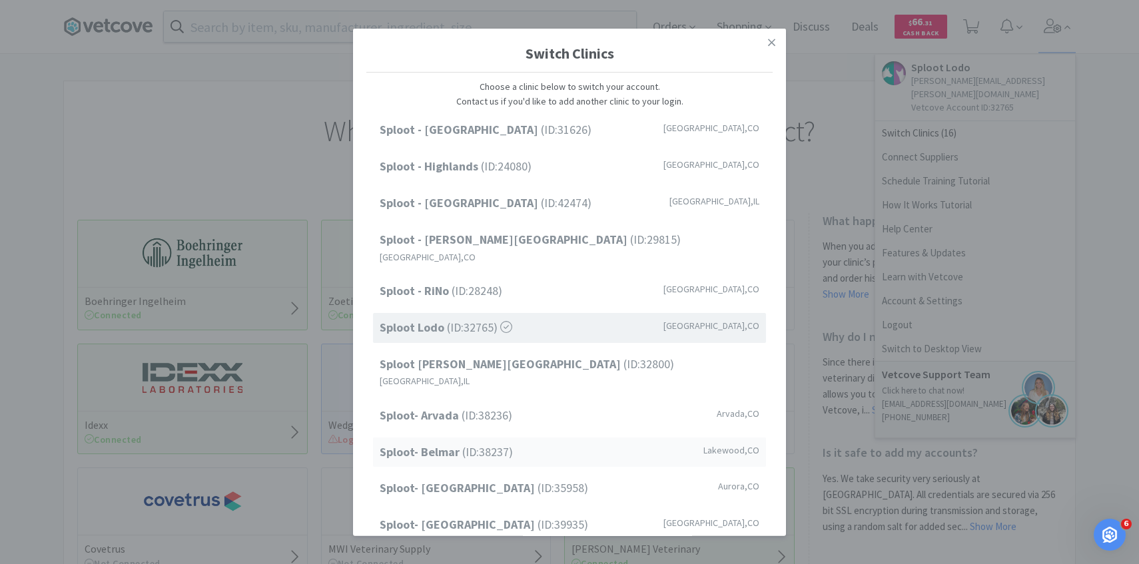
click at [494, 442] on span "Sploot- Belmar (ID: 38237 )" at bounding box center [446, 451] width 133 height 19
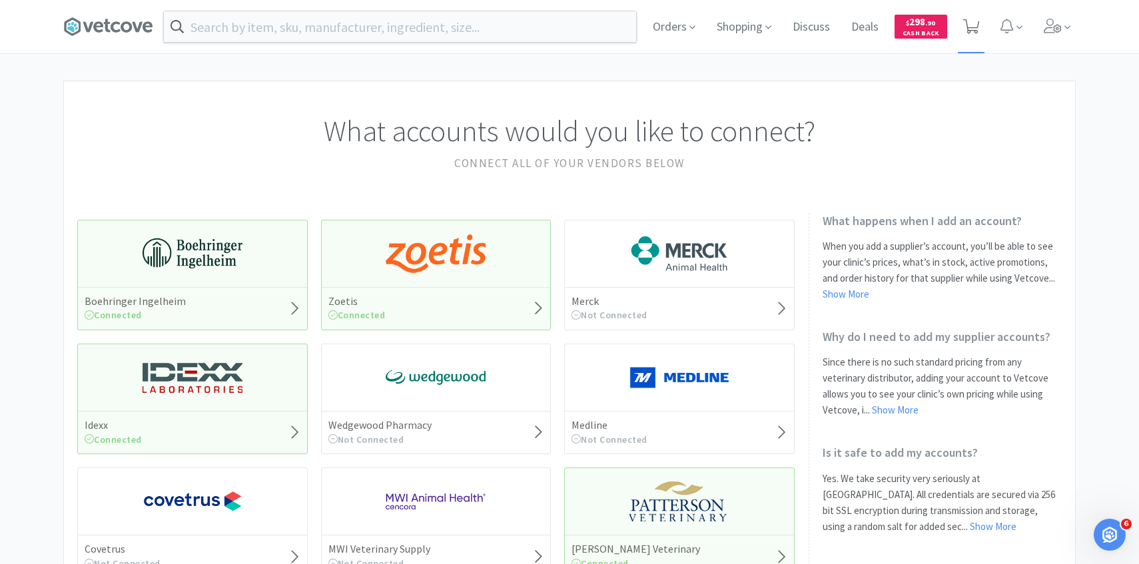
click at [980, 31] on span at bounding box center [971, 26] width 27 height 53
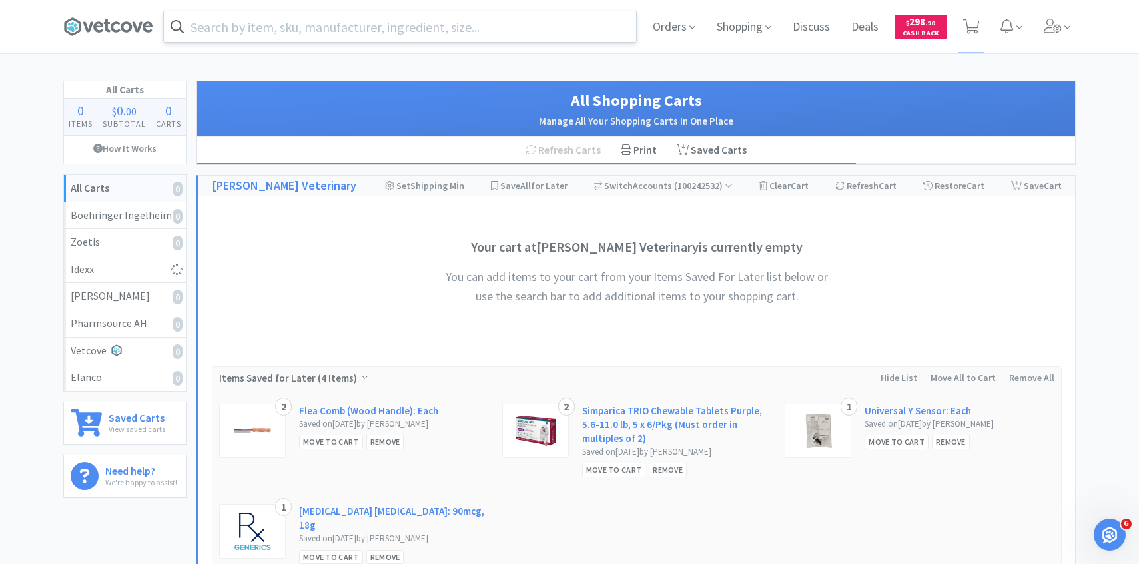
click at [380, 27] on input "text" at bounding box center [400, 26] width 472 height 31
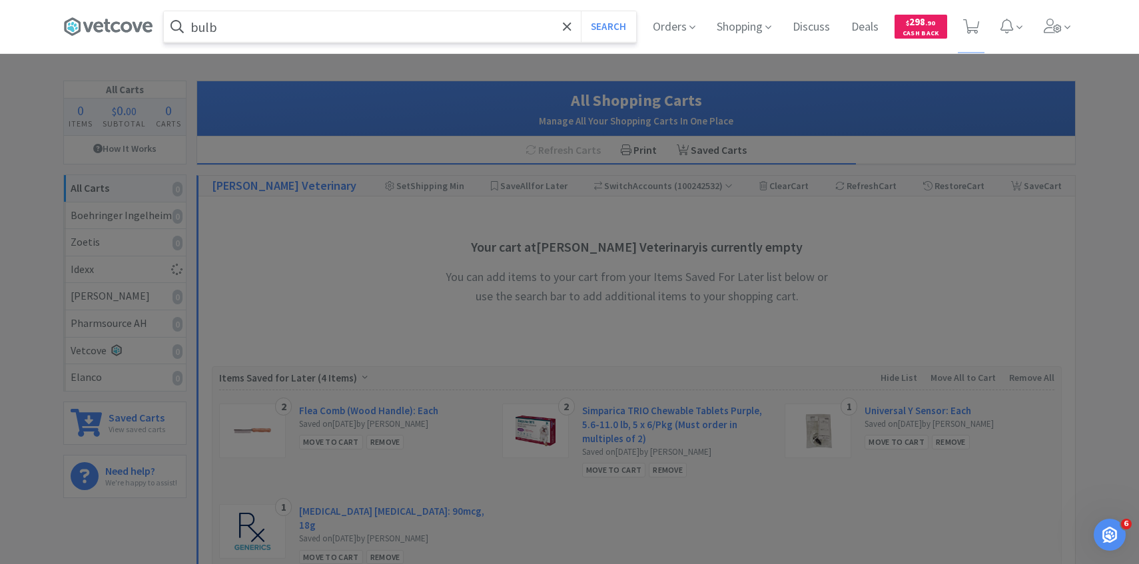
type input "bulb"
click at [581, 11] on button "Search" at bounding box center [608, 26] width 55 height 31
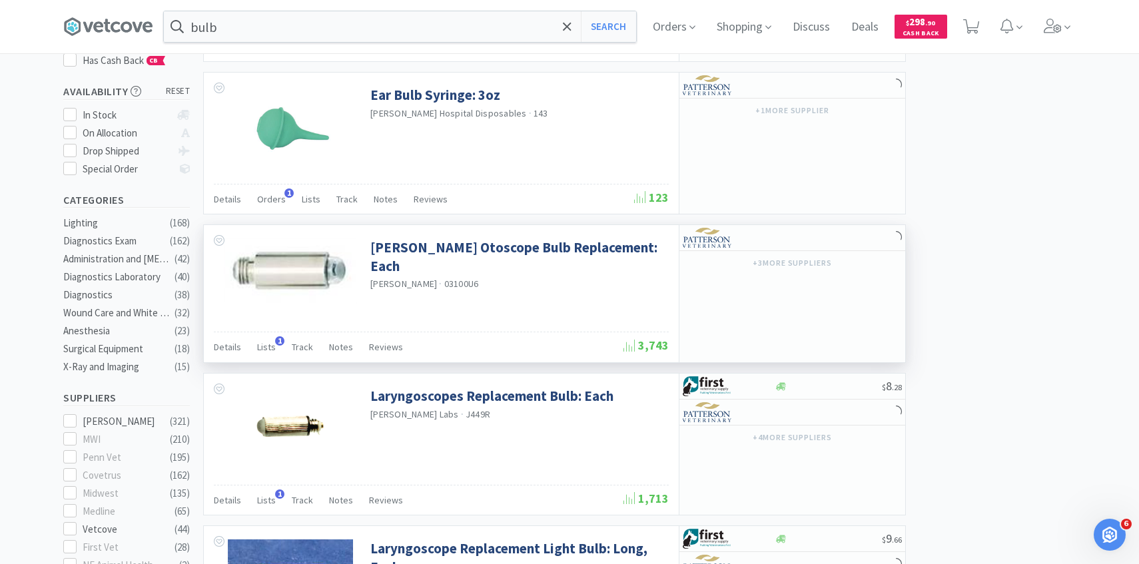
scroll to position [210, 0]
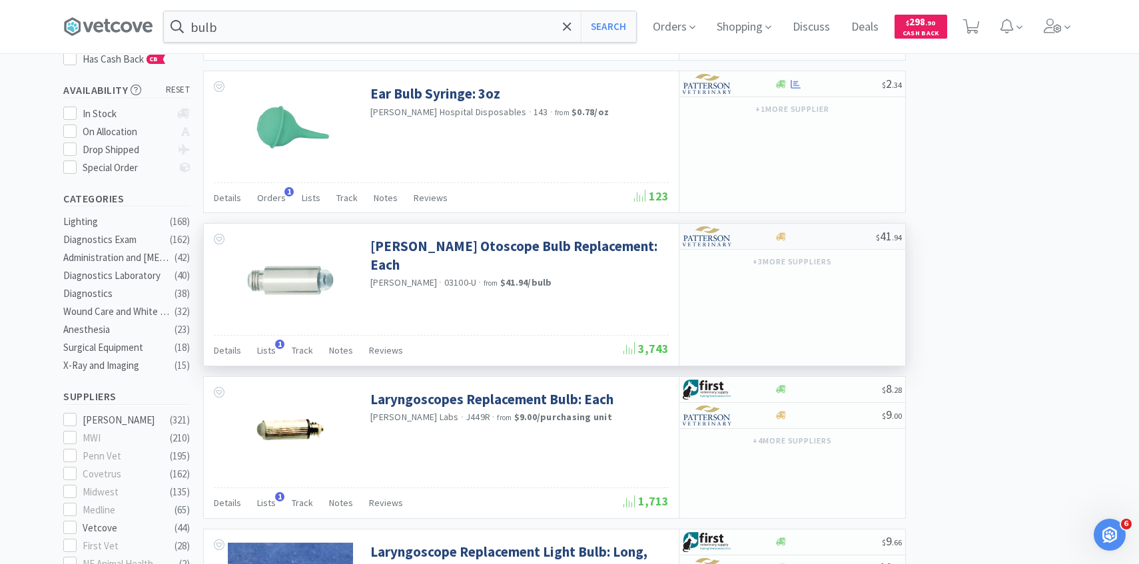
click at [721, 230] on img at bounding box center [708, 236] width 50 height 20
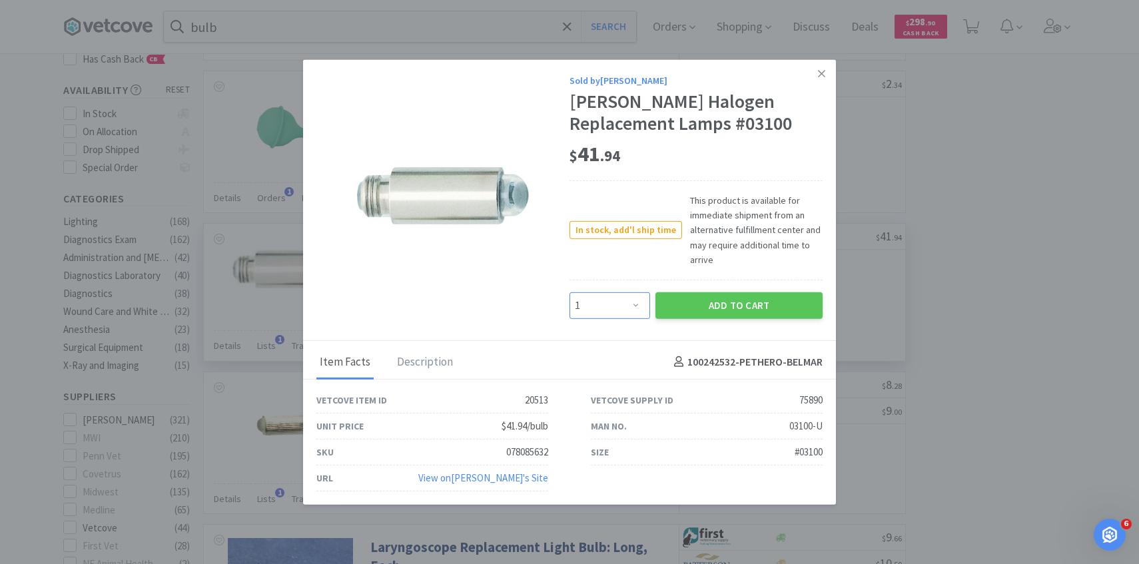
click at [634, 304] on select "Enter Quantity 1 2 3 4 5 6 7 8 9 10 11 12 13 14 15 16 17 18 19 20 Enter Quantity" at bounding box center [609, 305] width 81 height 27
select select "2"
click at [569, 292] on select "Enter Quantity 1 2 3 4 5 6 7 8 9 10 11 12 13 14 15 16 17 18 19 20 Enter Quantity" at bounding box center [609, 305] width 81 height 27
click at [709, 309] on button "Add to Cart" at bounding box center [738, 305] width 167 height 27
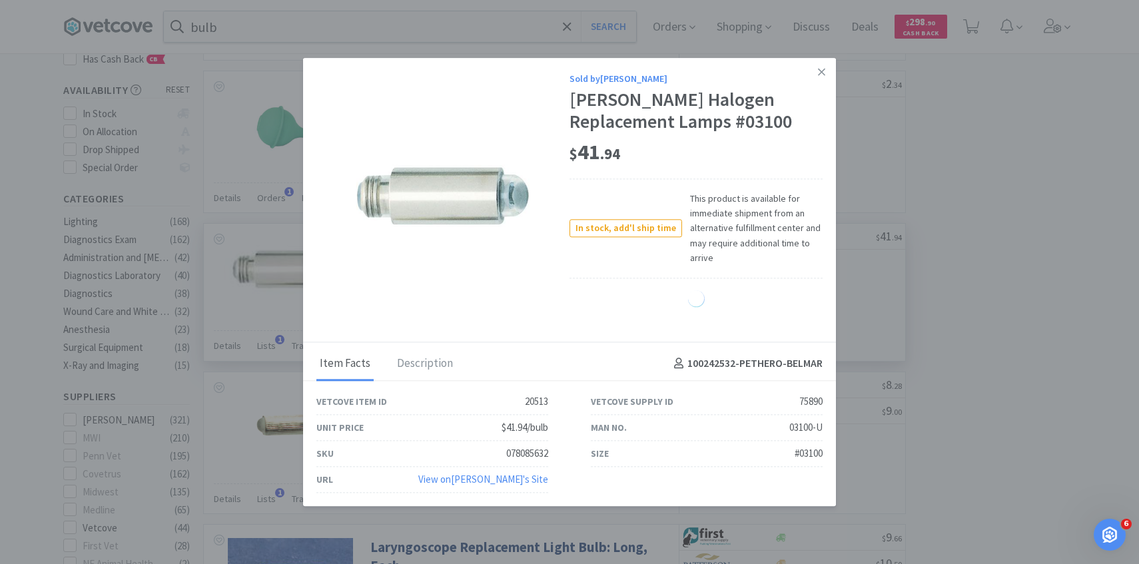
select select "2"
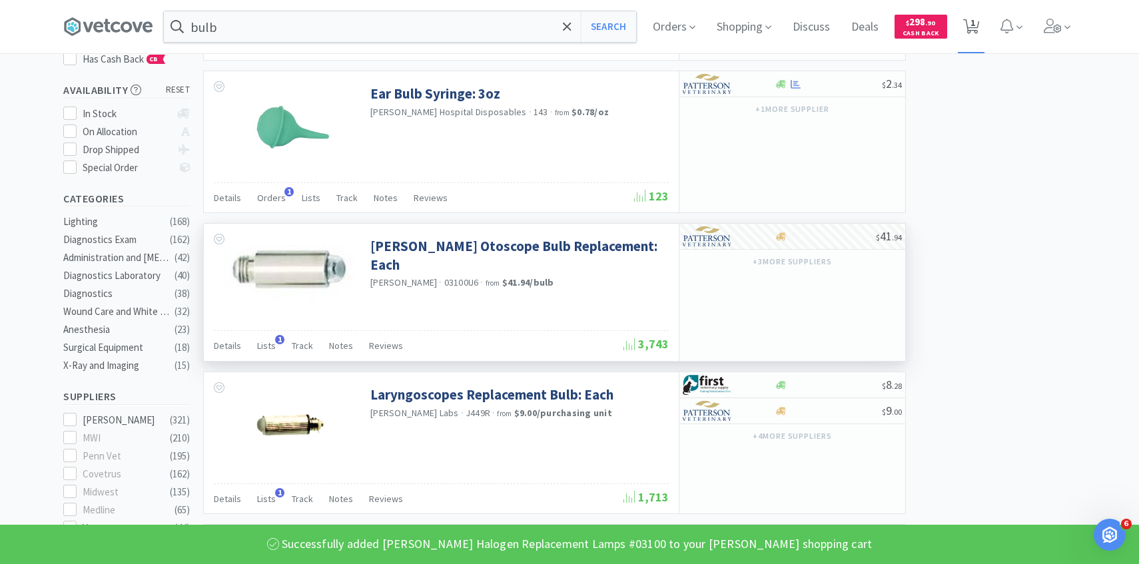
click at [970, 37] on span "1" at bounding box center [972, 22] width 5 height 53
select select "2"
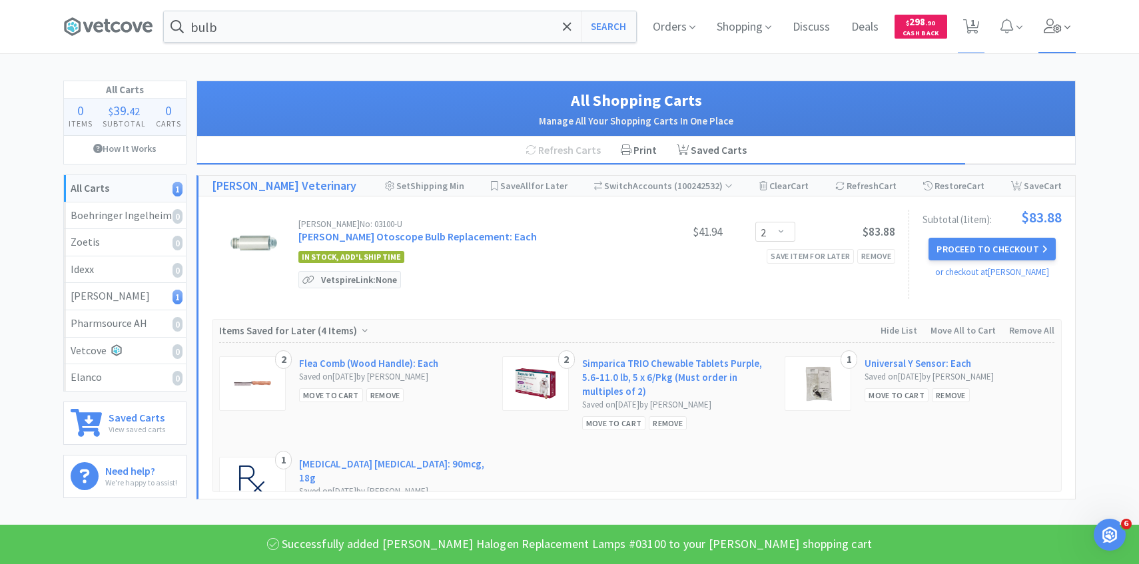
click at [1052, 37] on span at bounding box center [1057, 26] width 38 height 53
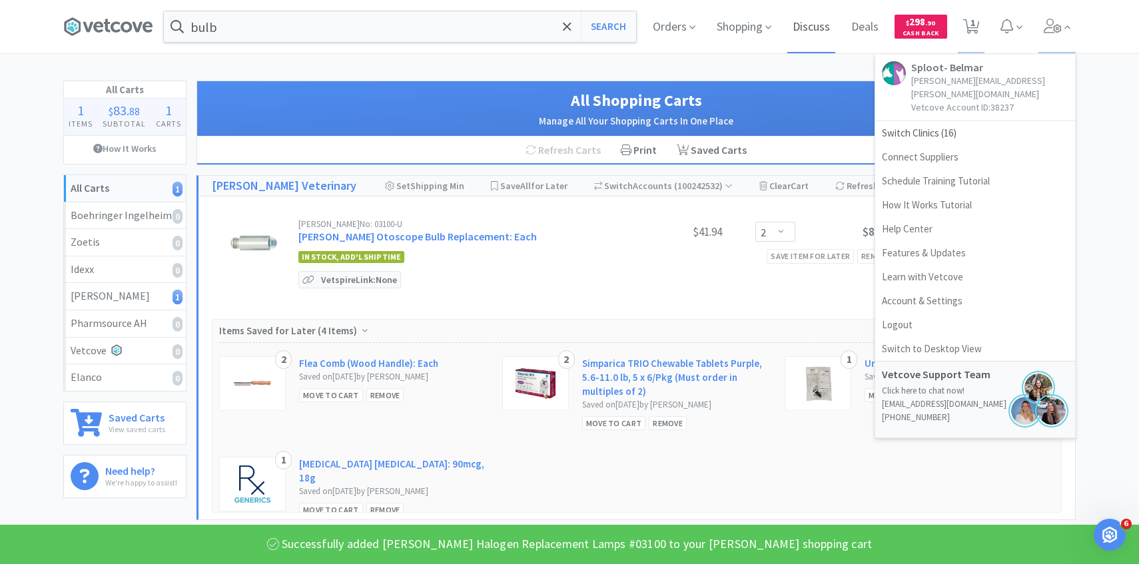
click at [817, 51] on span "Discuss" at bounding box center [811, 26] width 48 height 53
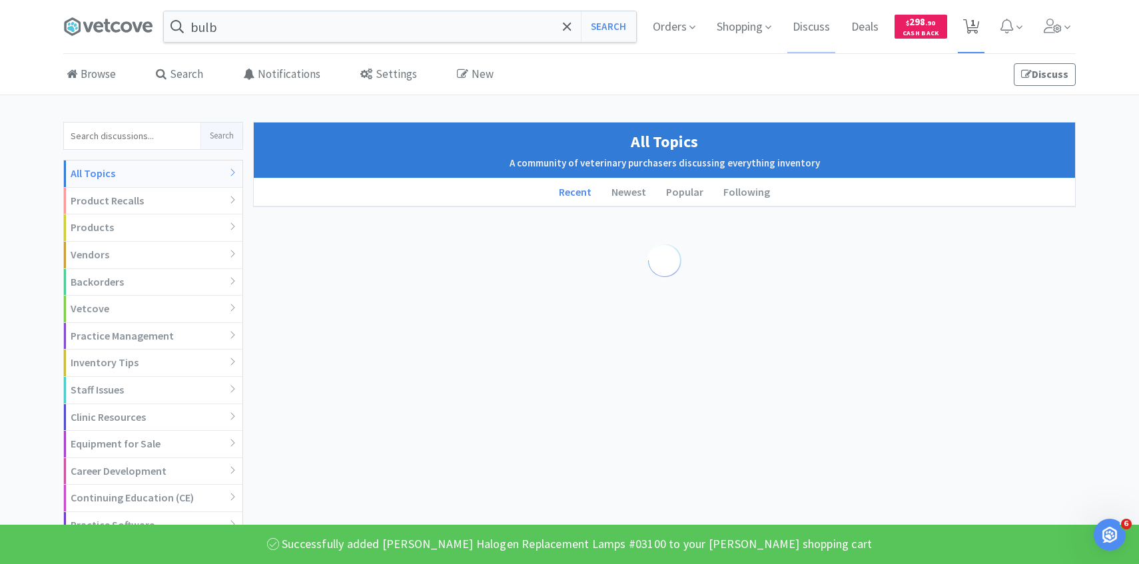
click at [962, 18] on span "1" at bounding box center [971, 26] width 27 height 53
select select "2"
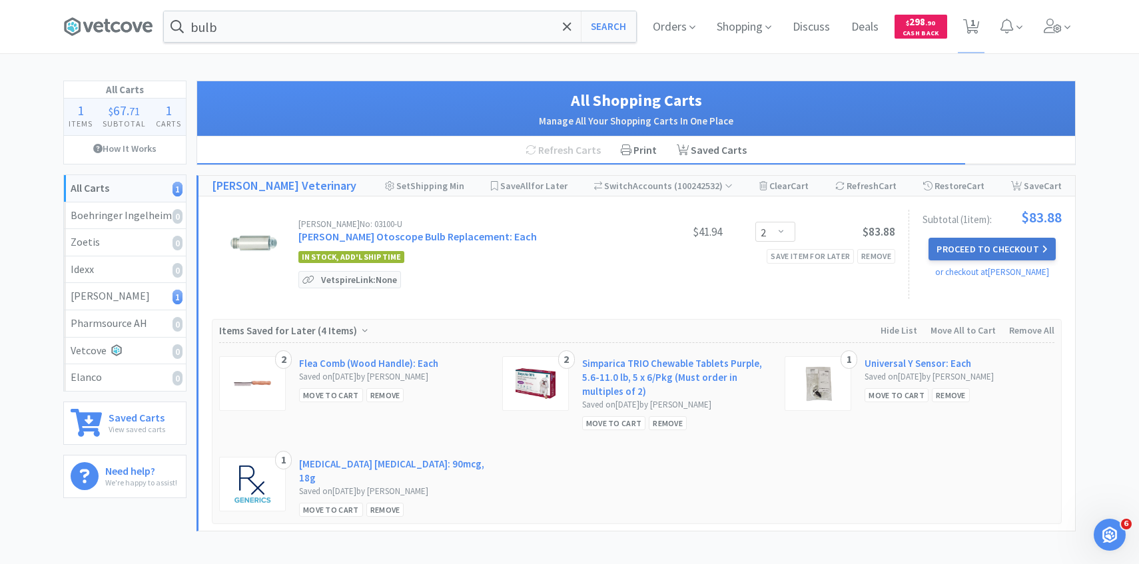
click at [1030, 245] on button "Proceed to Checkout" at bounding box center [991, 249] width 127 height 23
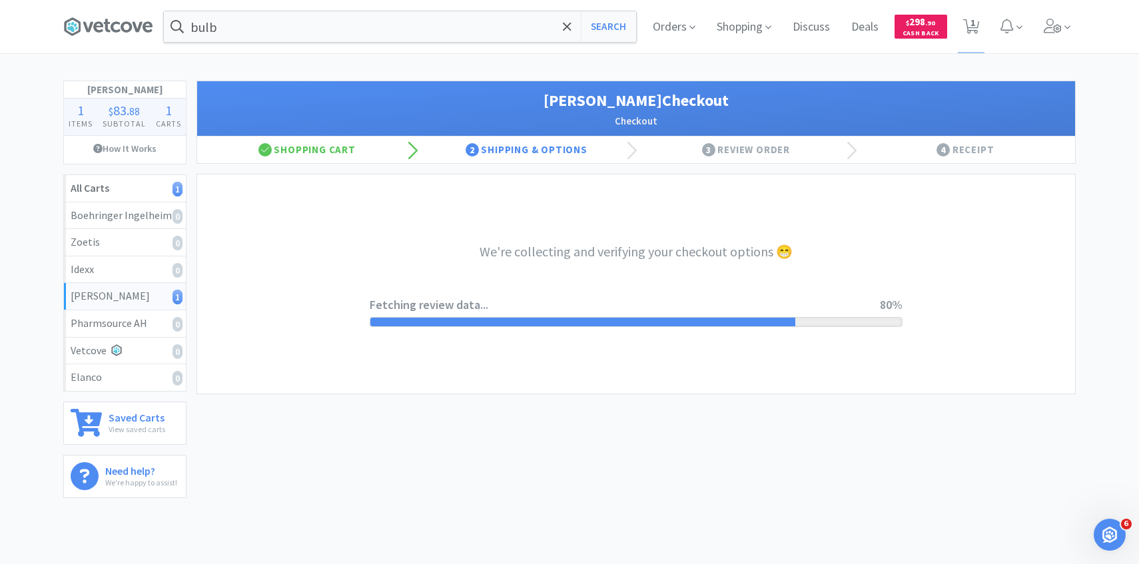
select select "1"
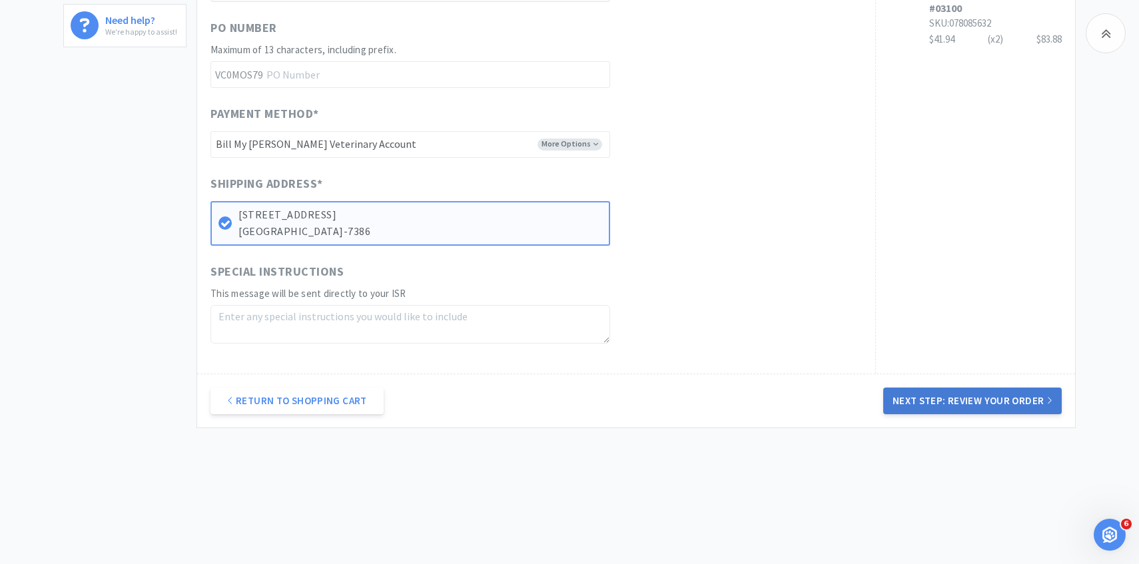
click at [1024, 407] on button "Next Step: Review Your Order" at bounding box center [972, 401] width 178 height 27
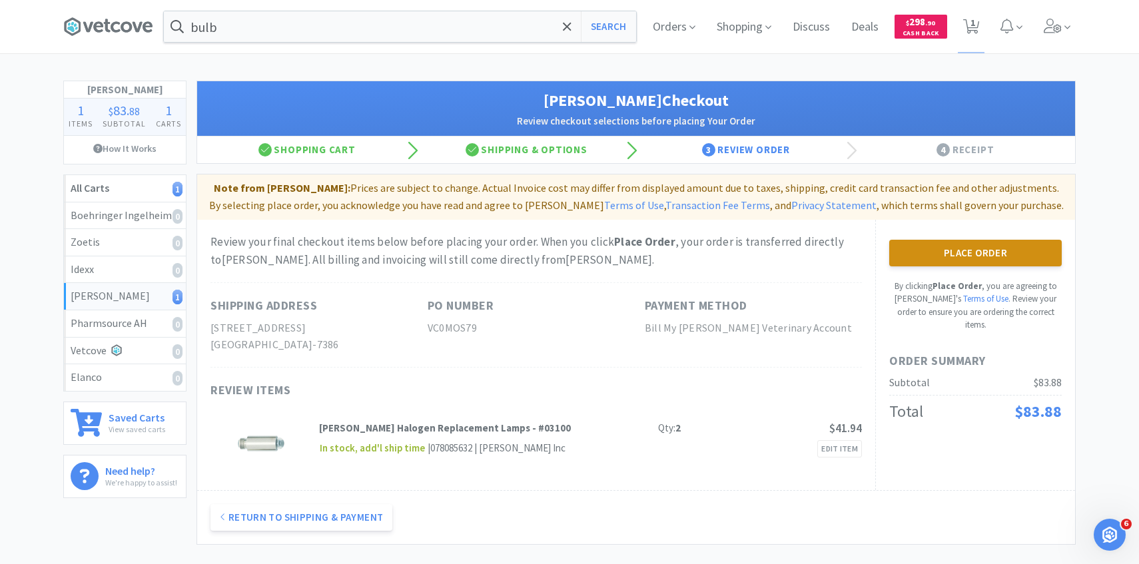
click at [938, 249] on button "Place Order" at bounding box center [975, 253] width 172 height 27
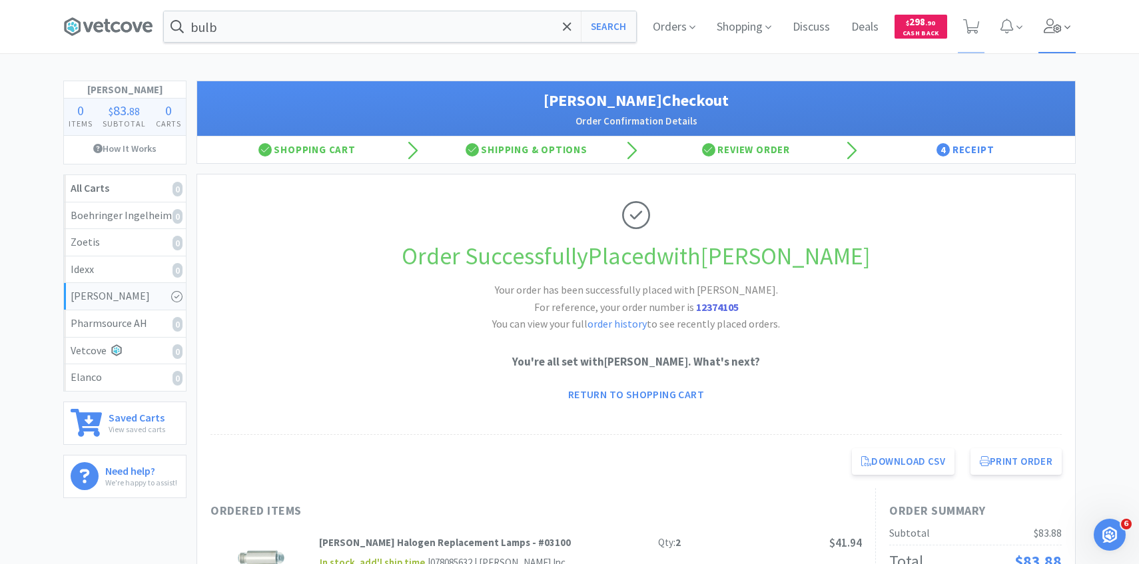
click at [1053, 40] on span at bounding box center [1057, 26] width 38 height 53
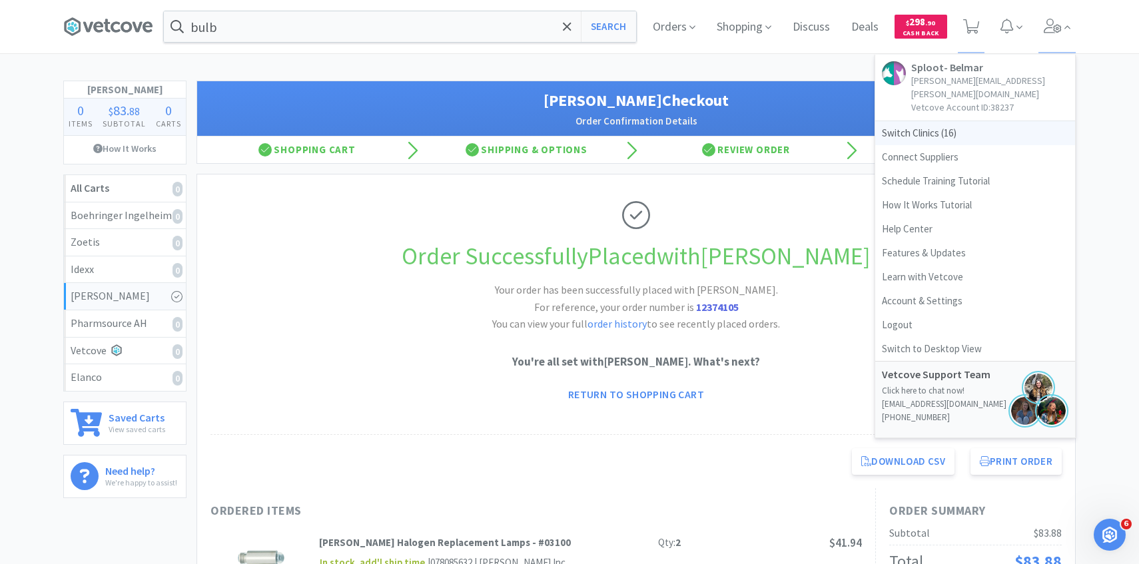
click at [976, 122] on span "Switch Clinics ( 16 )" at bounding box center [975, 133] width 200 height 24
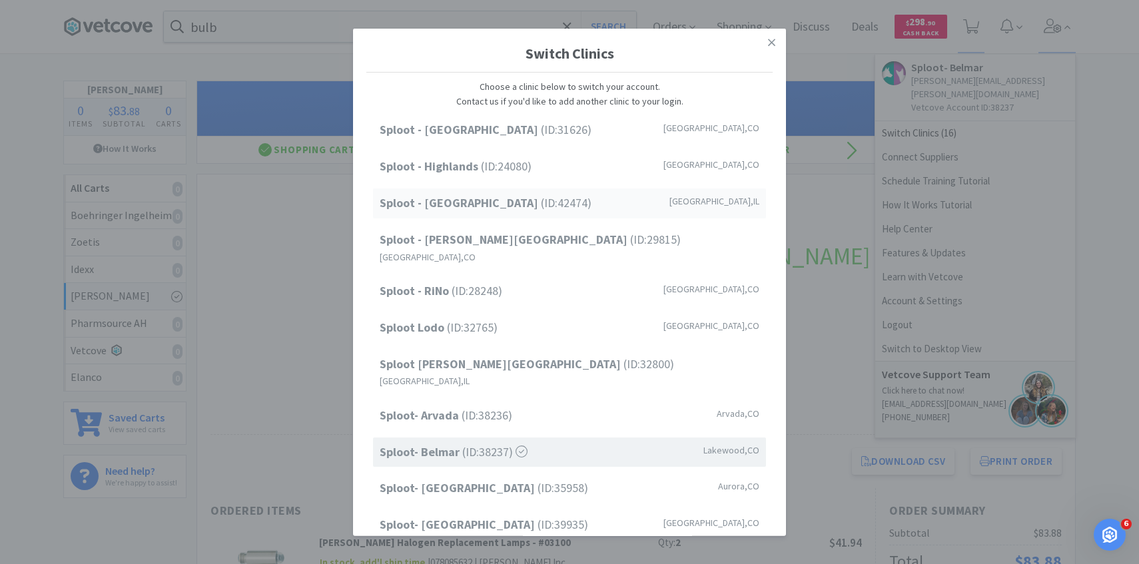
scroll to position [170, 0]
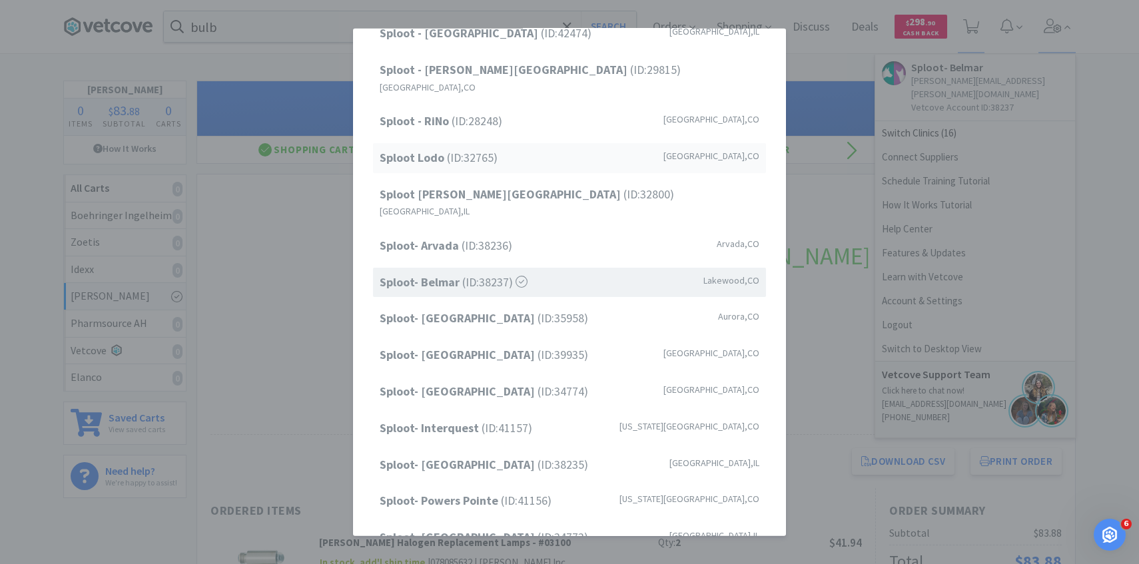
click at [528, 155] on div "Sploot Lodo (ID: 32765 ) Denver , CO" at bounding box center [569, 158] width 393 height 30
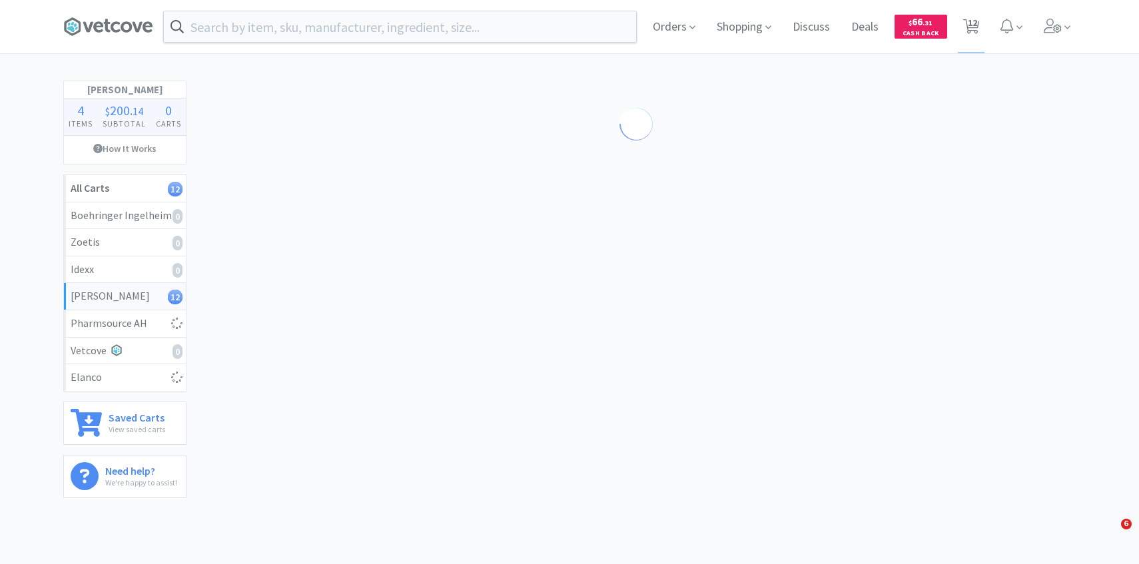
click at [985, 33] on div "Orders Shopping Discuss Discuss Deals Deals $ 66 . 31 Cash Back 12 12" at bounding box center [859, 26] width 434 height 53
click at [969, 24] on span "12" at bounding box center [972, 22] width 9 height 53
select select "1"
select select "5"
select select "50"
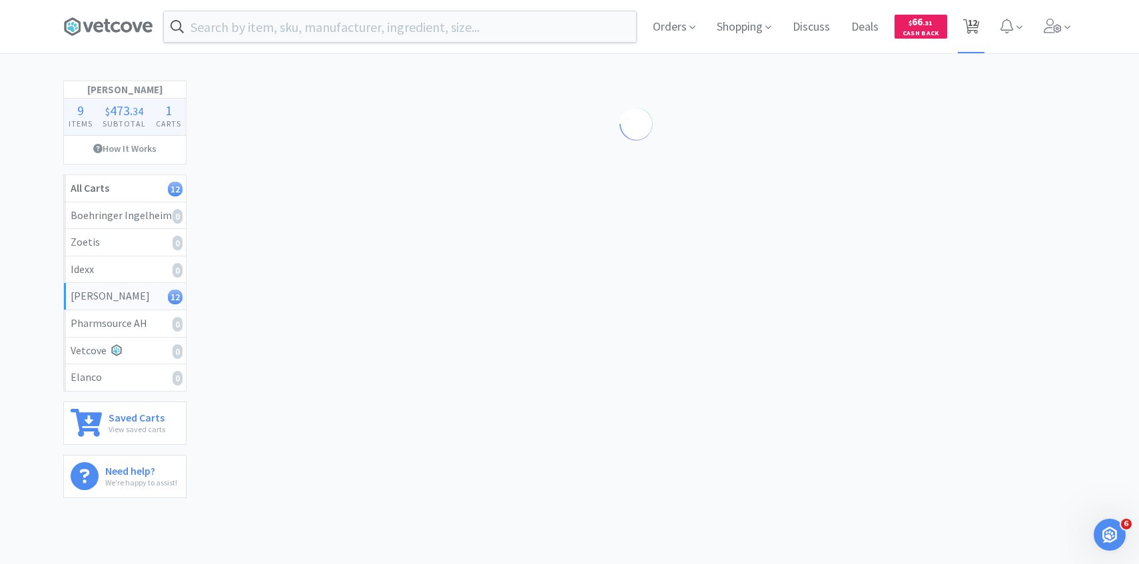
select select "2"
select select "1"
select select "2"
select select "3"
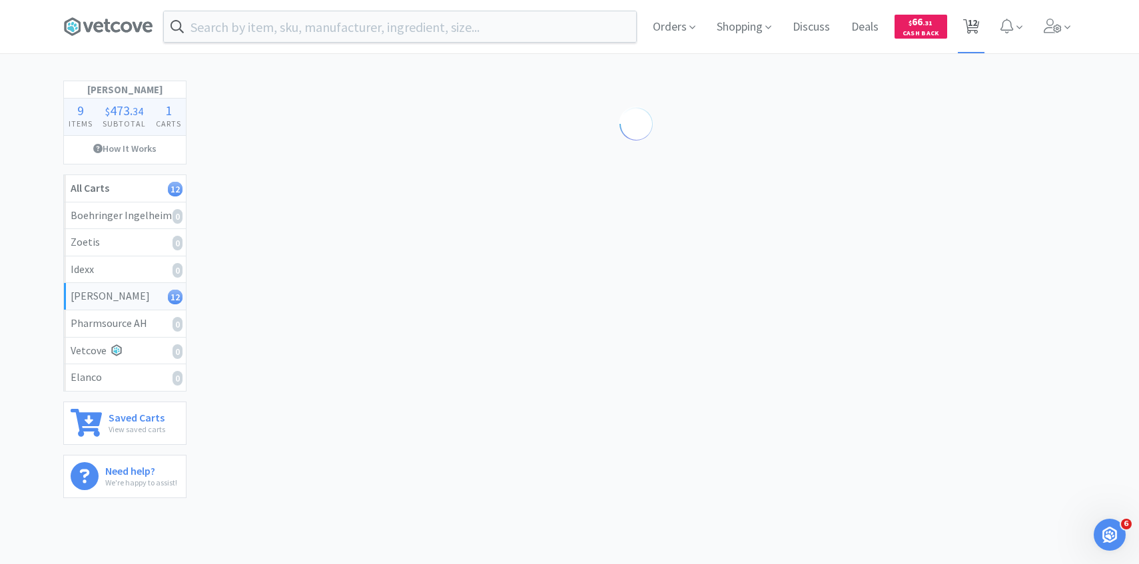
select select "50"
select select "1"
select select "3"
select select "1"
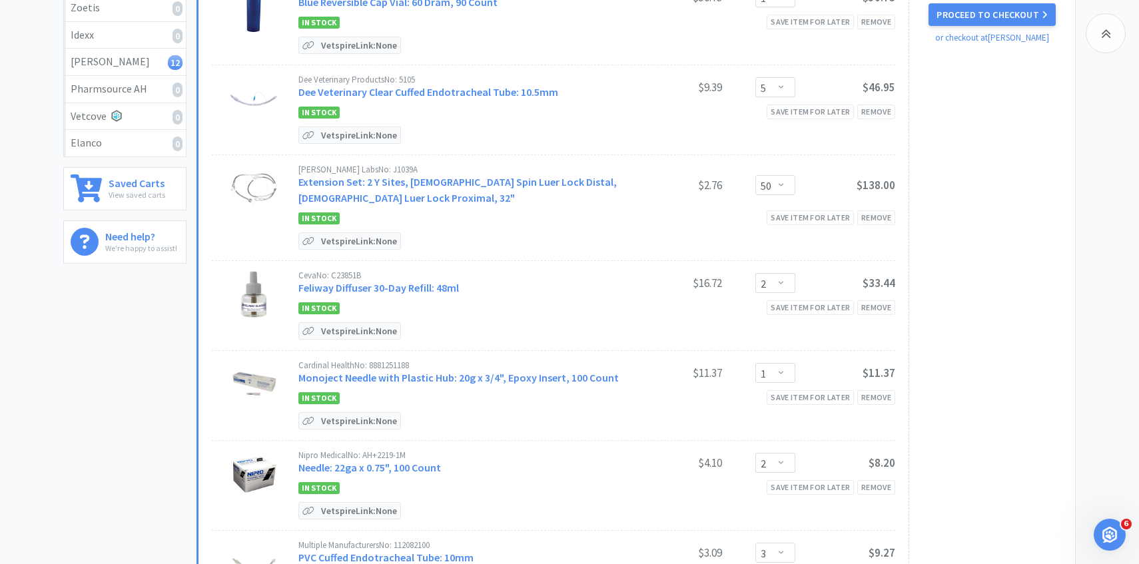
scroll to position [5, 0]
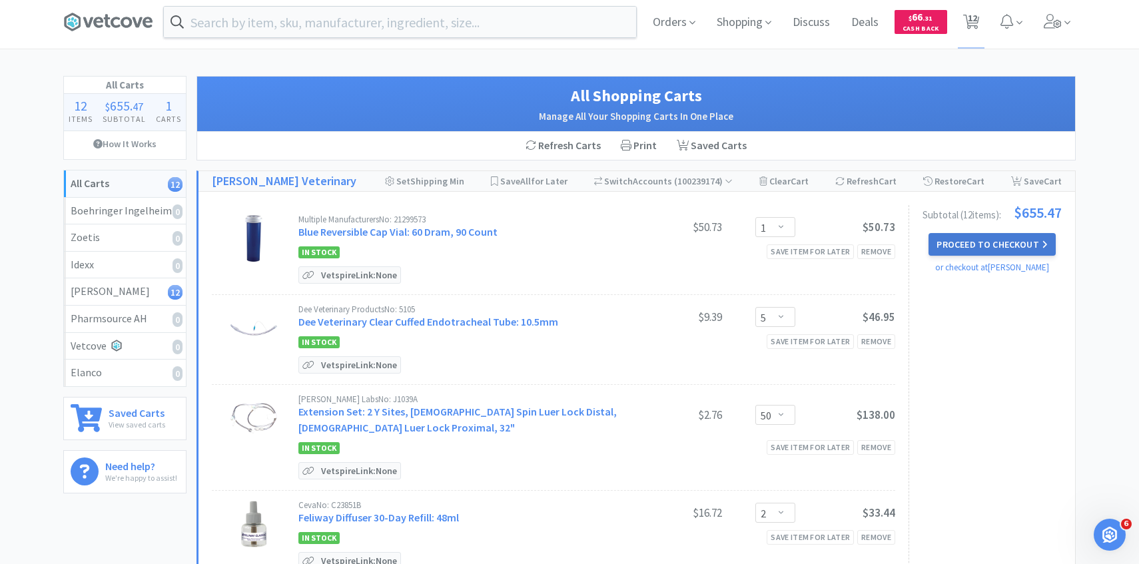
click at [1005, 240] on button "Proceed to Checkout" at bounding box center [991, 244] width 127 height 23
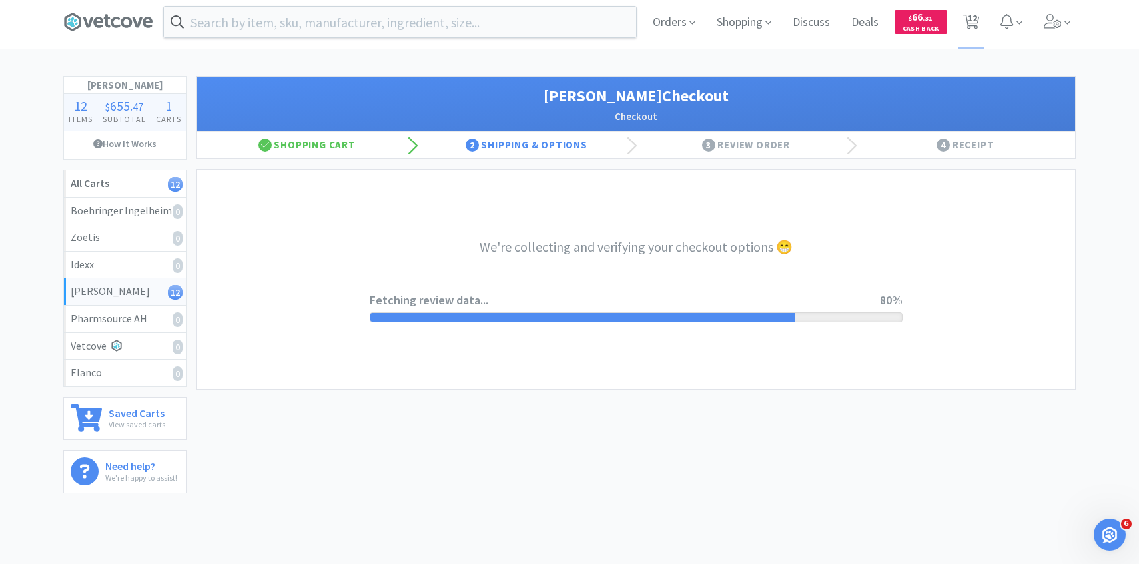
select select "1"
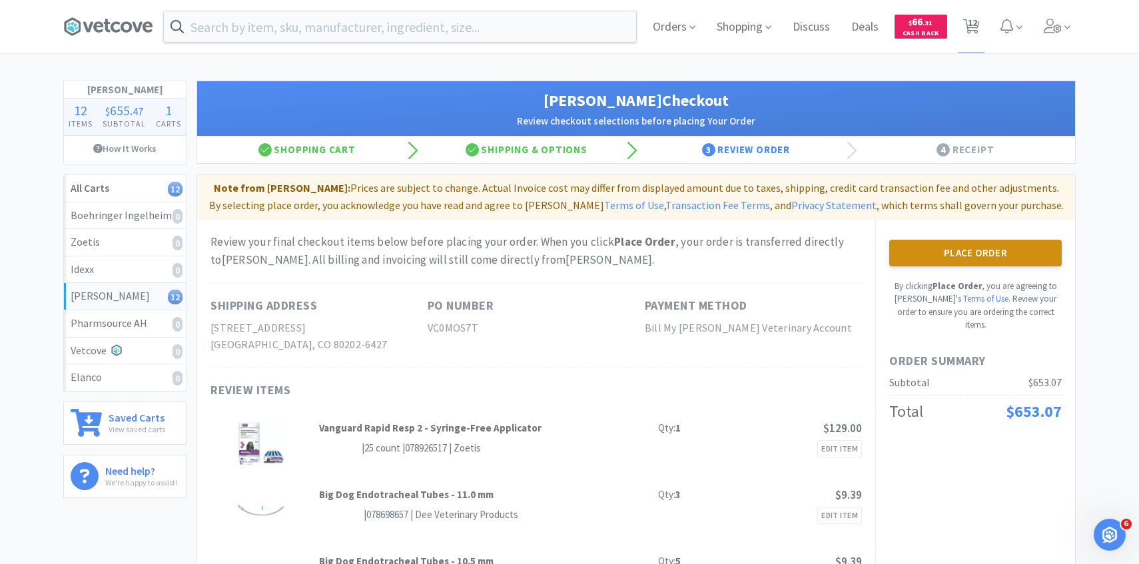
click at [923, 253] on button "Place Order" at bounding box center [975, 253] width 172 height 27
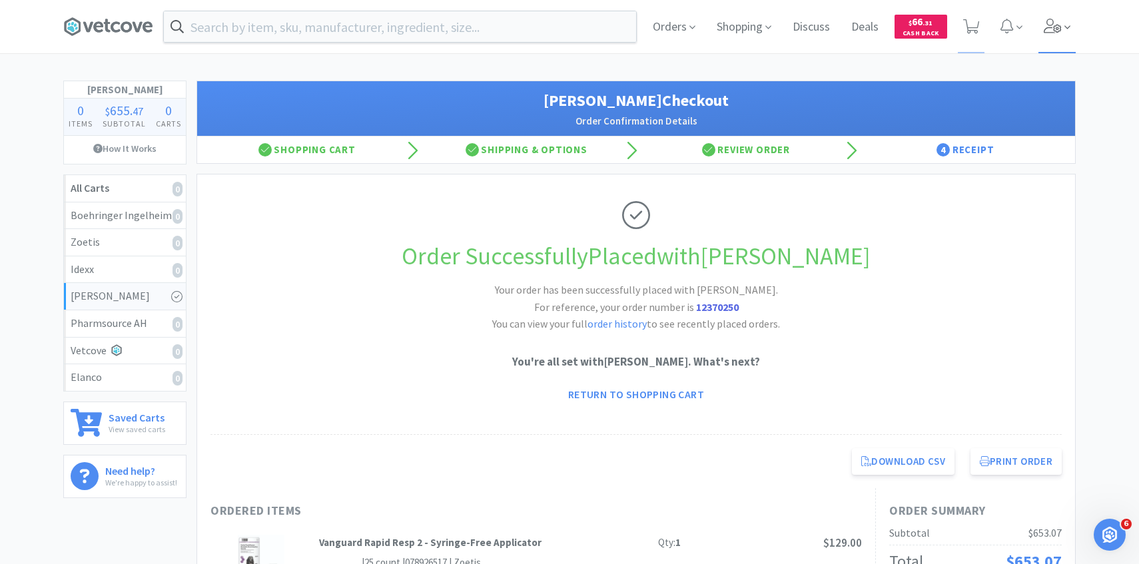
click at [1044, 38] on span at bounding box center [1057, 26] width 38 height 53
